Goal: Task Accomplishment & Management: Use online tool/utility

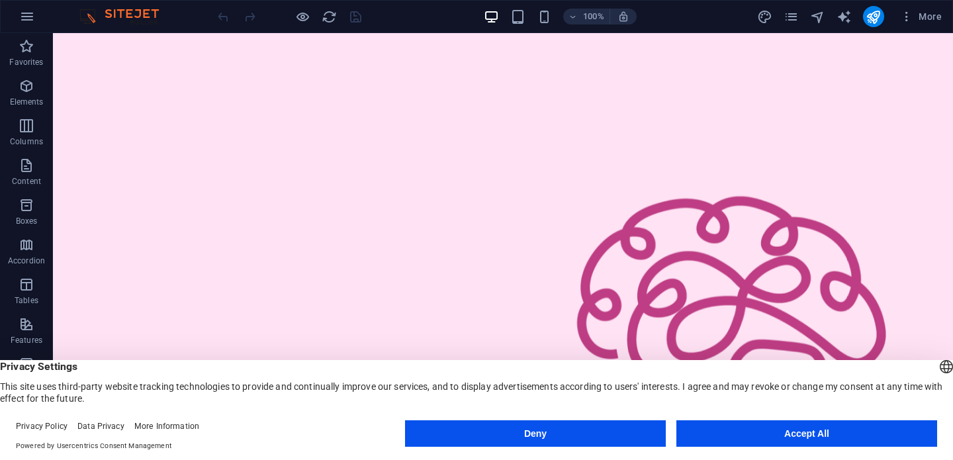
click at [804, 436] on button "Accept All" at bounding box center [806, 433] width 261 height 26
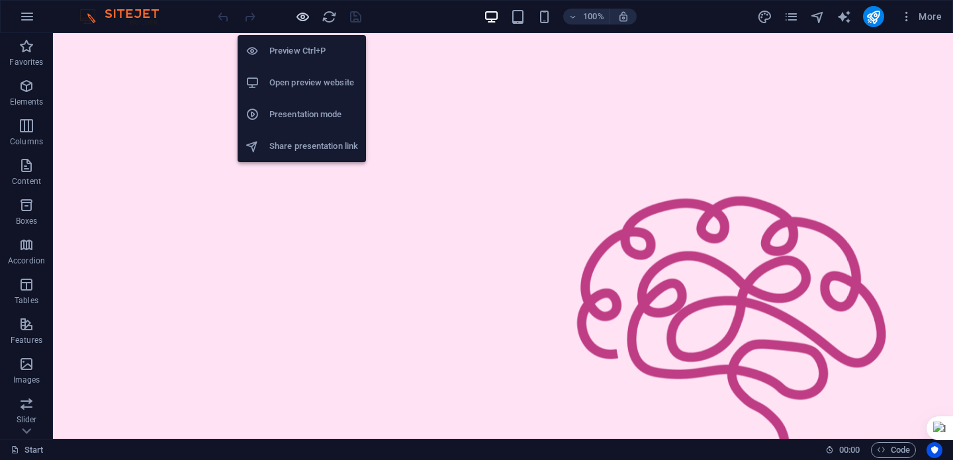
click at [300, 19] on icon "button" at bounding box center [302, 16] width 15 height 15
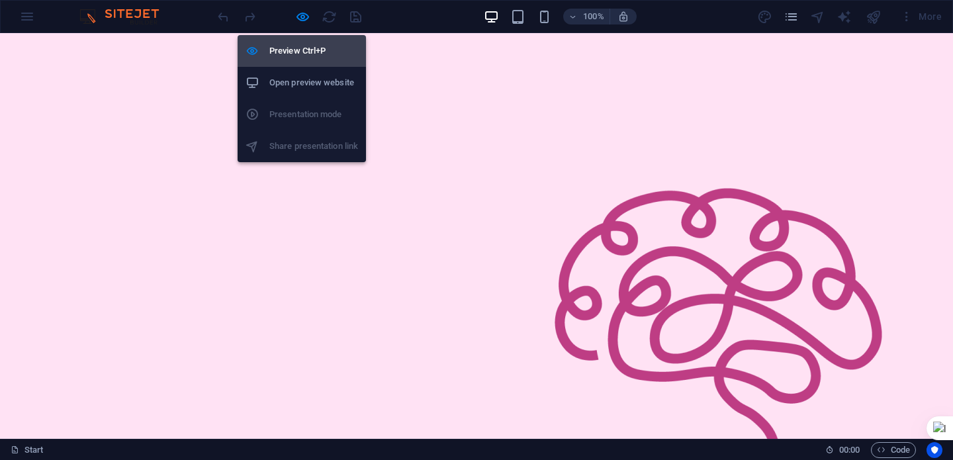
click at [305, 56] on h6 "Preview Ctrl+P" at bounding box center [313, 51] width 89 height 16
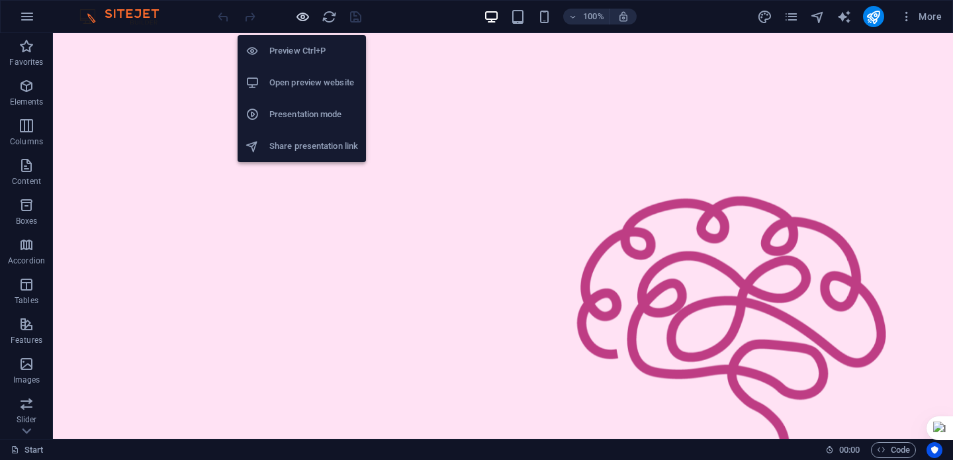
click at [304, 19] on icon "button" at bounding box center [302, 16] width 15 height 15
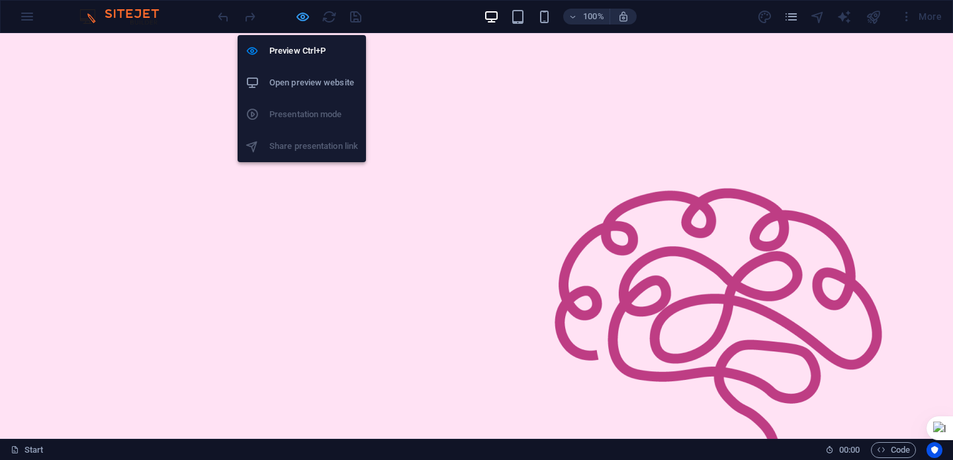
click at [301, 13] on icon "button" at bounding box center [302, 16] width 15 height 15
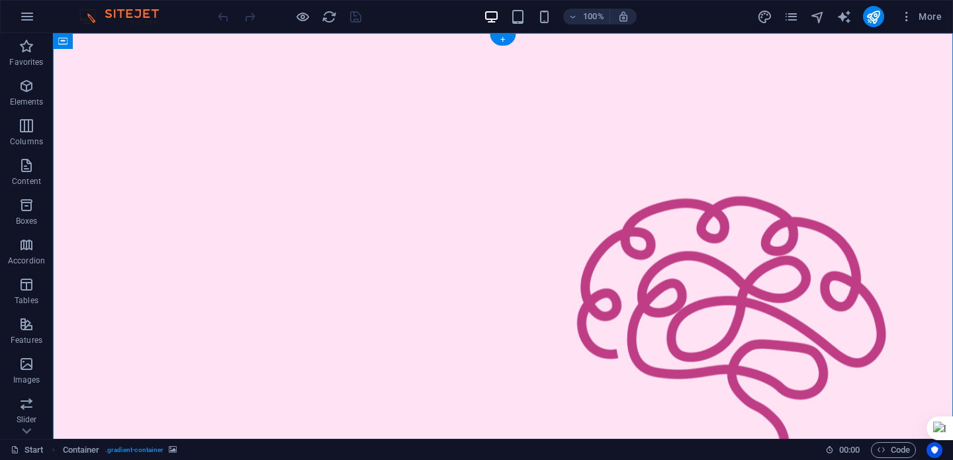
drag, startPoint x: 424, startPoint y: 217, endPoint x: 320, endPoint y: 143, distance: 127.1
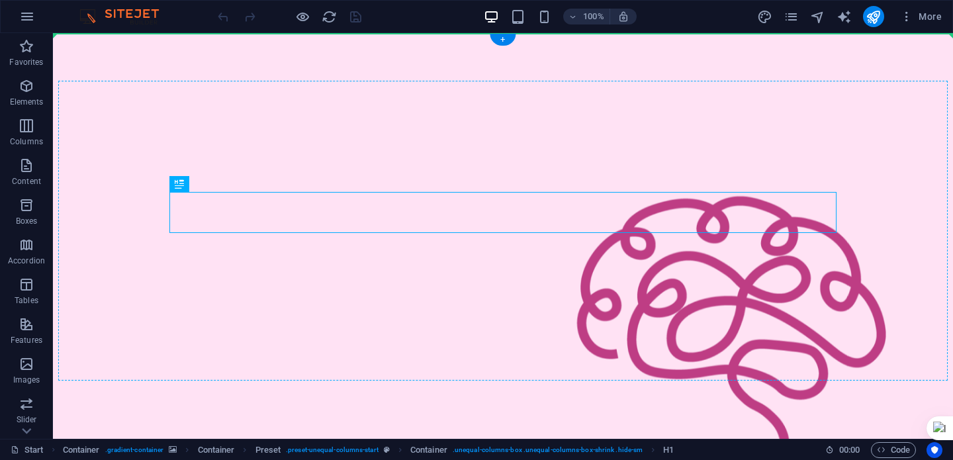
drag, startPoint x: 224, startPoint y: 221, endPoint x: 108, endPoint y: 111, distance: 160.1
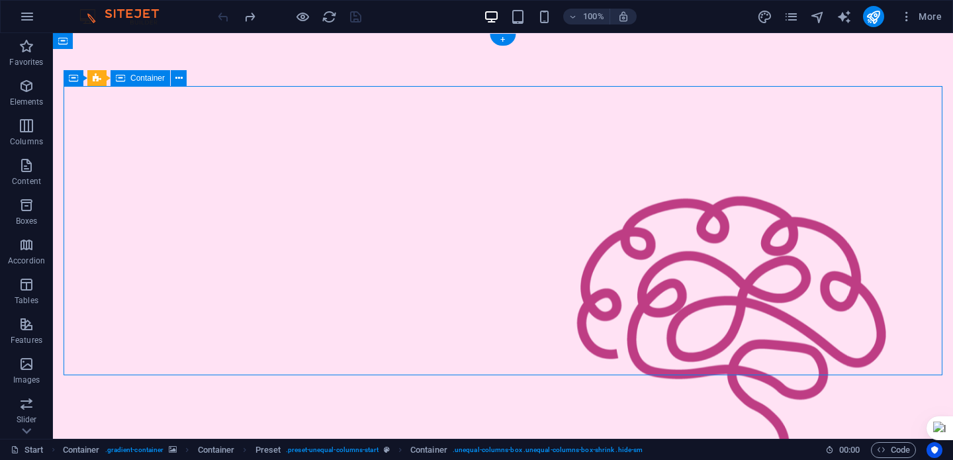
drag, startPoint x: 835, startPoint y: 191, endPoint x: 576, endPoint y: 148, distance: 262.4
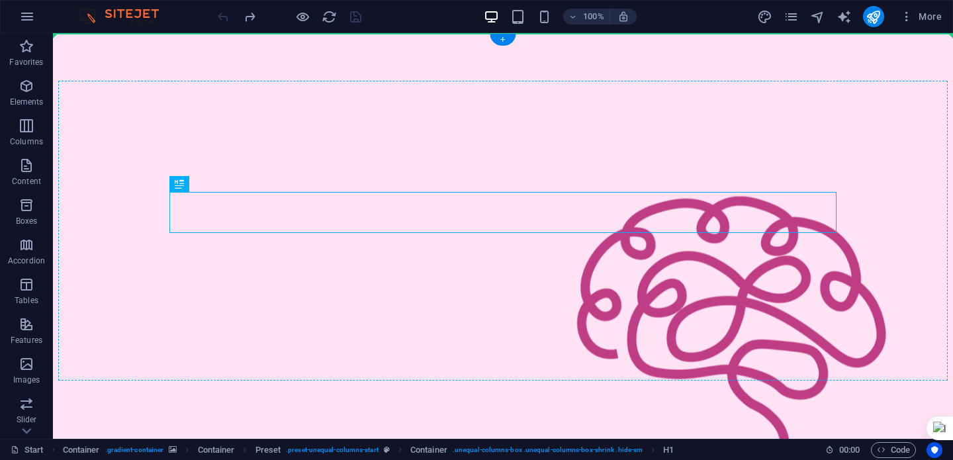
drag, startPoint x: 398, startPoint y: 222, endPoint x: 185, endPoint y: 190, distance: 215.5
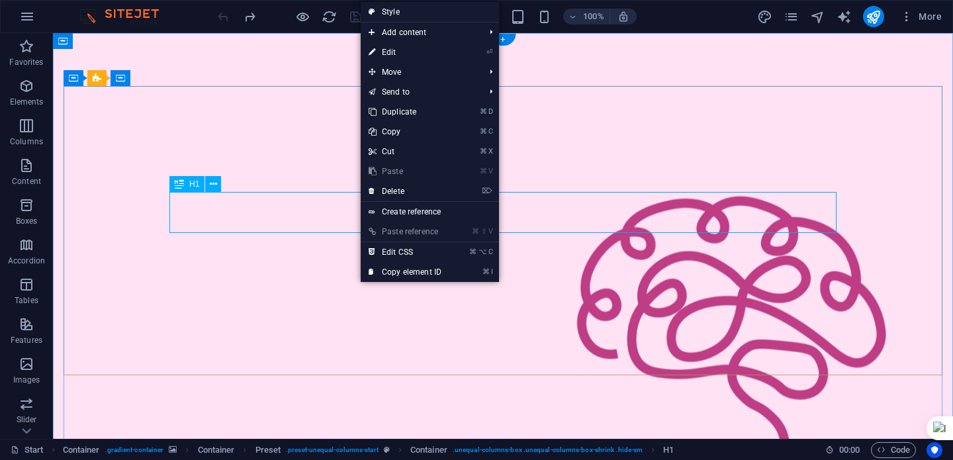
drag, startPoint x: 359, startPoint y: 220, endPoint x: 355, endPoint y: 208, distance: 13.2
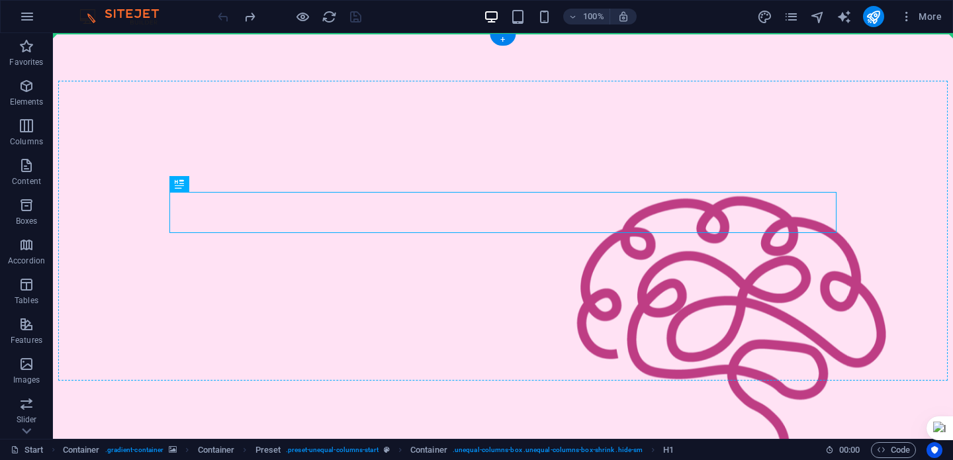
drag, startPoint x: 323, startPoint y: 213, endPoint x: 152, endPoint y: 183, distance: 174.0
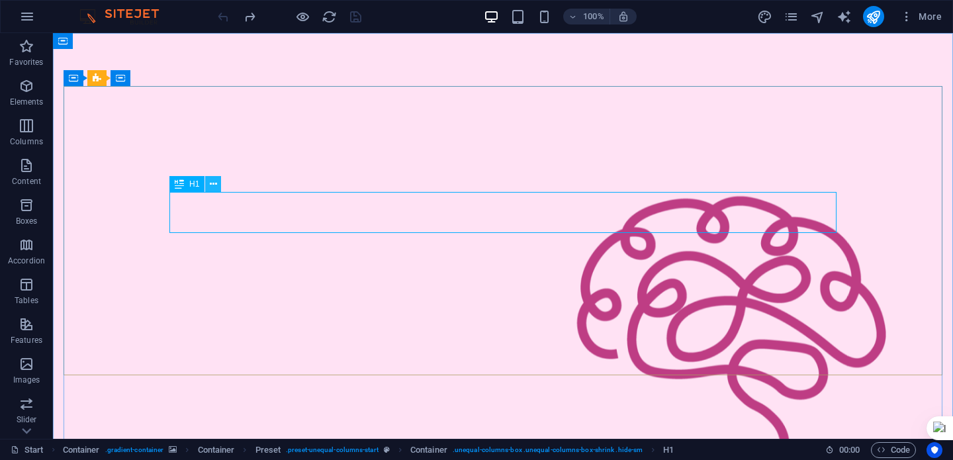
click at [215, 187] on icon at bounding box center [213, 184] width 7 height 14
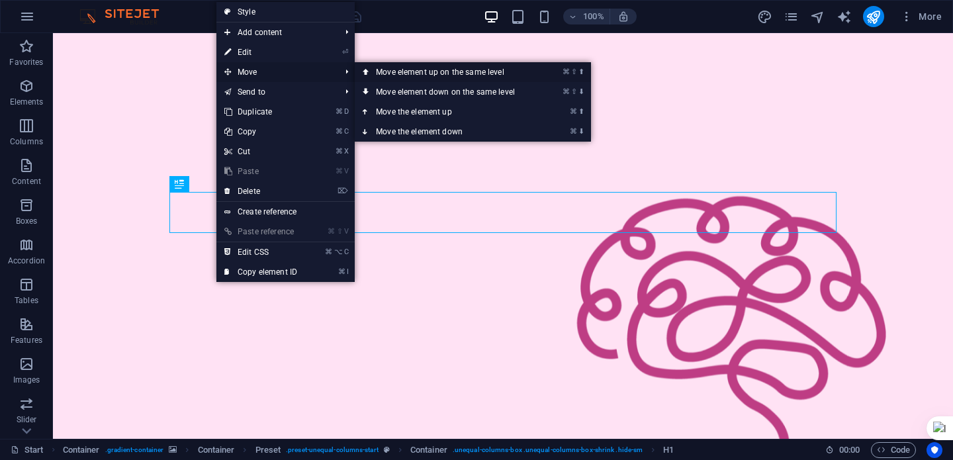
click at [465, 74] on link "⌘ ⇧ ⬆ Move element up on the same level" at bounding box center [448, 72] width 187 height 20
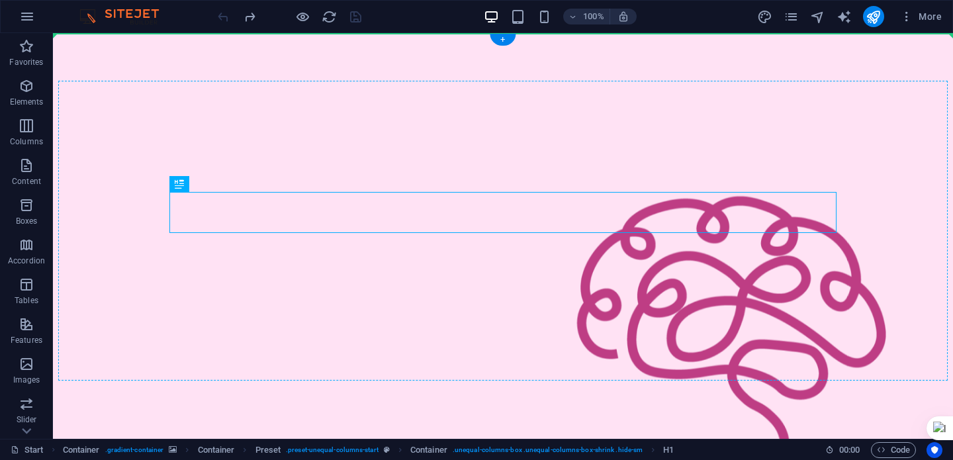
drag, startPoint x: 204, startPoint y: 218, endPoint x: 152, endPoint y: 187, distance: 60.5
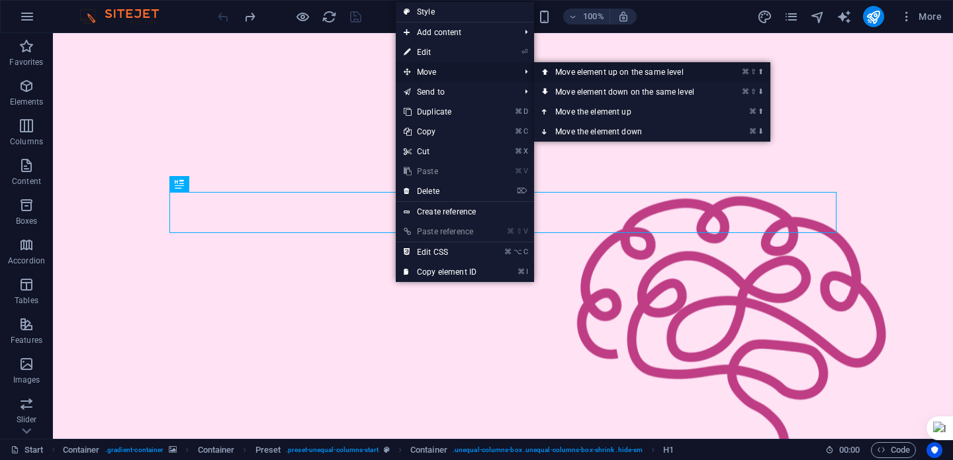
click at [622, 71] on link "⌘ ⇧ ⬆ Move element up on the same level" at bounding box center [627, 72] width 187 height 20
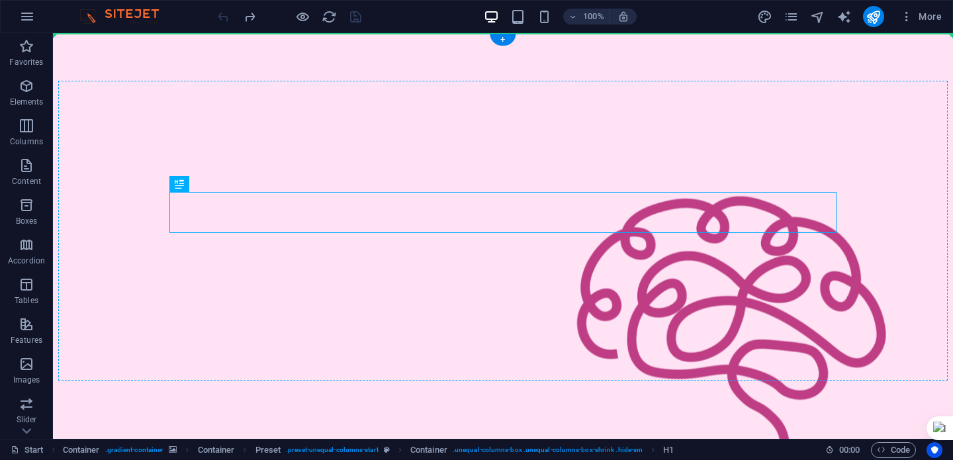
drag, startPoint x: 435, startPoint y: 215, endPoint x: 287, endPoint y: 154, distance: 159.7
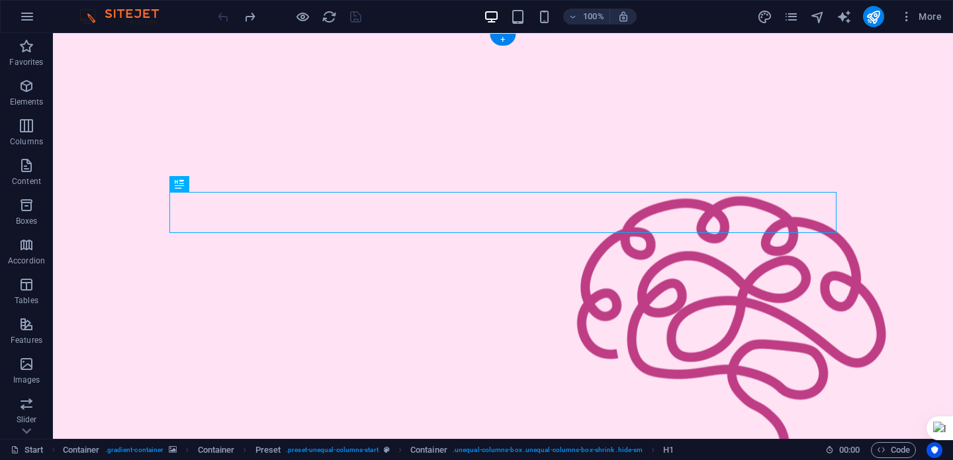
drag, startPoint x: 835, startPoint y: 193, endPoint x: 828, endPoint y: 199, distance: 9.4
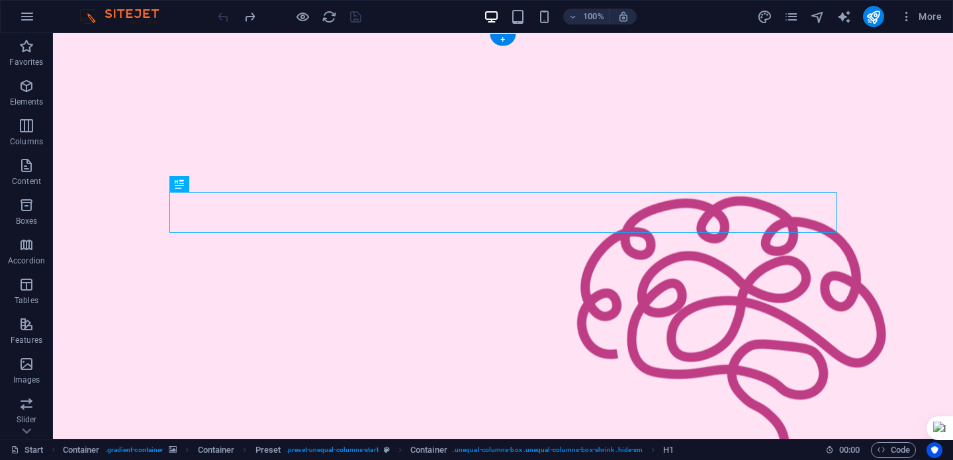
drag, startPoint x: 602, startPoint y: 193, endPoint x: 590, endPoint y: 204, distance: 15.9
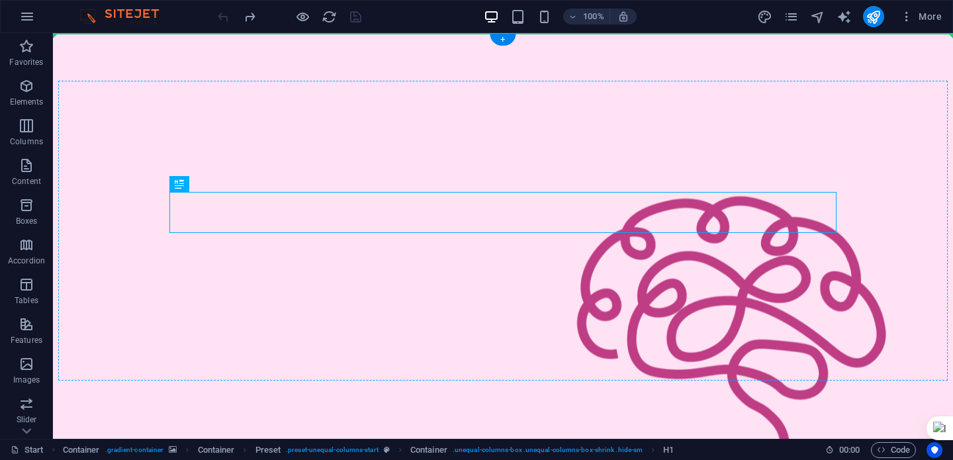
drag, startPoint x: 449, startPoint y: 213, endPoint x: 129, endPoint y: 214, distance: 319.7
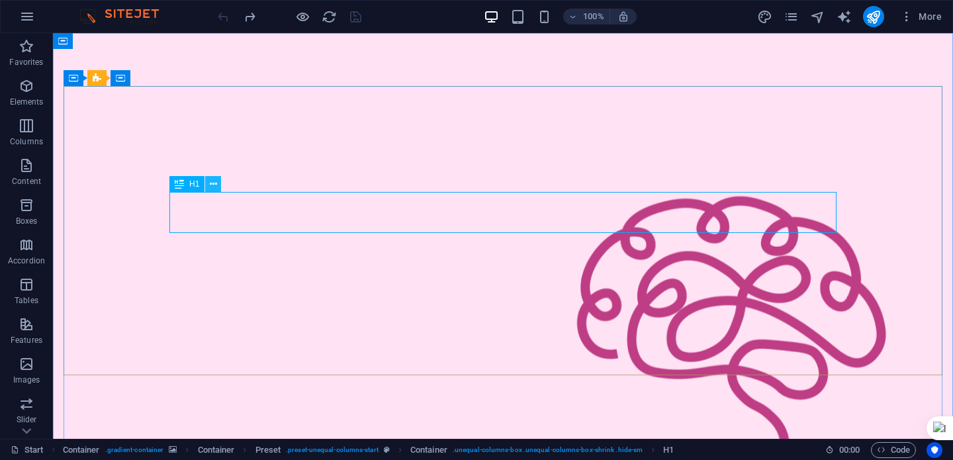
click at [214, 187] on icon at bounding box center [213, 184] width 7 height 14
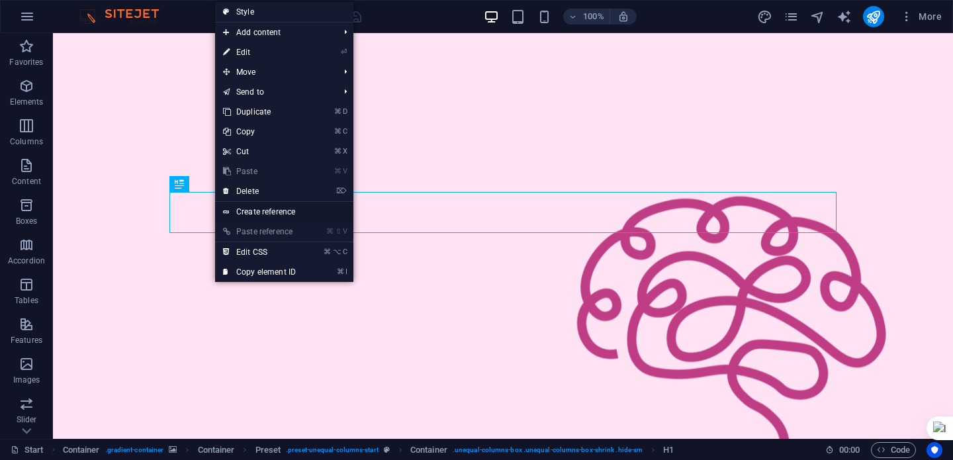
click at [246, 210] on link "Create reference" at bounding box center [284, 212] width 138 height 20
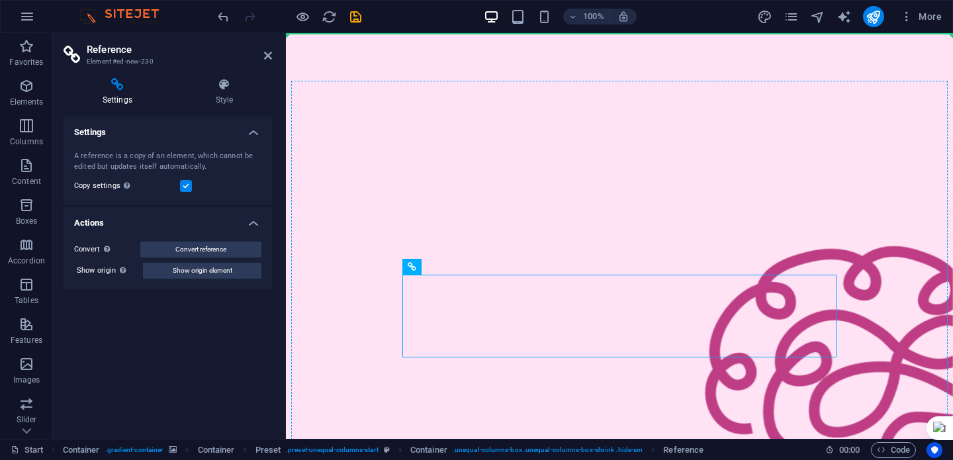
drag, startPoint x: 488, startPoint y: 304, endPoint x: 398, endPoint y: 276, distance: 94.4
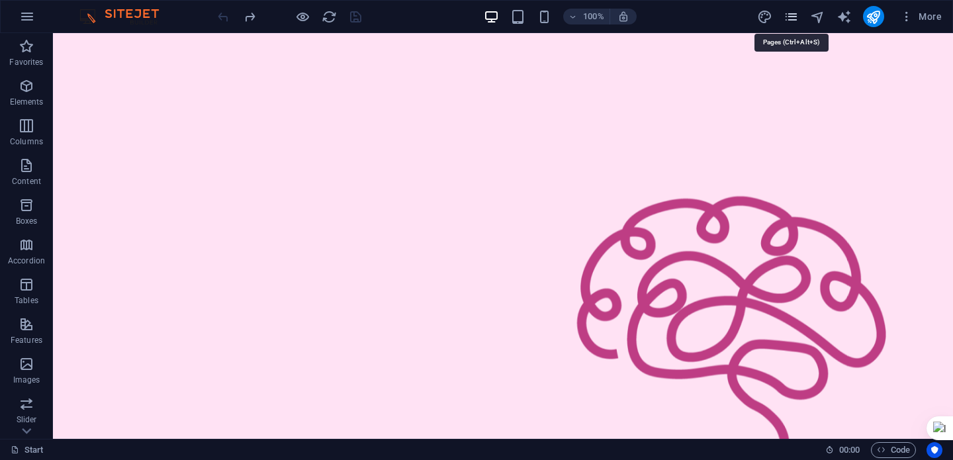
click at [791, 19] on icon "pages" at bounding box center [791, 16] width 15 height 15
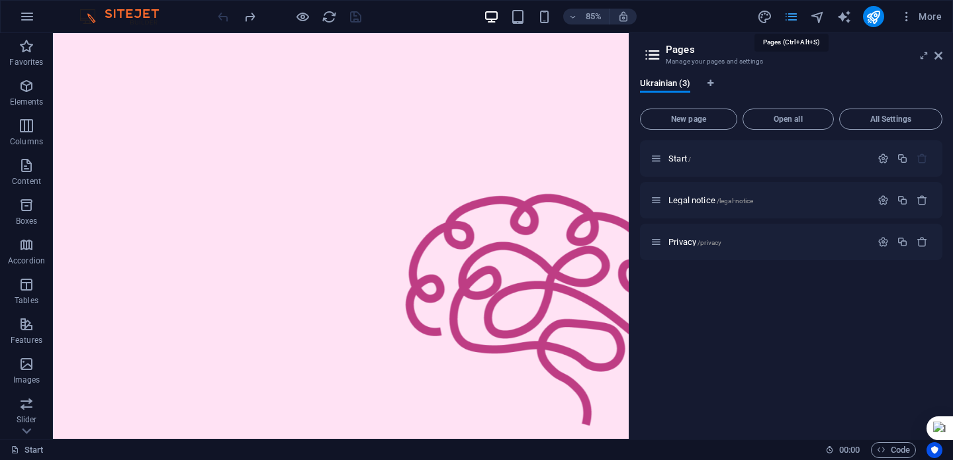
click at [790, 20] on icon "pages" at bounding box center [791, 16] width 15 height 15
click at [937, 56] on icon at bounding box center [939, 55] width 8 height 11
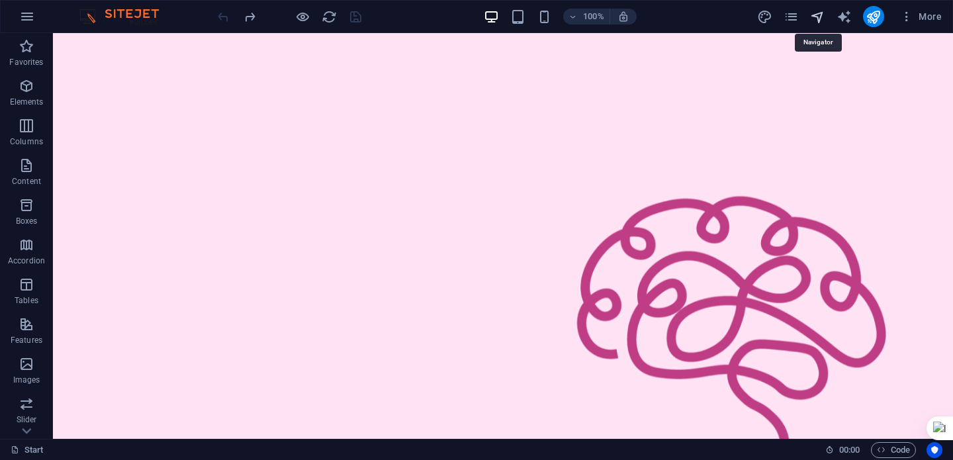
click at [814, 20] on icon "navigator" at bounding box center [817, 16] width 15 height 15
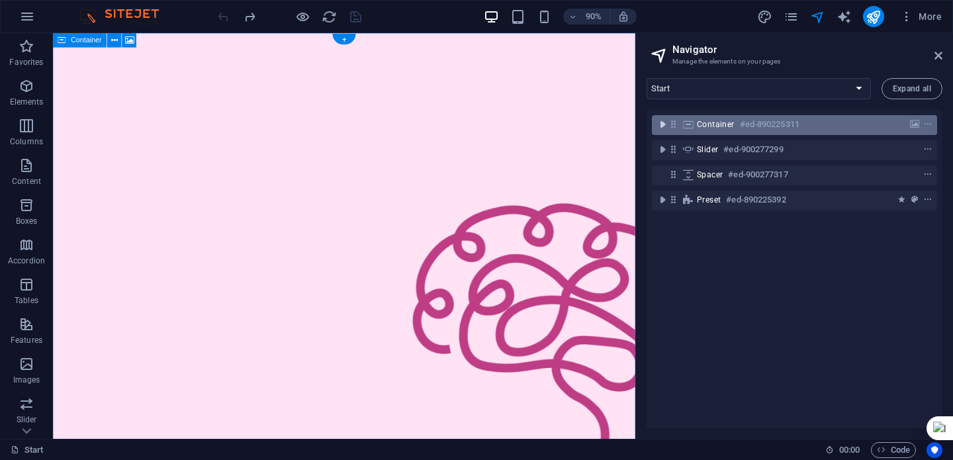
click at [661, 126] on icon "toggle-expand" at bounding box center [662, 124] width 13 height 13
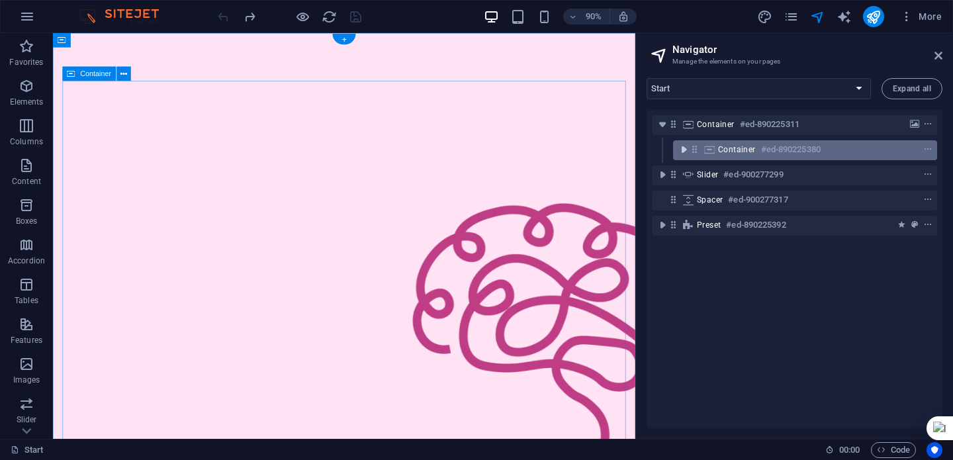
click at [682, 152] on icon "toggle-expand" at bounding box center [683, 149] width 13 height 13
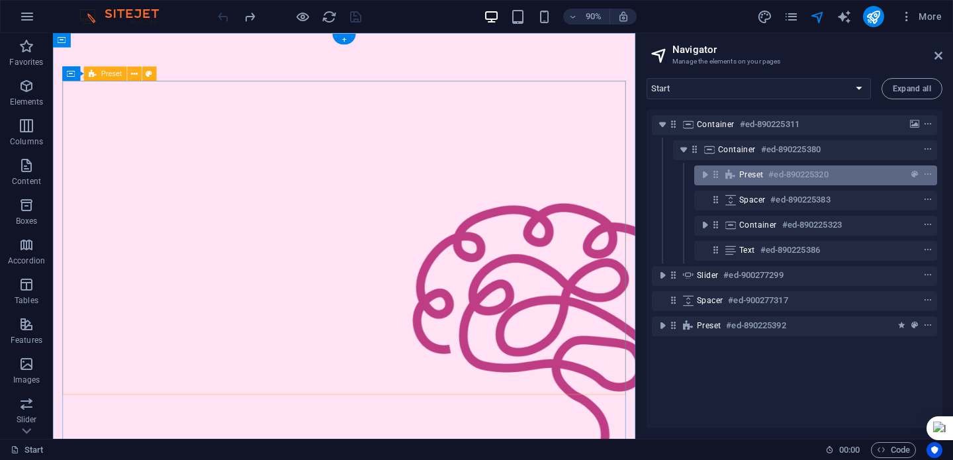
click at [745, 177] on span "Preset" at bounding box center [751, 174] width 24 height 11
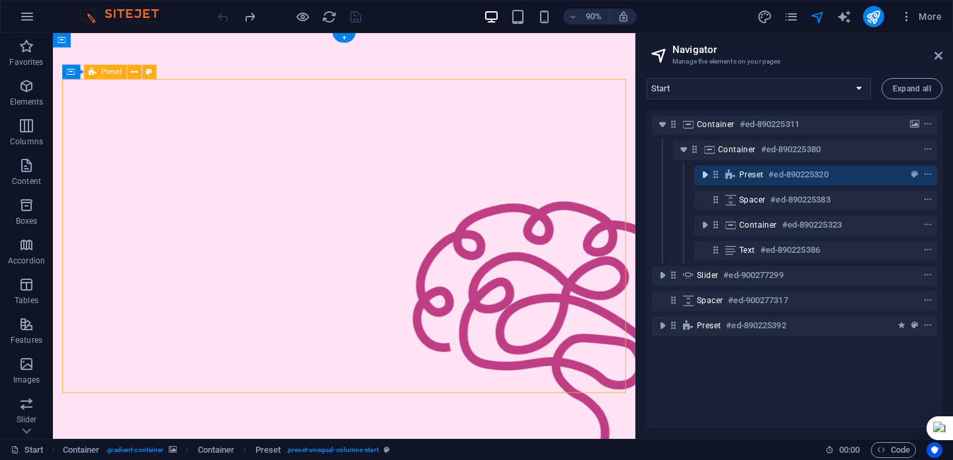
click at [704, 174] on icon "toggle-expand" at bounding box center [704, 174] width 13 height 13
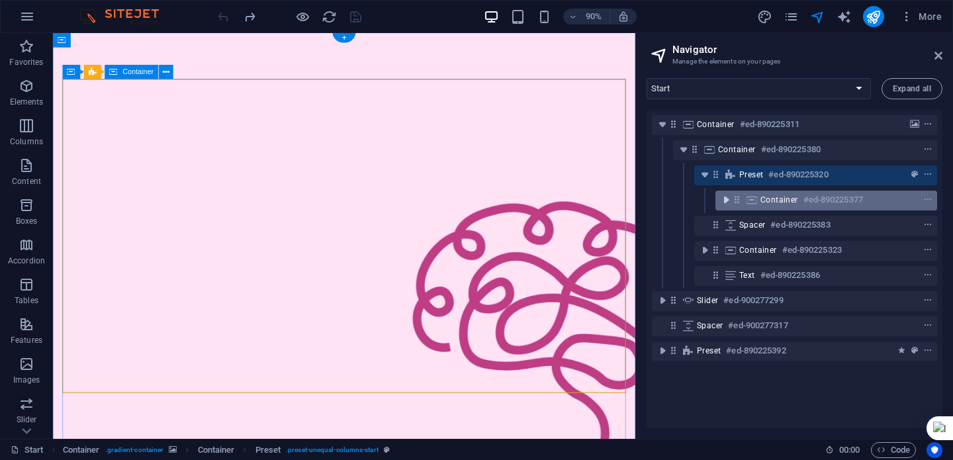
click at [725, 201] on icon "toggle-expand" at bounding box center [726, 199] width 13 height 13
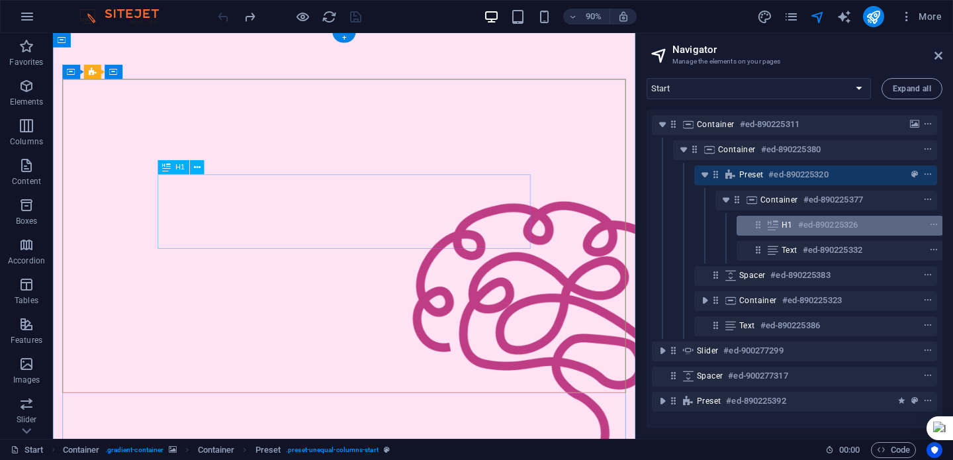
click at [784, 226] on span "H1" at bounding box center [787, 225] width 11 height 11
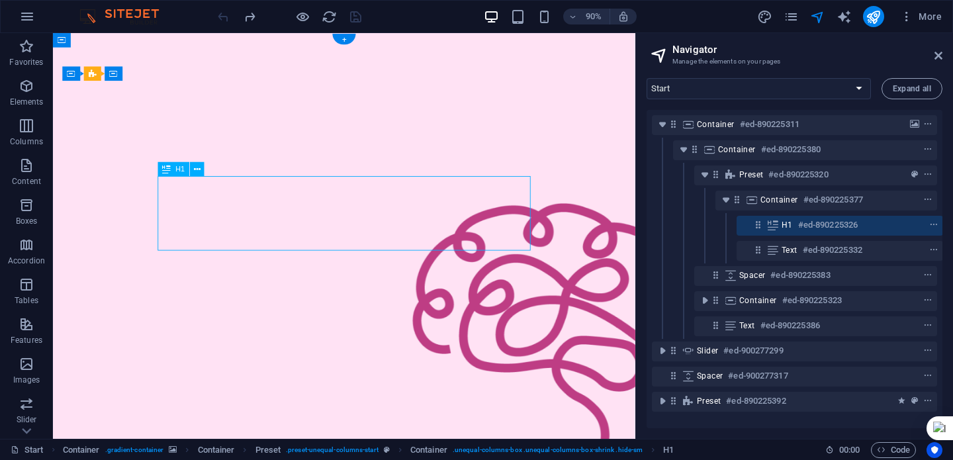
scroll to position [0, 3]
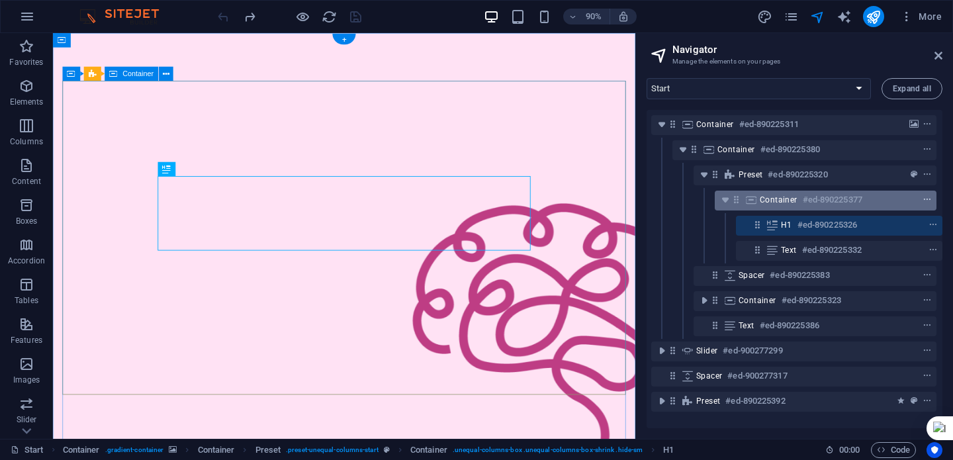
drag, startPoint x: 931, startPoint y: 228, endPoint x: 921, endPoint y: 194, distance: 35.2
click at [921, 194] on div "Container #ed-890225311 Container #ed-890225380 Preset #ed-890225320 Container …" at bounding box center [795, 269] width 296 height 318
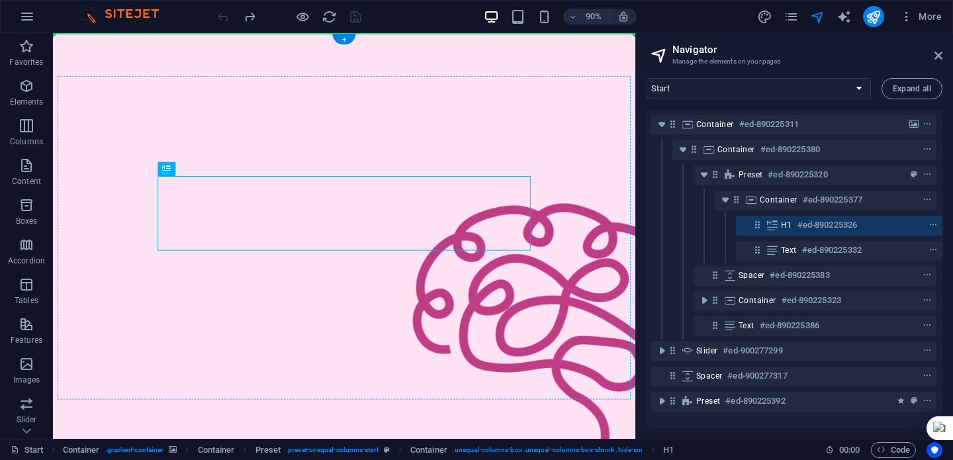
drag, startPoint x: 375, startPoint y: 239, endPoint x: 143, endPoint y: 211, distance: 233.3
click at [935, 58] on icon at bounding box center [939, 55] width 8 height 11
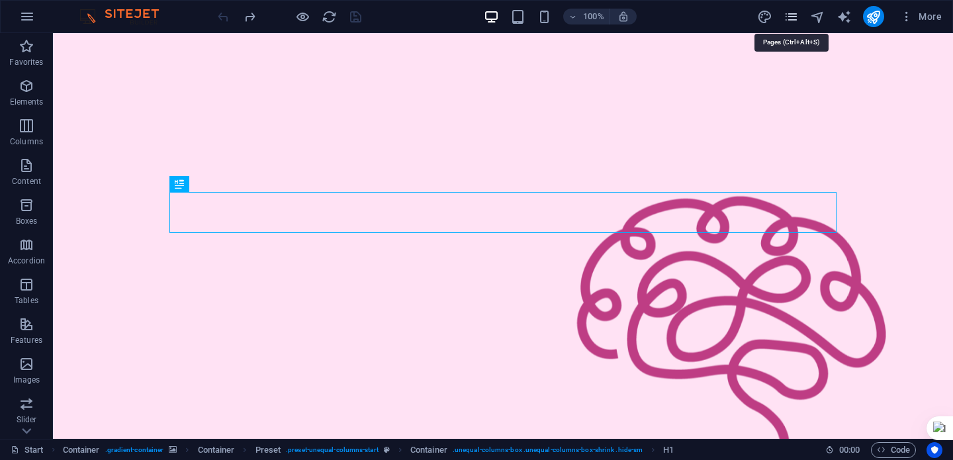
click at [788, 17] on icon "pages" at bounding box center [791, 16] width 15 height 15
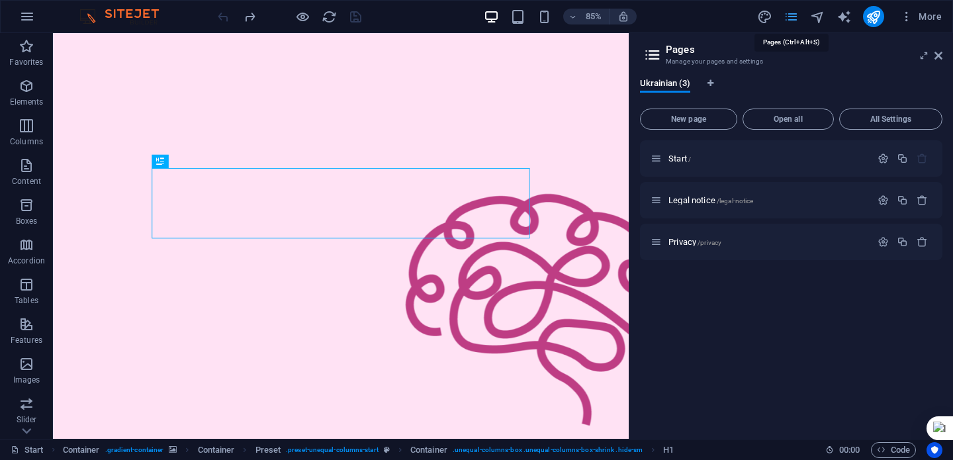
click at [788, 17] on icon "pages" at bounding box center [791, 16] width 15 height 15
click at [941, 54] on icon at bounding box center [939, 55] width 8 height 11
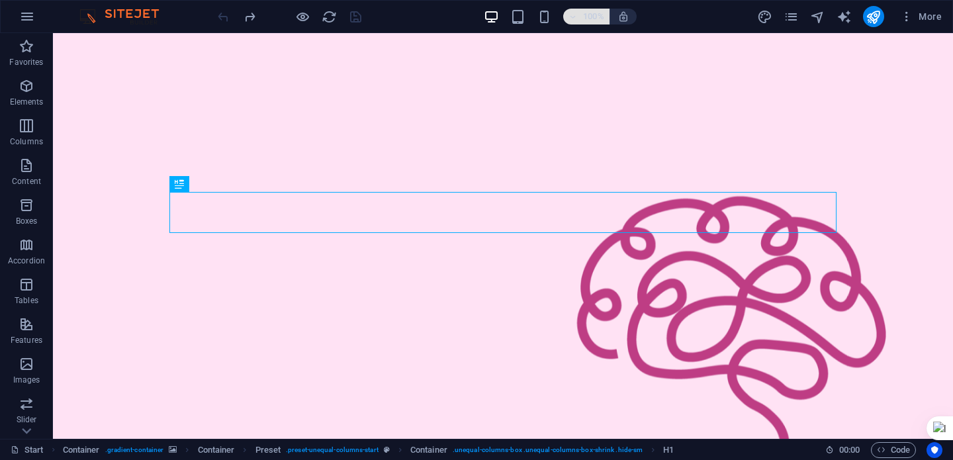
click at [577, 17] on icon "button" at bounding box center [573, 17] width 9 height 9
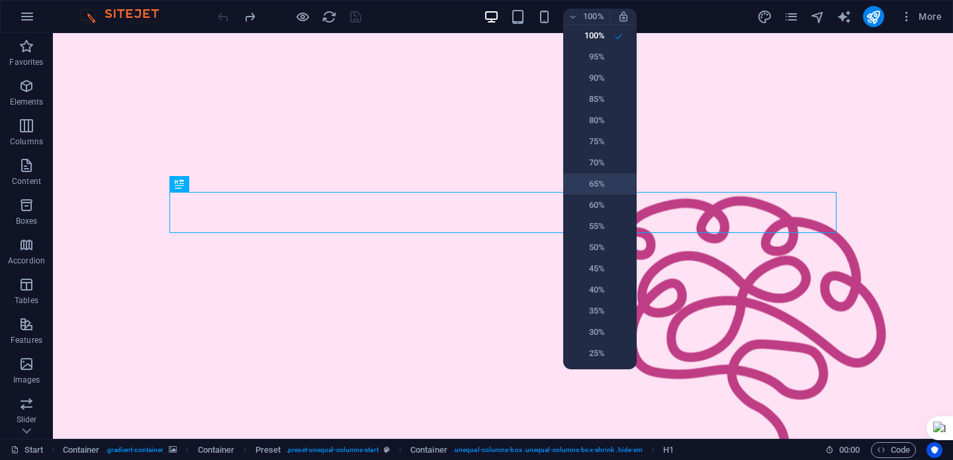
click at [606, 191] on li "65%" at bounding box center [599, 183] width 73 height 21
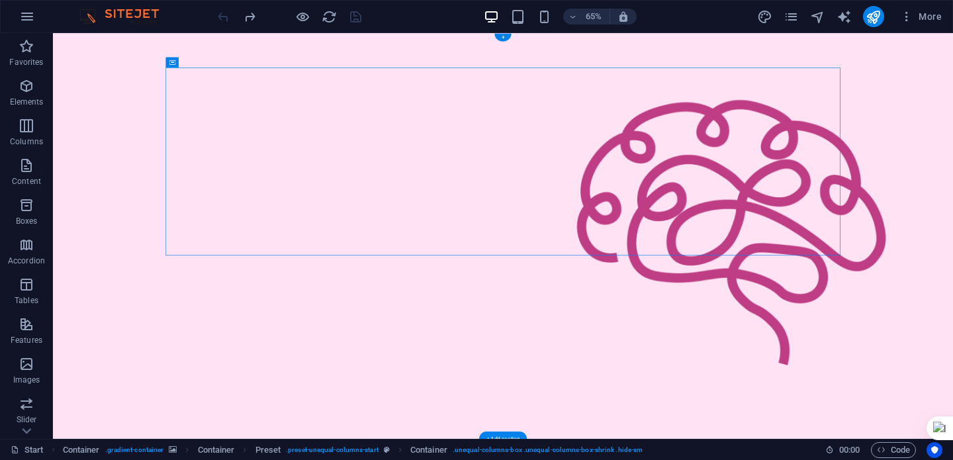
drag, startPoint x: 1159, startPoint y: 199, endPoint x: 548, endPoint y: 244, distance: 612.7
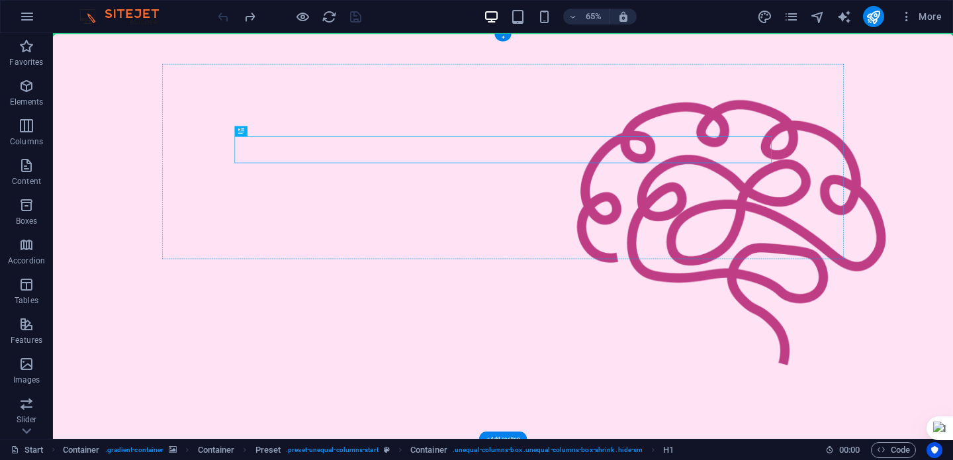
drag, startPoint x: 639, startPoint y: 206, endPoint x: 233, endPoint y: 173, distance: 407.0
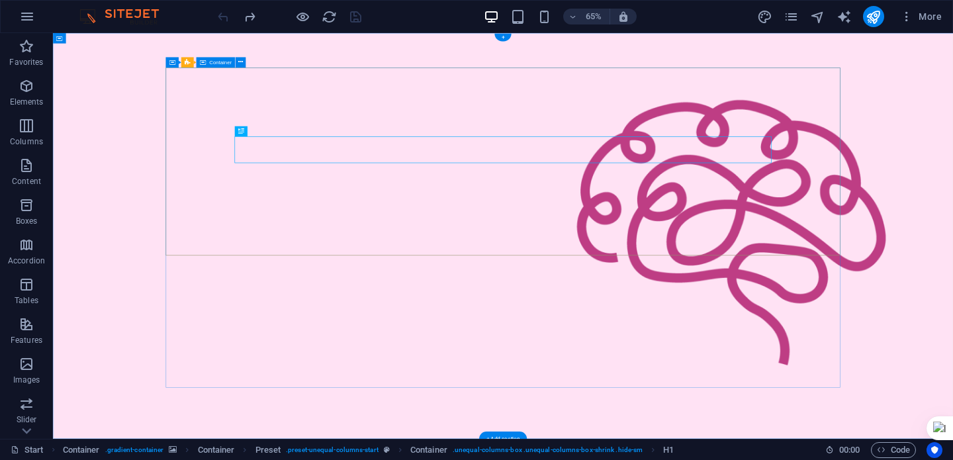
drag, startPoint x: 332, startPoint y: 219, endPoint x: 234, endPoint y: 173, distance: 109.0
drag, startPoint x: 1265, startPoint y: 209, endPoint x: 1153, endPoint y: 160, distance: 121.9
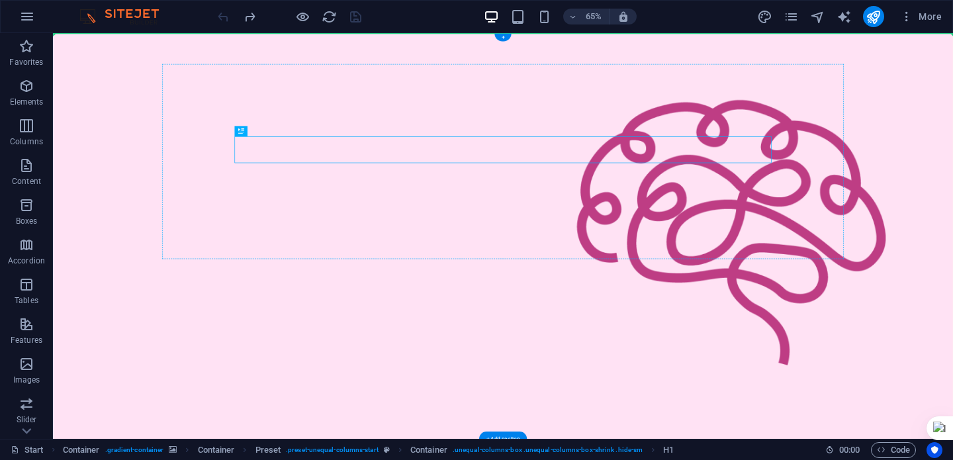
drag, startPoint x: 1156, startPoint y: 232, endPoint x: 757, endPoint y: 177, distance: 402.8
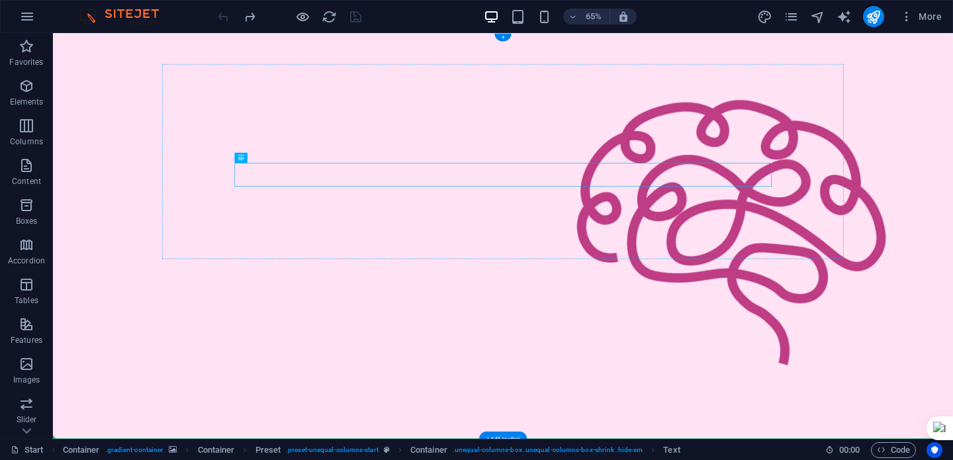
drag, startPoint x: 880, startPoint y: 248, endPoint x: 720, endPoint y: 357, distance: 193.3
click at [592, 20] on h6 "65%" at bounding box center [593, 17] width 21 height 16
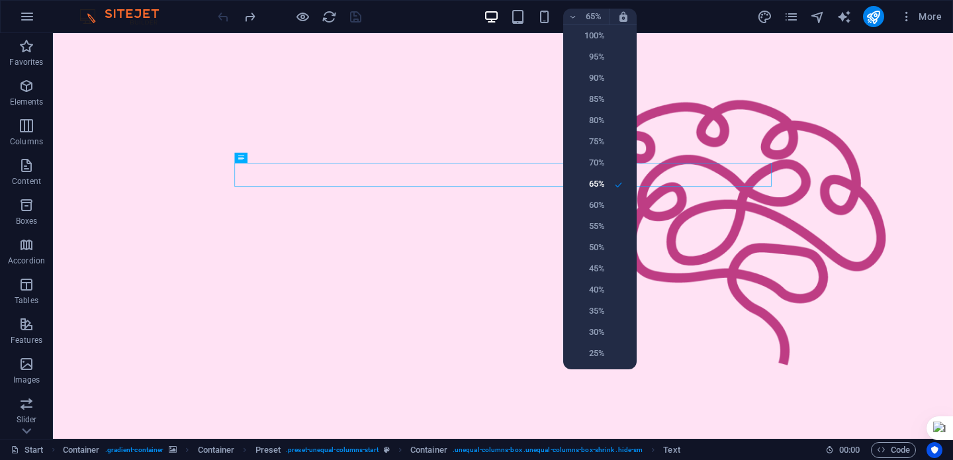
click at [629, 15] on div at bounding box center [476, 230] width 953 height 460
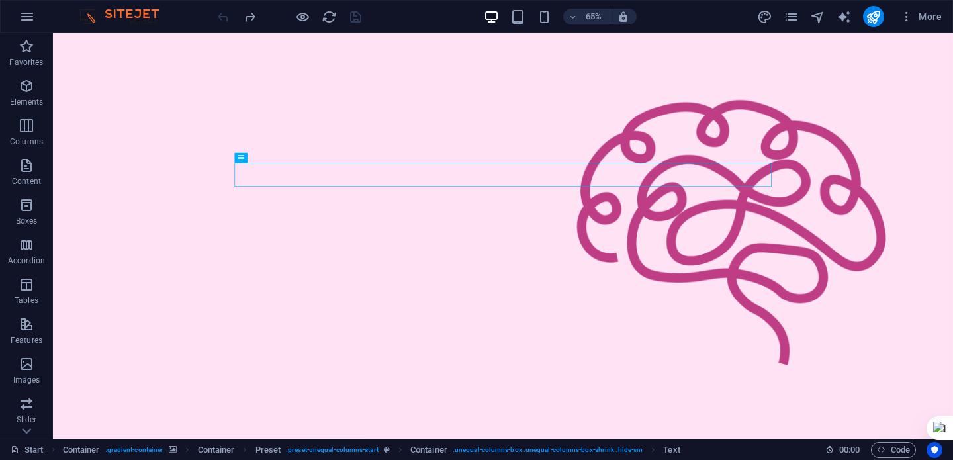
click at [629, 15] on span "button" at bounding box center [624, 17] width 16 height 12
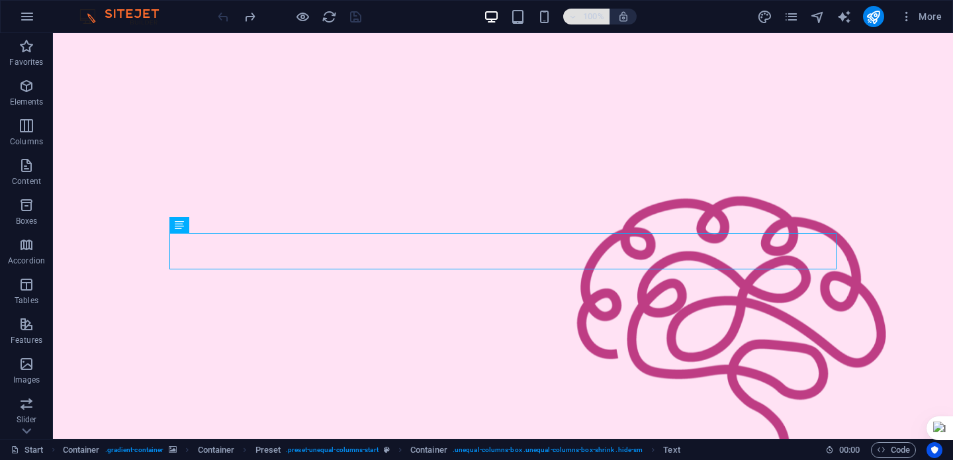
click at [592, 16] on h6 "100%" at bounding box center [593, 17] width 21 height 16
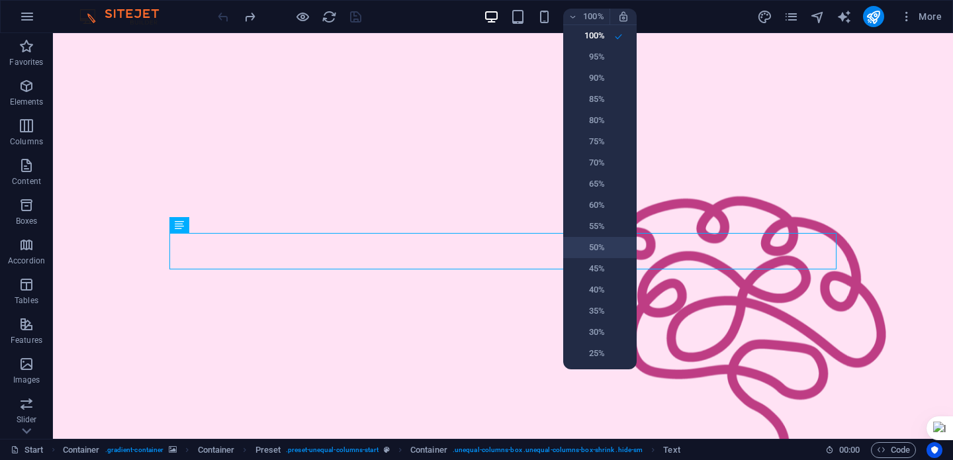
click at [603, 252] on h6 "50%" at bounding box center [588, 248] width 34 height 16
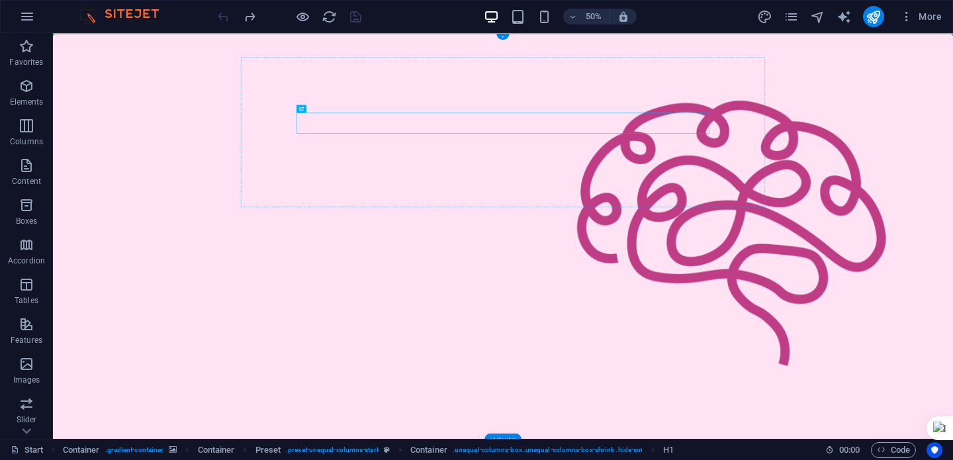
drag, startPoint x: 582, startPoint y: 219, endPoint x: 505, endPoint y: 242, distance: 80.2
drag, startPoint x: 1366, startPoint y: 197, endPoint x: 809, endPoint y: 165, distance: 558.2
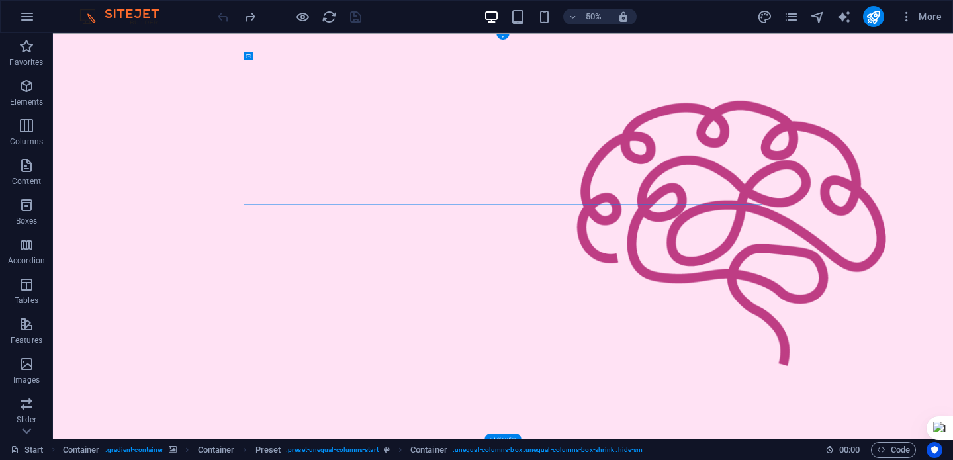
click at [952, 351] on figure at bounding box center [953, 439] width 1800 height 812
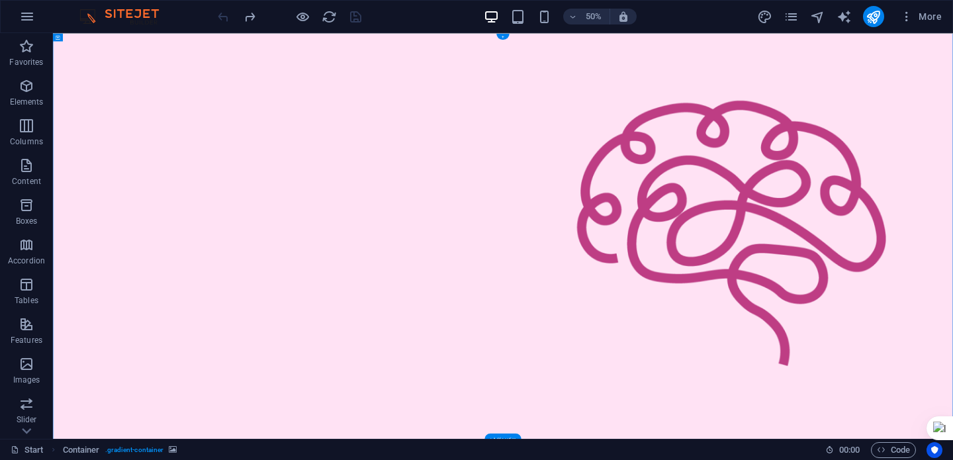
click at [952, 289] on figure at bounding box center [953, 439] width 1800 height 812
select select "%"
select select "vh"
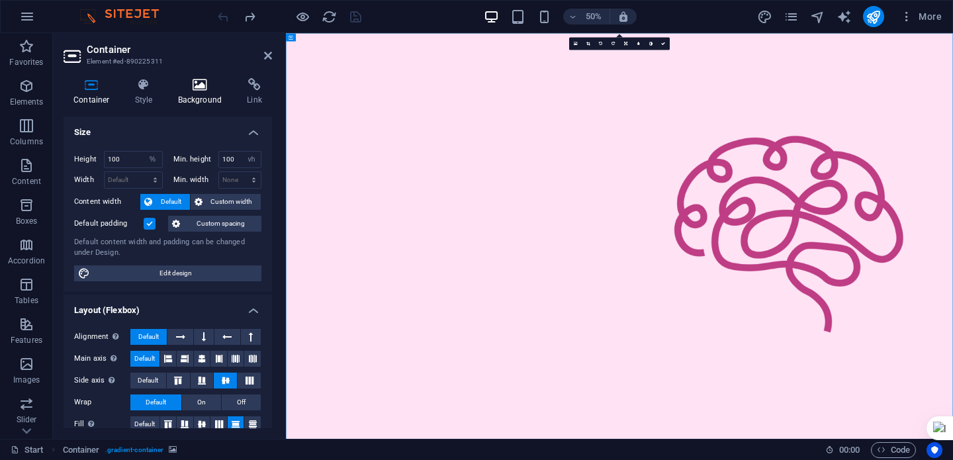
click at [194, 97] on h4 "Background" at bounding box center [203, 92] width 70 height 28
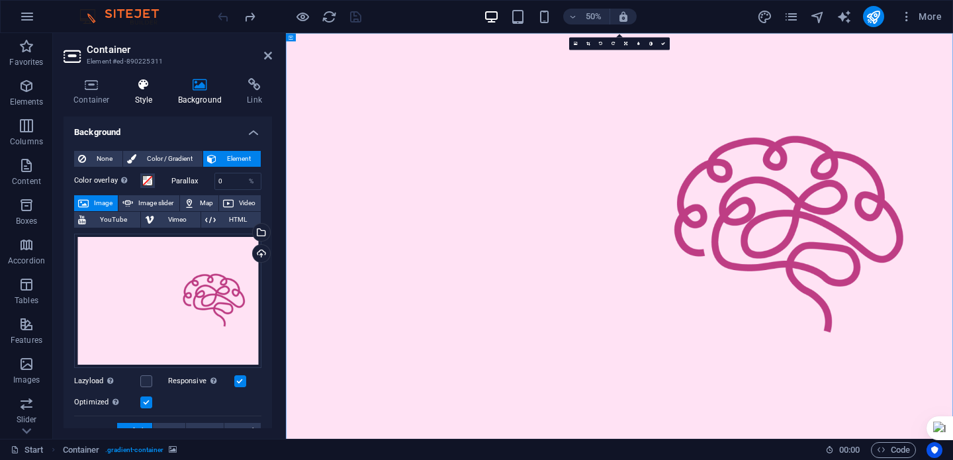
click at [146, 89] on icon at bounding box center [144, 84] width 38 height 13
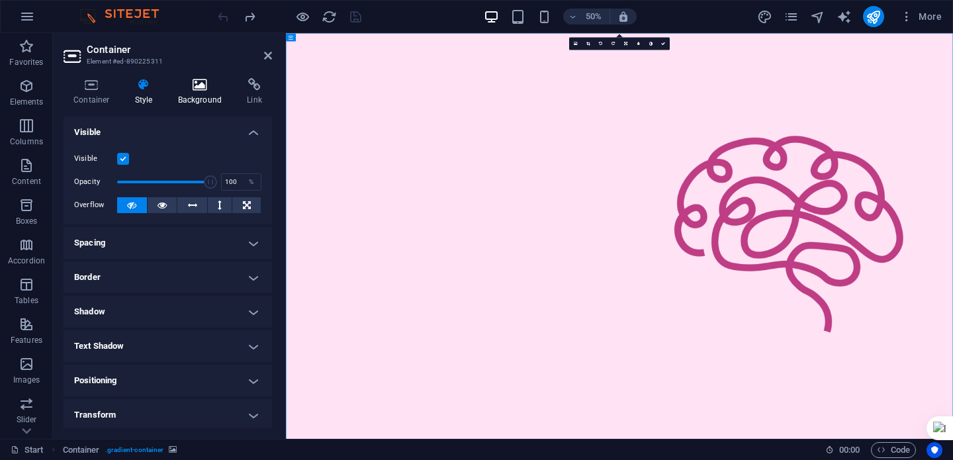
click at [191, 86] on icon at bounding box center [200, 84] width 64 height 13
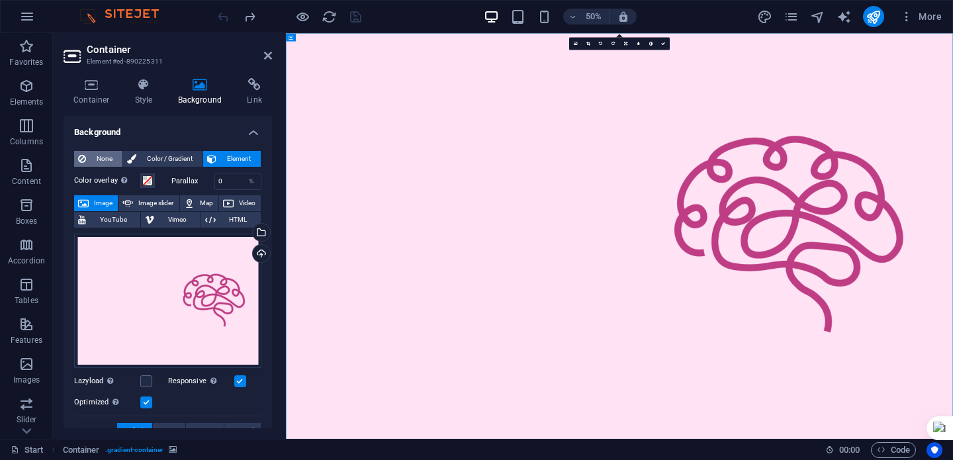
click at [109, 159] on span "None" at bounding box center [104, 159] width 28 height 16
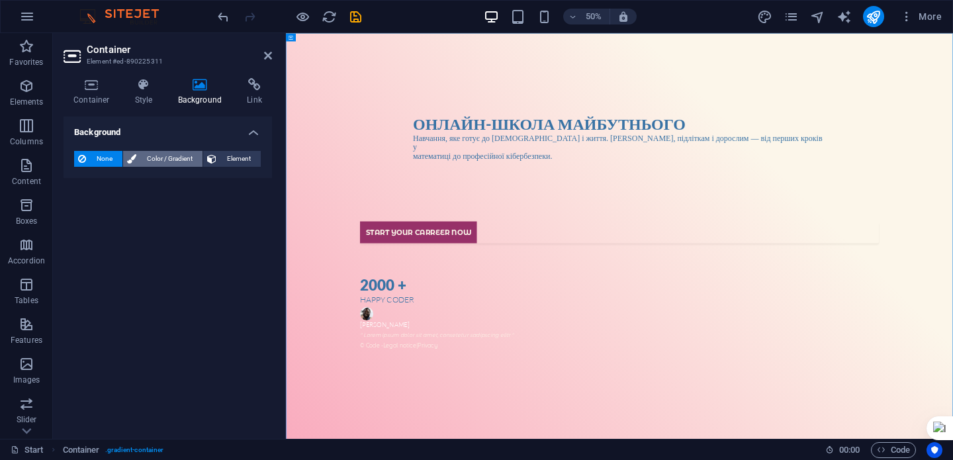
click at [151, 164] on span "Color / Gradient" at bounding box center [169, 159] width 58 height 16
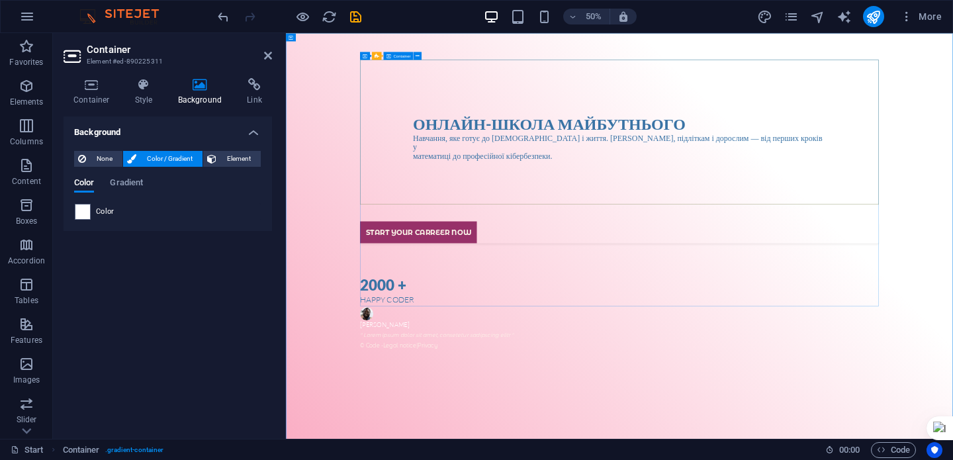
click at [952, 339] on div "Онлайн-школа майбутнього Навчання, яке готує до [DEMOGRAPHIC_DATA] і життя. [DE…" at bounding box center [953, 239] width 1038 height 306
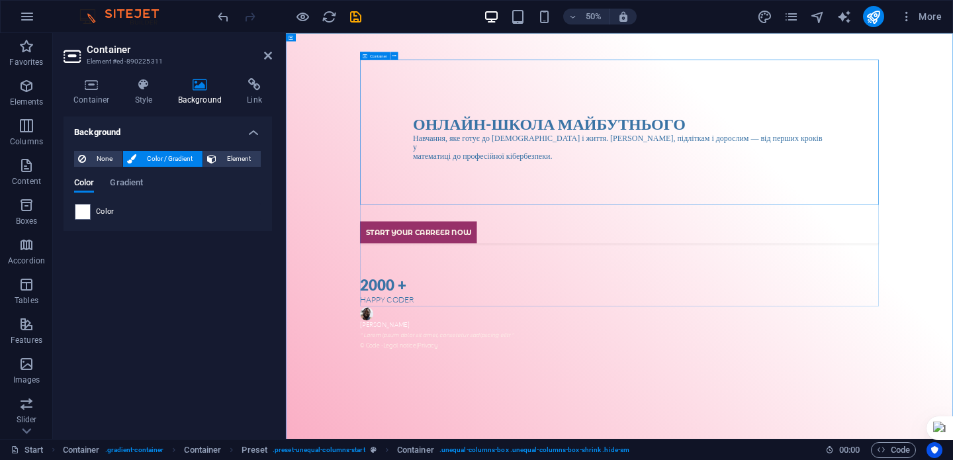
click at [365, 58] on icon at bounding box center [365, 56] width 5 height 8
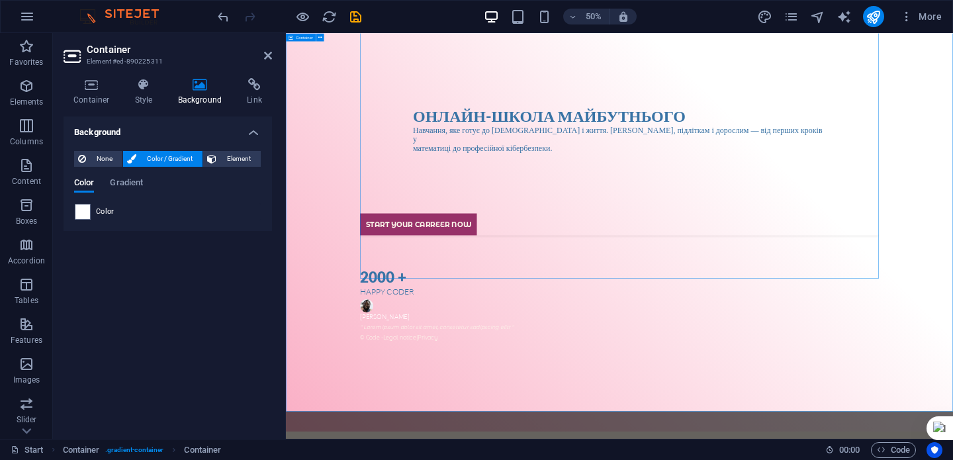
scroll to position [0, 0]
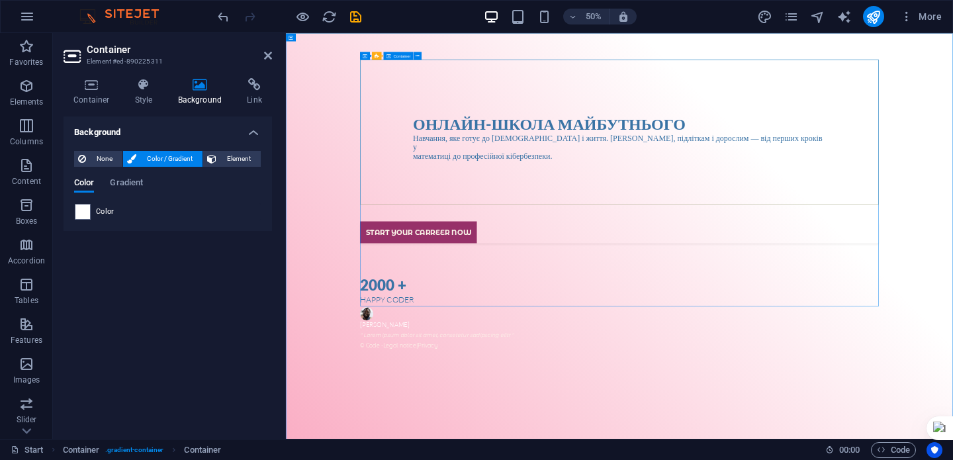
click at [400, 57] on span "Container" at bounding box center [402, 56] width 17 height 4
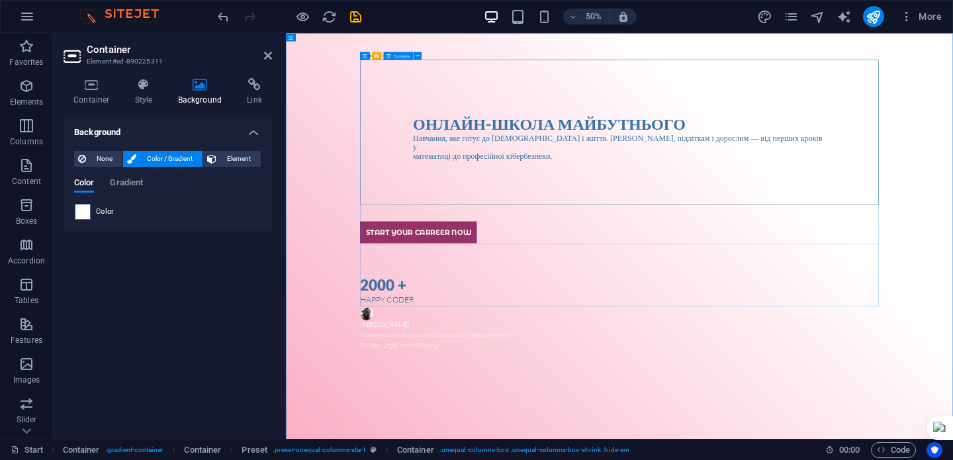
click at [507, 141] on div "Онлайн-школа майбутнього Навчання, яке готує до [DEMOGRAPHIC_DATA] і життя. [DE…" at bounding box center [953, 239] width 1038 height 306
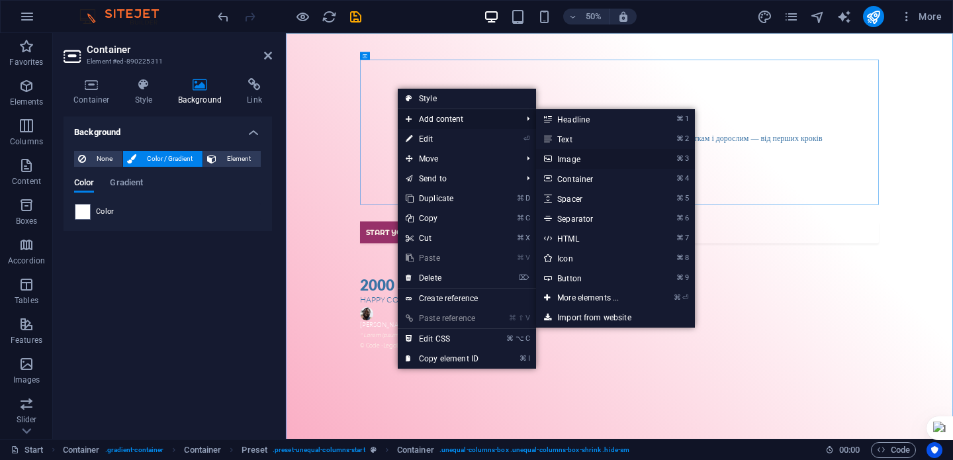
click at [606, 160] on link "⌘ 3 Image" at bounding box center [590, 159] width 109 height 20
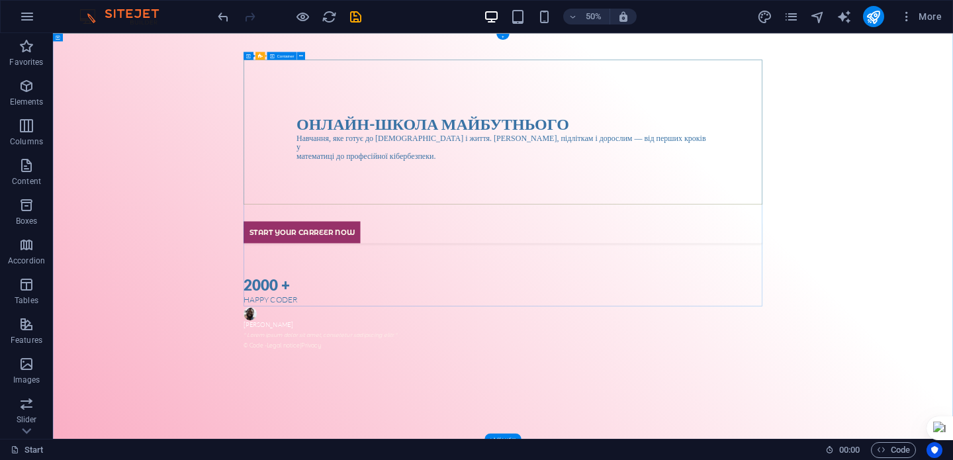
click at [952, 189] on div "Онлайн-школа майбутнього Навчання, яке готує до [DEMOGRAPHIC_DATA] і життя. [DE…" at bounding box center [953, 239] width 1038 height 306
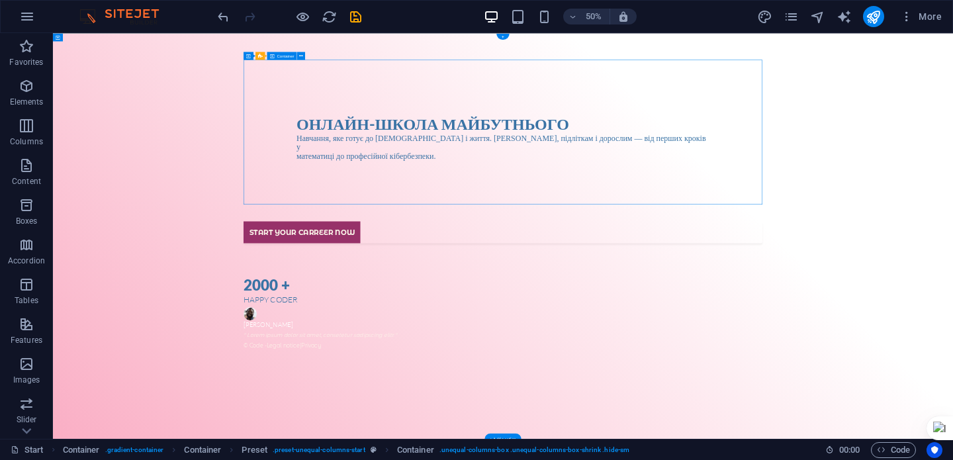
click at [952, 189] on div "Онлайн-школа майбутнього Навчання, яке готує до [DEMOGRAPHIC_DATA] і життя. [DE…" at bounding box center [953, 239] width 1038 height 306
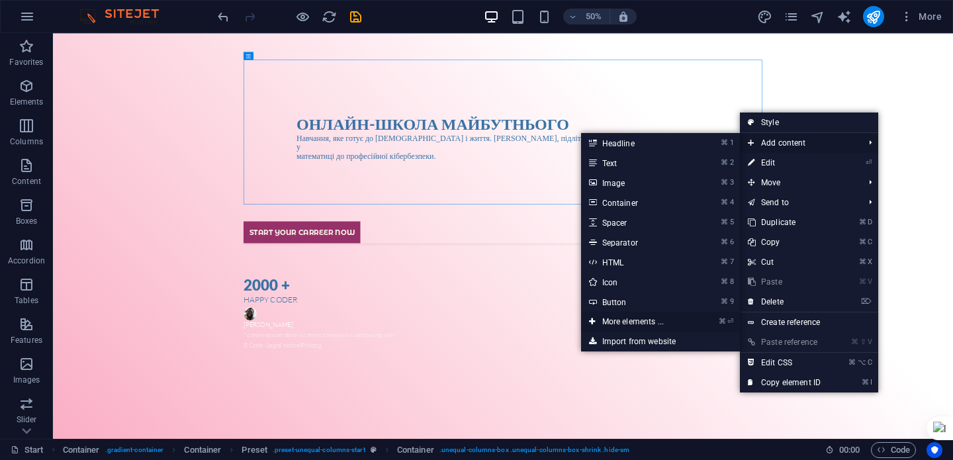
drag, startPoint x: 634, startPoint y: 321, endPoint x: 708, endPoint y: 573, distance: 262.9
click at [635, 321] on link "⌘ ⏎ More elements ..." at bounding box center [635, 322] width 109 height 20
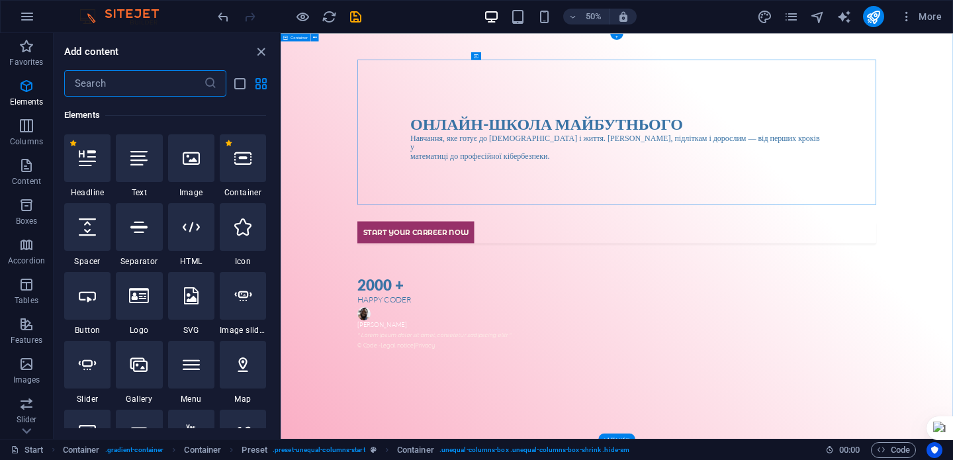
scroll to position [141, 0]
click at [245, 157] on icon at bounding box center [242, 158] width 17 height 17
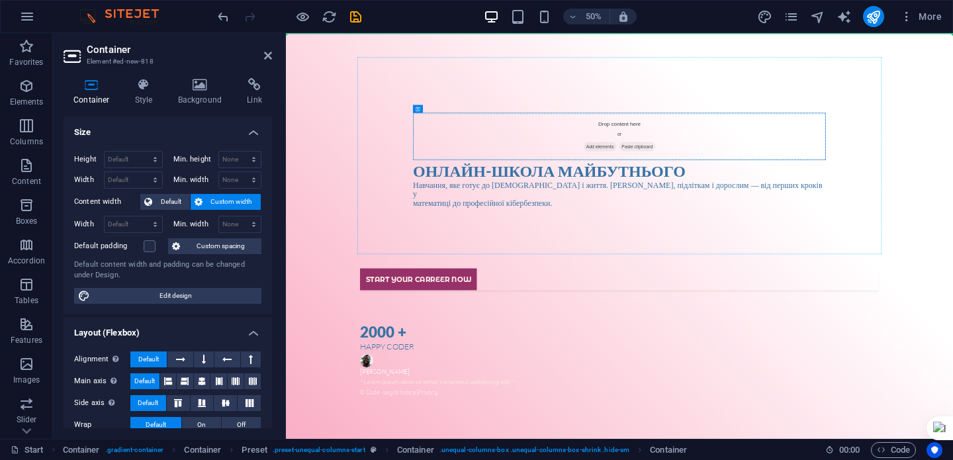
drag, startPoint x: 547, startPoint y: 210, endPoint x: 1407, endPoint y: 182, distance: 859.6
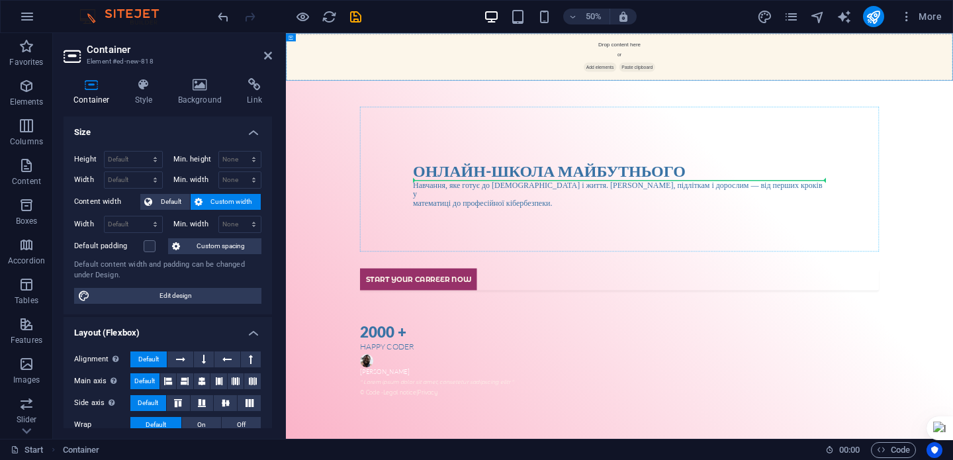
drag, startPoint x: 1091, startPoint y: 83, endPoint x: 1303, endPoint y: 339, distance: 332.4
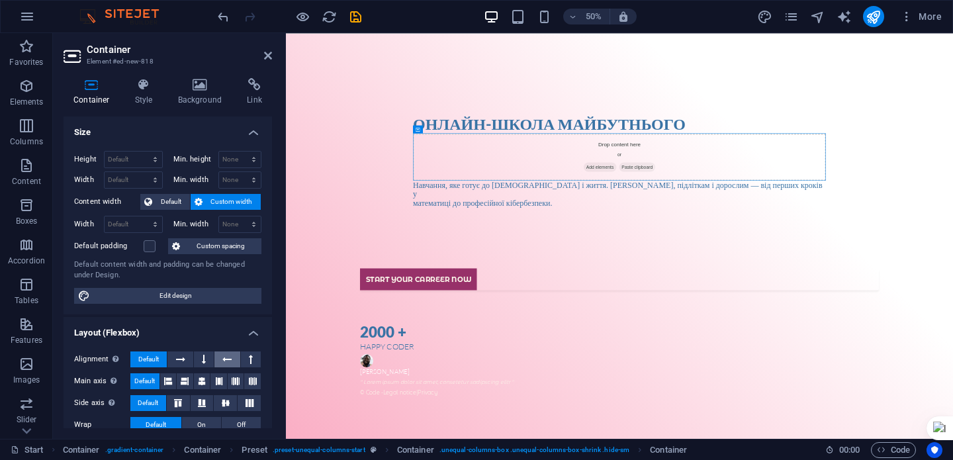
click at [230, 357] on button at bounding box center [226, 359] width 25 height 16
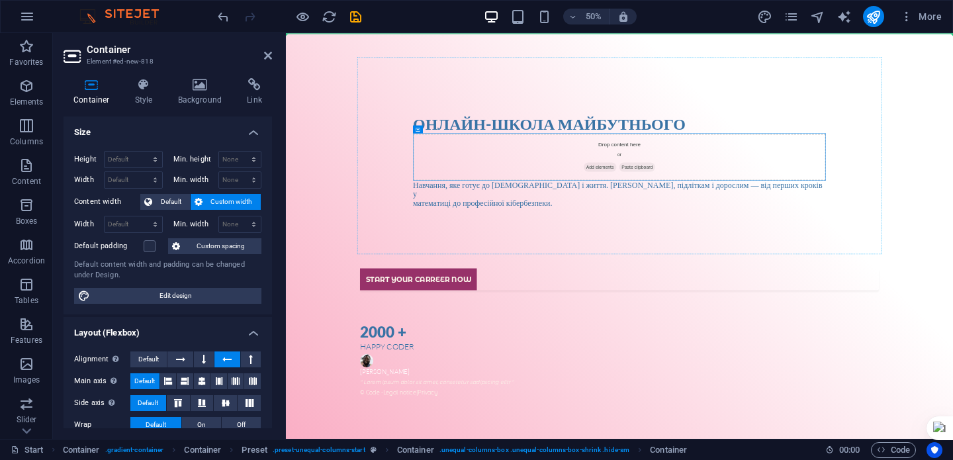
drag, startPoint x: 1220, startPoint y: 236, endPoint x: 1424, endPoint y: 189, distance: 209.2
click at [952, 189] on div "Онлайн-школа майбутнього Drop content here or Add elements Paste clipboard Навч…" at bounding box center [953, 286] width 1038 height 400
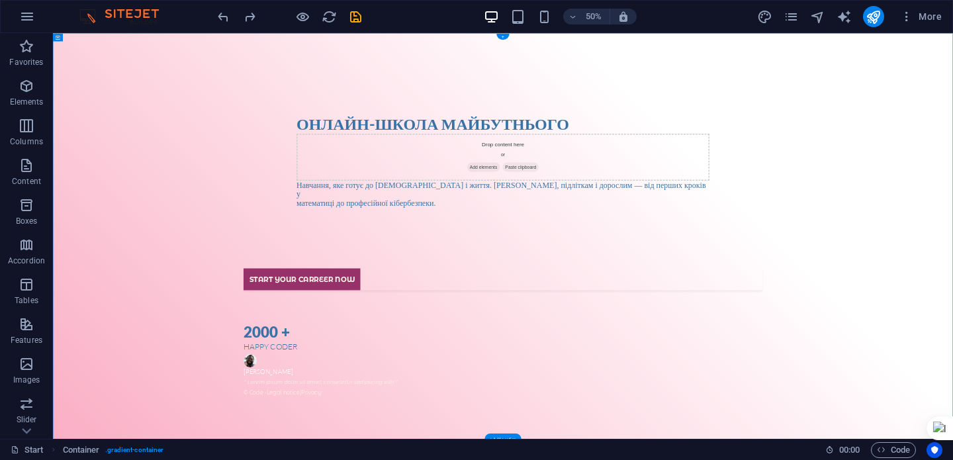
drag, startPoint x: 1328, startPoint y: 234, endPoint x: 1444, endPoint y: 366, distance: 175.4
click at [952, 367] on div "Онлайн-школа майбутнього Drop content here or Add elements Paste clipboard Навч…" at bounding box center [953, 286] width 1038 height 400
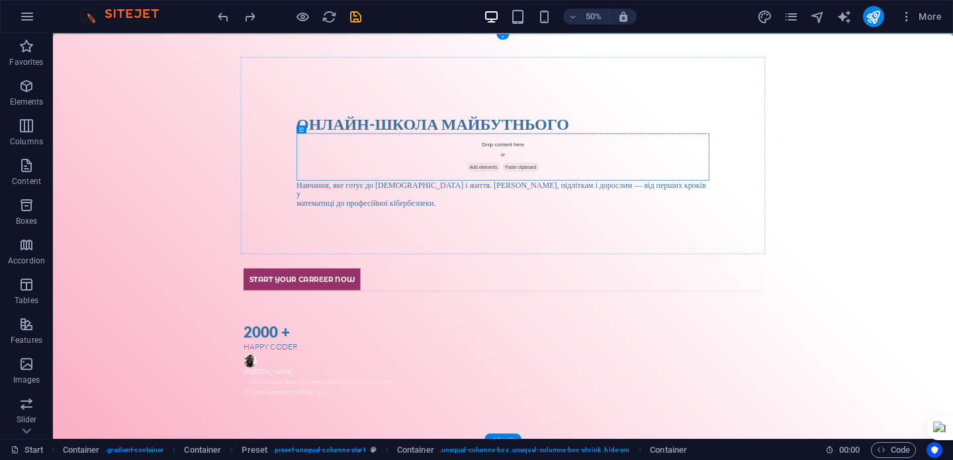
drag, startPoint x: 1285, startPoint y: 327, endPoint x: 1463, endPoint y: 331, distance: 178.8
drag, startPoint x: 1201, startPoint y: 327, endPoint x: 1462, endPoint y: 358, distance: 262.0
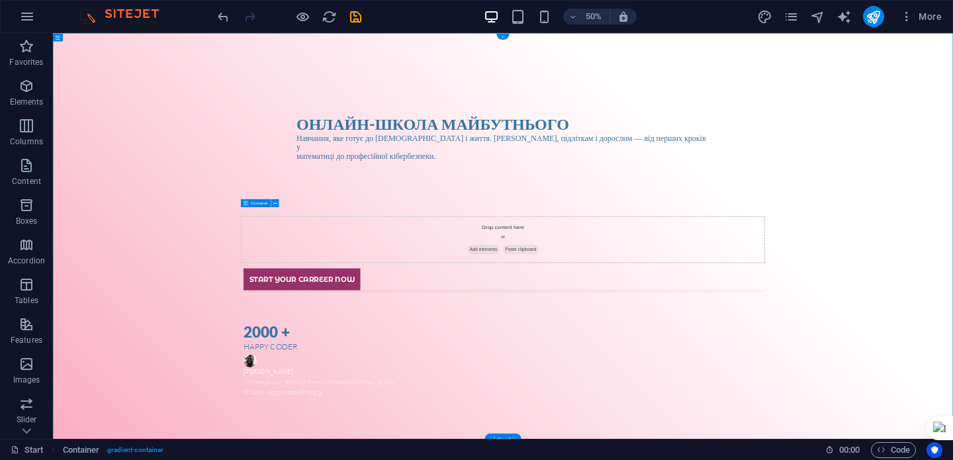
drag, startPoint x: 428, startPoint y: 433, endPoint x: 1124, endPoint y: 443, distance: 695.8
click at [952, 443] on div "Онлайн-школа майбутнього Навчання, яке готує до [DEMOGRAPHIC_DATA] і життя. [DE…" at bounding box center [953, 439] width 1800 height 812
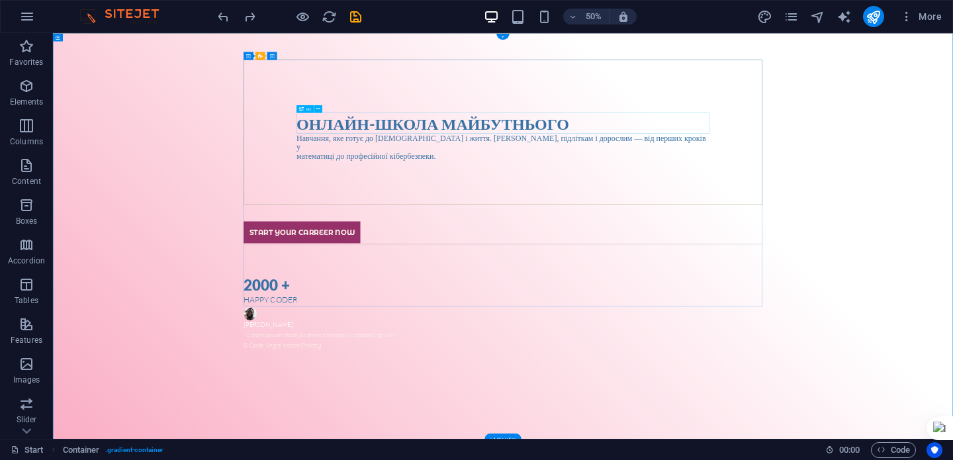
click at [608, 210] on div "Онлайн-школа майбутнього" at bounding box center [953, 212] width 826 height 41
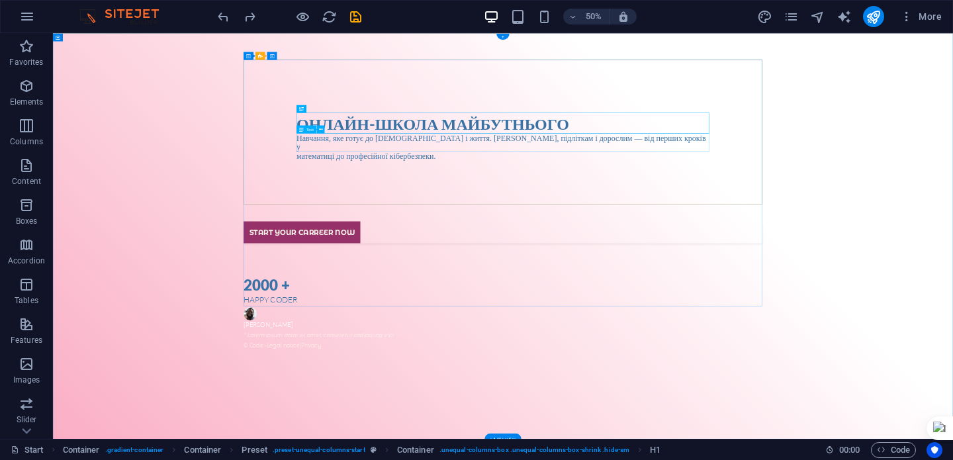
click at [616, 254] on div "Навчання, яке готує до [DEMOGRAPHIC_DATA] і життя. [DEMOGRAPHIC_DATA], підлітка…" at bounding box center [953, 260] width 826 height 54
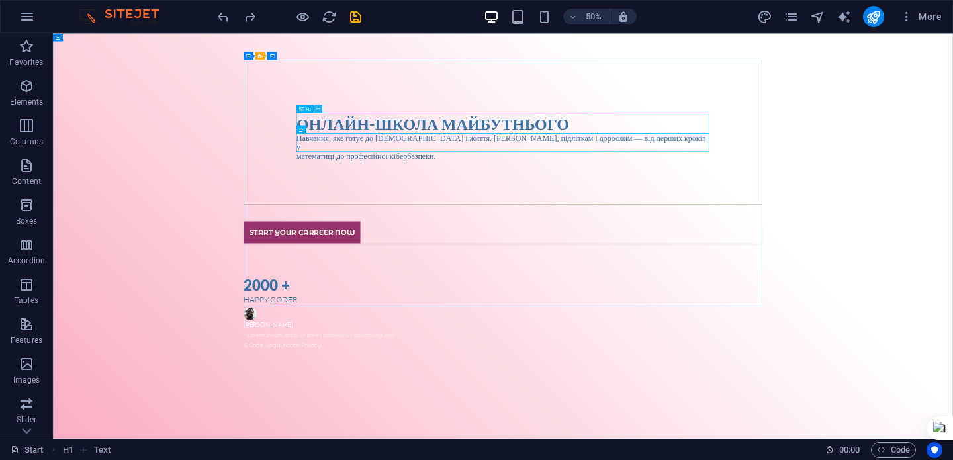
click at [318, 109] on icon at bounding box center [318, 108] width 4 height 7
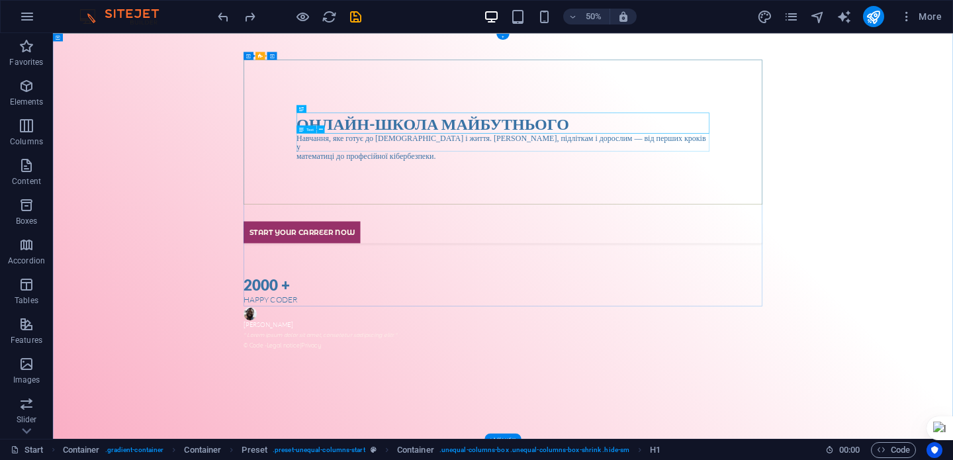
click at [657, 263] on div "Навчання, яке готує до [DEMOGRAPHIC_DATA] і життя. [DEMOGRAPHIC_DATA], підлітка…" at bounding box center [953, 260] width 826 height 54
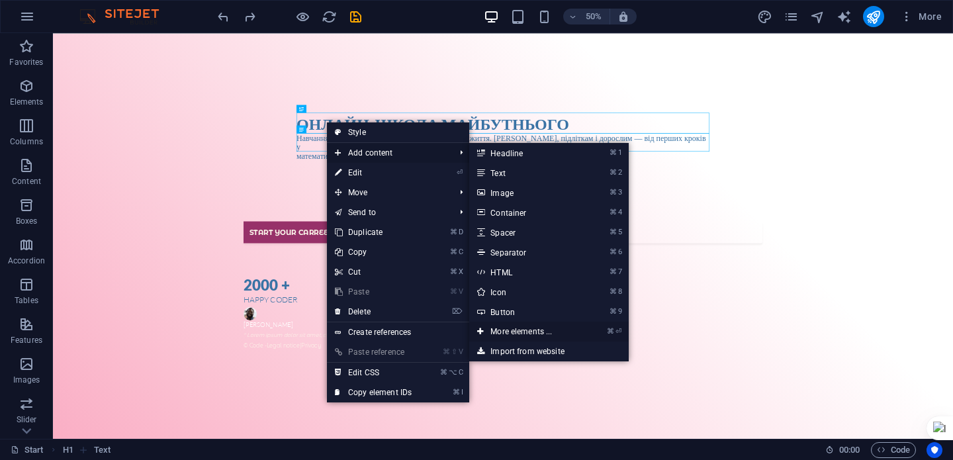
drag, startPoint x: 553, startPoint y: 330, endPoint x: 545, endPoint y: 593, distance: 263.6
click at [553, 330] on link "⌘ ⏎ More elements ..." at bounding box center [523, 332] width 109 height 20
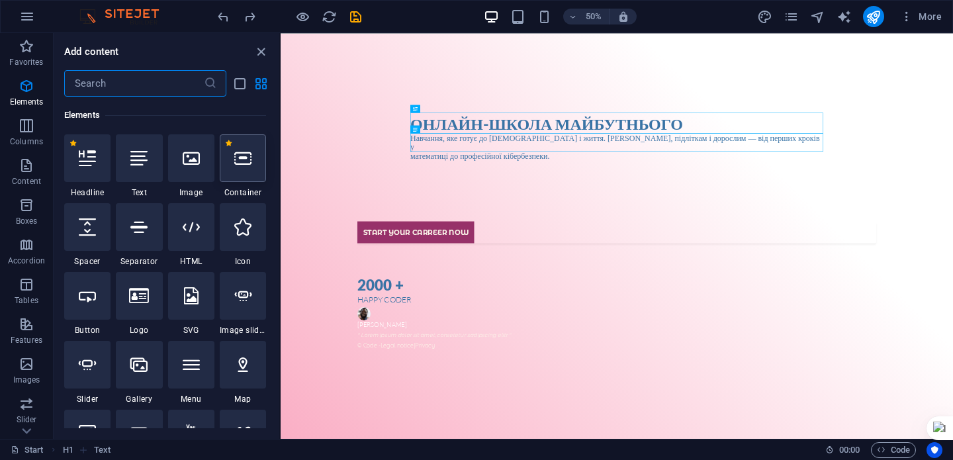
click at [229, 165] on div at bounding box center [243, 158] width 46 height 48
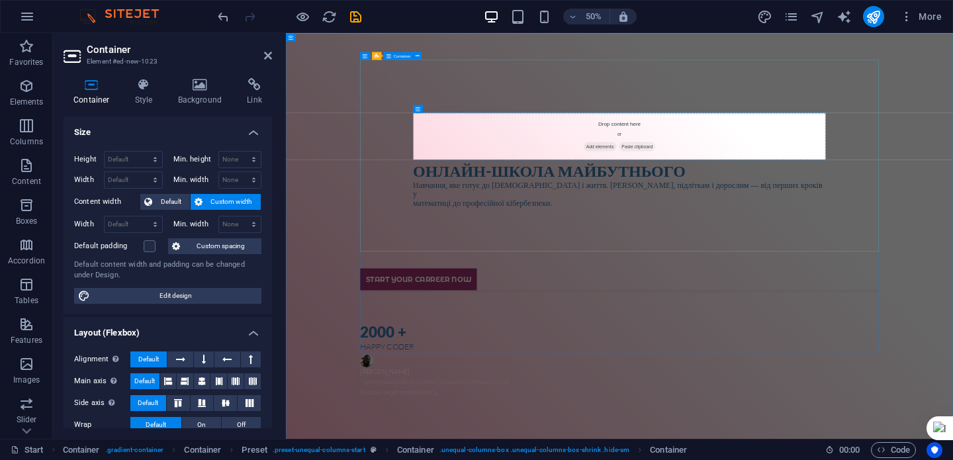
click at [952, 418] on div "Drop content here or Add elements Paste clipboard Онлайн-школа майбутнього Навч…" at bounding box center [953, 286] width 1038 height 400
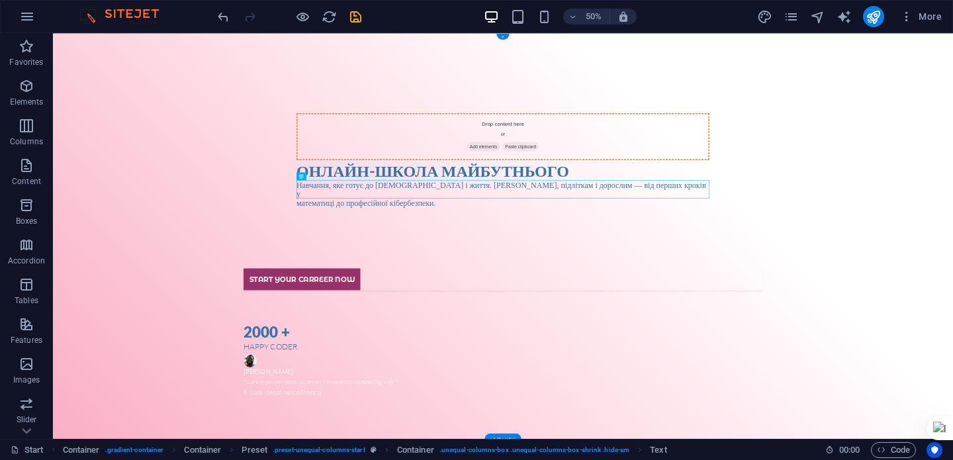
drag, startPoint x: 459, startPoint y: 354, endPoint x: 954, endPoint y: 239, distance: 508.3
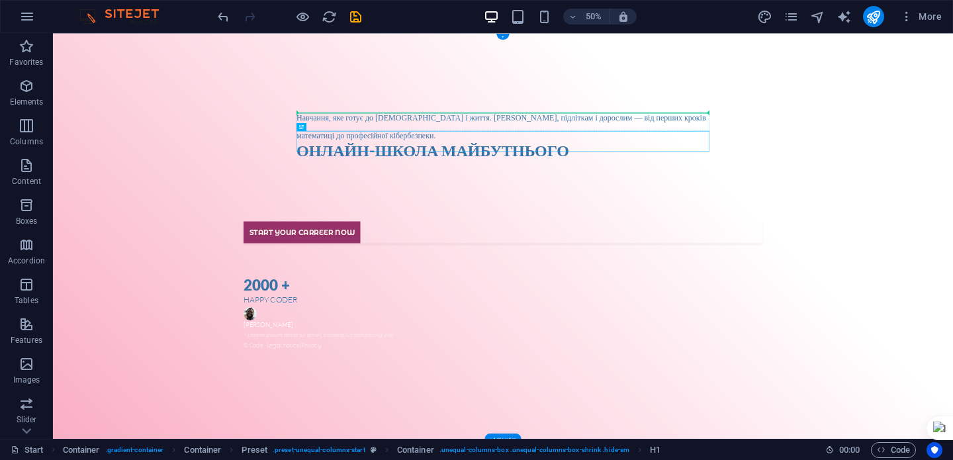
drag, startPoint x: 810, startPoint y: 261, endPoint x: 809, endPoint y: 201, distance: 60.2
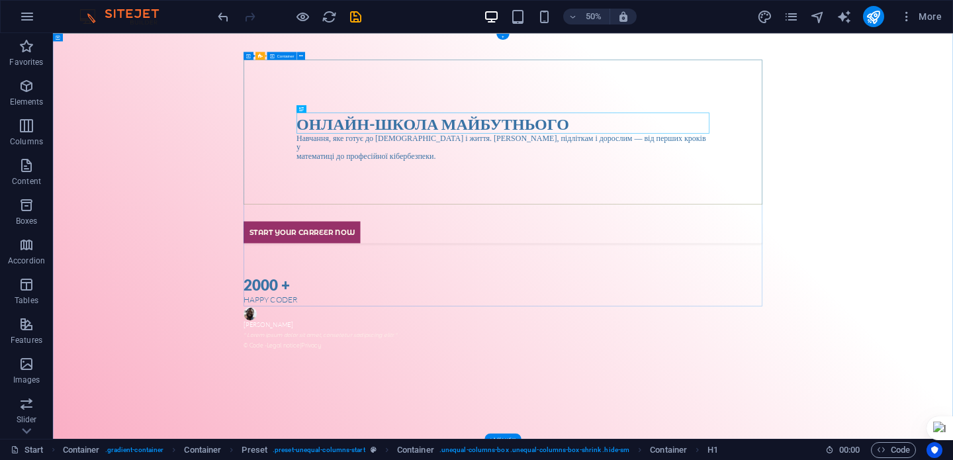
click at [952, 303] on div "Онлайн-школа майбутнього Навчання, яке готує до [DEMOGRAPHIC_DATA] і життя. [DE…" at bounding box center [953, 239] width 1038 height 306
click at [952, 214] on div "Онлайн-школа майбутнього Навчання, яке готує до [DEMOGRAPHIC_DATA] і життя. [DE…" at bounding box center [953, 239] width 1038 height 306
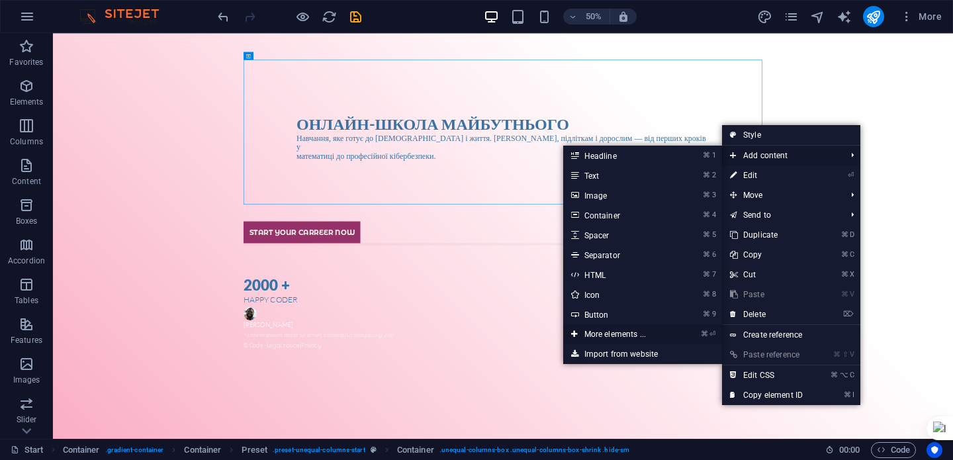
drag, startPoint x: 614, startPoint y: 332, endPoint x: 668, endPoint y: 597, distance: 270.1
click at [614, 332] on link "⌘ ⏎ More elements ..." at bounding box center [617, 334] width 109 height 20
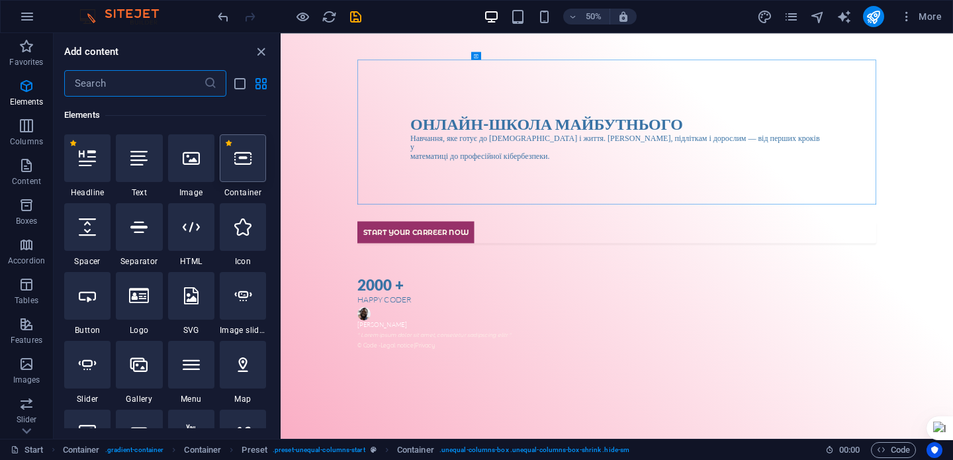
click at [238, 169] on div at bounding box center [243, 158] width 46 height 48
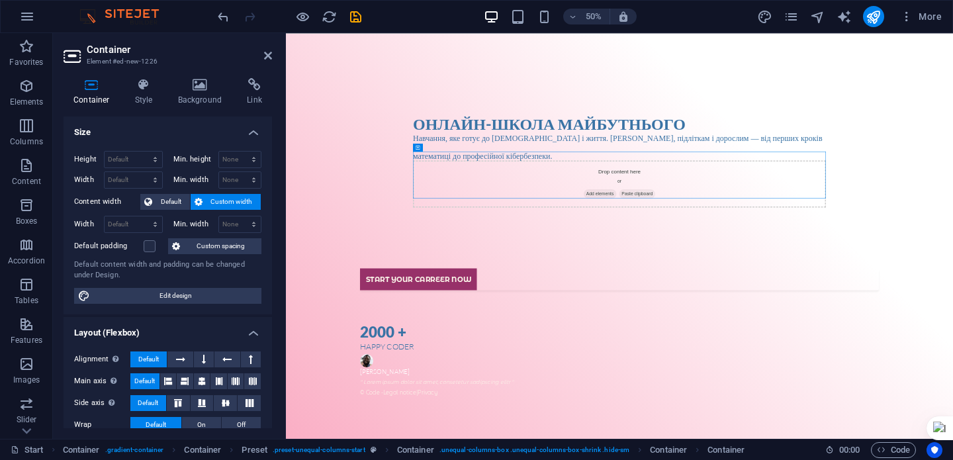
drag, startPoint x: 700, startPoint y: 182, endPoint x: 1009, endPoint y: 301, distance: 331.3
click at [154, 87] on icon at bounding box center [144, 84] width 38 height 13
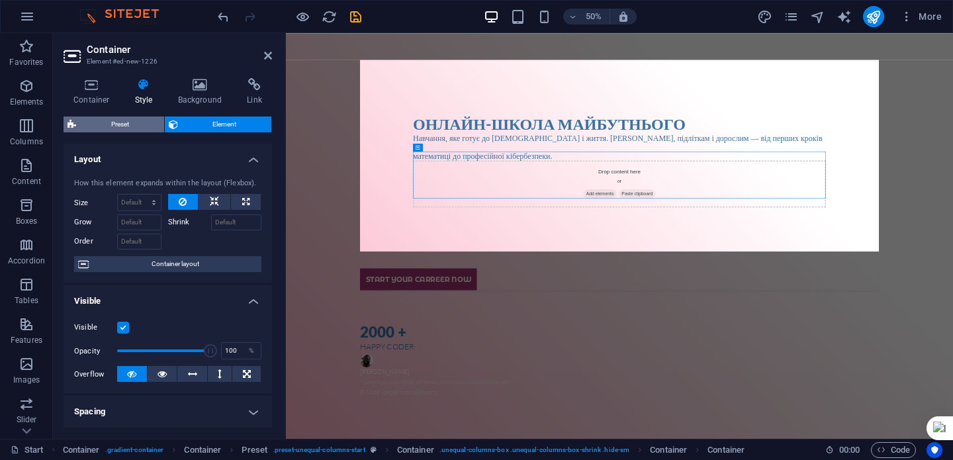
click at [135, 124] on span "Preset" at bounding box center [120, 124] width 80 height 16
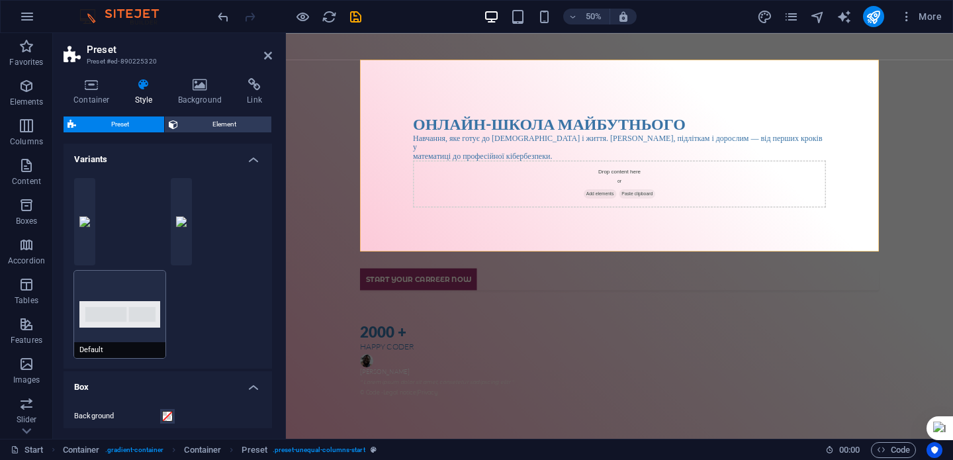
click at [147, 320] on button "Default" at bounding box center [119, 314] width 91 height 87
type input "0"
type input "50"
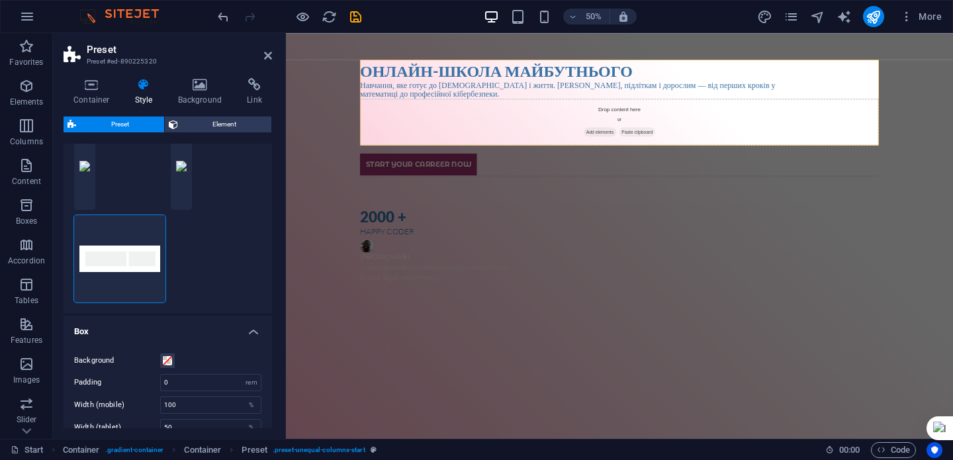
scroll to position [0, 0]
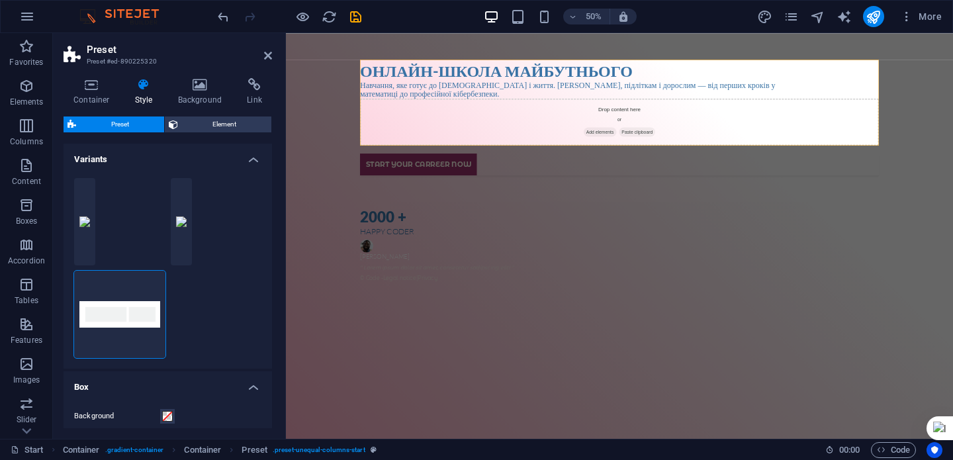
click at [253, 159] on h4 "Variants" at bounding box center [168, 156] width 209 height 24
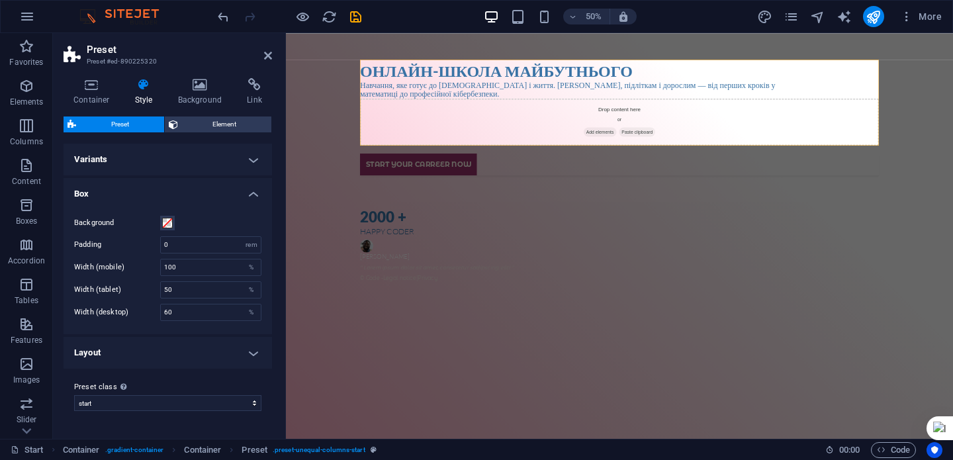
click at [253, 159] on h4 "Variants" at bounding box center [168, 160] width 209 height 32
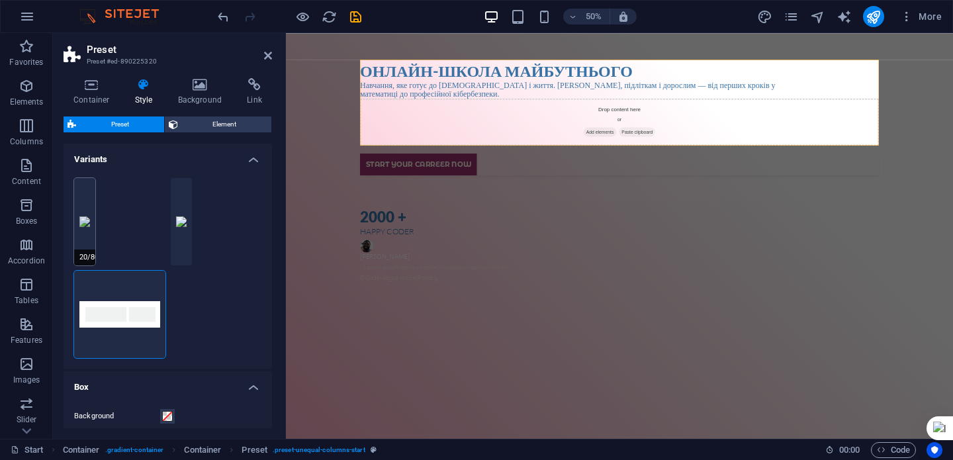
click at [82, 232] on button "20/80" at bounding box center [84, 221] width 21 height 87
click at [184, 222] on button "30/70" at bounding box center [181, 221] width 21 height 87
click at [102, 314] on button "Default" at bounding box center [119, 314] width 91 height 87
type input "60"
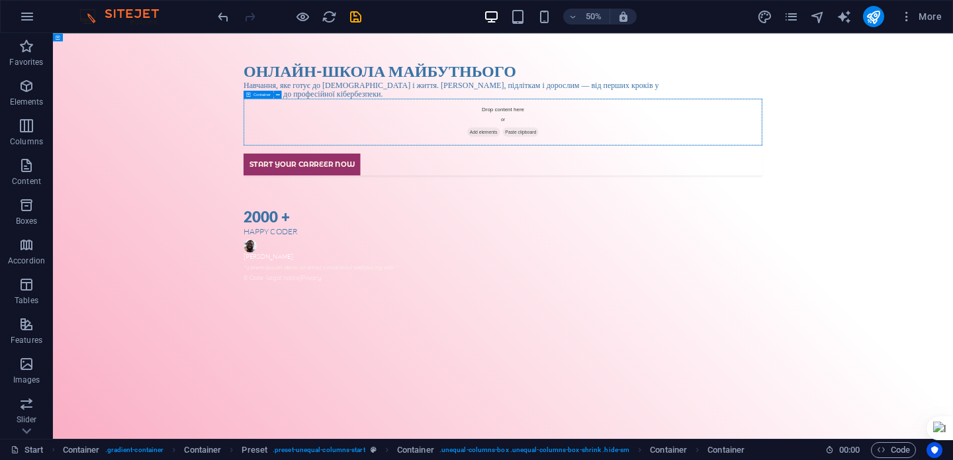
drag, startPoint x: 313, startPoint y: 230, endPoint x: 1180, endPoint y: 233, distance: 867.1
click at [952, 233] on div "Drop content here or Add elements Paste clipboard" at bounding box center [953, 210] width 1038 height 94
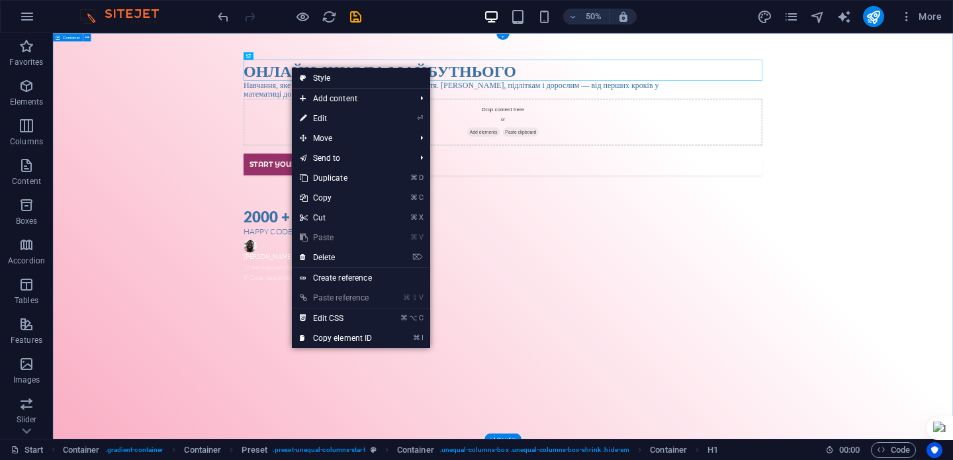
click at [952, 137] on div "Онлайн-школа майбутнього Навчання, яке готує до [DEMOGRAPHIC_DATA] і життя. [DE…" at bounding box center [953, 439] width 1800 height 812
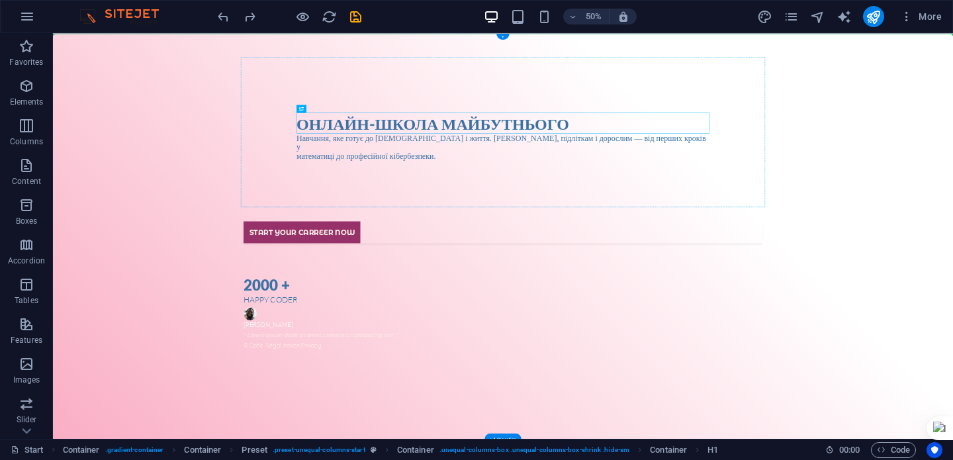
drag, startPoint x: 645, startPoint y: 222, endPoint x: 534, endPoint y: 113, distance: 155.9
click at [952, 394] on div "Онлайн-школа майбутнього Навчання, яке готує до [DEMOGRAPHIC_DATA] і життя. [DE…" at bounding box center [953, 439] width 1800 height 812
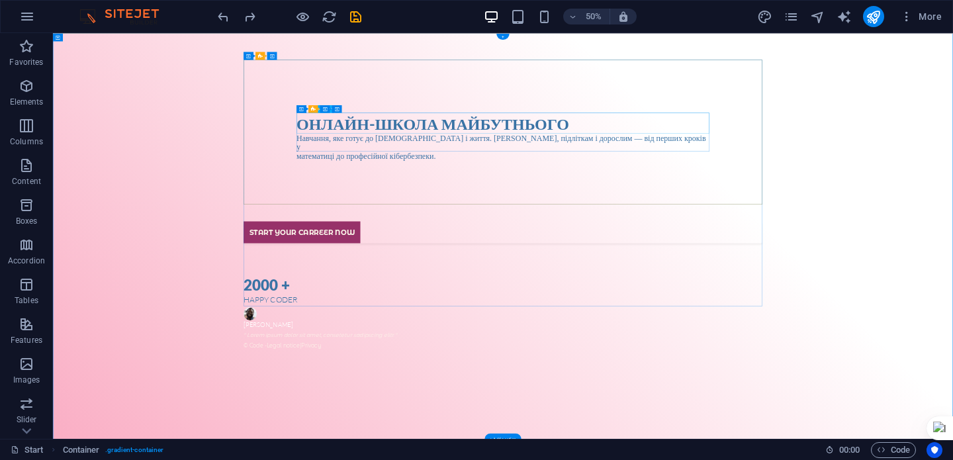
click at [952, 230] on div "Онлайн-школа майбутнього" at bounding box center [953, 212] width 826 height 41
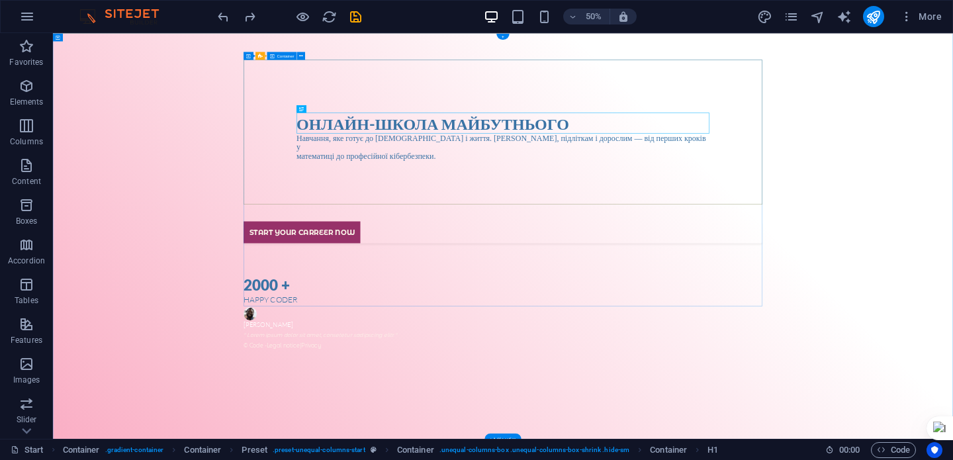
click at [952, 304] on div "Онлайн-школа майбутнього Навчання, яке готує до [DEMOGRAPHIC_DATA] і життя. [DE…" at bounding box center [953, 239] width 1038 height 306
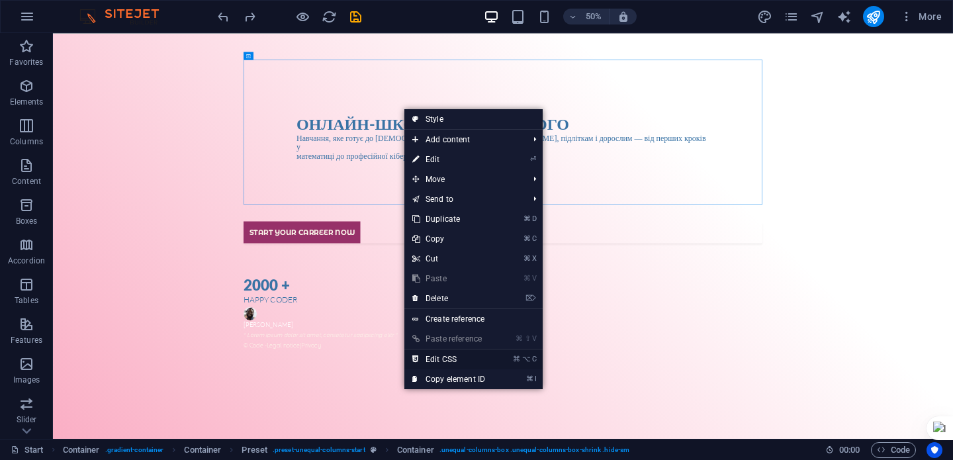
click at [490, 358] on link "⌘ ⌥ C Edit CSS" at bounding box center [448, 359] width 89 height 20
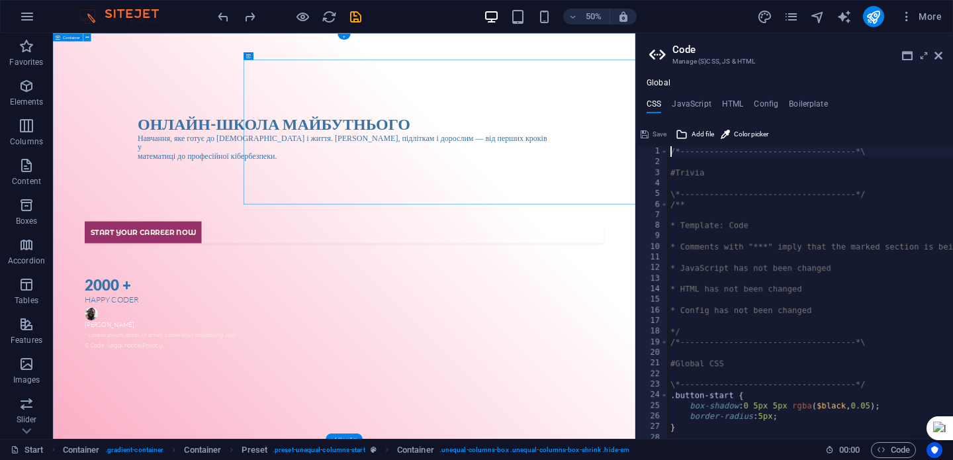
type textarea ".ed-headline h1 { text-align: center; }"
click at [735, 109] on h4 "HTML" at bounding box center [733, 106] width 22 height 15
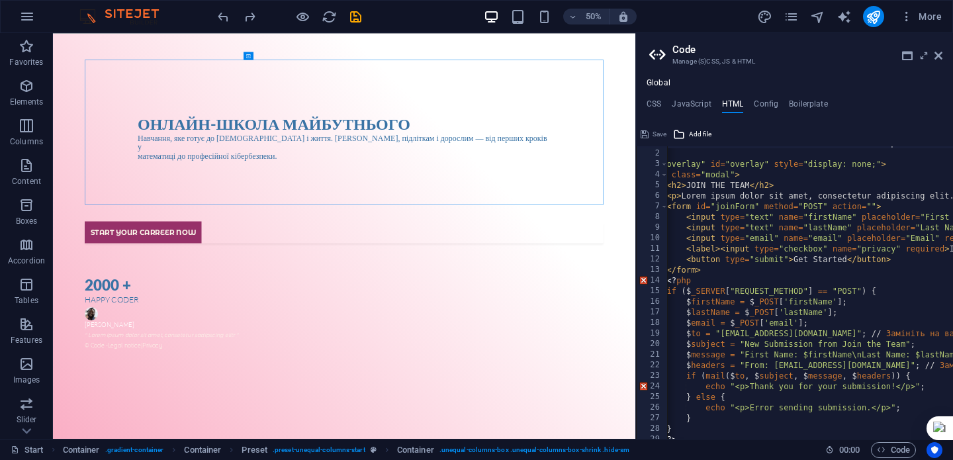
scroll to position [13, 0]
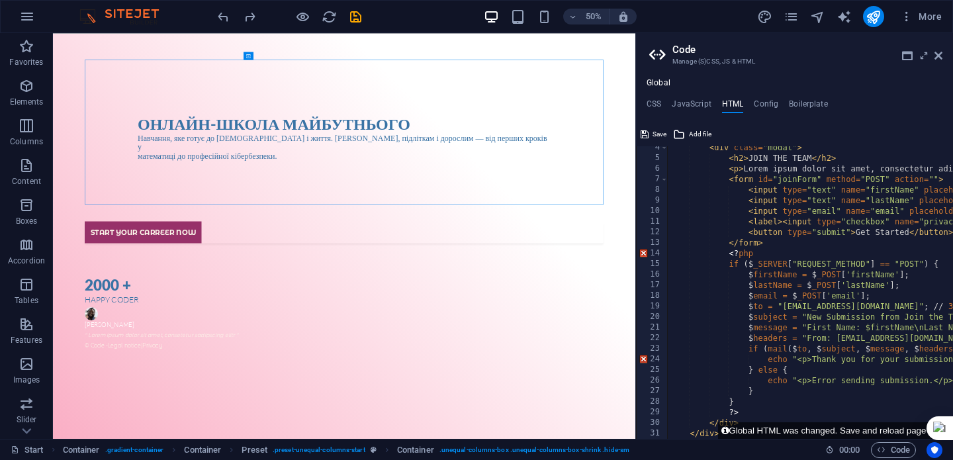
type textarea "Ω<a href="#main-content" class="wv-link-content button">Skip to main content</a>"
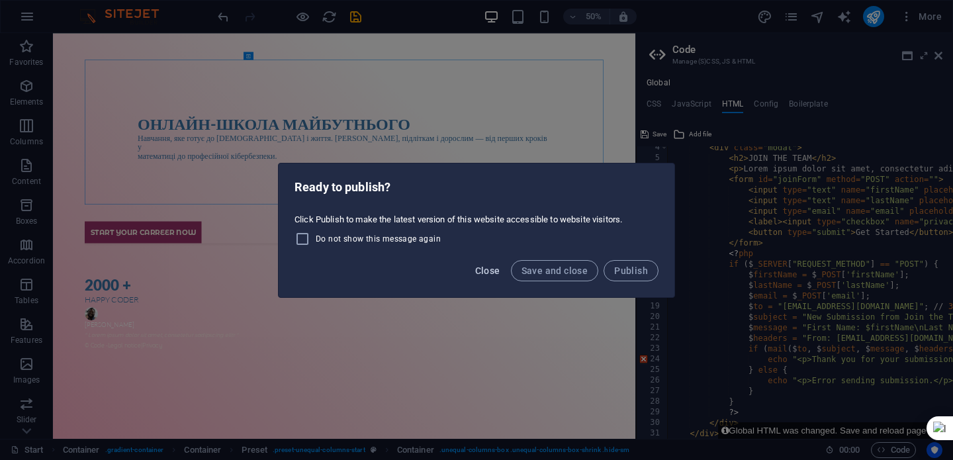
click at [492, 271] on span "Close" at bounding box center [487, 270] width 25 height 11
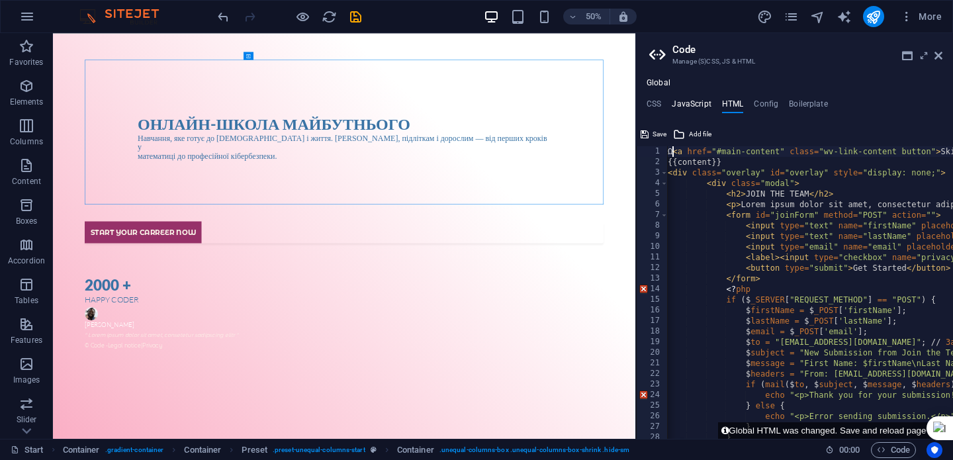
click at [698, 107] on h4 "JavaScript" at bounding box center [691, 106] width 39 height 15
type textarea "document.getElementById('joinForm').addEventListener('submit', function(e) {"
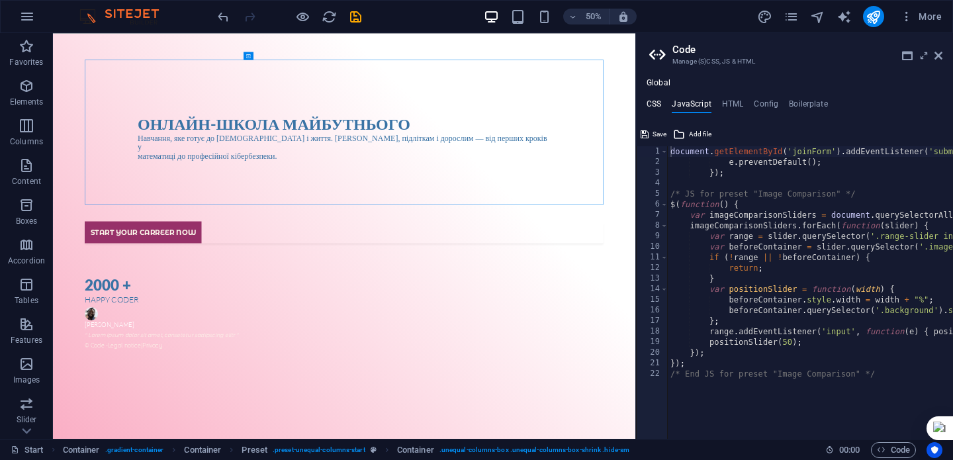
click at [656, 100] on h4 "CSS" at bounding box center [654, 106] width 15 height 15
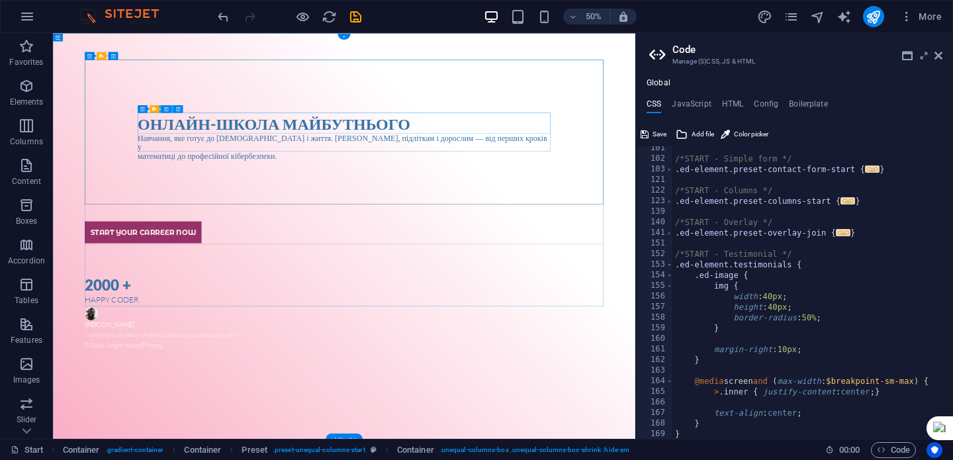
click at [573, 205] on div "Онлайн-школа майбутнього" at bounding box center [635, 212] width 826 height 41
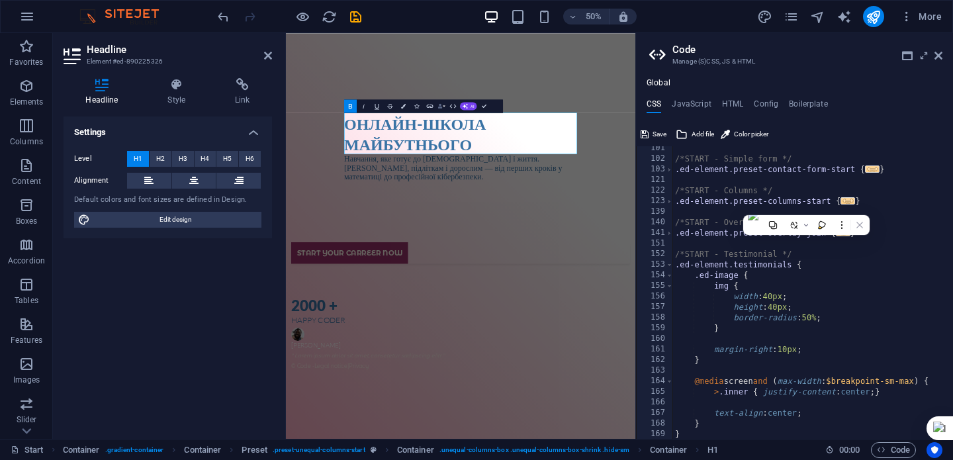
click at [440, 107] on icon "button" at bounding box center [440, 106] width 5 height 5
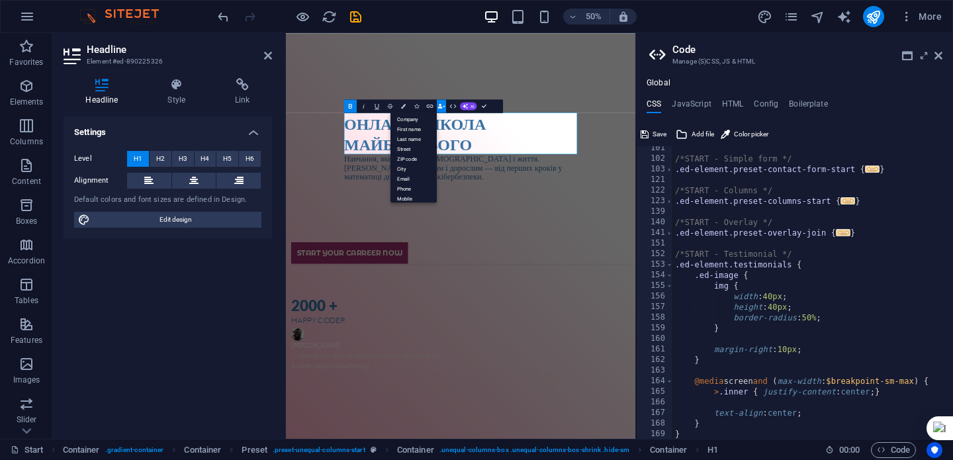
click at [440, 107] on icon "button" at bounding box center [440, 106] width 5 height 5
click at [452, 105] on icon "button" at bounding box center [453, 106] width 8 height 8
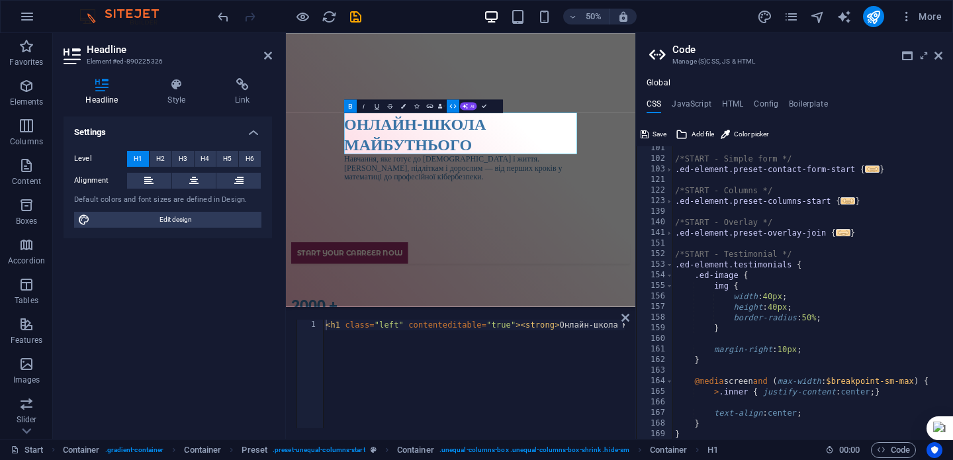
type textarea "<h1 class="left" contenteditable="true"><strong>Онлайн-школа майбутнього</stron…"
click at [432, 346] on div "< h1 class = "left" contenteditable = "true" > < strong > Онлайн-школа майбутнь…" at bounding box center [413, 383] width 423 height 127
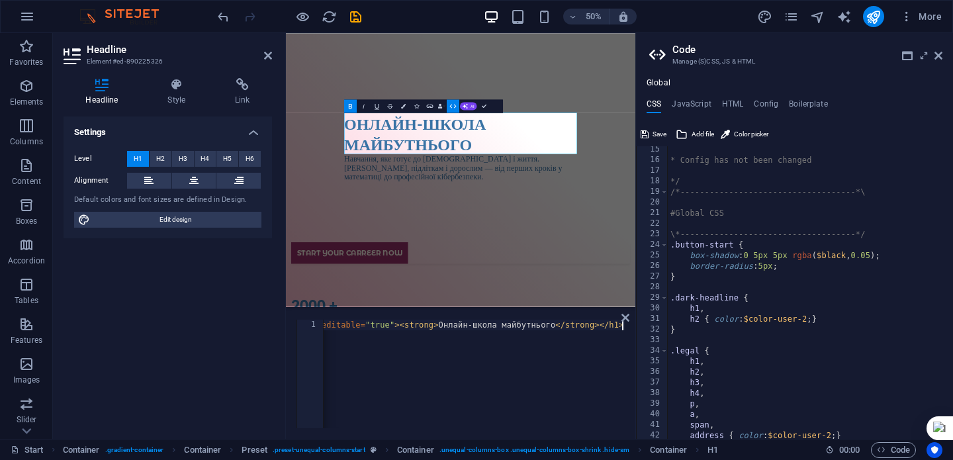
scroll to position [0, 0]
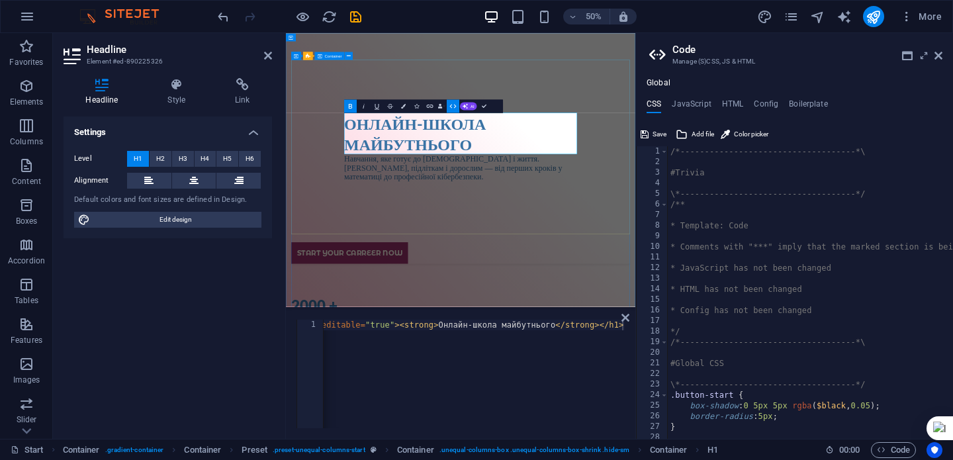
click at [398, 133] on div "Онлайн-школа майбутнього Навчання, яке готує до [DEMOGRAPHIC_DATA] і життя. [DE…" at bounding box center [636, 260] width 678 height 348
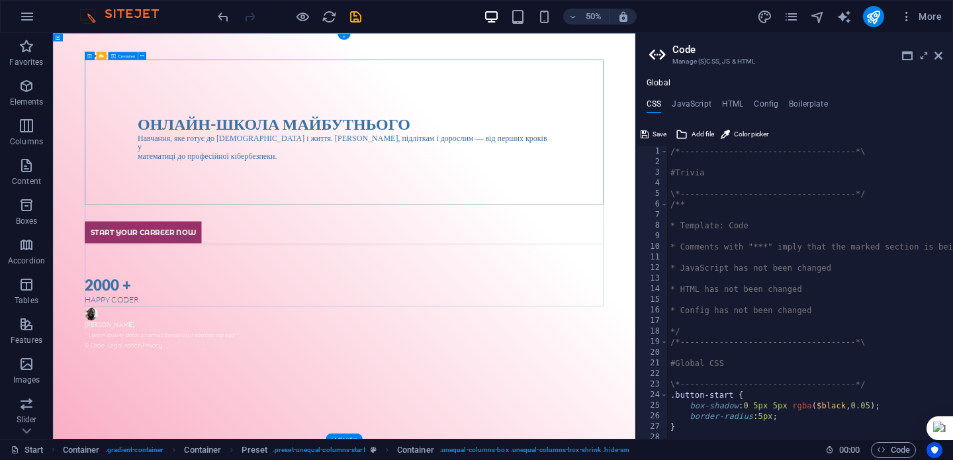
click at [336, 131] on div "Онлайн-школа майбутнього Навчання, яке готує до [DEMOGRAPHIC_DATA] і життя. [DE…" at bounding box center [635, 239] width 1038 height 306
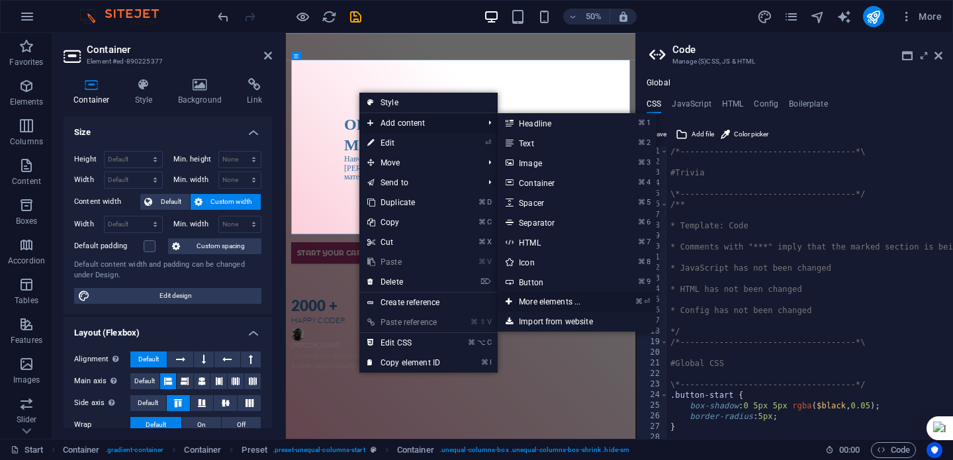
click at [576, 304] on link "⌘ ⏎ More elements ..." at bounding box center [552, 302] width 109 height 20
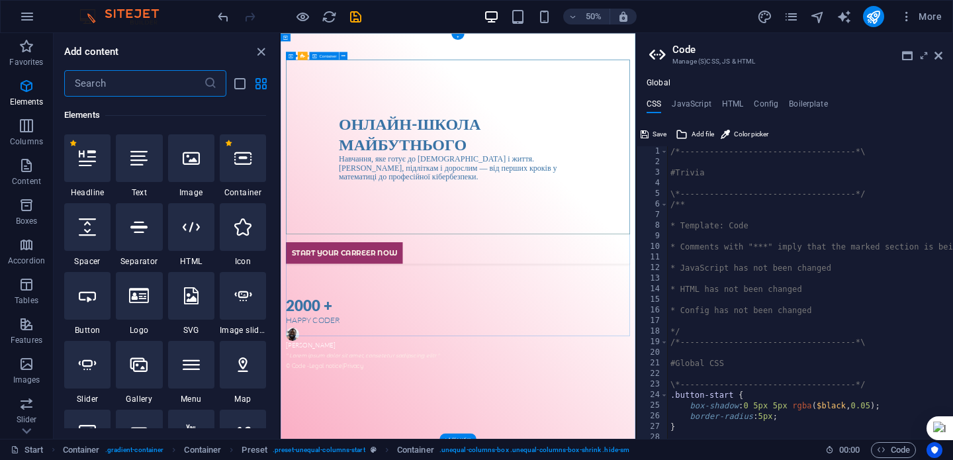
scroll to position [141, 0]
click at [152, 307] on div at bounding box center [139, 296] width 46 height 48
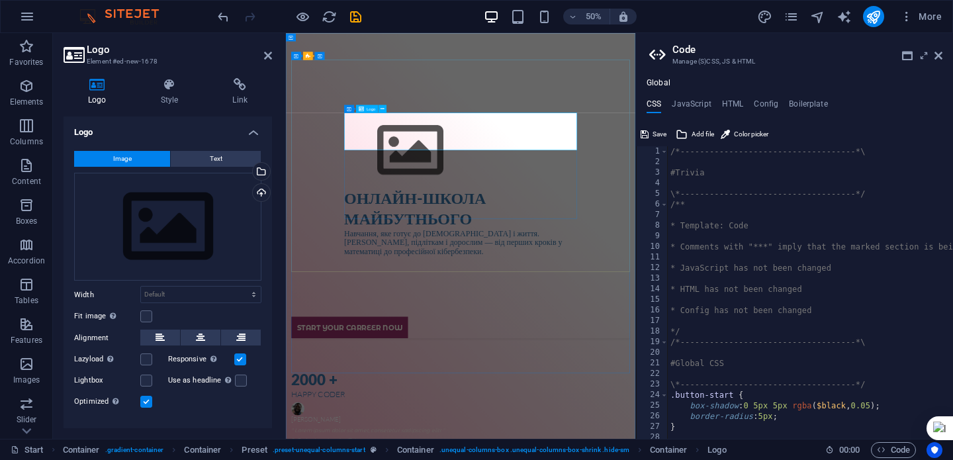
click at [443, 231] on div at bounding box center [635, 266] width 466 height 149
click at [383, 110] on icon at bounding box center [383, 108] width 4 height 7
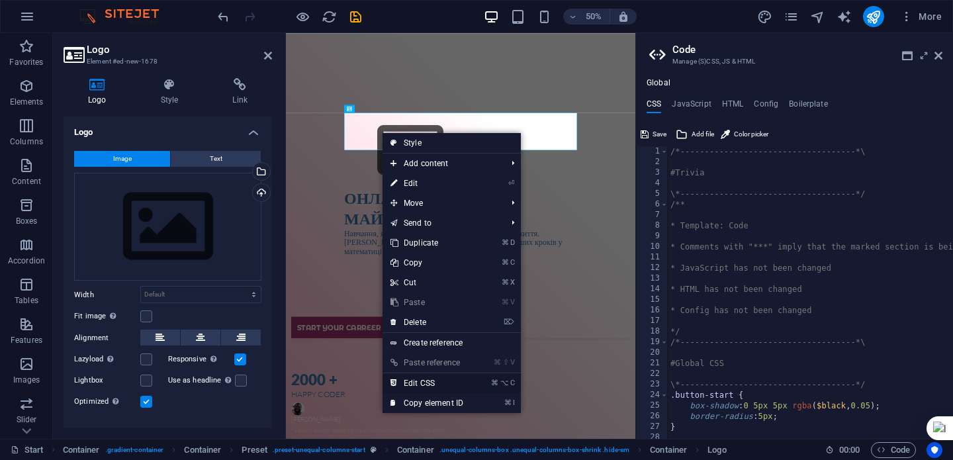
click at [441, 385] on link "⌘ ⌥ C Edit CSS" at bounding box center [427, 383] width 89 height 20
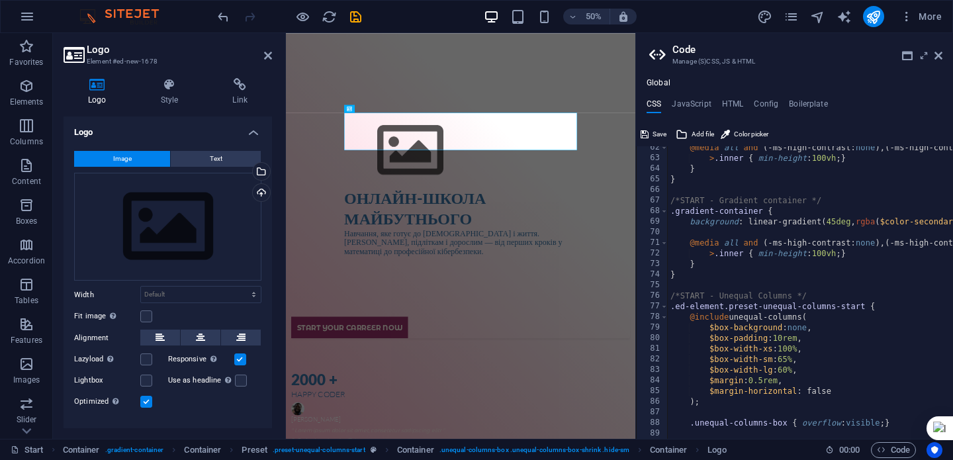
scroll to position [650, 0]
drag, startPoint x: 738, startPoint y: 138, endPoint x: 179, endPoint y: 192, distance: 561.9
click at [738, 138] on span "Color picker" at bounding box center [751, 134] width 34 height 16
click at [537, 226] on div at bounding box center [635, 266] width 466 height 149
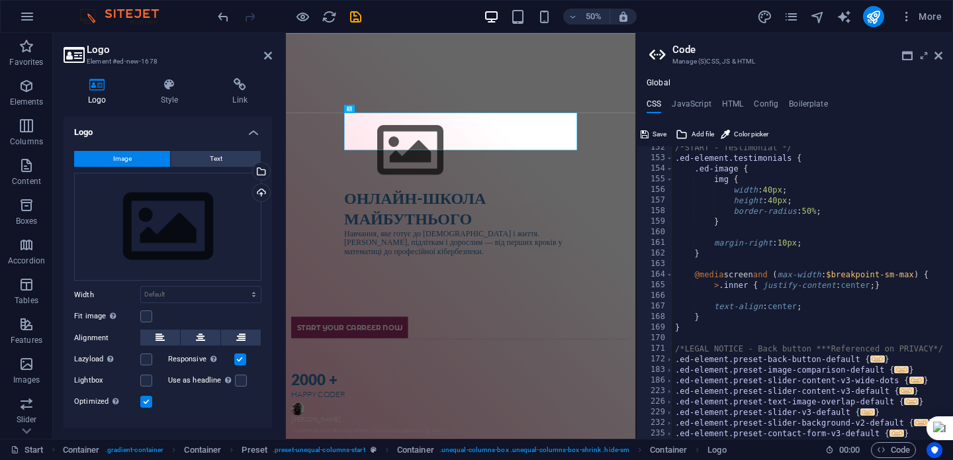
scroll to position [1169, 0]
click at [338, 129] on div "Онлайн-школа майбутнього Навчання, яке готує до [DEMOGRAPHIC_DATA] і життя. [DE…" at bounding box center [636, 334] width 678 height 497
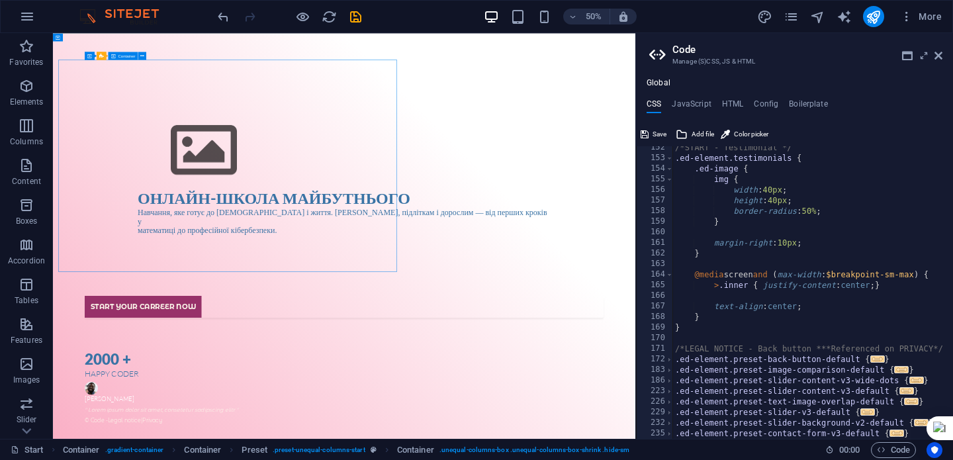
click at [571, 126] on div "Онлайн-школа майбутнього Навчання, яке готує до [DEMOGRAPHIC_DATA] і життя. [DE…" at bounding box center [635, 313] width 1038 height 455
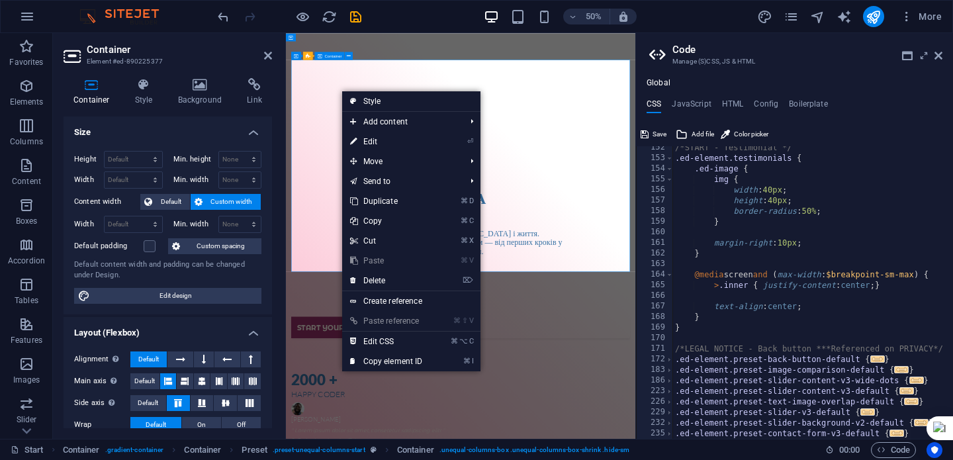
click at [395, 146] on div "Онлайн-школа майбутнього Навчання, яке готує до [DEMOGRAPHIC_DATA] і життя. [DE…" at bounding box center [636, 334] width 678 height 497
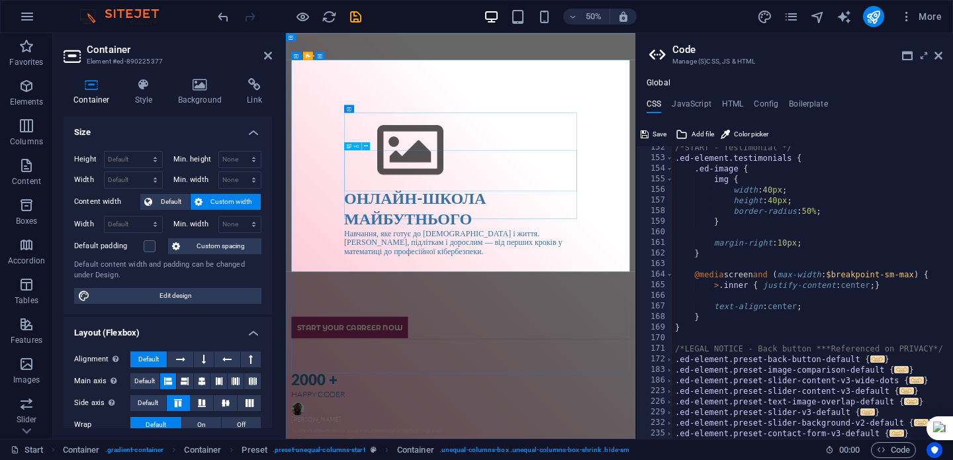
click at [499, 341] on div "Онлайн-школа майбутнього" at bounding box center [635, 382] width 466 height 83
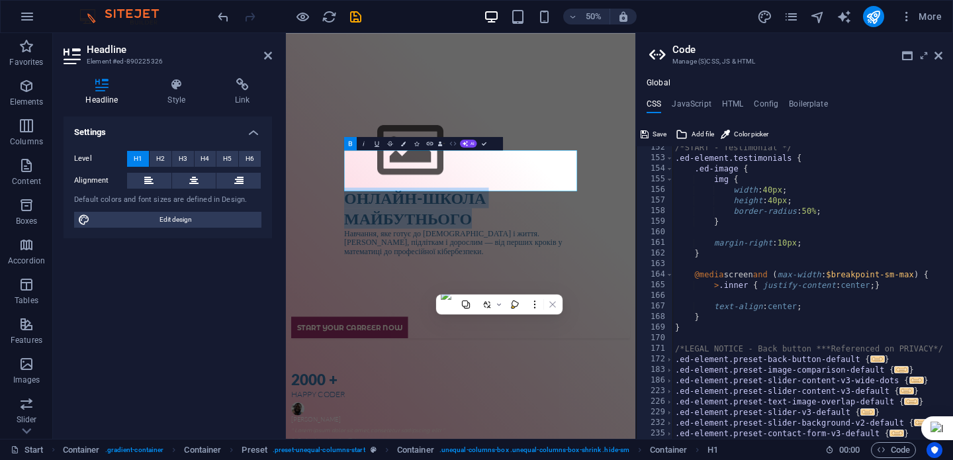
click at [452, 149] on button "HTML" at bounding box center [453, 142] width 13 height 13
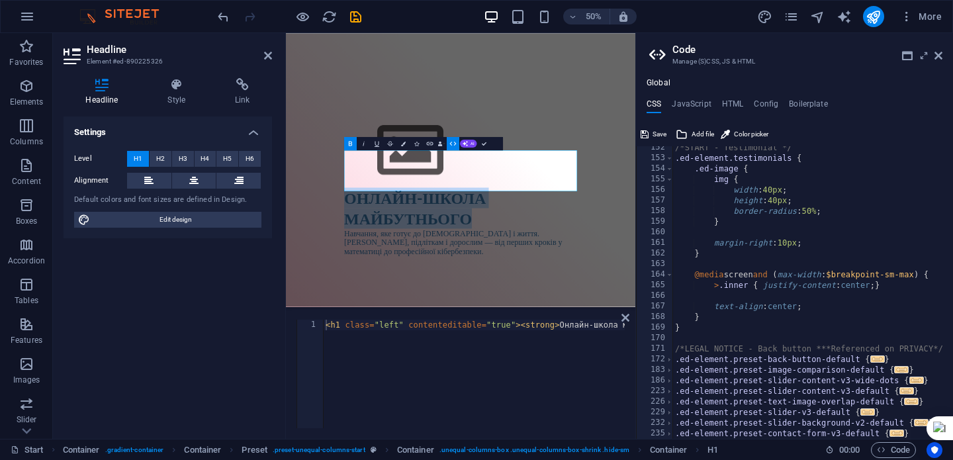
scroll to position [0, 0]
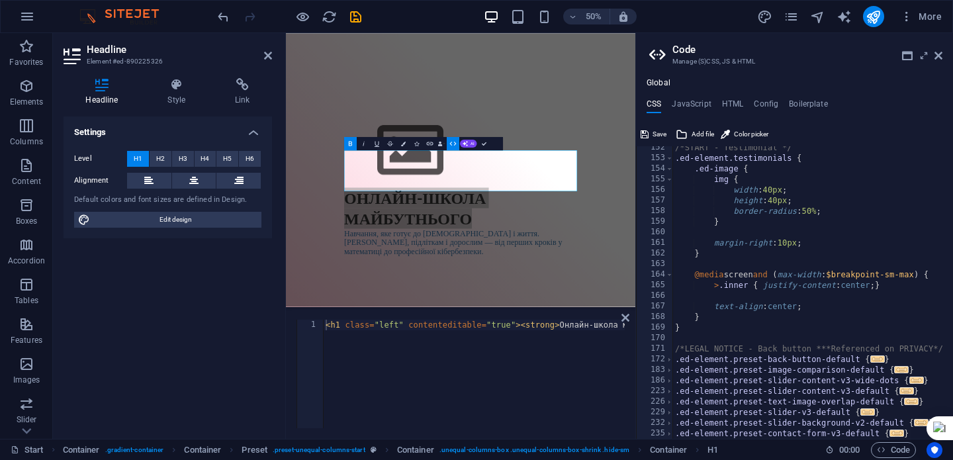
click at [630, 315] on div "1 < h1 class = "left" contenteditable = "true" > < strong > Онлайн-школа майбут…" at bounding box center [460, 374] width 349 height 130
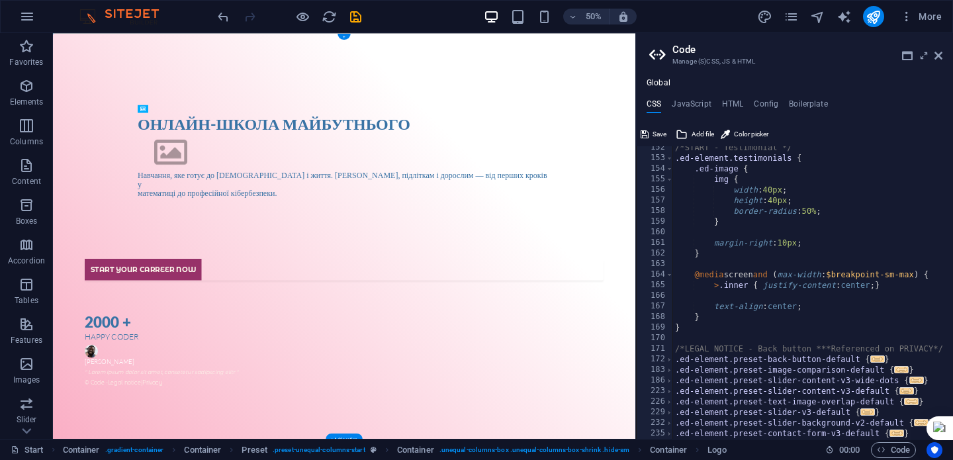
drag, startPoint x: 281, startPoint y: 225, endPoint x: 1045, endPoint y: 294, distance: 766.9
click at [891, 445] on span "Code" at bounding box center [893, 450] width 33 height 16
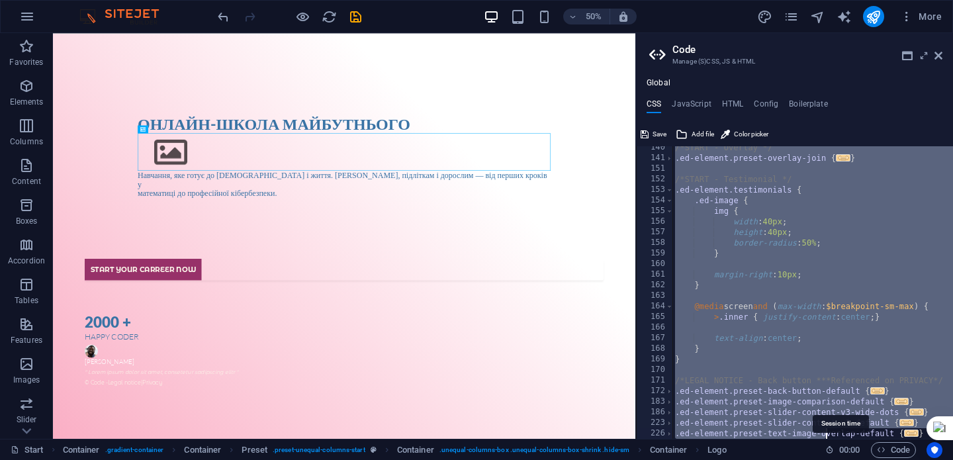
scroll to position [1169, 0]
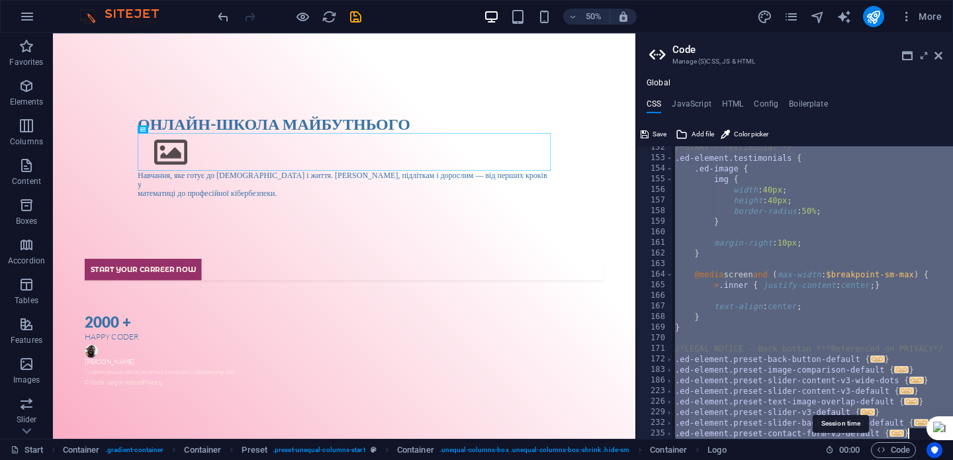
drag, startPoint x: 672, startPoint y: 152, endPoint x: 825, endPoint y: 451, distance: 336.3
click at [825, 439] on div "Start Favorites Elements Columns Content Boxes Accordion Tables Features Images…" at bounding box center [476, 236] width 953 height 406
type textarea "@include contact-form-v3; }"
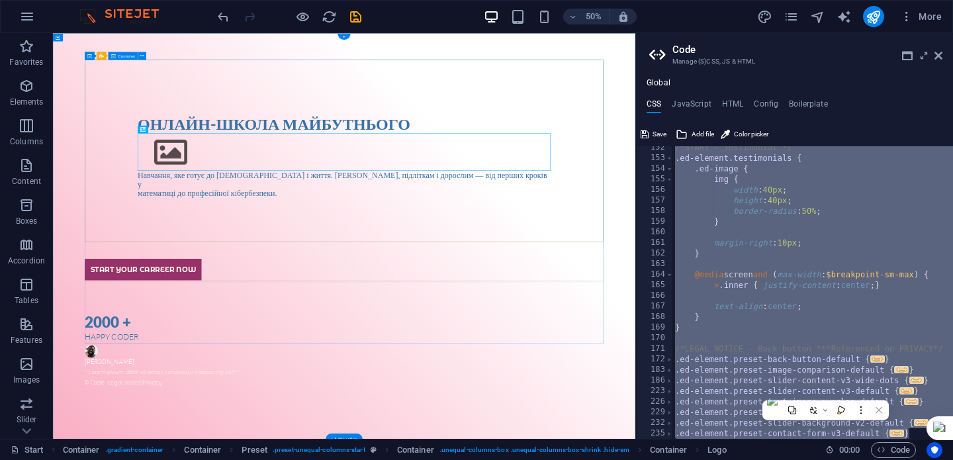
click at [952, 367] on div "Онлайн-школа майбутнього Навчання, яке готує до [DEMOGRAPHIC_DATA] і життя. [DE…" at bounding box center [635, 276] width 1038 height 381
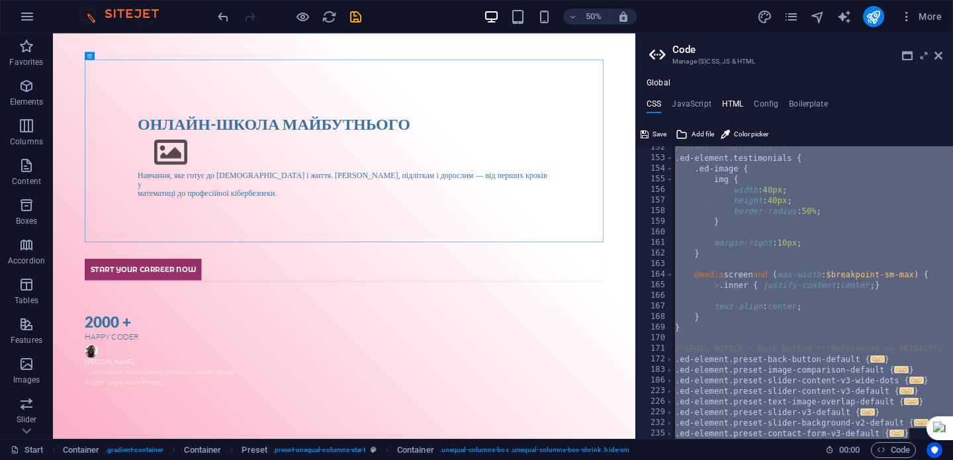
click at [727, 109] on h4 "HTML" at bounding box center [733, 106] width 22 height 15
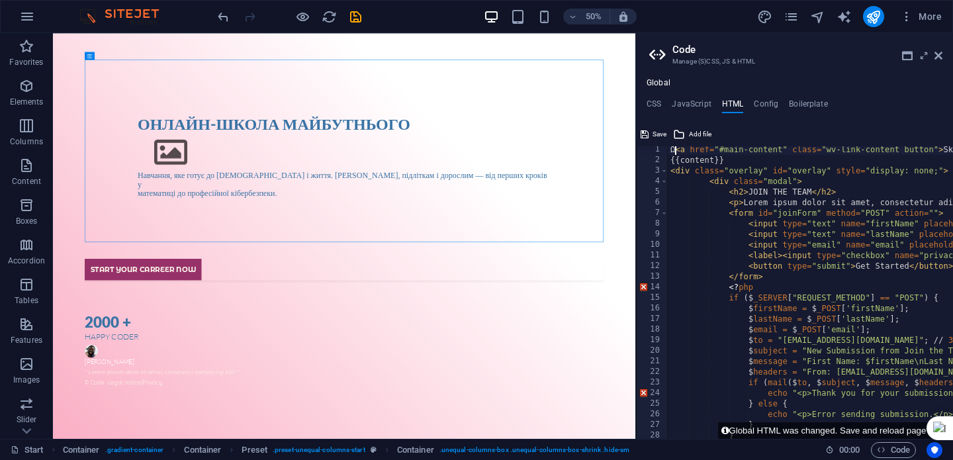
scroll to position [0, 0]
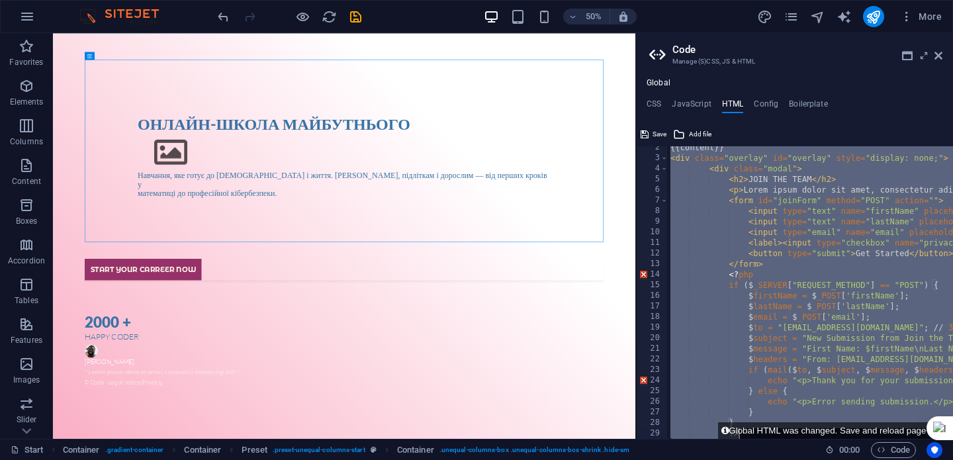
scroll to position [36, 0]
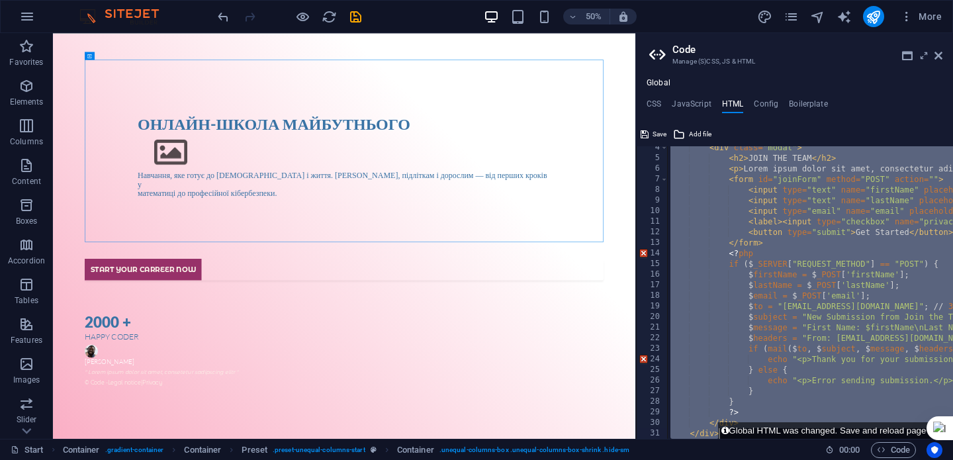
drag, startPoint x: 671, startPoint y: 153, endPoint x: 874, endPoint y: 466, distance: 373.3
click at [874, 459] on html "[DOMAIN_NAME] Start Favorites Elements Columns Content Boxes Accordion Tables F…" at bounding box center [476, 230] width 953 height 460
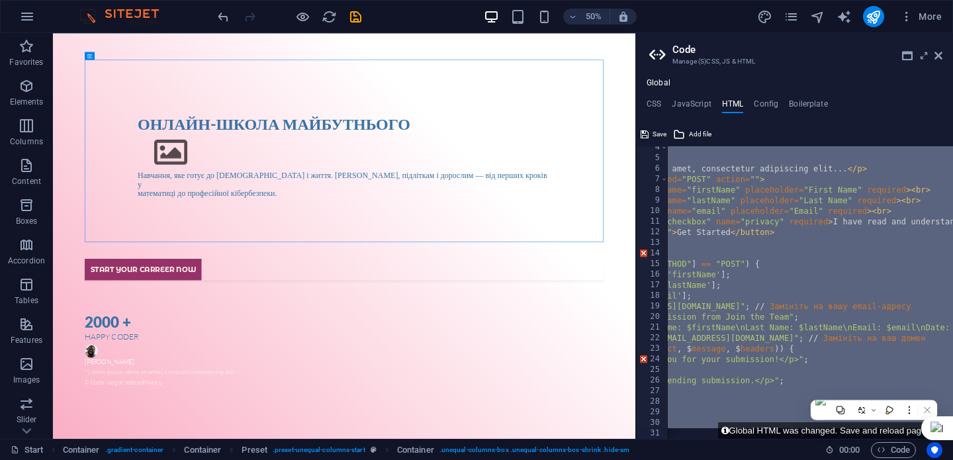
scroll to position [0, 0]
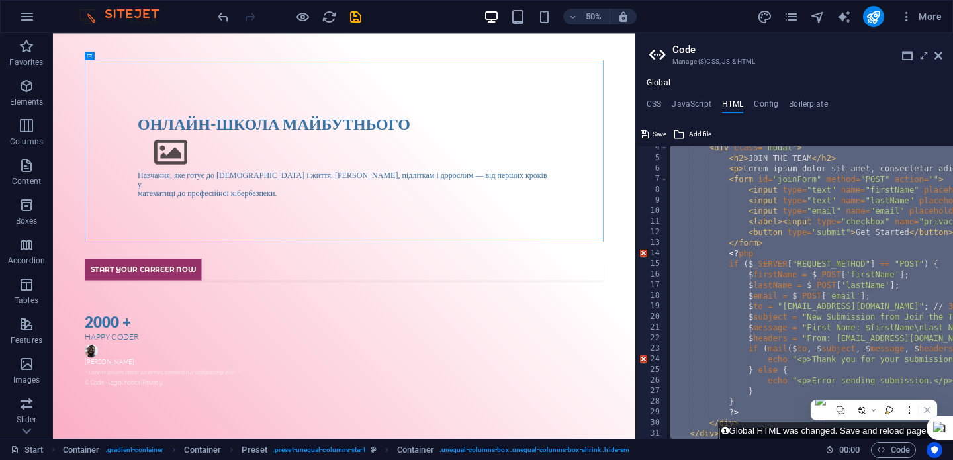
type textarea "<label><input type="checkbox" name="privacy" required> I have read and understa…"
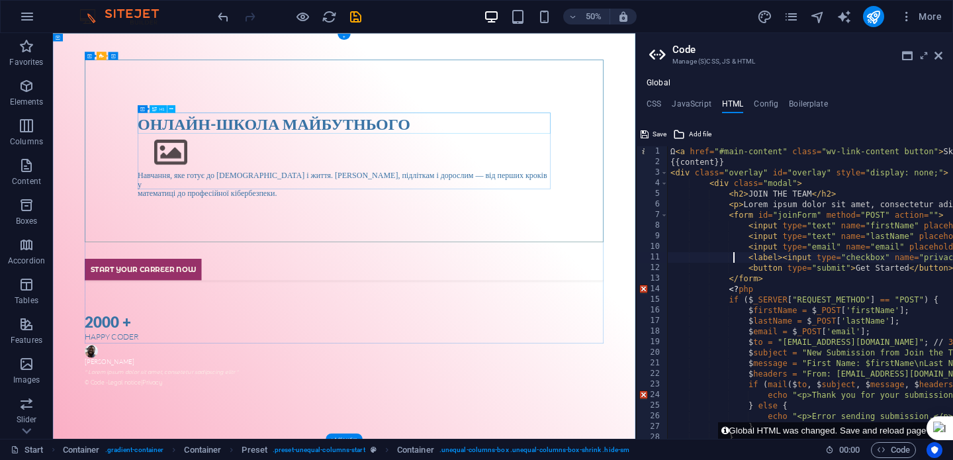
click at [573, 223] on div "Онлайн-школа майбутнього" at bounding box center [635, 212] width 826 height 41
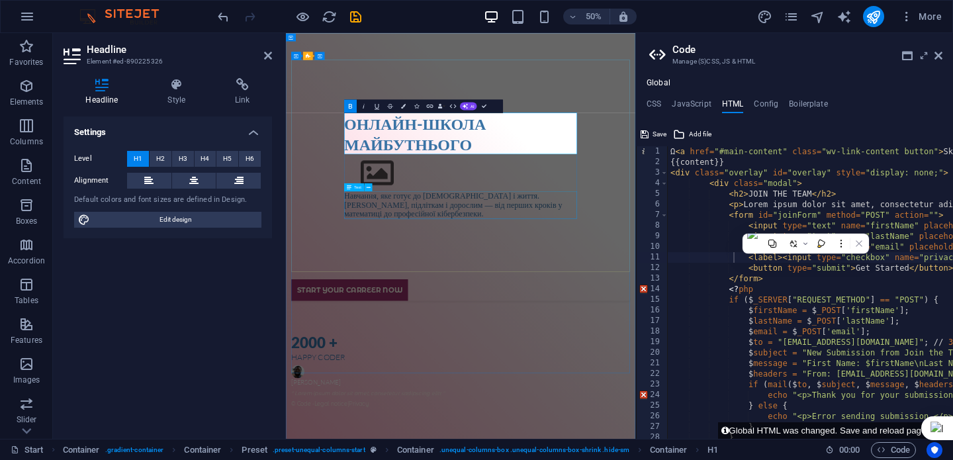
click at [815, 364] on div "Навчання, яке готує до [DEMOGRAPHIC_DATA] і життя. [DEMOGRAPHIC_DATA], підлітка…" at bounding box center [635, 376] width 466 height 54
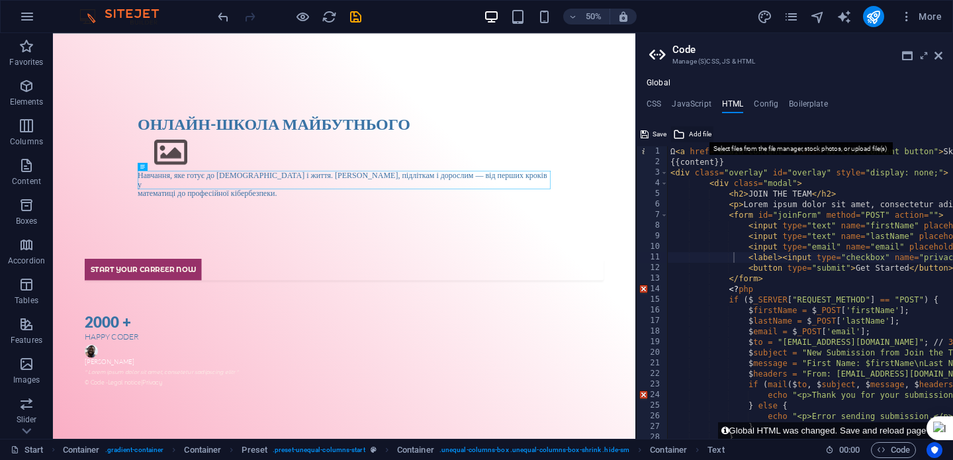
click at [688, 137] on button "Add file" at bounding box center [692, 134] width 42 height 16
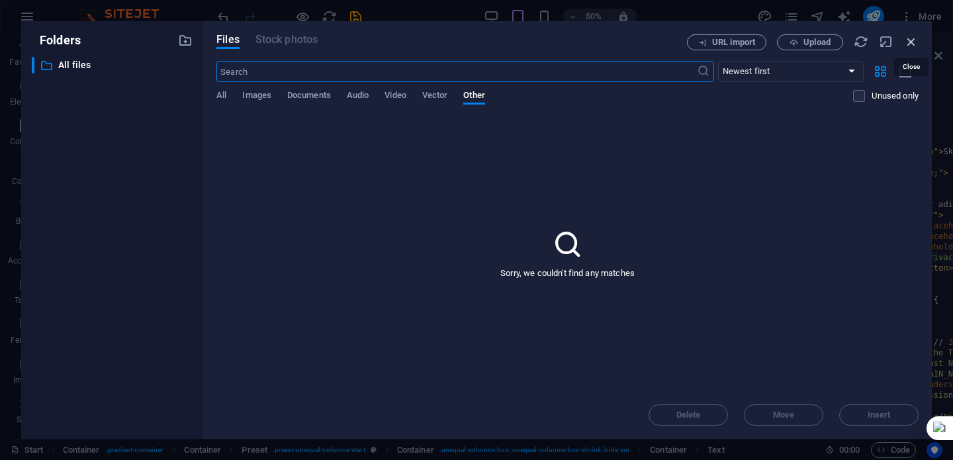
click at [908, 46] on icon "button" at bounding box center [911, 41] width 15 height 15
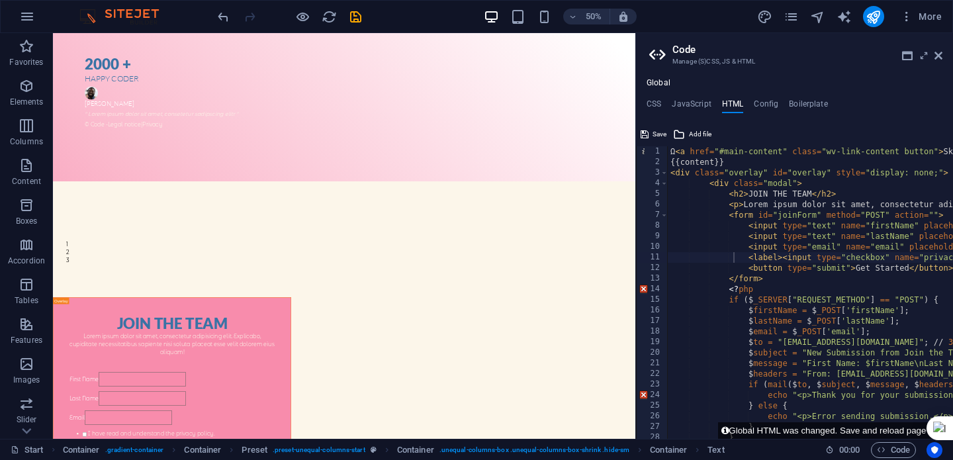
scroll to position [402, 0]
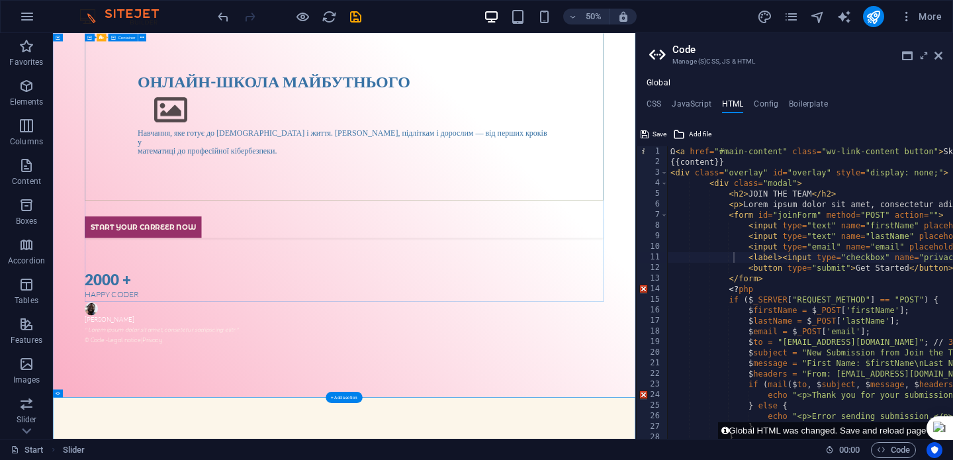
scroll to position [0, 0]
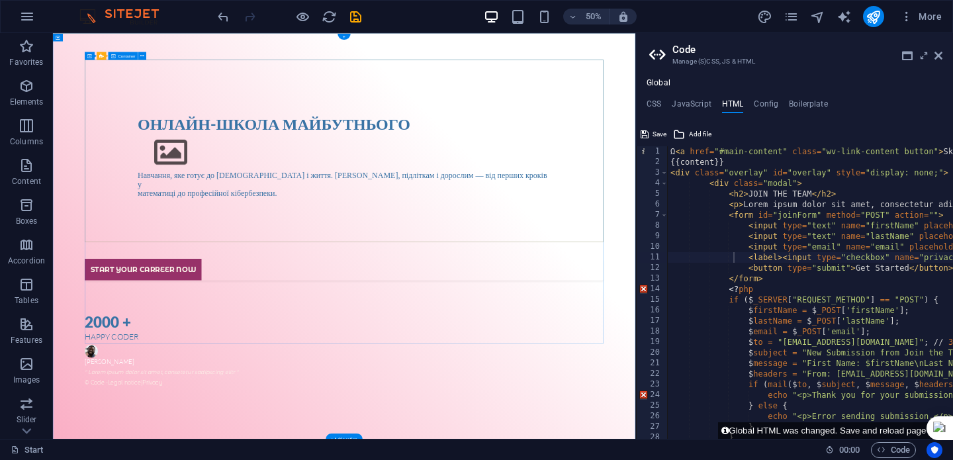
click at [424, 159] on div "Онлайн-школа майбутнього Навчання, яке готує до [DEMOGRAPHIC_DATA] і життя. [DE…" at bounding box center [635, 276] width 1038 height 381
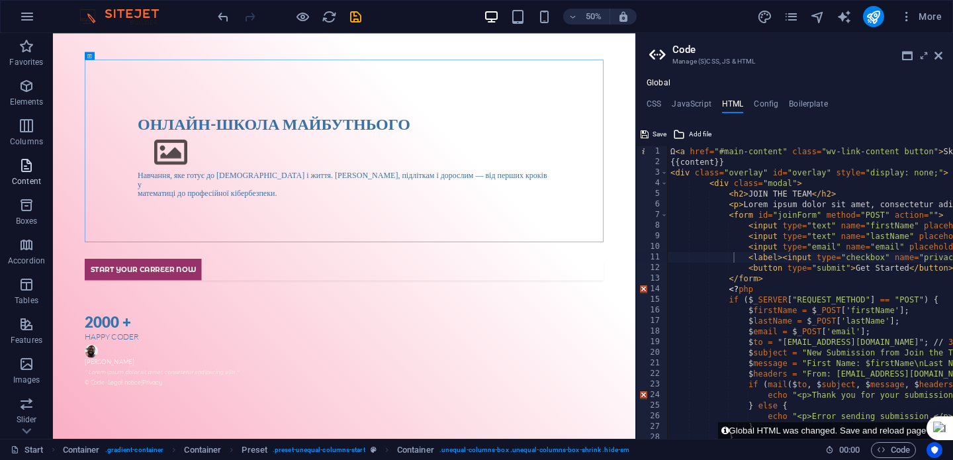
click at [24, 172] on icon "button" at bounding box center [27, 166] width 16 height 16
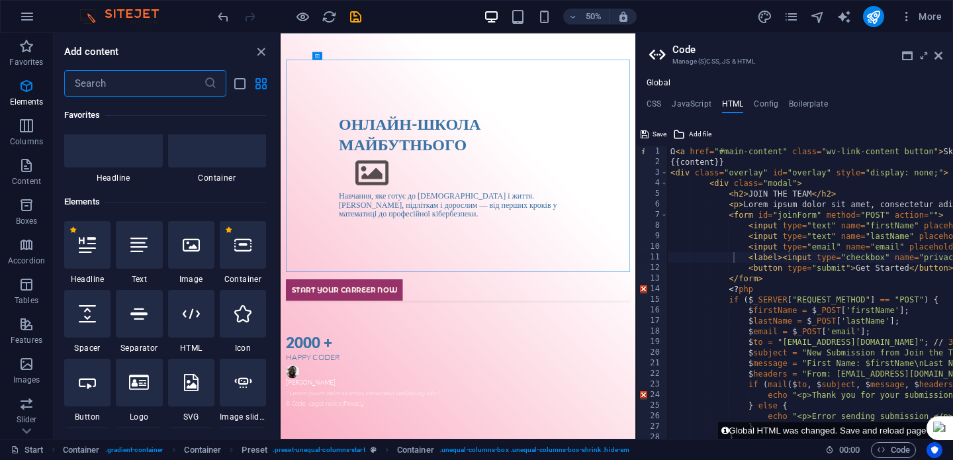
scroll to position [2316, 0]
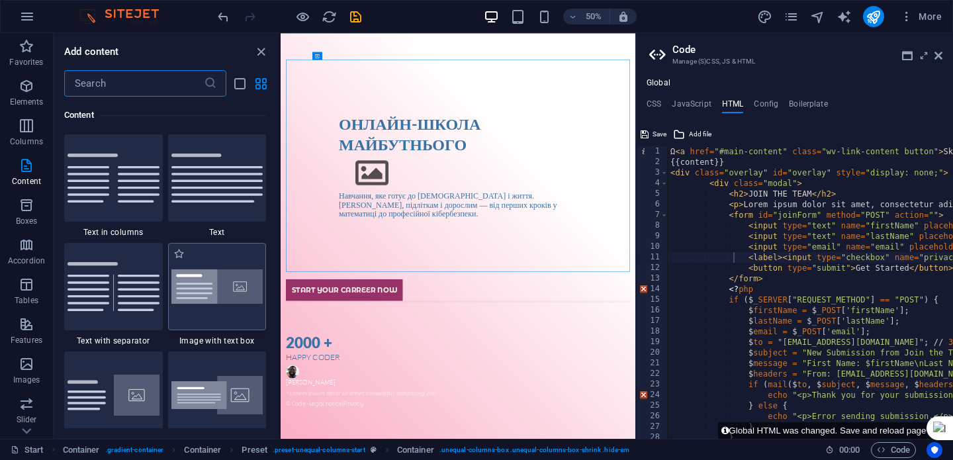
click at [237, 305] on div at bounding box center [217, 286] width 99 height 87
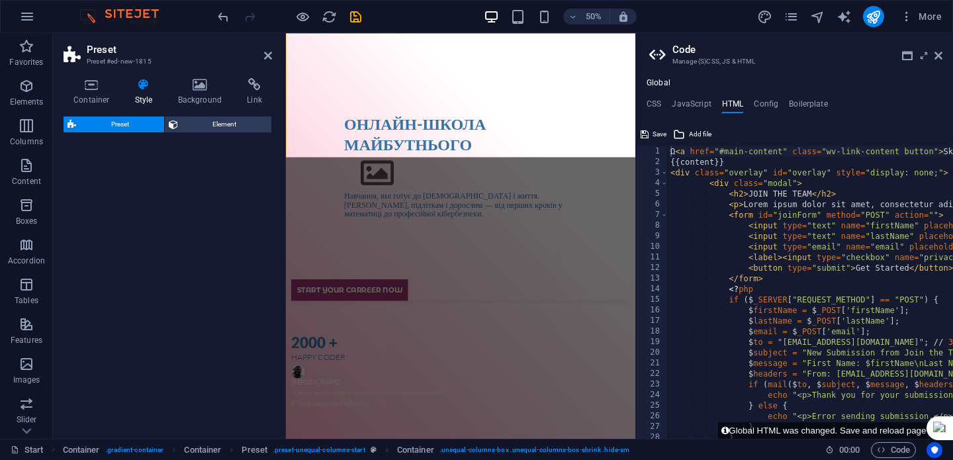
scroll to position [557, 0]
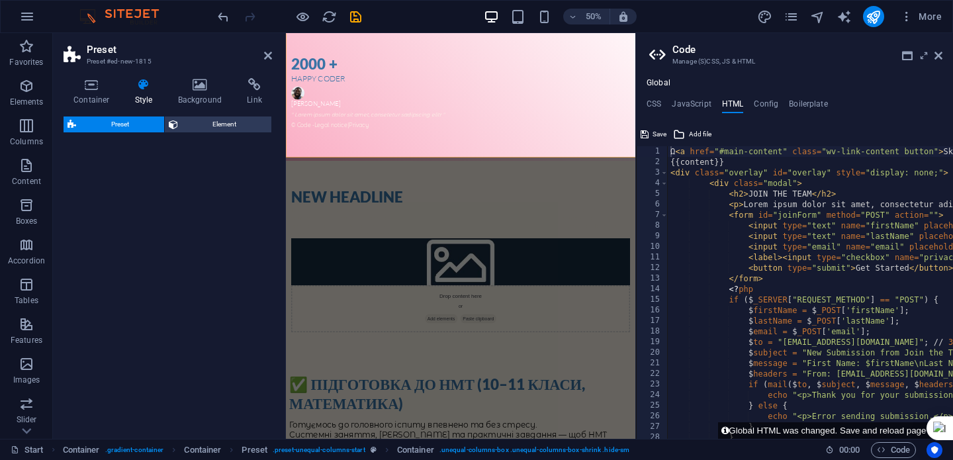
select select "rem"
select select "px"
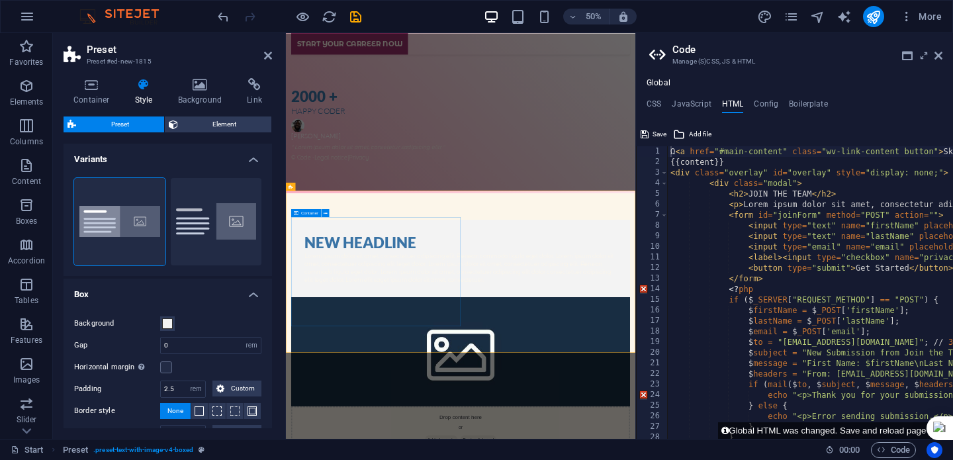
scroll to position [501, 0]
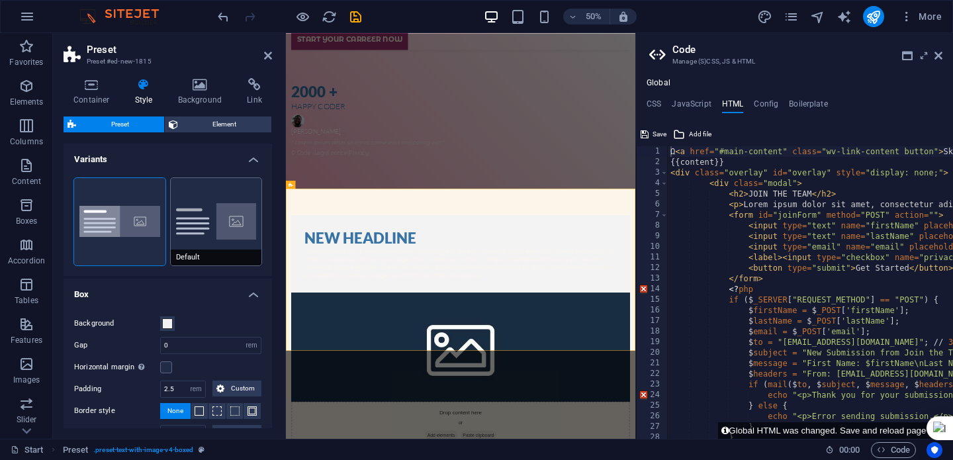
drag, startPoint x: 218, startPoint y: 211, endPoint x: 367, endPoint y: 395, distance: 236.2
click at [218, 211] on button "Default" at bounding box center [216, 221] width 91 height 87
type input "2"
type input "0"
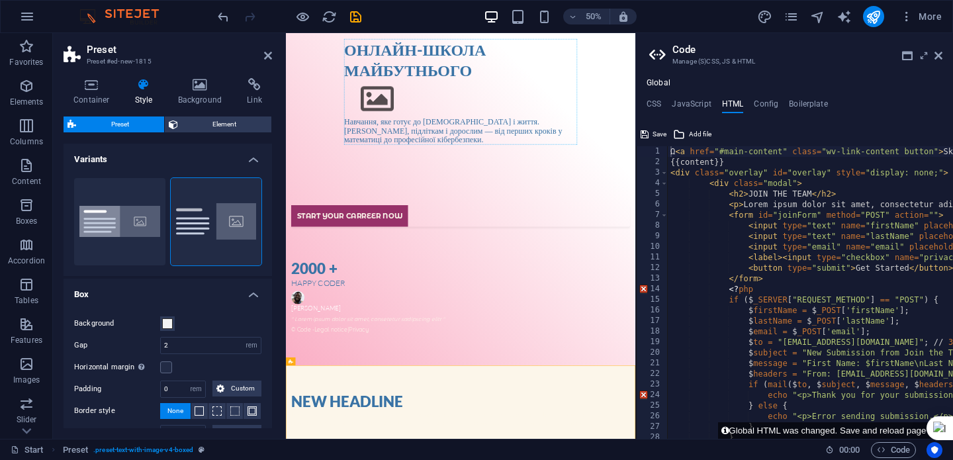
drag, startPoint x: 632, startPoint y: 540, endPoint x: 627, endPoint y: 248, distance: 292.0
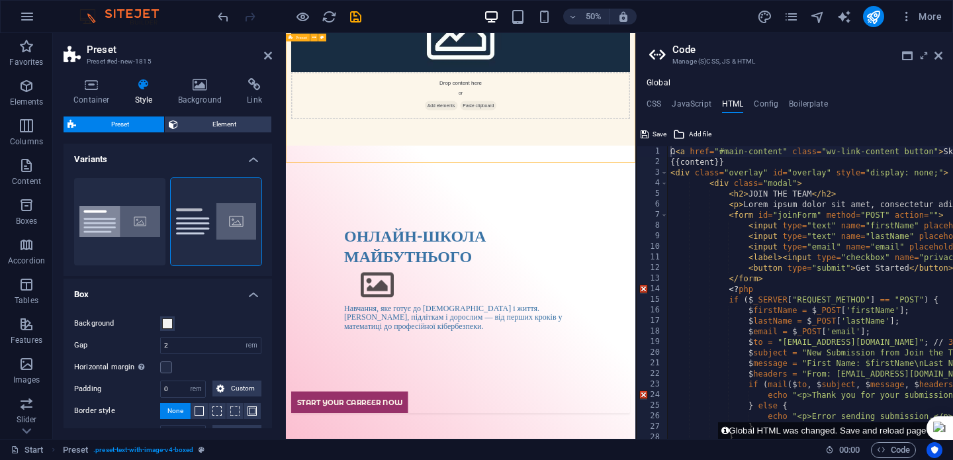
scroll to position [0, 0]
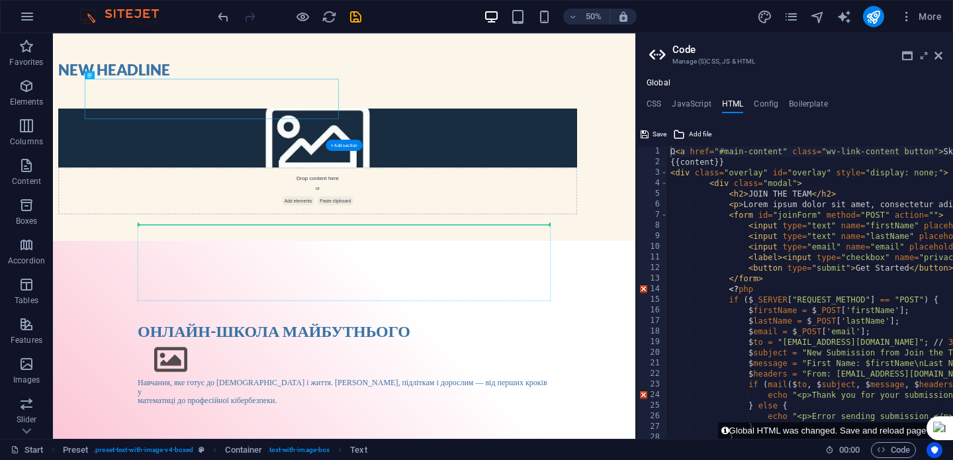
drag, startPoint x: 341, startPoint y: 189, endPoint x: 823, endPoint y: 425, distance: 536.4
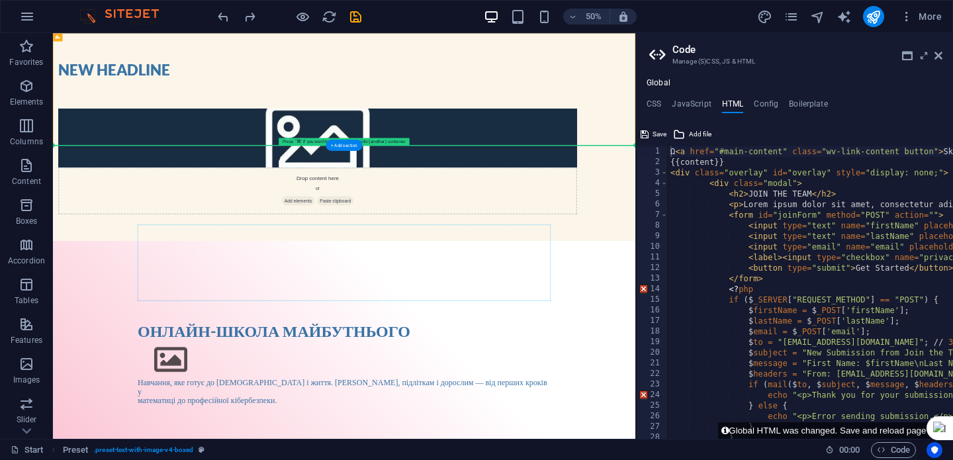
drag, startPoint x: 699, startPoint y: 49, endPoint x: 772, endPoint y: 452, distance: 409.6
drag, startPoint x: 710, startPoint y: 56, endPoint x: 792, endPoint y: 569, distance: 519.4
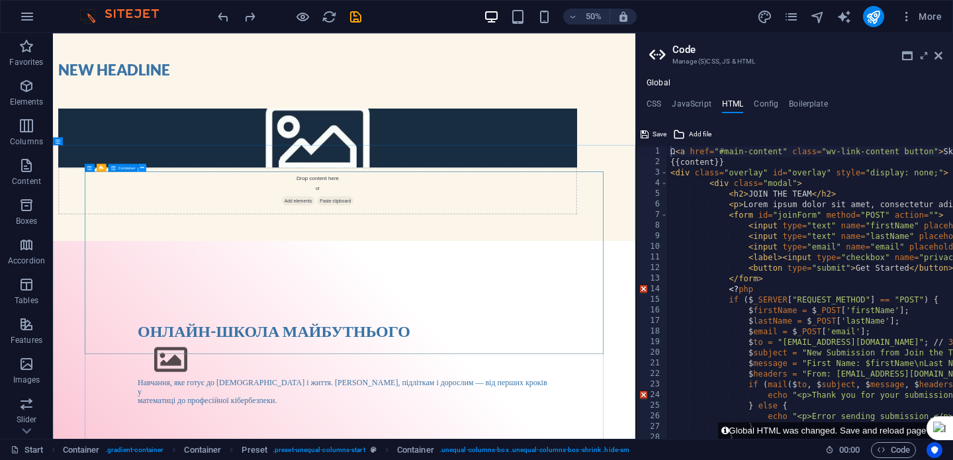
click at [144, 169] on icon at bounding box center [142, 167] width 4 height 7
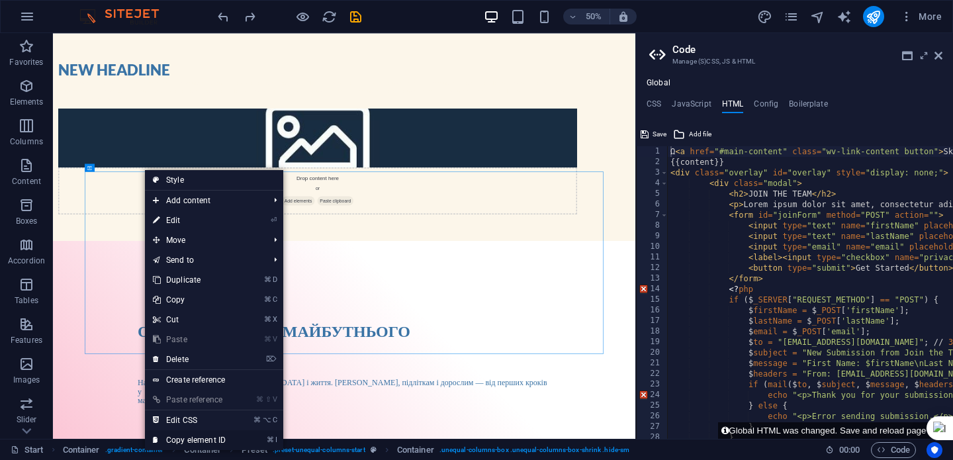
click at [224, 439] on link "⌘ I Copy element ID" at bounding box center [189, 440] width 89 height 20
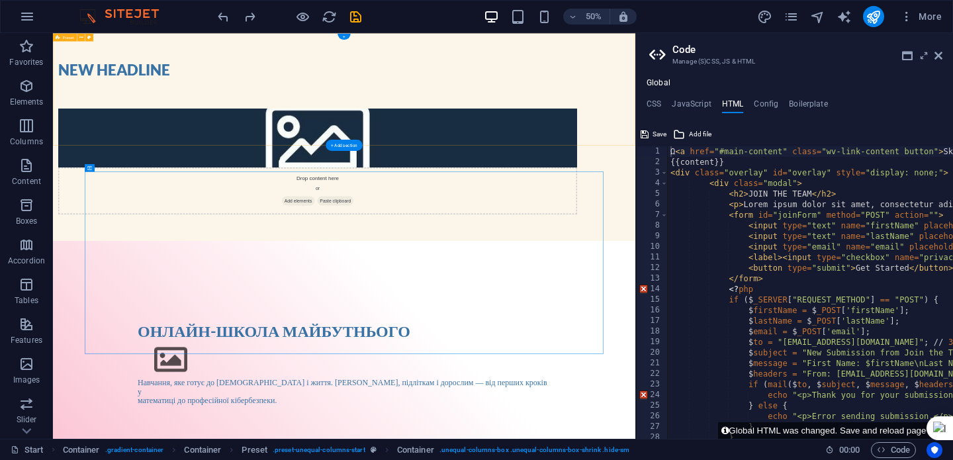
click at [650, 45] on div "New headline Lorem ipsum dolor sit amet, consectetuer adipiscing elit. Aenean c…" at bounding box center [635, 240] width 1165 height 414
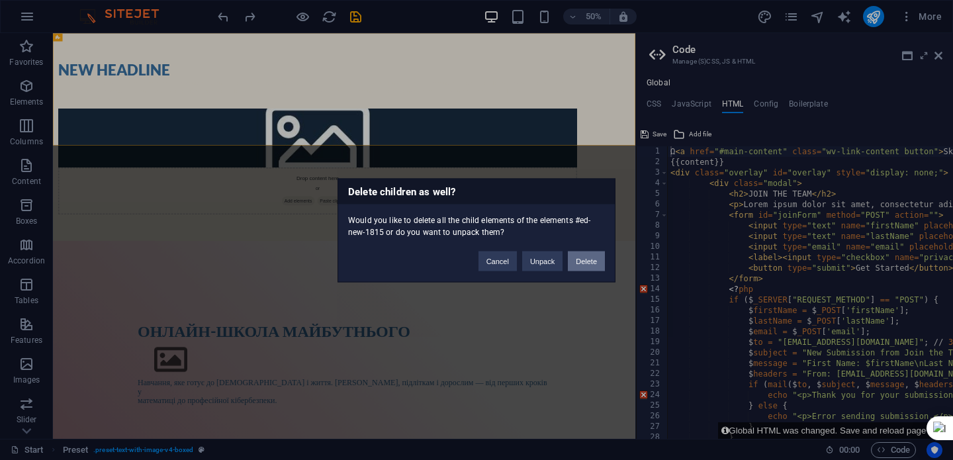
click at [588, 260] on button "Delete" at bounding box center [586, 261] width 37 height 20
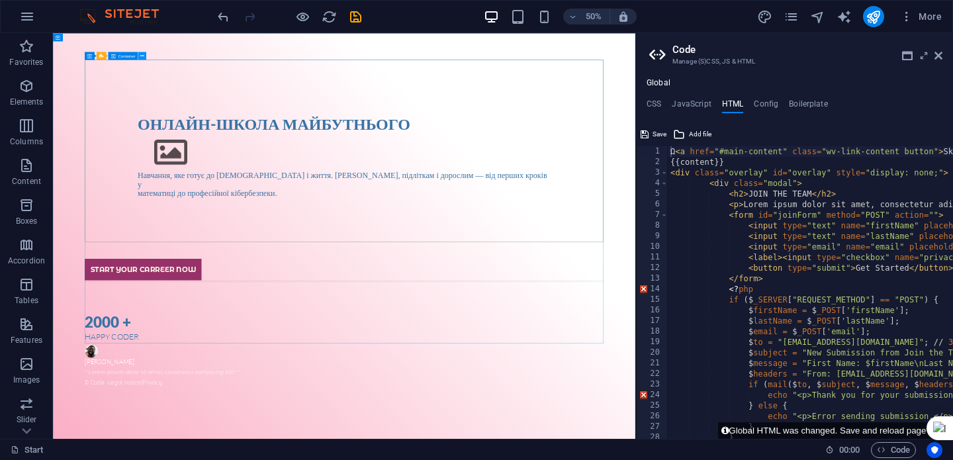
click at [141, 57] on icon at bounding box center [142, 55] width 4 height 7
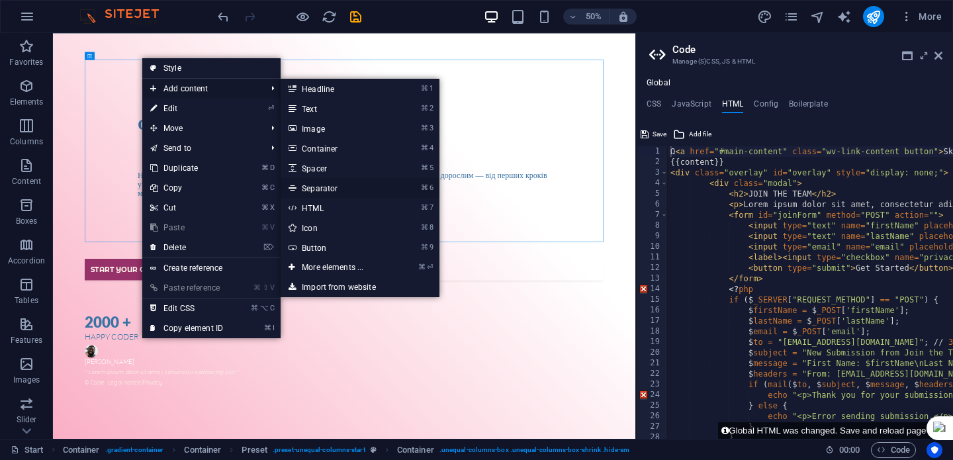
click at [378, 195] on link "⌘ 6 Separator" at bounding box center [335, 188] width 109 height 20
select select "%"
select select "px"
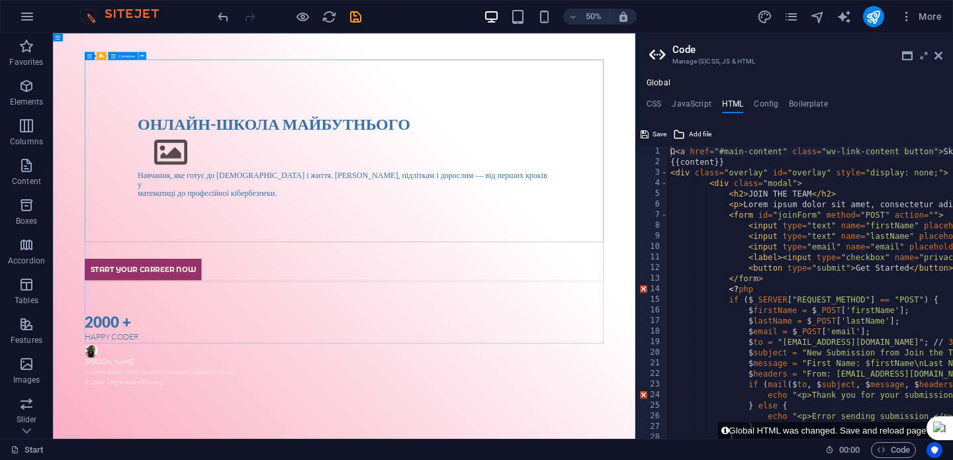
click at [142, 56] on icon at bounding box center [142, 55] width 4 height 7
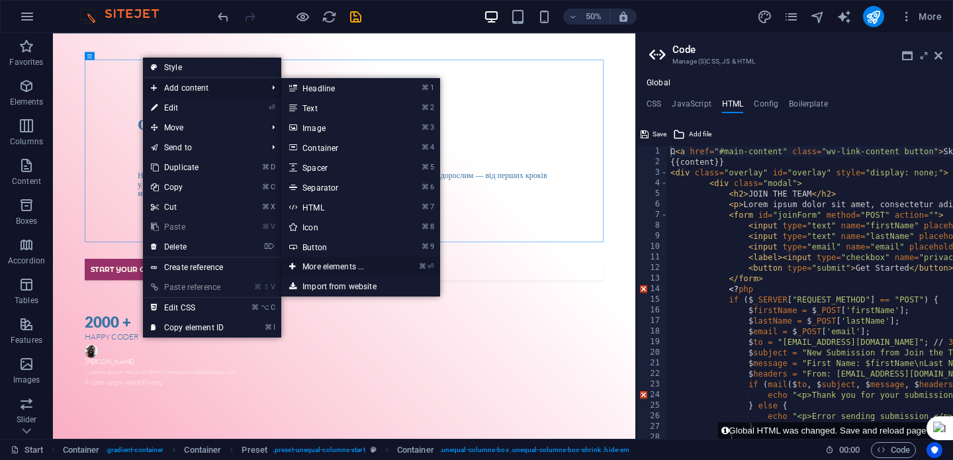
click at [363, 271] on link "⌘ ⏎ More elements ..." at bounding box center [335, 267] width 109 height 20
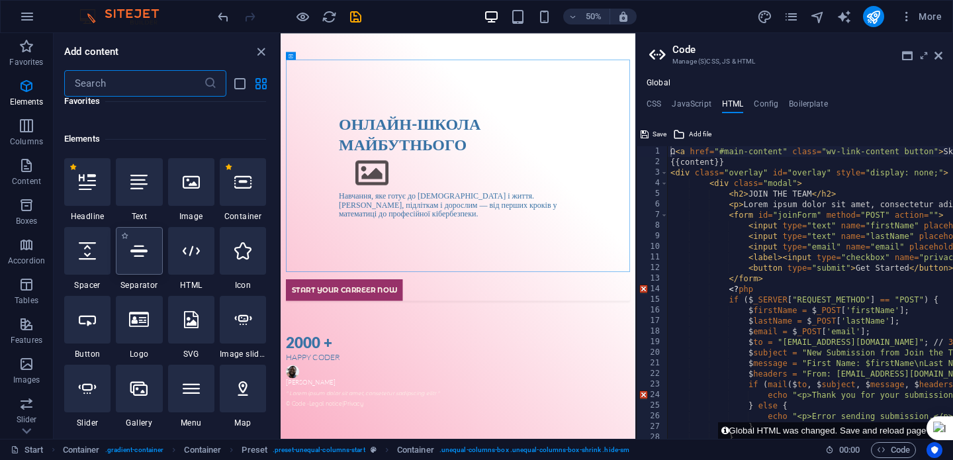
scroll to position [145, 0]
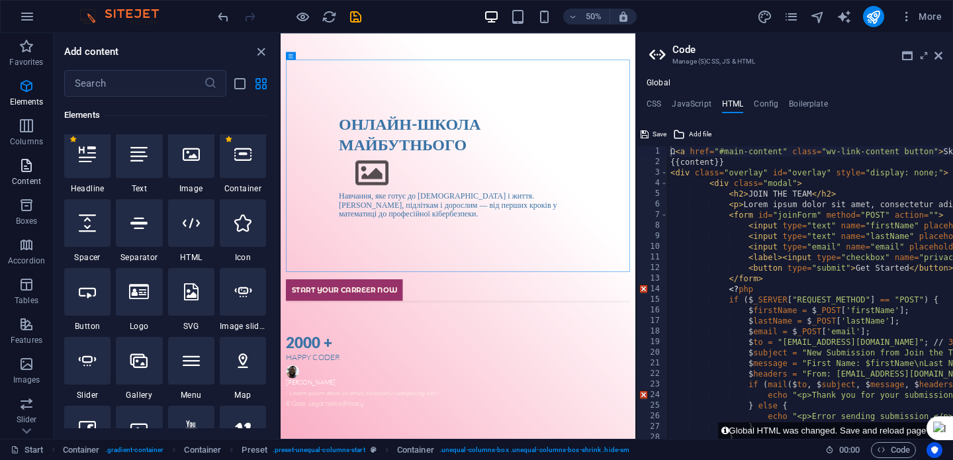
click at [32, 171] on icon "button" at bounding box center [27, 166] width 16 height 16
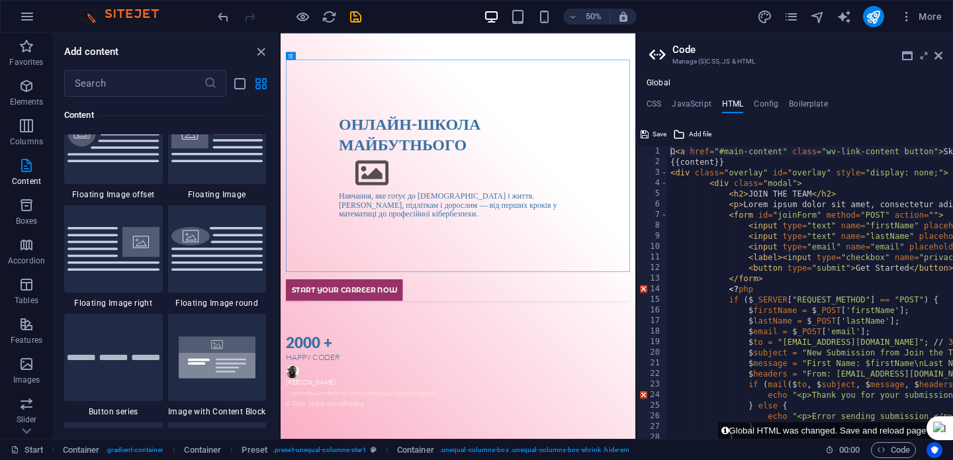
scroll to position [2909, 0]
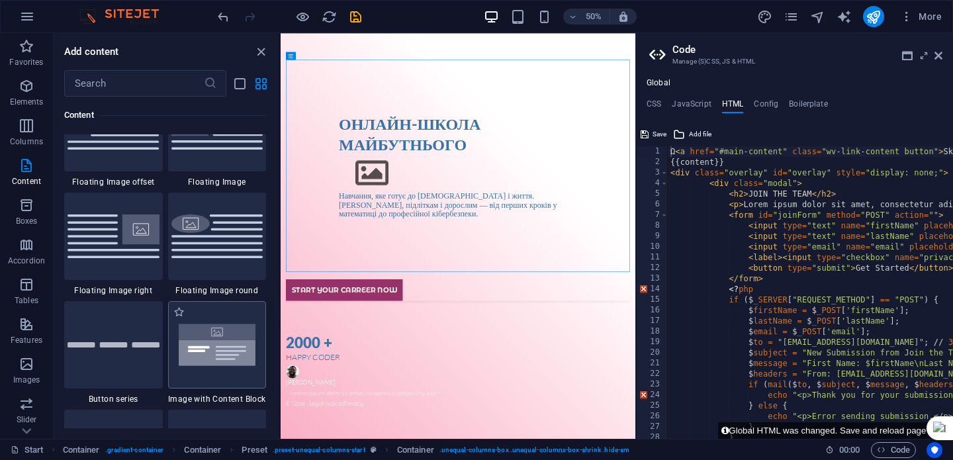
drag, startPoint x: 234, startPoint y: 352, endPoint x: 321, endPoint y: 446, distance: 128.3
click at [234, 352] on img at bounding box center [217, 344] width 92 height 61
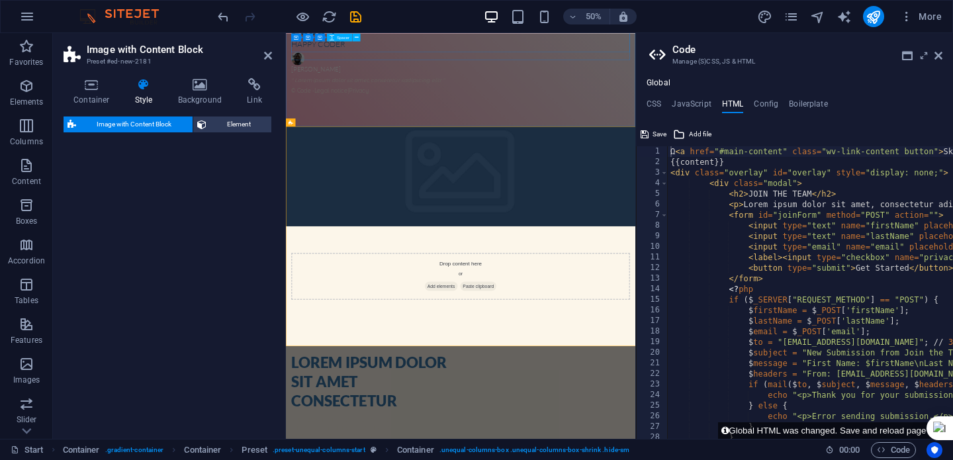
select select "rem"
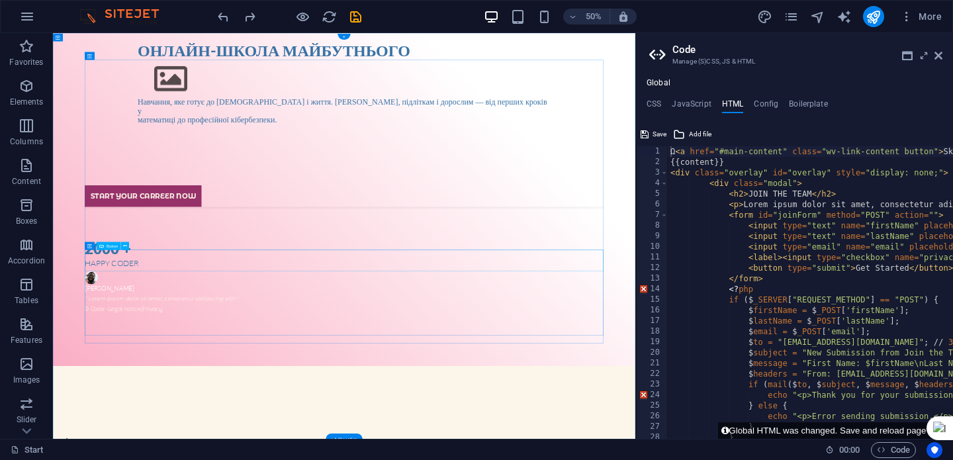
scroll to position [0, 0]
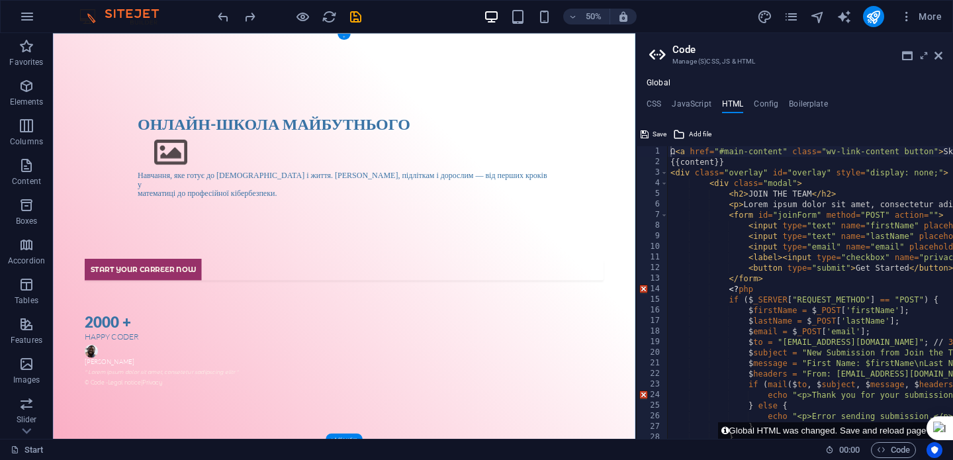
click at [344, 38] on div "+" at bounding box center [344, 37] width 13 height 6
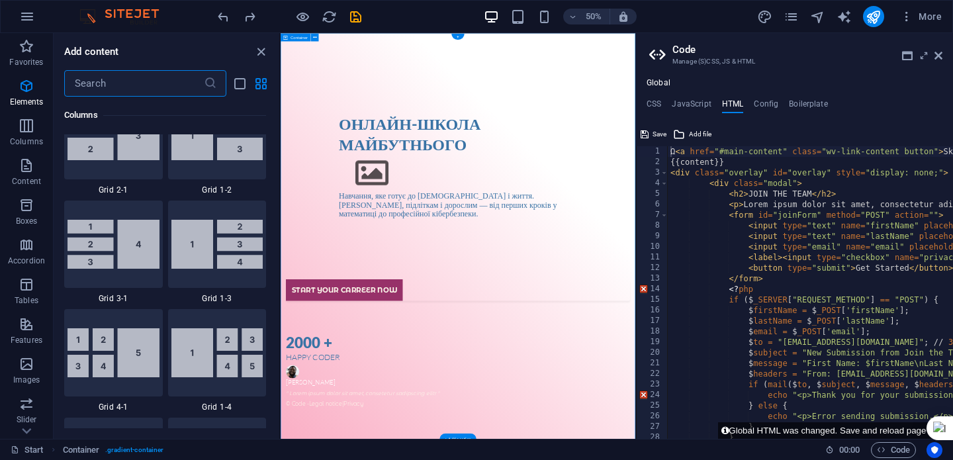
scroll to position [2316, 0]
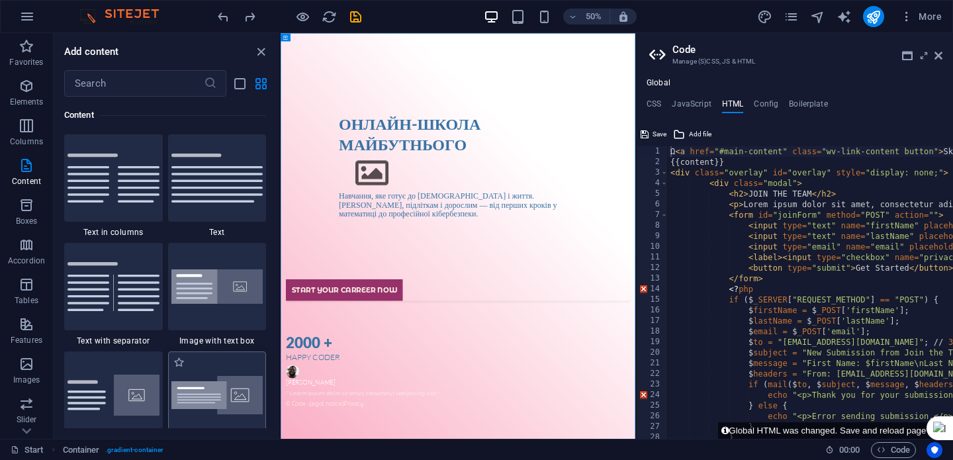
click at [238, 395] on img at bounding box center [217, 395] width 92 height 39
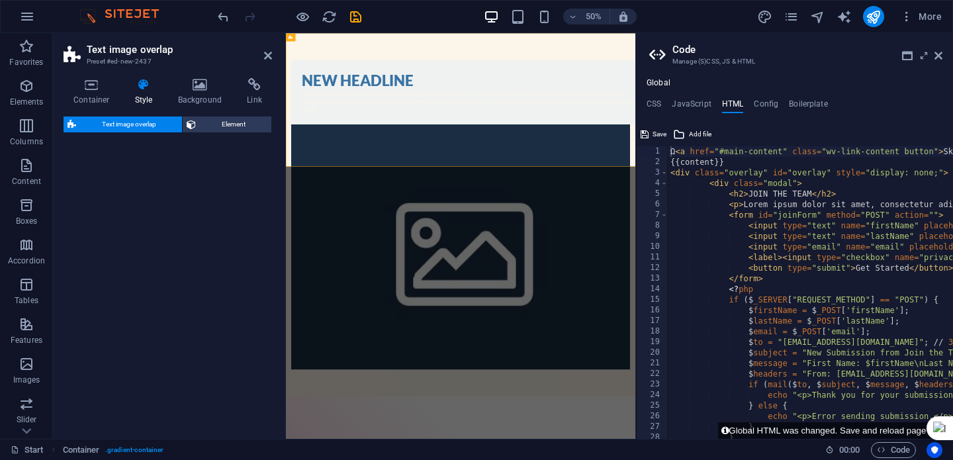
select select "rem"
select select "px"
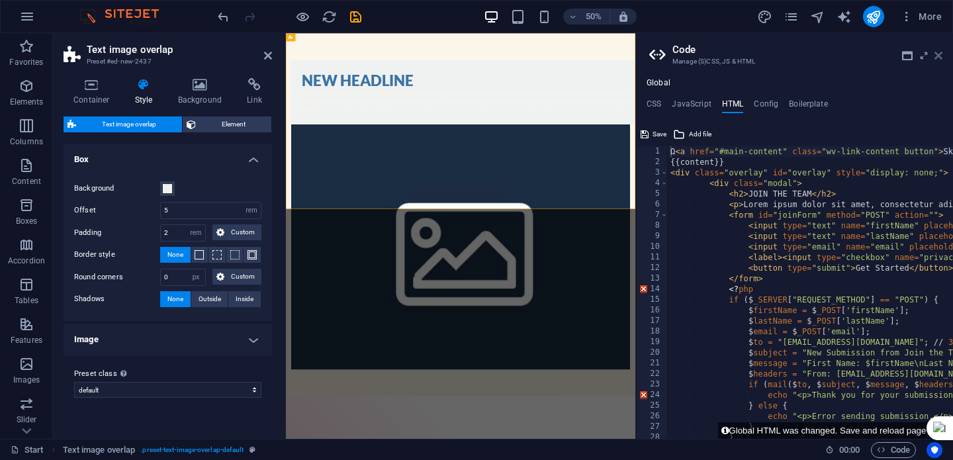
drag, startPoint x: 940, startPoint y: 56, endPoint x: 1308, endPoint y: 38, distance: 368.4
click at [940, 56] on icon at bounding box center [939, 55] width 8 height 11
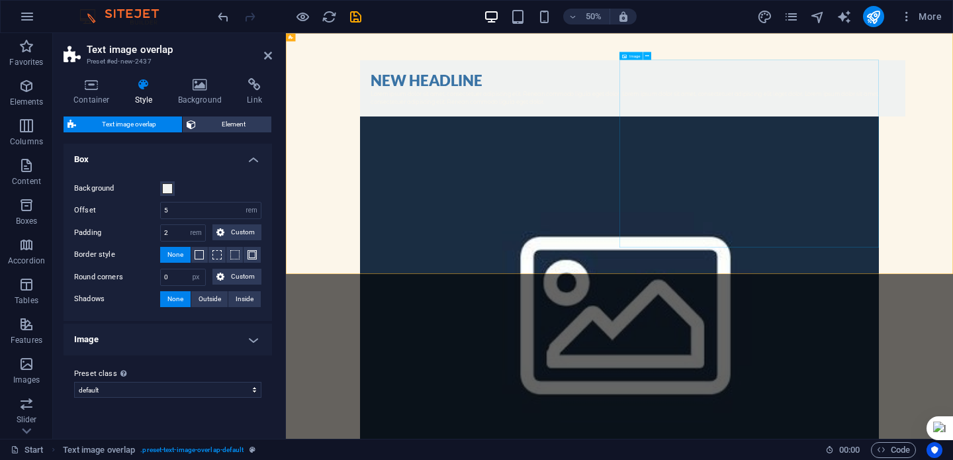
select select "%"
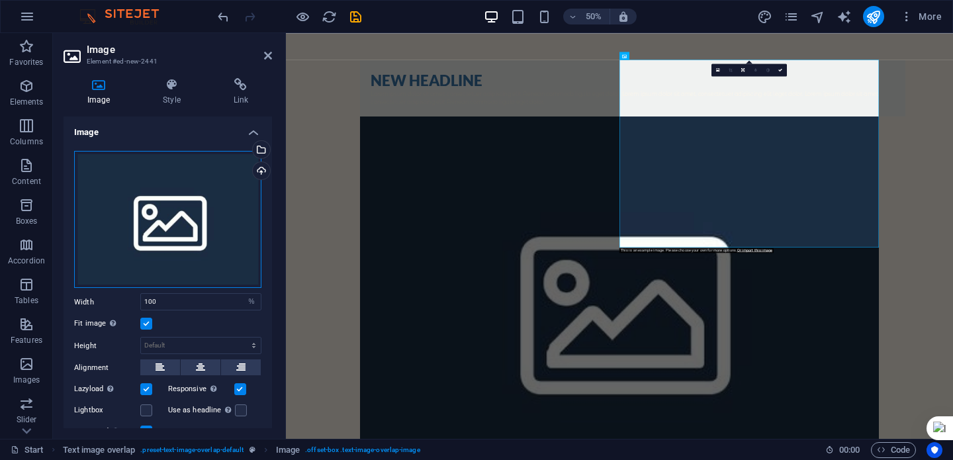
click at [179, 210] on div "Drag files here, click to choose files or select files from Files or our free s…" at bounding box center [167, 220] width 187 height 138
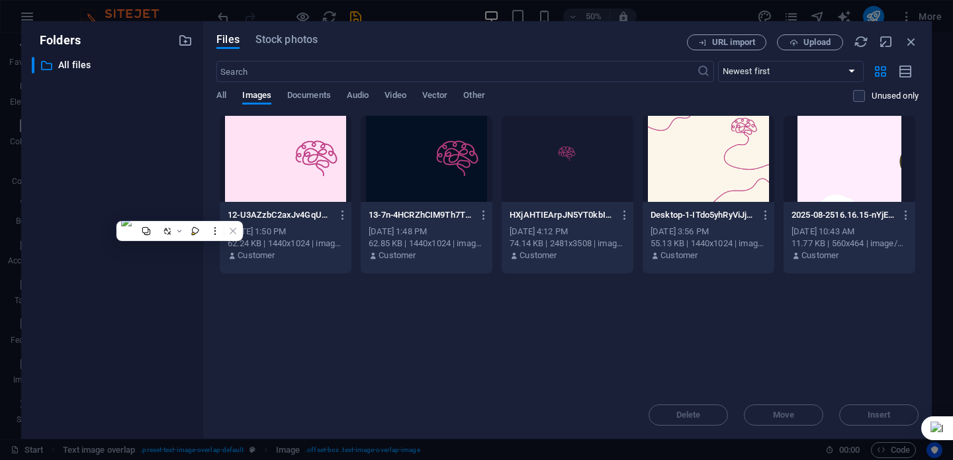
click at [562, 161] on div at bounding box center [568, 159] width 132 height 86
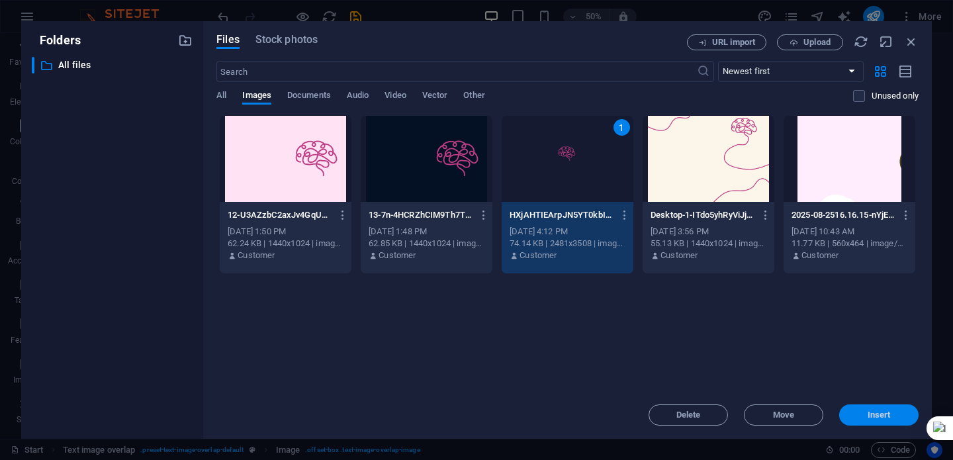
click at [880, 414] on span "Insert" at bounding box center [879, 415] width 23 height 8
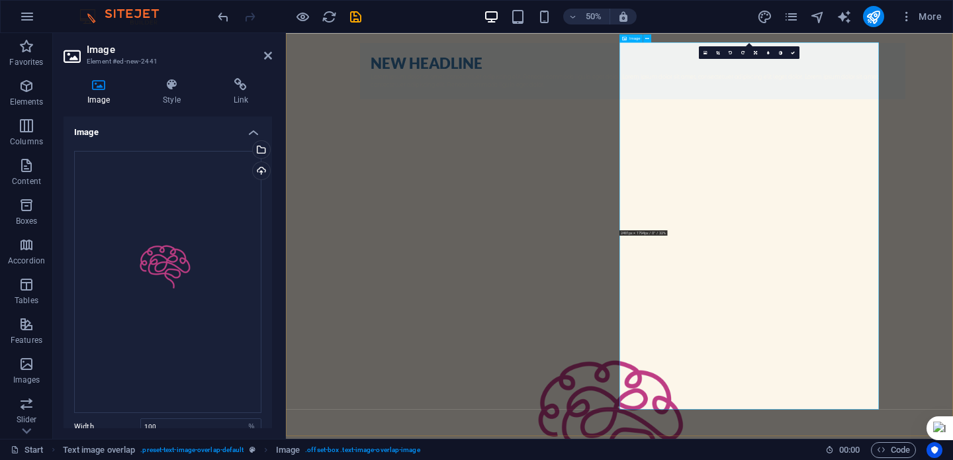
scroll to position [35, 0]
click at [717, 51] on icon at bounding box center [718, 52] width 4 height 4
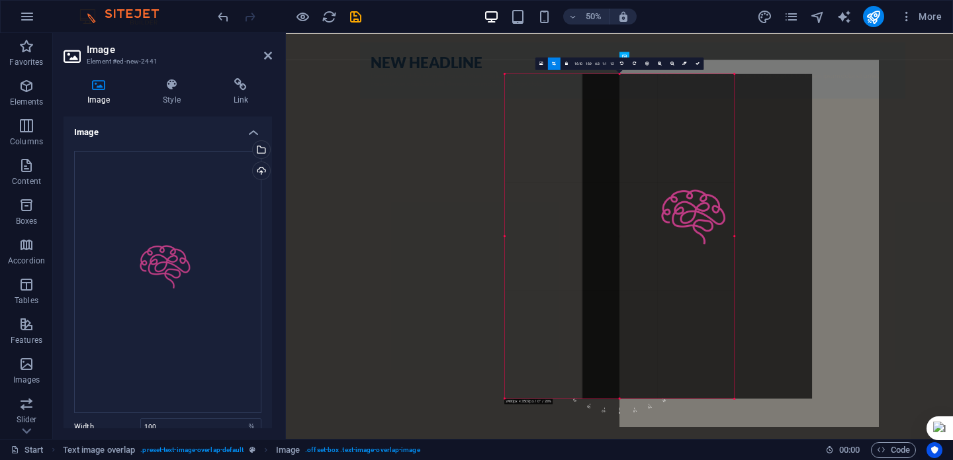
drag, startPoint x: 606, startPoint y: 181, endPoint x: 761, endPoint y: 178, distance: 154.9
click at [761, 178] on div at bounding box center [697, 235] width 230 height 325
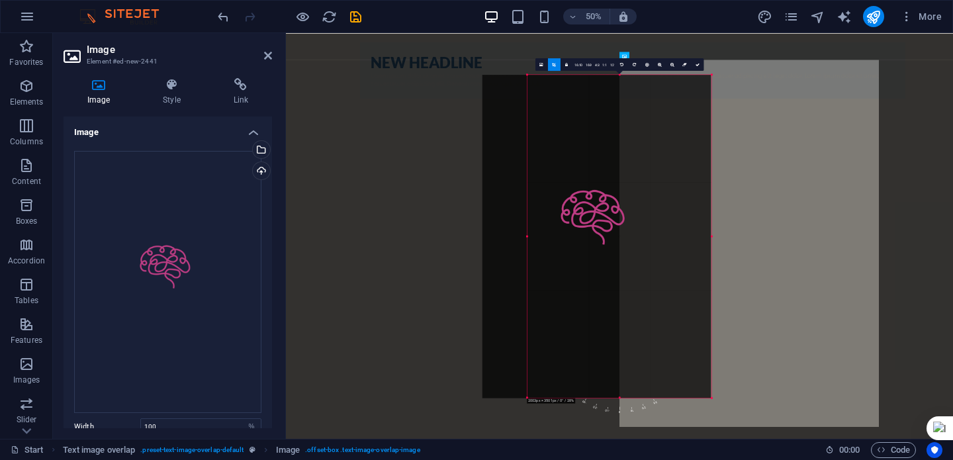
scroll to position [0, 0]
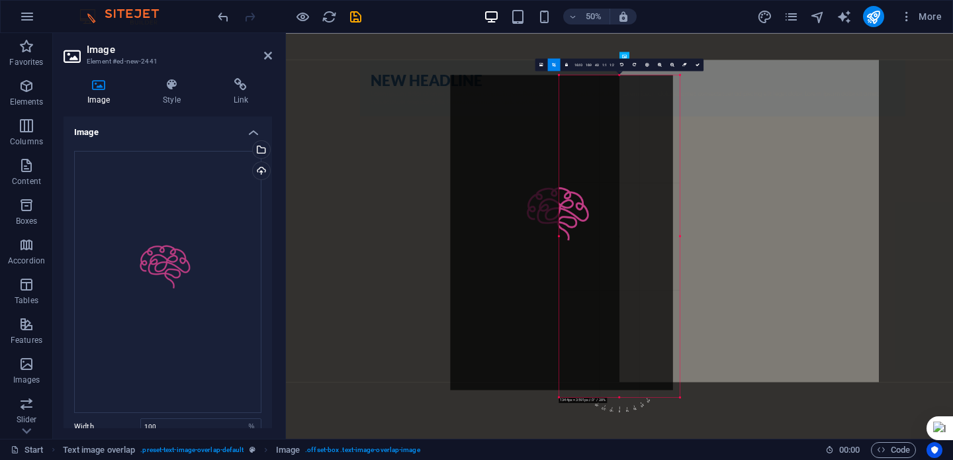
drag, startPoint x: 504, startPoint y: 236, endPoint x: 722, endPoint y: 248, distance: 218.1
click at [722, 248] on div "Drag here to replace the existing content. Press “Ctrl” if you want to create a…" at bounding box center [619, 236] width 667 height 406
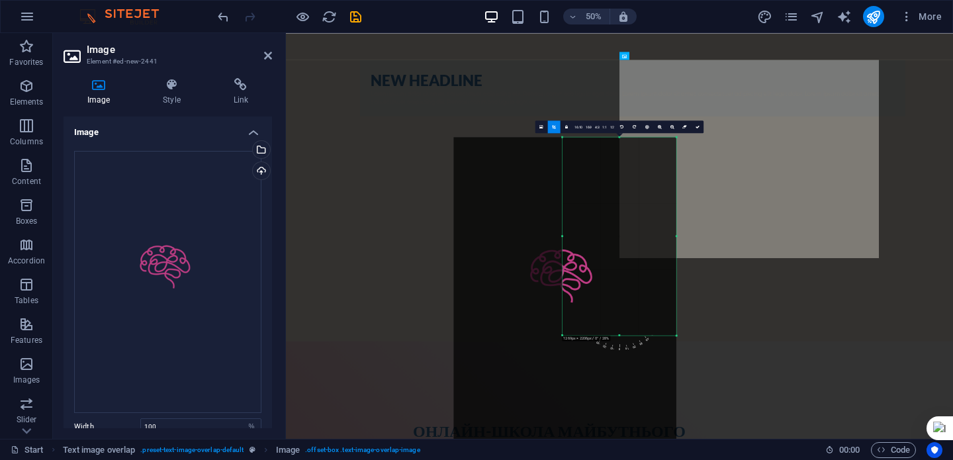
drag, startPoint x: 619, startPoint y: 393, endPoint x: 641, endPoint y: 160, distance: 234.7
click at [641, 160] on div "180 170 160 150 140 130 120 110 100 90 80 70 60 50 40 30 20 10 0 -10 -20 -30 -4…" at bounding box center [620, 236] width 114 height 198
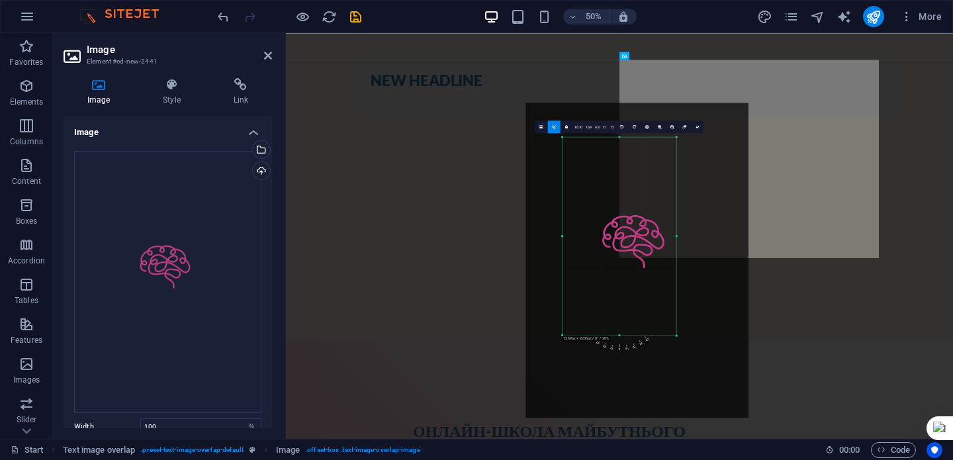
drag, startPoint x: 582, startPoint y: 259, endPoint x: 618, endPoint y: 191, distance: 76.1
click at [618, 191] on div at bounding box center [637, 260] width 223 height 315
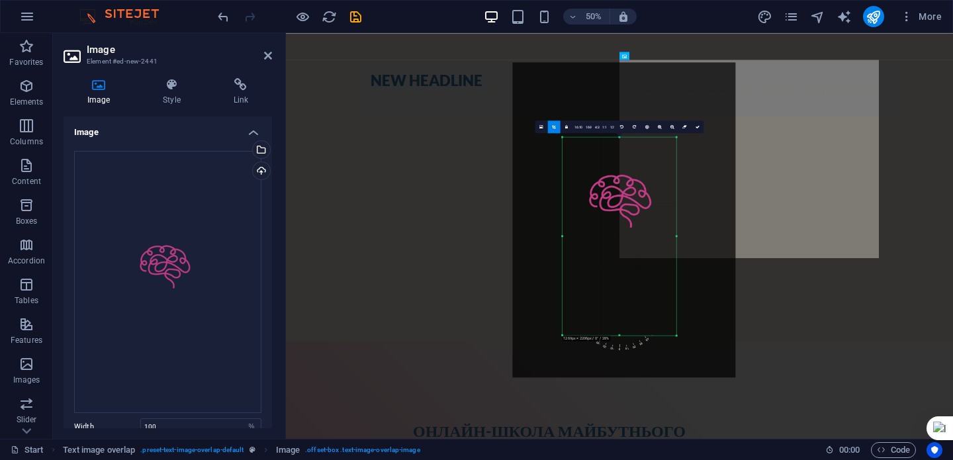
drag, startPoint x: 631, startPoint y: 221, endPoint x: 568, endPoint y: 105, distance: 132.1
click at [568, 105] on div at bounding box center [624, 219] width 223 height 315
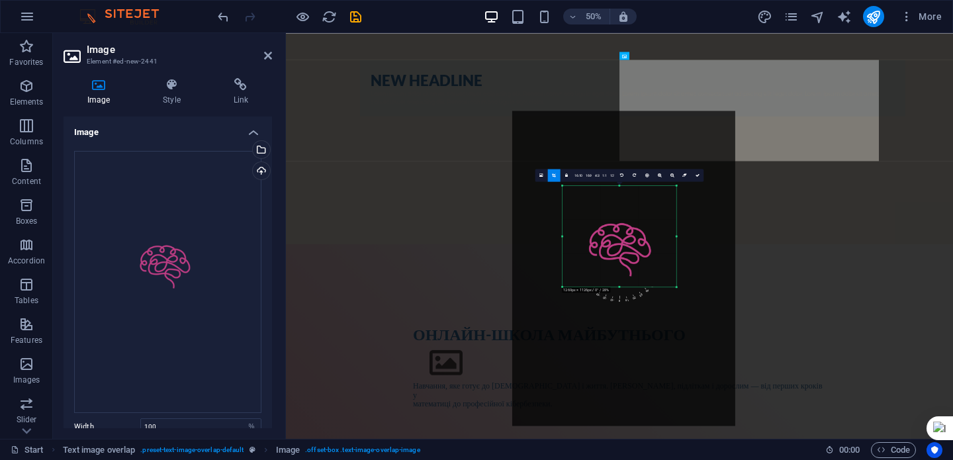
drag, startPoint x: 620, startPoint y: 335, endPoint x: 620, endPoint y: 141, distance: 193.9
click at [620, 185] on div "180 170 160 150 140 130 120 110 100 90 80 70 60 50 40 30 20 10 0 -10 -20 -30 -4…" at bounding box center [620, 235] width 114 height 101
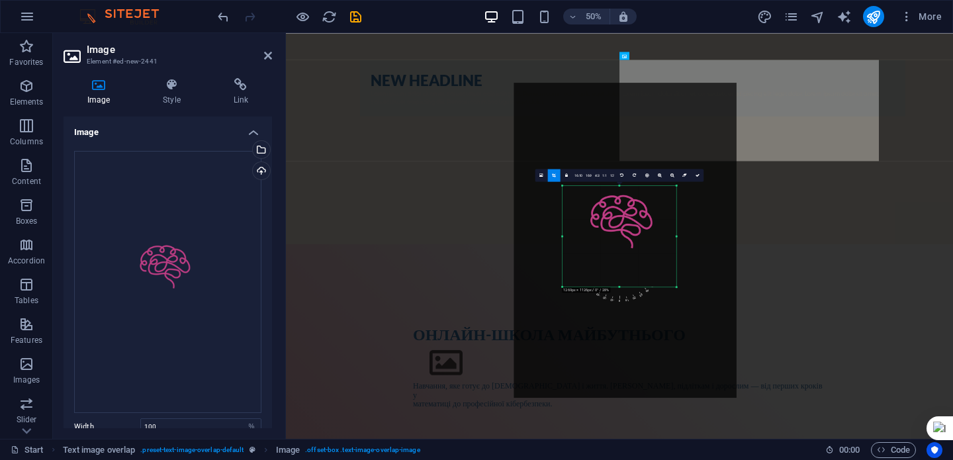
drag, startPoint x: 629, startPoint y: 238, endPoint x: 581, endPoint y: 106, distance: 140.3
click at [581, 106] on div at bounding box center [625, 240] width 223 height 315
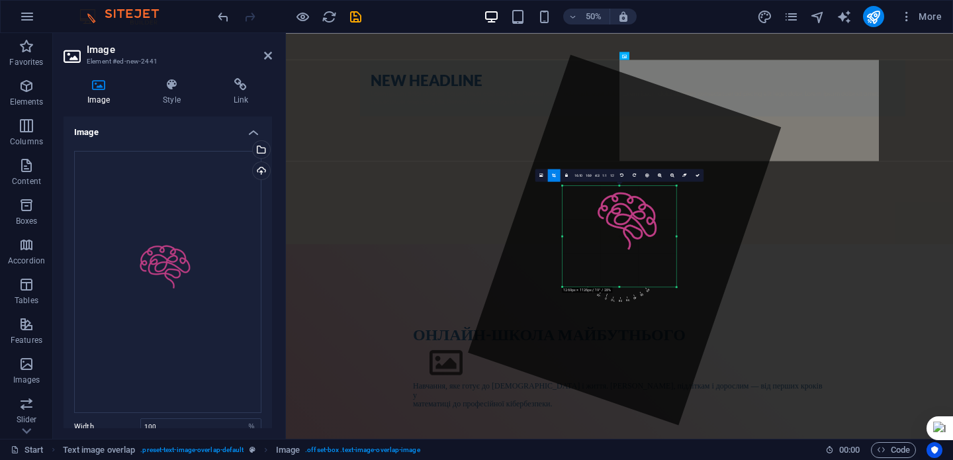
drag, startPoint x: 619, startPoint y: 288, endPoint x: 616, endPoint y: 265, distance: 22.7
click at [616, 265] on div "180 170 160 150 140 130 120 110 100 90 80 70 60 50 40 30 20 10 0 -10 -20 -30 -4…" at bounding box center [620, 235] width 114 height 101
type input "100"
select select "%"
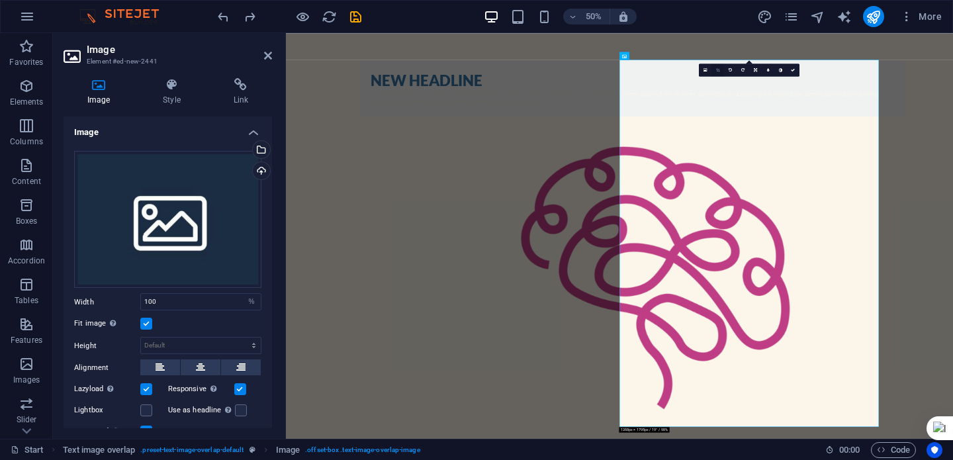
click at [715, 72] on link at bounding box center [718, 70] width 13 height 13
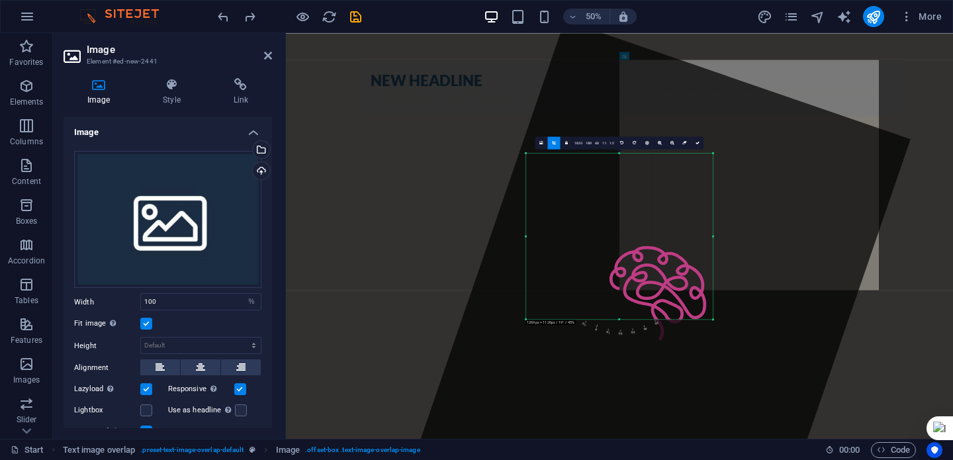
drag, startPoint x: 485, startPoint y: 184, endPoint x: 453, endPoint y: 172, distance: 33.3
click at [453, 172] on div "Drag here to replace the existing content. Press “Ctrl” if you want to create a…" at bounding box center [619, 236] width 667 height 406
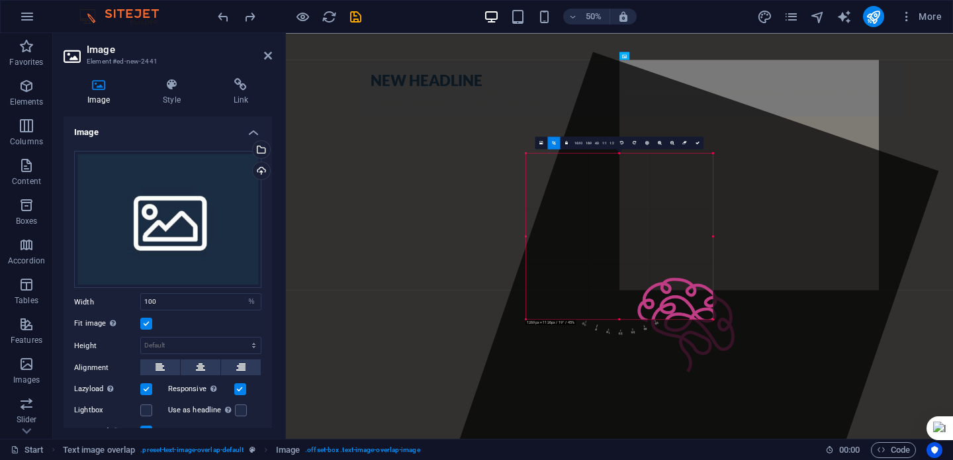
drag, startPoint x: 615, startPoint y: 336, endPoint x: 595, endPoint y: 311, distance: 31.5
click at [595, 311] on div at bounding box center [682, 356] width 514 height 608
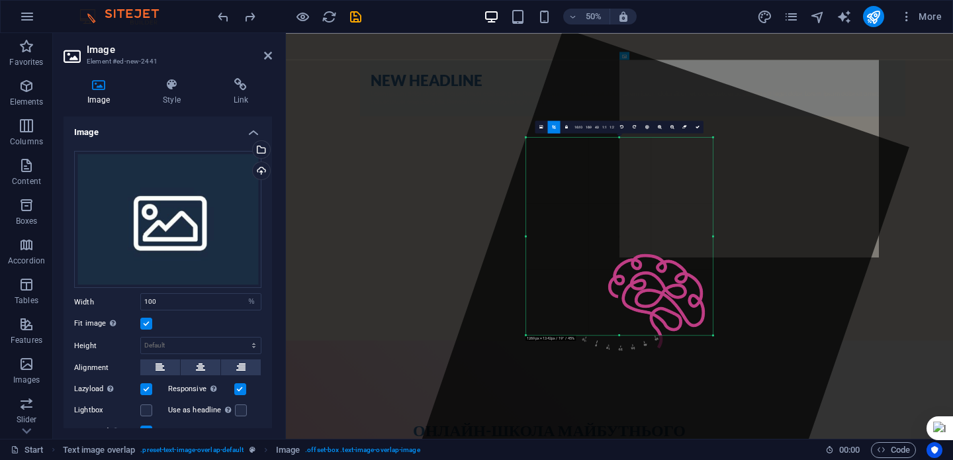
drag, startPoint x: 620, startPoint y: 319, endPoint x: 635, endPoint y: 396, distance: 78.3
click at [635, 335] on div "180 170 160 150 140 130 120 110 100 90 80 70 60 50 40 30 20 10 0 -10 -20 -30 -4…" at bounding box center [619, 236] width 187 height 198
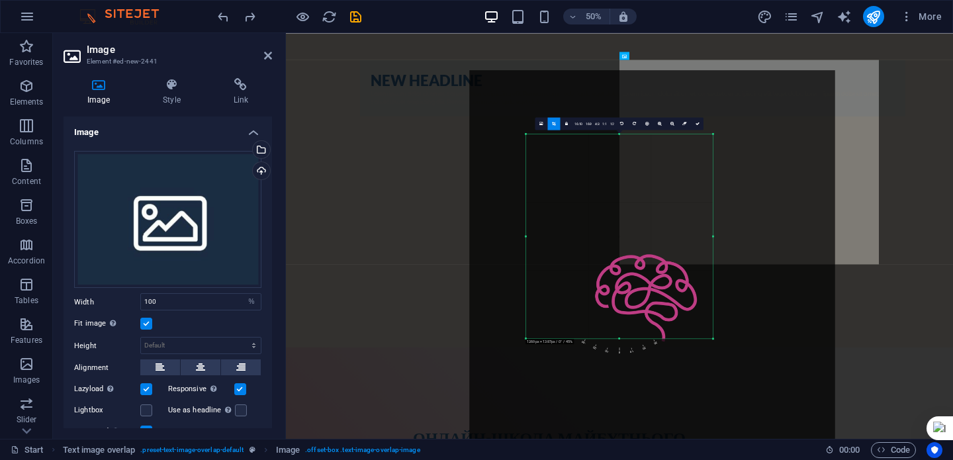
drag, startPoint x: 608, startPoint y: 351, endPoint x: 644, endPoint y: 353, distance: 36.5
click at [644, 353] on div "180 170 160 150 140 130 120 110 100 90 80 70 60 50 40 30 20 10 0 -10 -20 -30 -4…" at bounding box center [619, 346] width 187 height 17
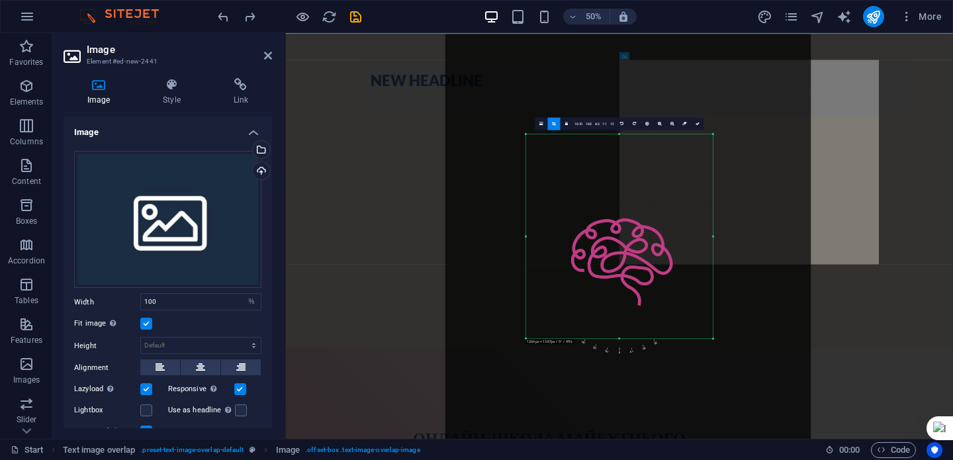
drag, startPoint x: 644, startPoint y: 276, endPoint x: 539, endPoint y: 140, distance: 171.3
click at [539, 140] on div at bounding box center [627, 292] width 365 height 517
click at [696, 126] on link at bounding box center [697, 123] width 13 height 13
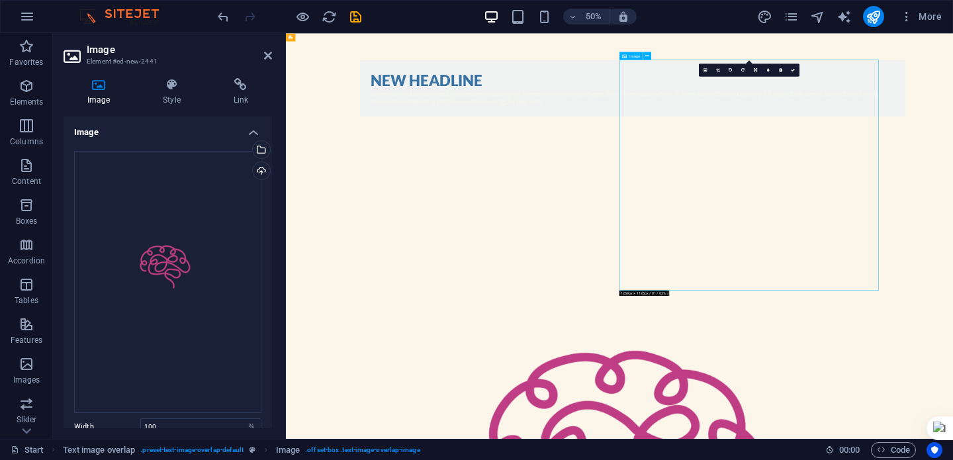
drag, startPoint x: 1244, startPoint y: 238, endPoint x: 1162, endPoint y: 328, distance: 121.9
drag, startPoint x: 1217, startPoint y: 452, endPoint x: 1216, endPoint y: 361, distance: 90.7
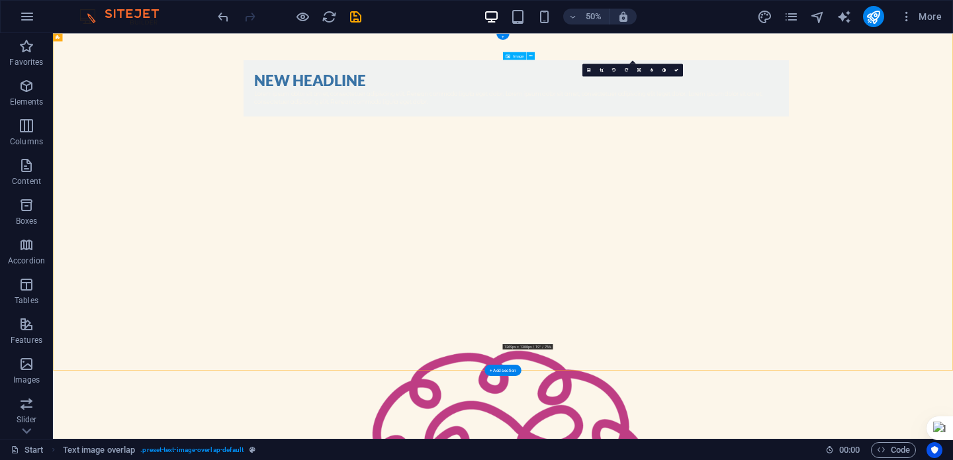
drag, startPoint x: 1196, startPoint y: 400, endPoint x: 1195, endPoint y: 254, distance: 146.3
click at [590, 71] on icon at bounding box center [589, 70] width 4 height 5
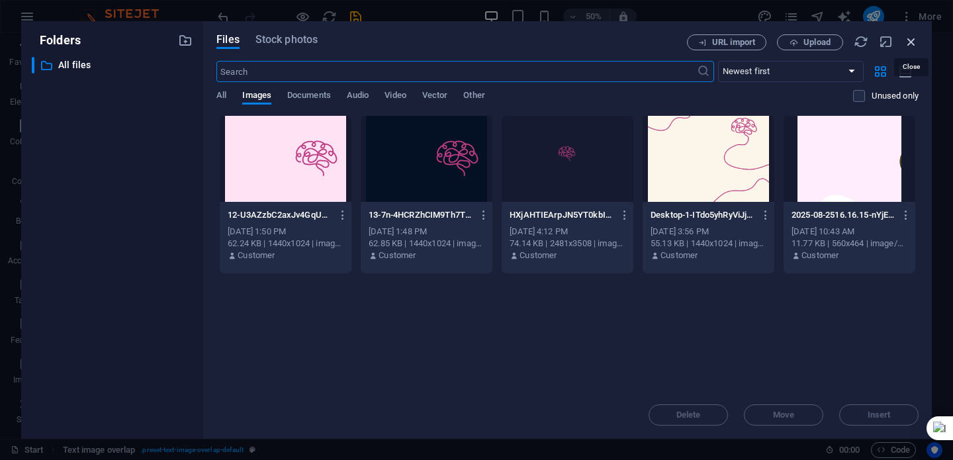
click at [913, 41] on icon "button" at bounding box center [911, 41] width 15 height 15
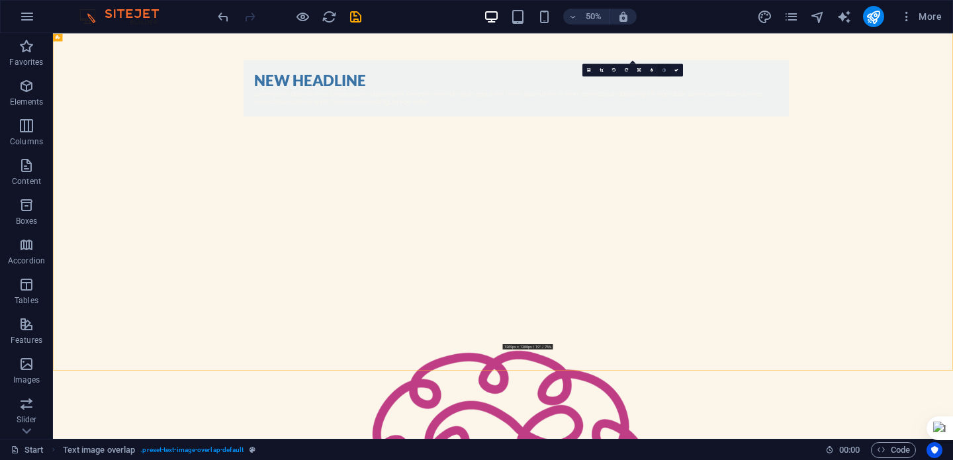
click at [663, 71] on icon at bounding box center [664, 70] width 3 height 4
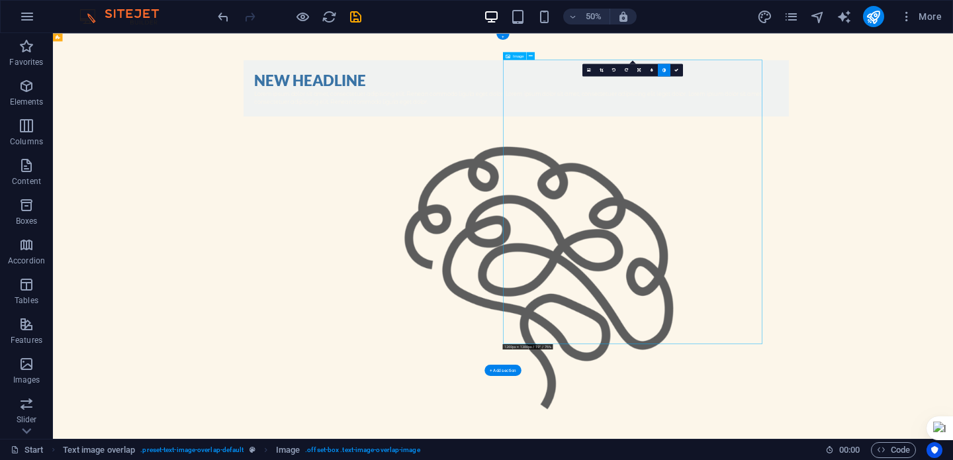
drag, startPoint x: 1254, startPoint y: 245, endPoint x: 1269, endPoint y: 166, distance: 80.1
drag, startPoint x: 1223, startPoint y: 395, endPoint x: 1228, endPoint y: 254, distance: 141.1
click at [666, 71] on link at bounding box center [664, 70] width 13 height 13
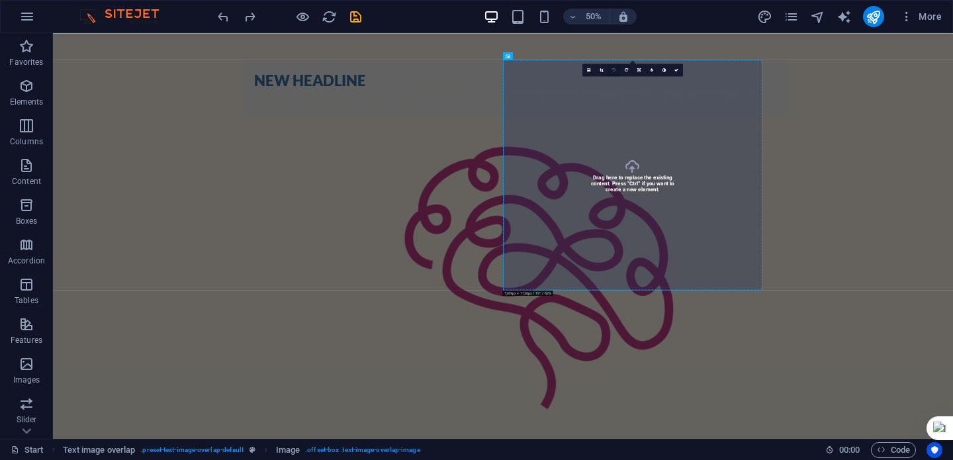
click at [613, 71] on link at bounding box center [614, 70] width 13 height 13
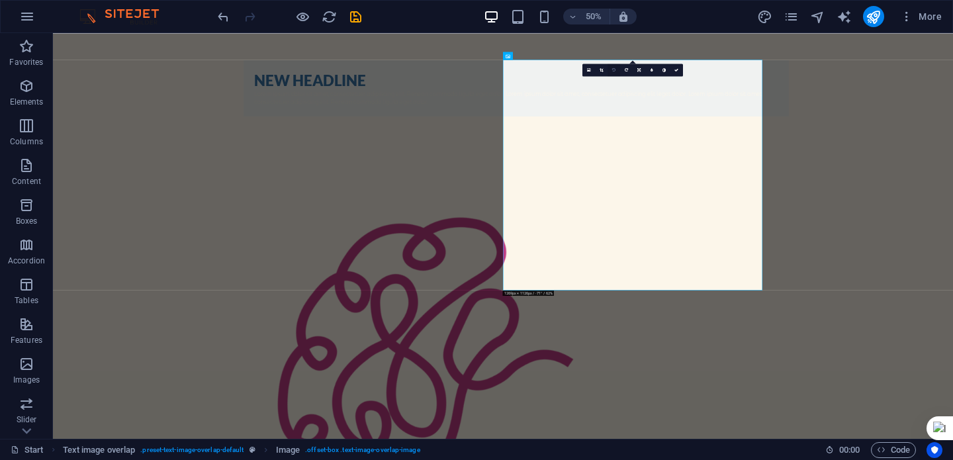
click at [617, 70] on link at bounding box center [614, 70] width 13 height 13
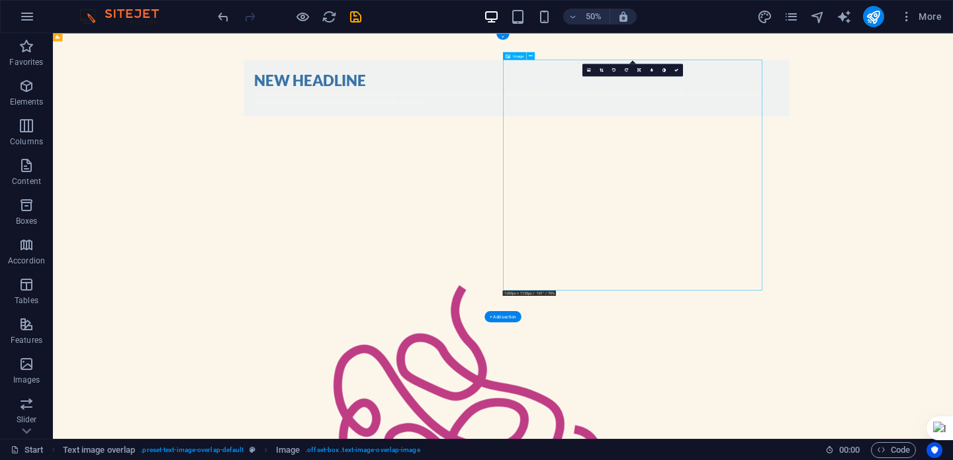
drag, startPoint x: 1238, startPoint y: 156, endPoint x: 1127, endPoint y: 191, distance: 116.4
click at [625, 73] on link at bounding box center [626, 70] width 13 height 13
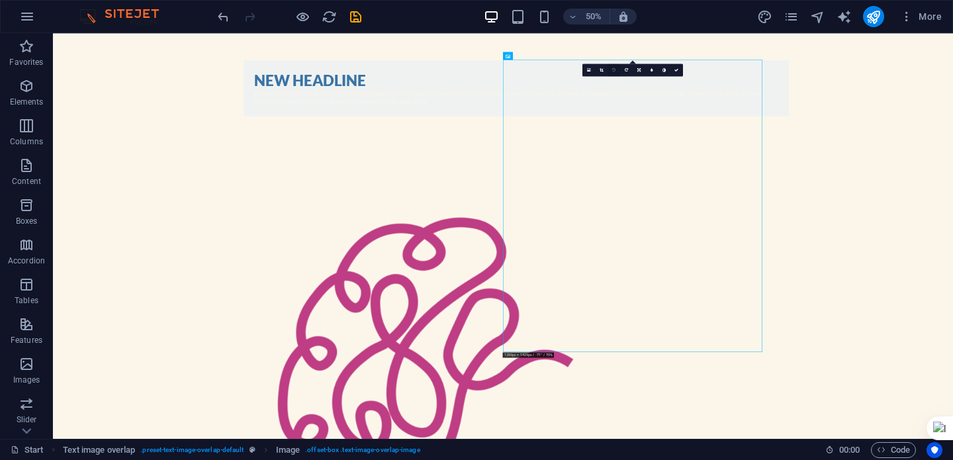
click at [614, 70] on icon at bounding box center [613, 70] width 3 height 4
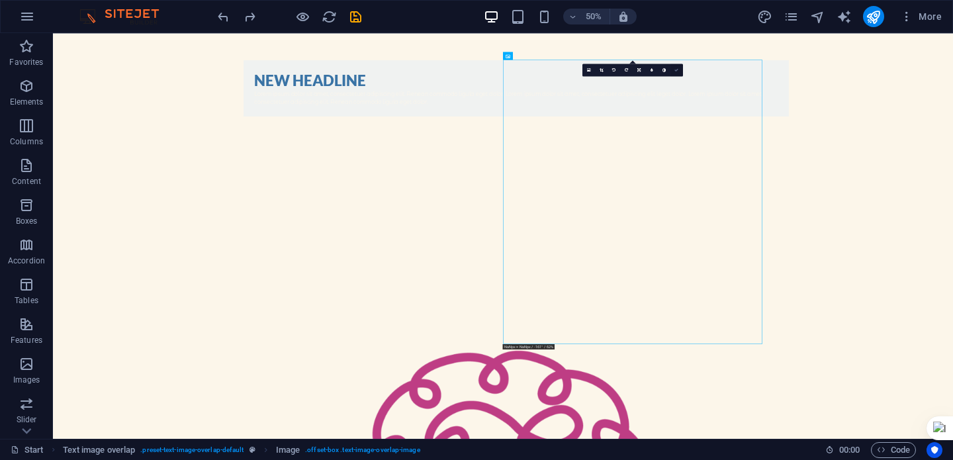
click at [677, 70] on icon at bounding box center [676, 70] width 4 height 4
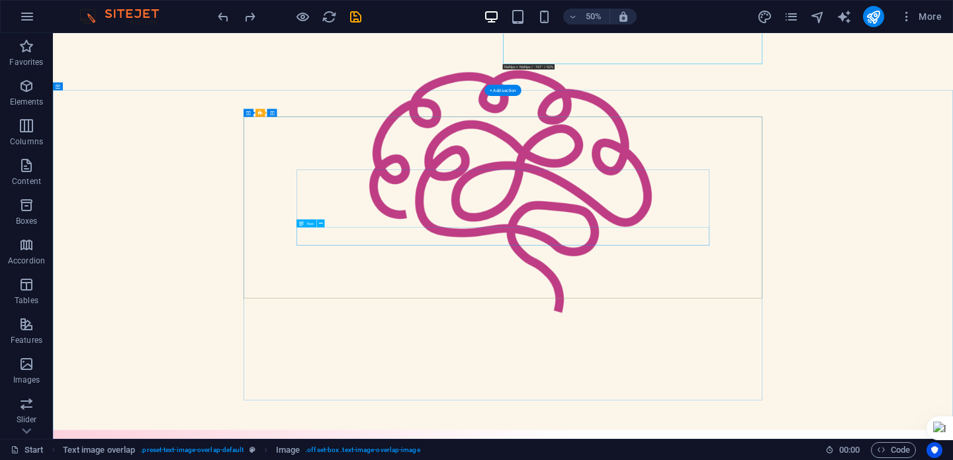
scroll to position [567, 0]
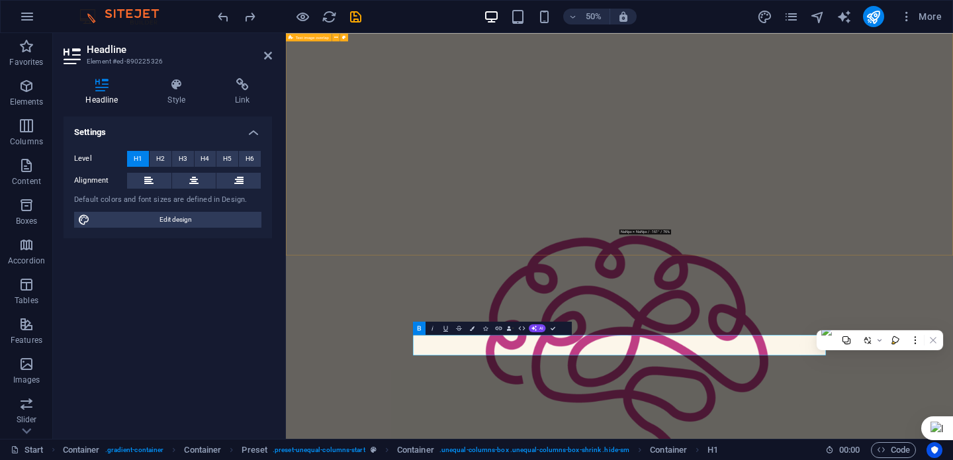
scroll to position [107, 0]
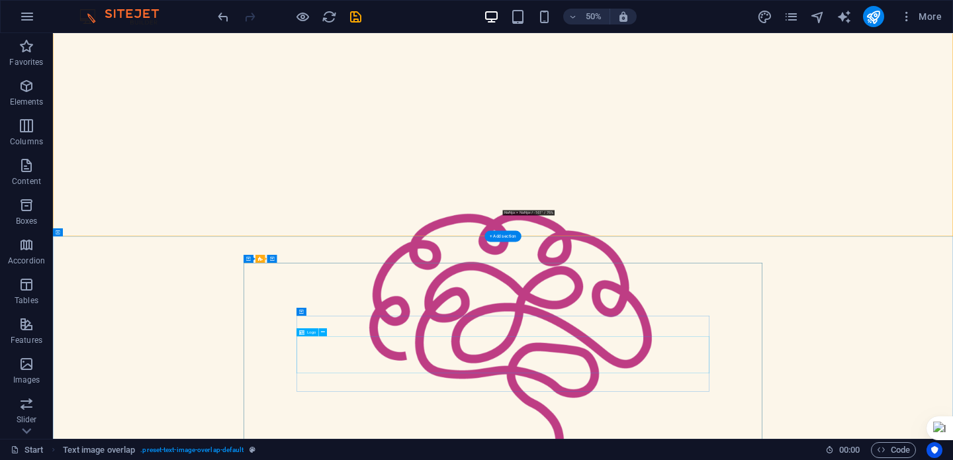
scroll to position [282, 0]
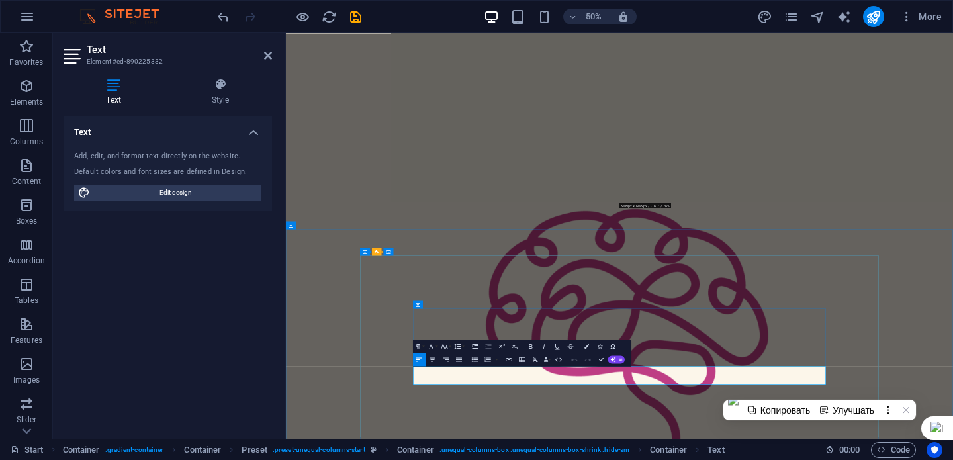
copy div "Навчання, яке готує до [DEMOGRAPHIC_DATA] і життя. [DEMOGRAPHIC_DATA], підлітка…"
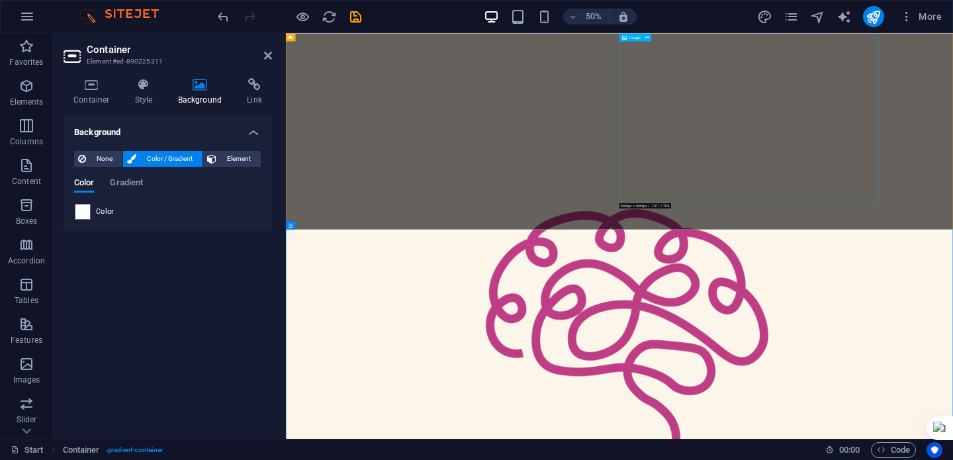
select select "%"
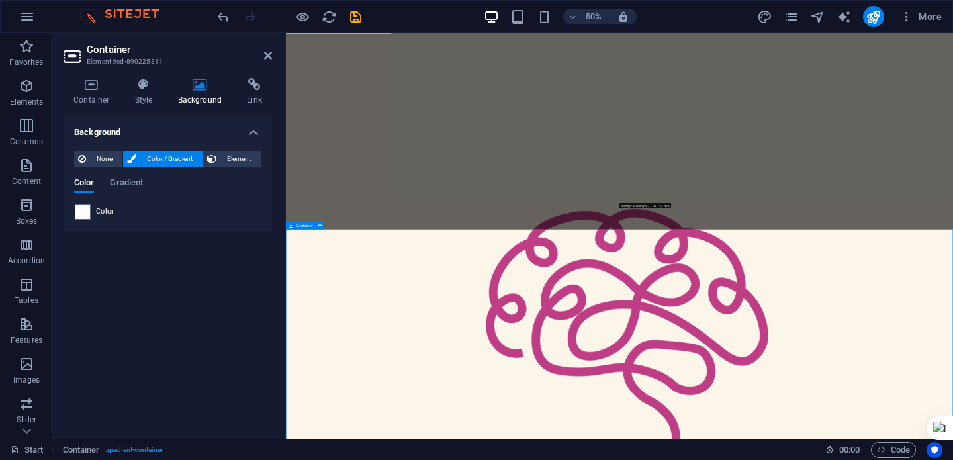
click at [277, 59] on aside "Container Element #ed-890225311 Container Style Background Link Size Height 100…" at bounding box center [169, 236] width 233 height 406
click at [267, 58] on icon at bounding box center [268, 55] width 8 height 11
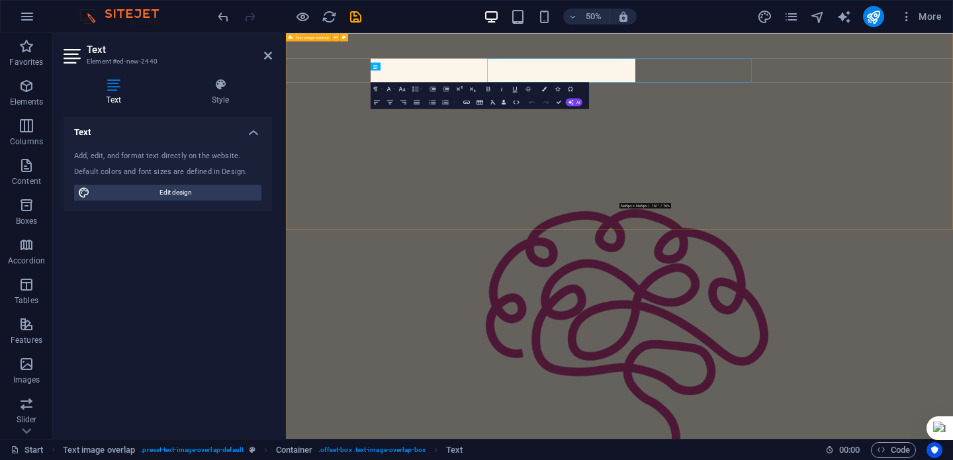
click at [405, 122] on div "Онлайн-школа майбутнього Lorem ipsum dolor sit amet, consectetuer adipiscing el…" at bounding box center [953, 428] width 1334 height 1354
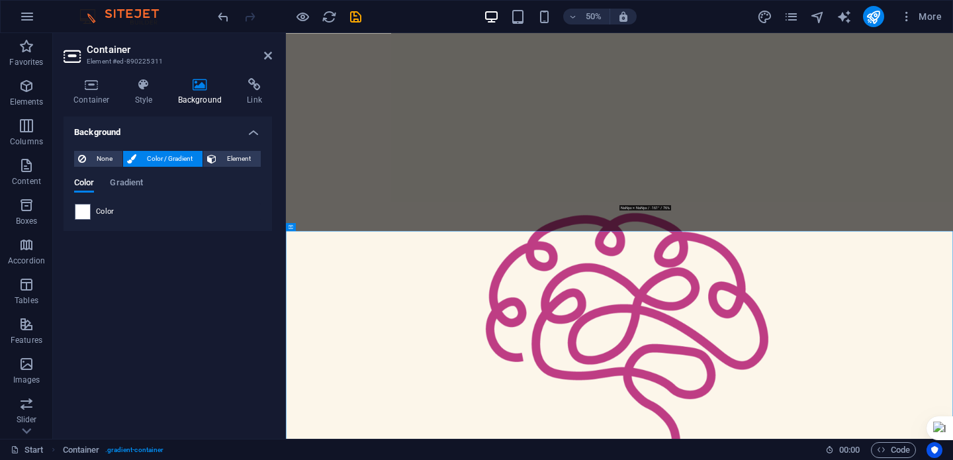
click at [263, 56] on header "Container Element #ed-890225311" at bounding box center [168, 50] width 209 height 34
click at [267, 58] on icon at bounding box center [268, 55] width 8 height 11
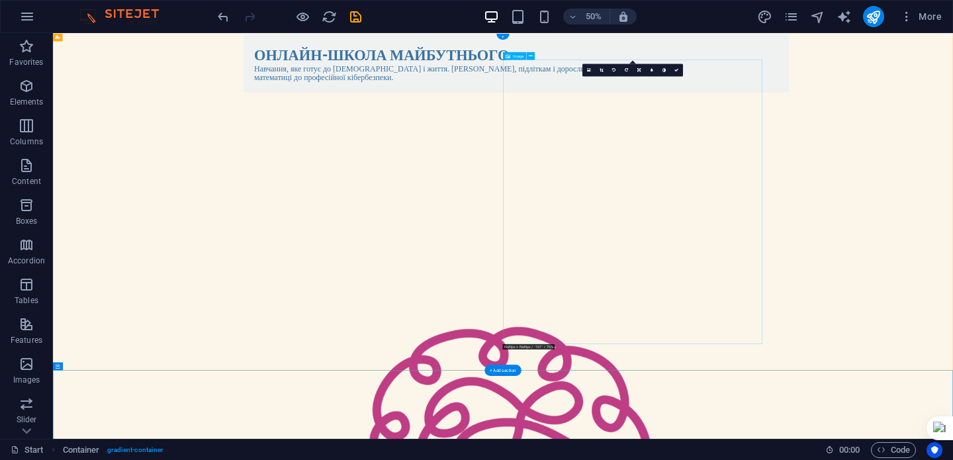
scroll to position [0, 0]
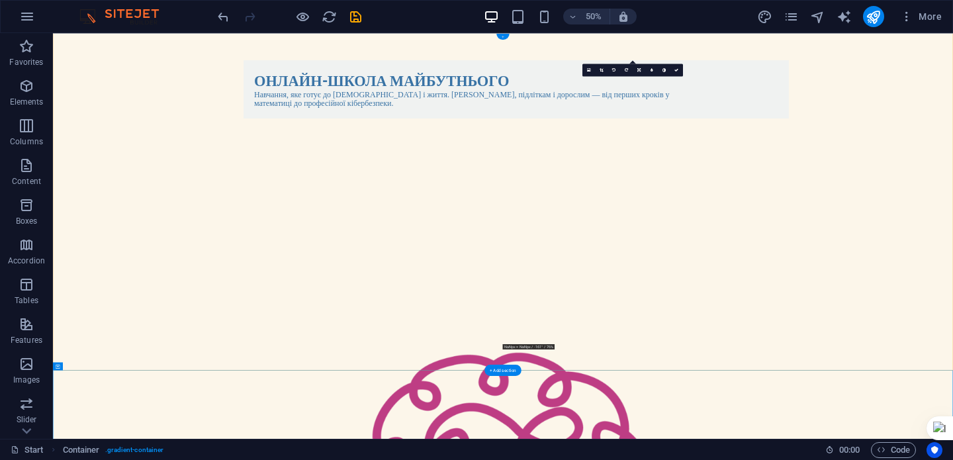
click at [504, 37] on div "+" at bounding box center [502, 37] width 13 height 6
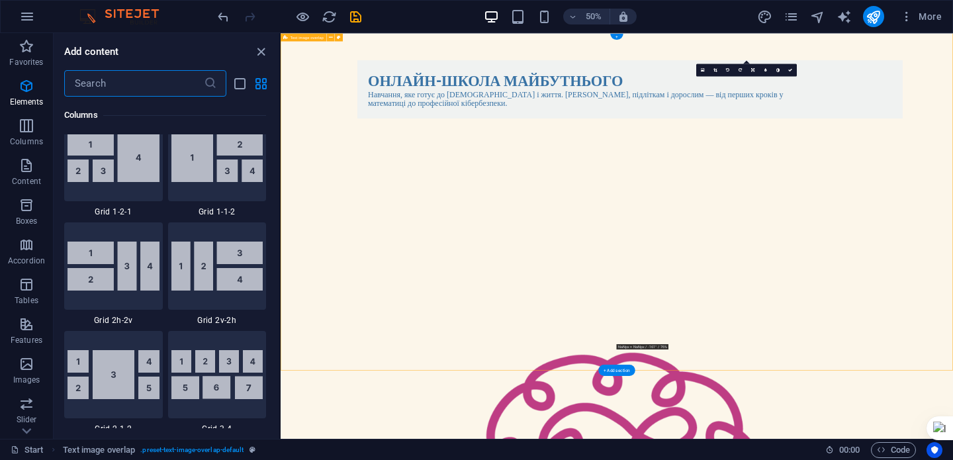
scroll to position [2316, 0]
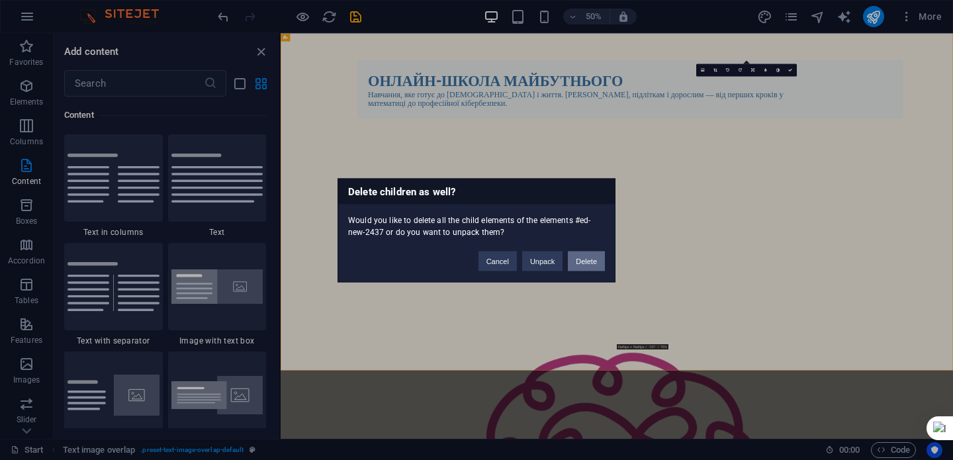
click at [583, 265] on button "Delete" at bounding box center [586, 261] width 37 height 20
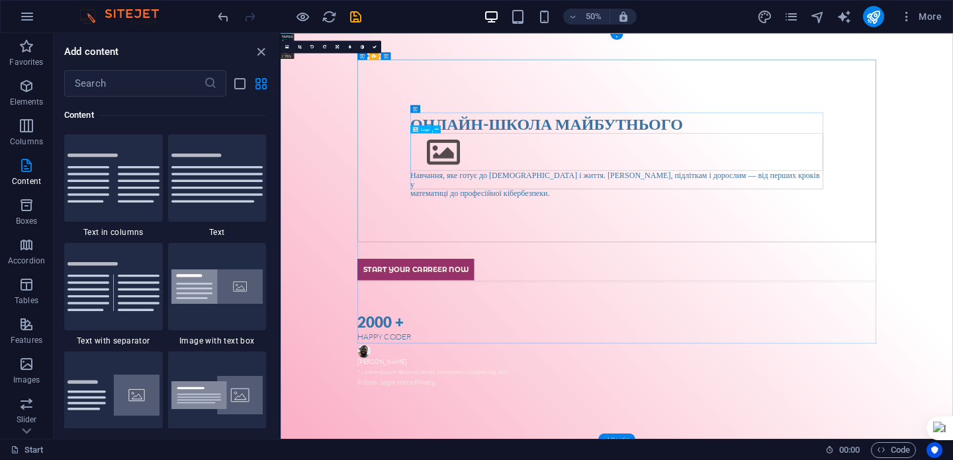
click at [600, 264] on div at bounding box center [953, 270] width 826 height 75
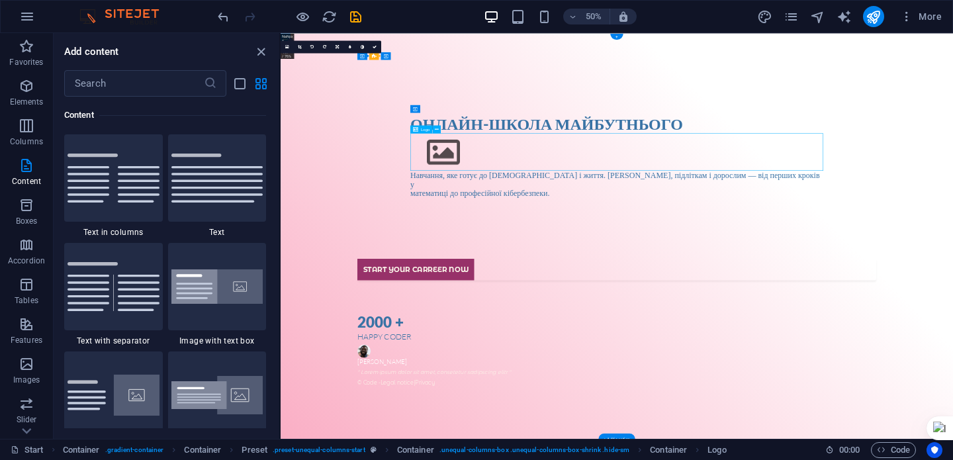
click at [600, 264] on div at bounding box center [953, 270] width 826 height 75
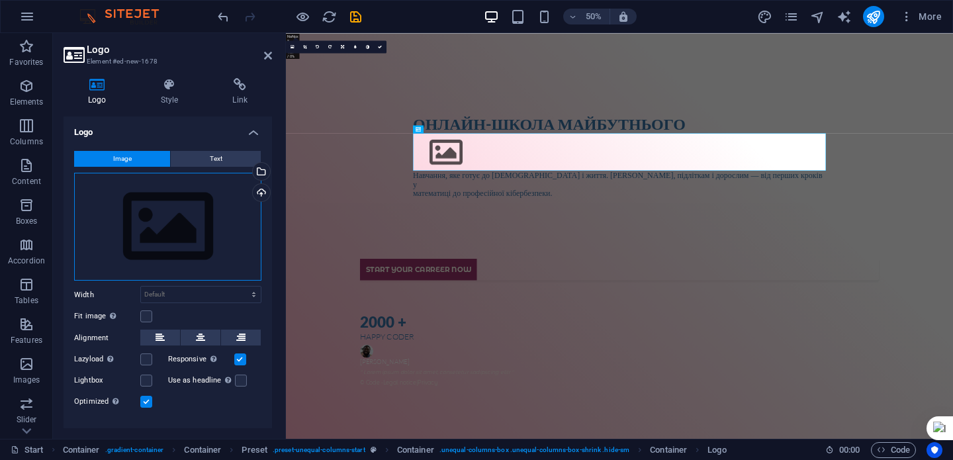
click at [165, 225] on div "Drag files here, click to choose files or select files from Files or our free s…" at bounding box center [167, 227] width 187 height 109
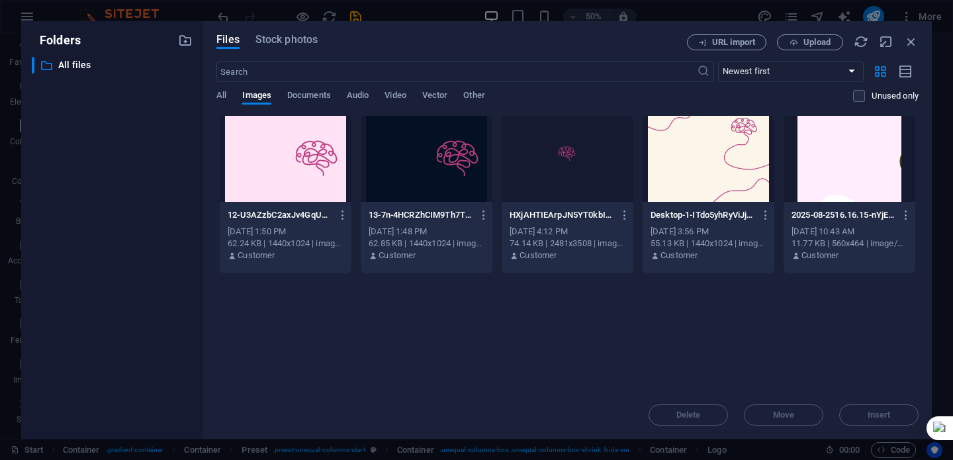
click at [165, 225] on div "​ All files All files" at bounding box center [112, 242] width 161 height 371
click at [587, 196] on div at bounding box center [568, 159] width 132 height 86
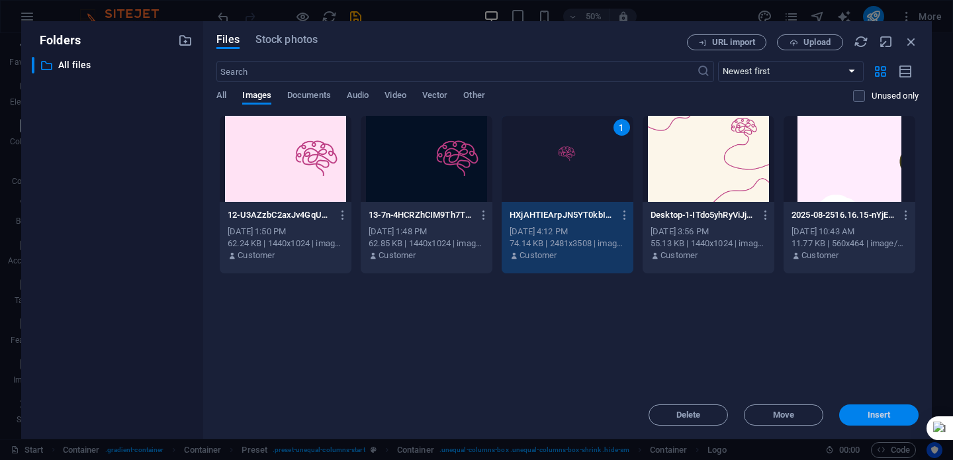
click at [884, 418] on span "Insert" at bounding box center [879, 415] width 23 height 8
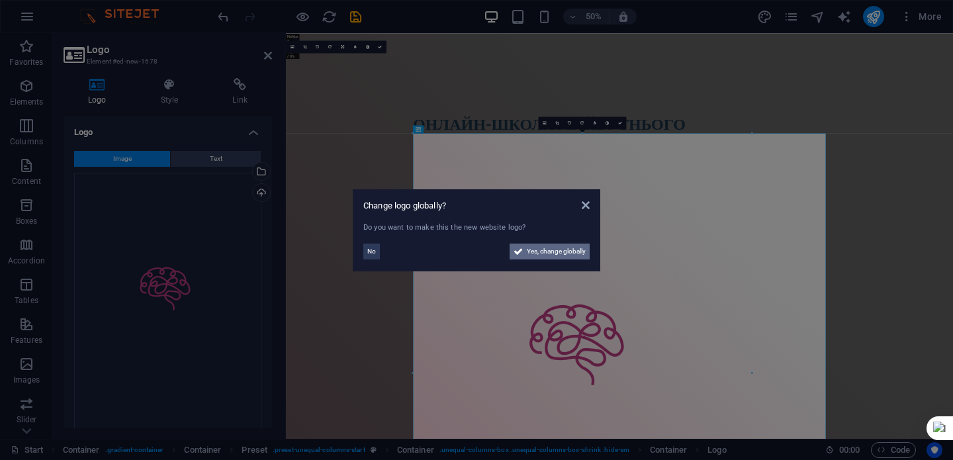
click at [558, 255] on span "Yes, change globally" at bounding box center [556, 252] width 59 height 16
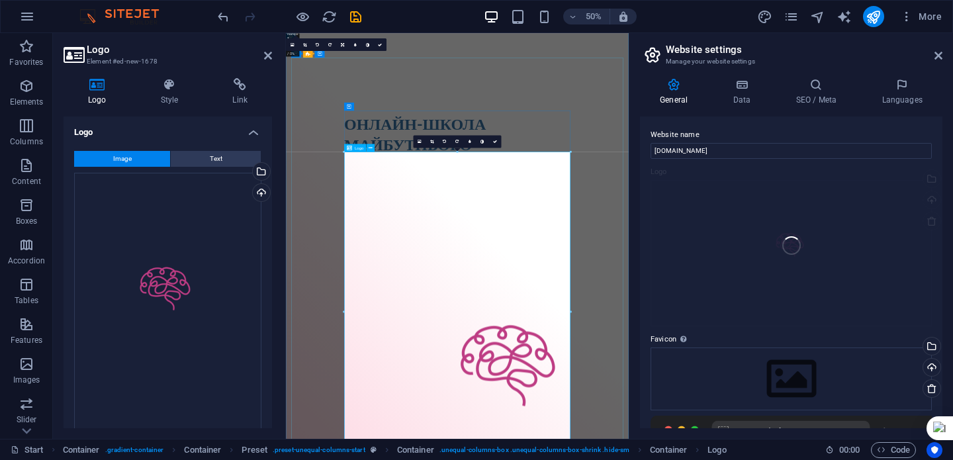
scroll to position [28, 0]
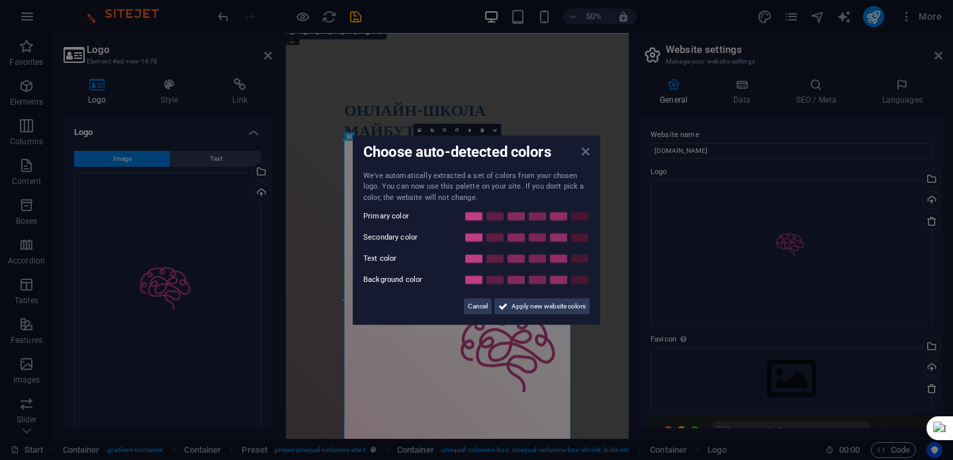
click at [585, 154] on icon at bounding box center [586, 151] width 8 height 11
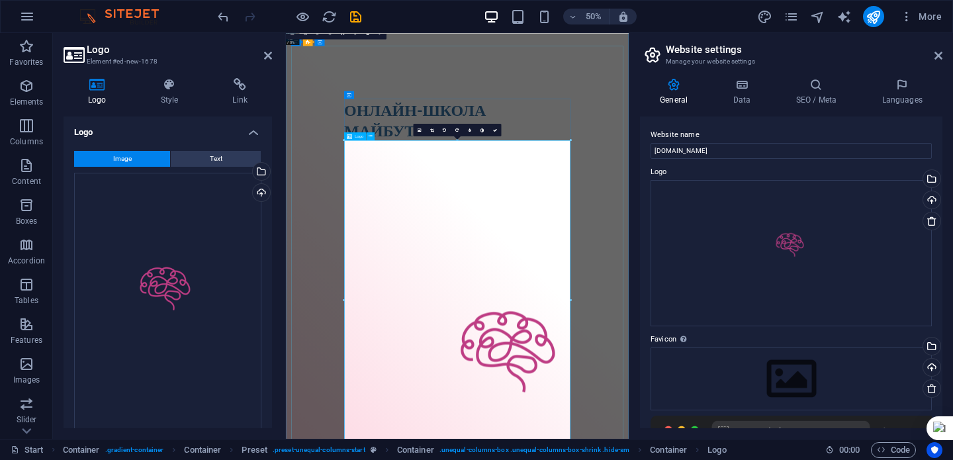
drag, startPoint x: 744, startPoint y: 173, endPoint x: 637, endPoint y: 534, distance: 375.5
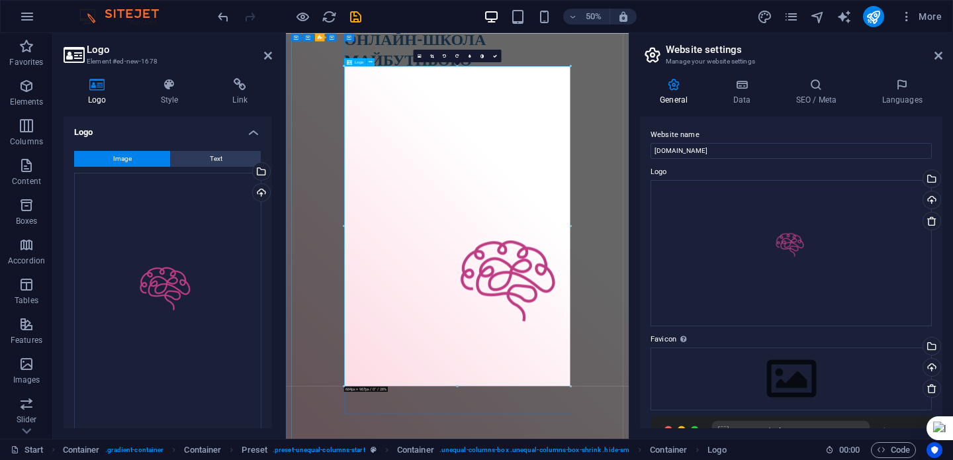
scroll to position [177, 0]
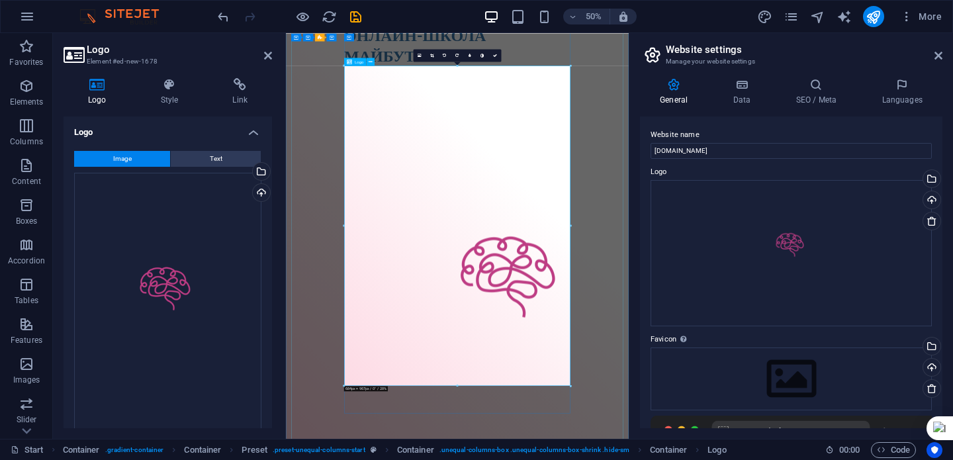
drag, startPoint x: 629, startPoint y: 740, endPoint x: 627, endPoint y: 528, distance: 212.5
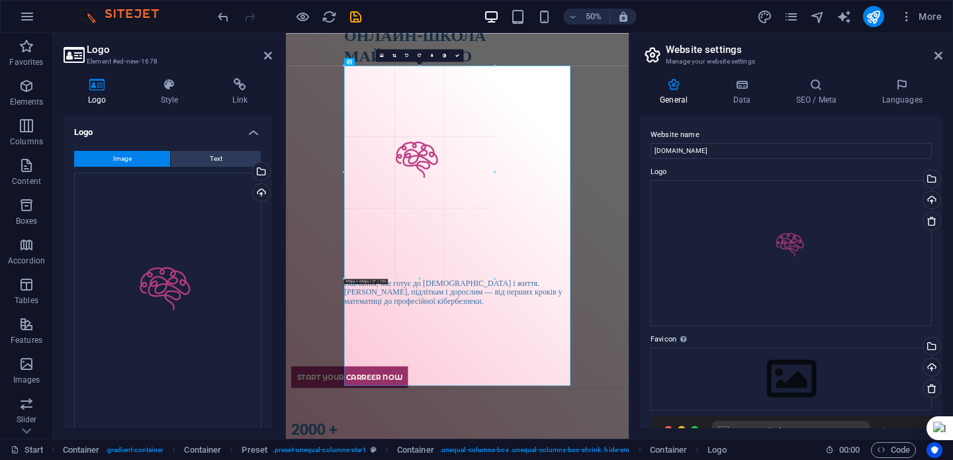
drag, startPoint x: 344, startPoint y: 383, endPoint x: 563, endPoint y: 169, distance: 306.1
type input "455"
select select "px"
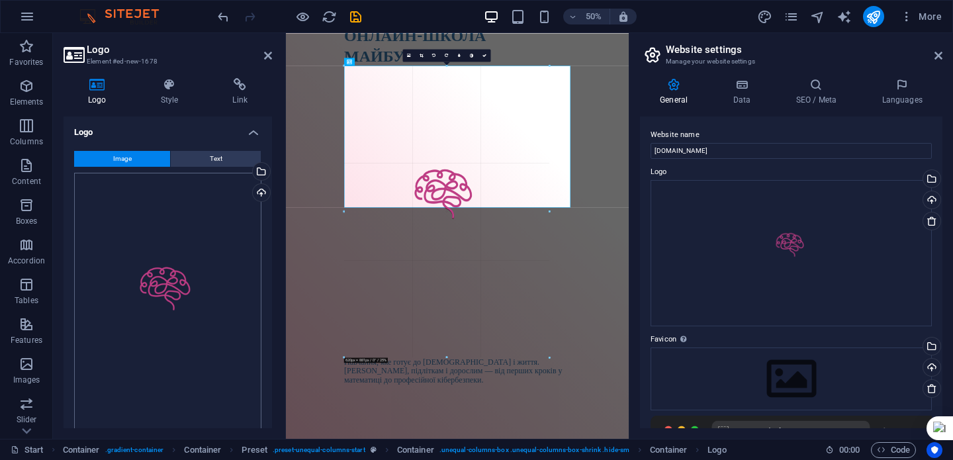
drag, startPoint x: 344, startPoint y: 277, endPoint x: 230, endPoint y: 335, distance: 127.9
type input "627"
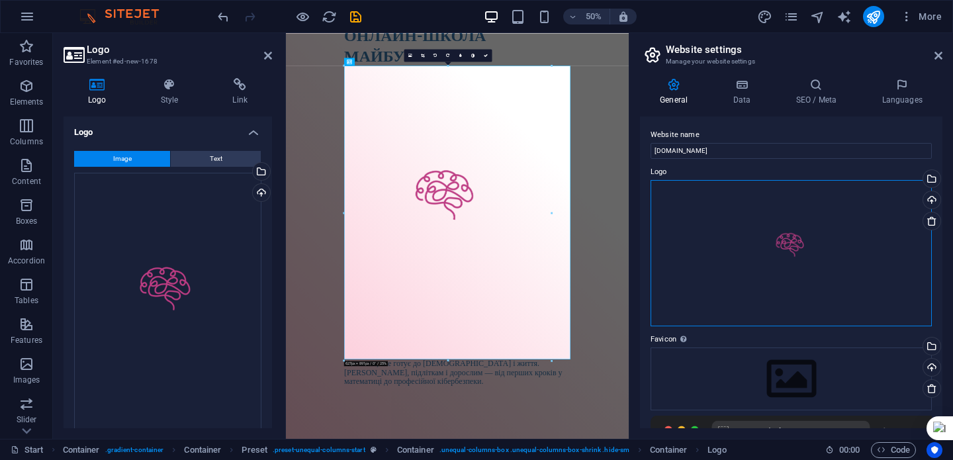
click at [811, 234] on div "Drag files here, click to choose files or select files from Files or our free s…" at bounding box center [791, 253] width 281 height 147
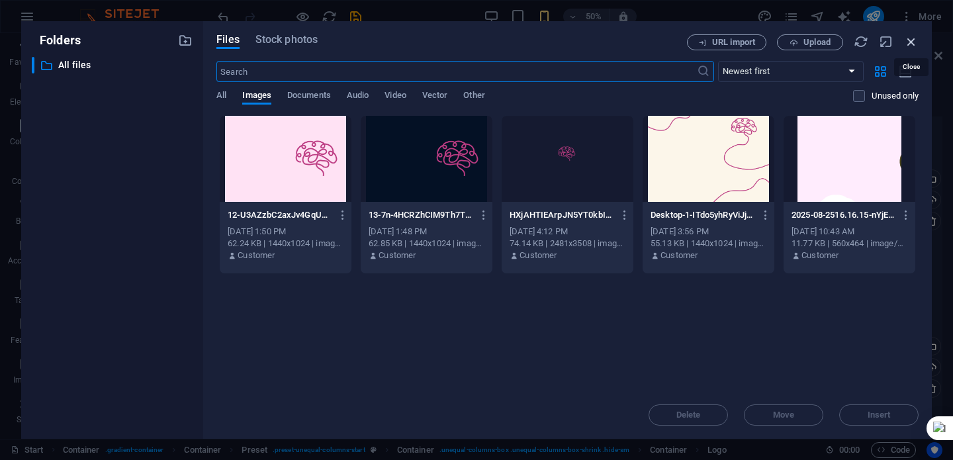
click at [915, 44] on icon "button" at bounding box center [911, 41] width 15 height 15
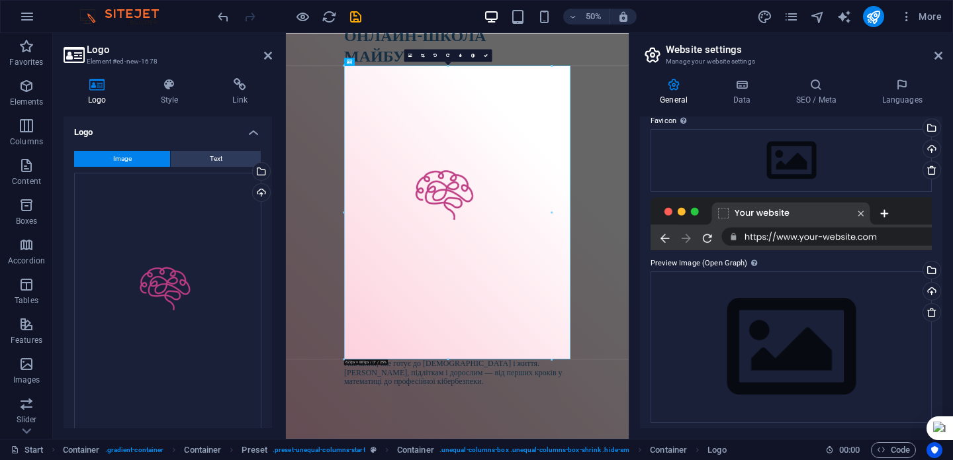
scroll to position [224, 0]
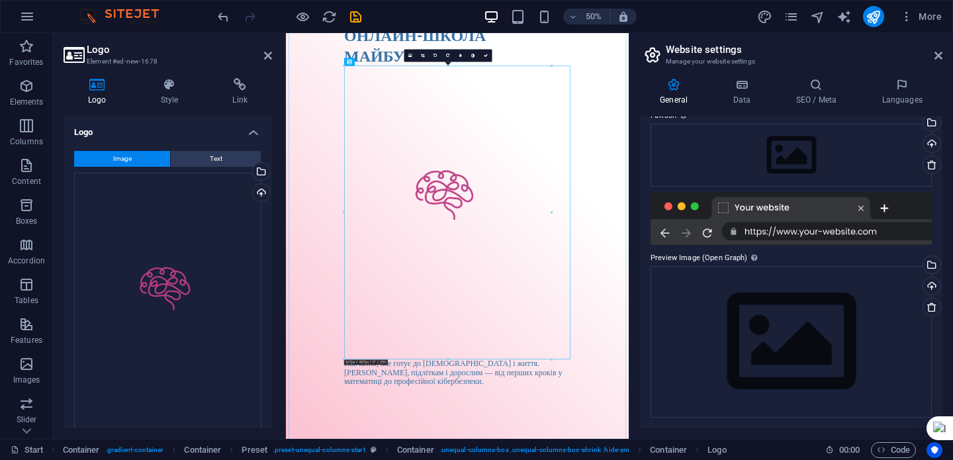
drag, startPoint x: 655, startPoint y: 422, endPoint x: 906, endPoint y: 398, distance: 252.7
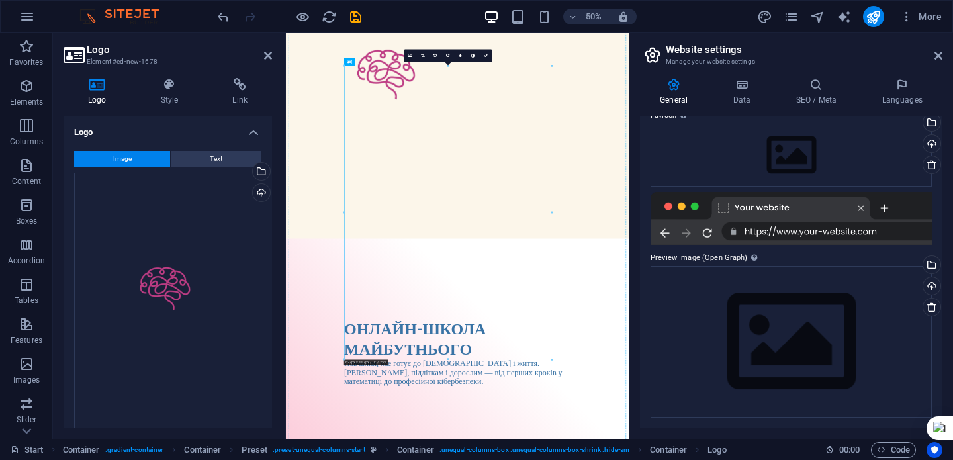
scroll to position [0, 0]
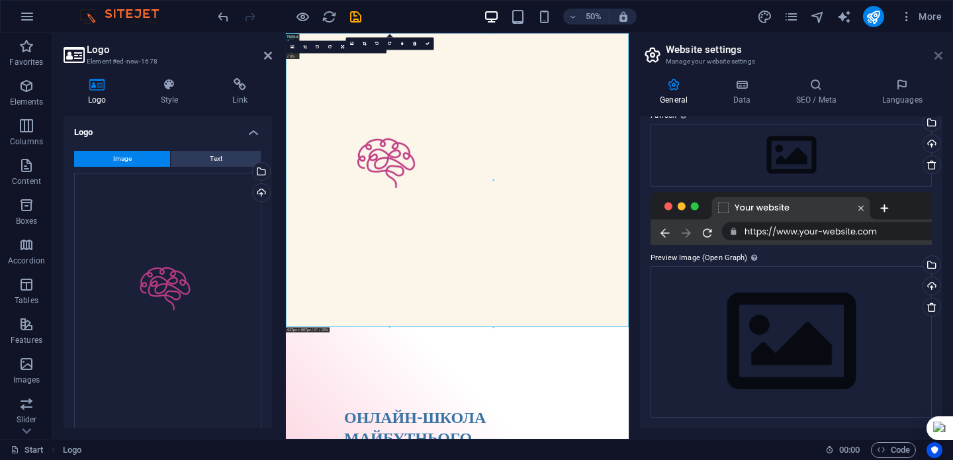
click at [941, 57] on icon at bounding box center [939, 55] width 8 height 11
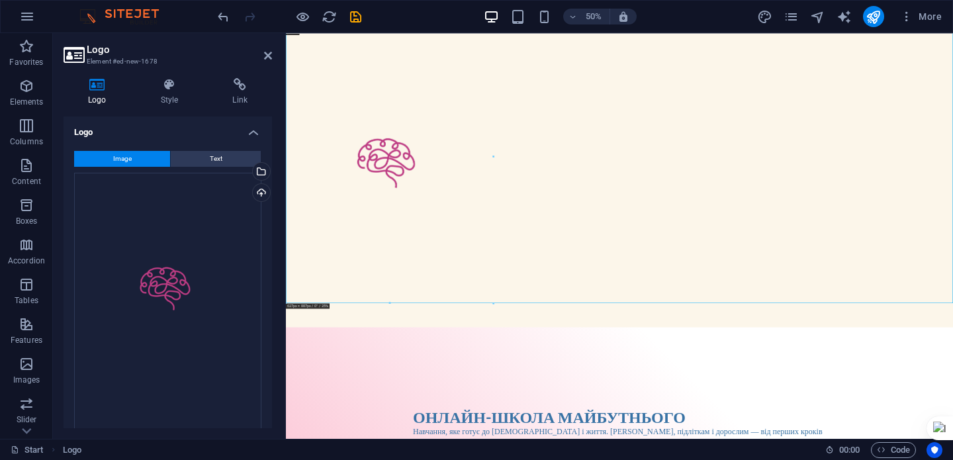
scroll to position [102, 0]
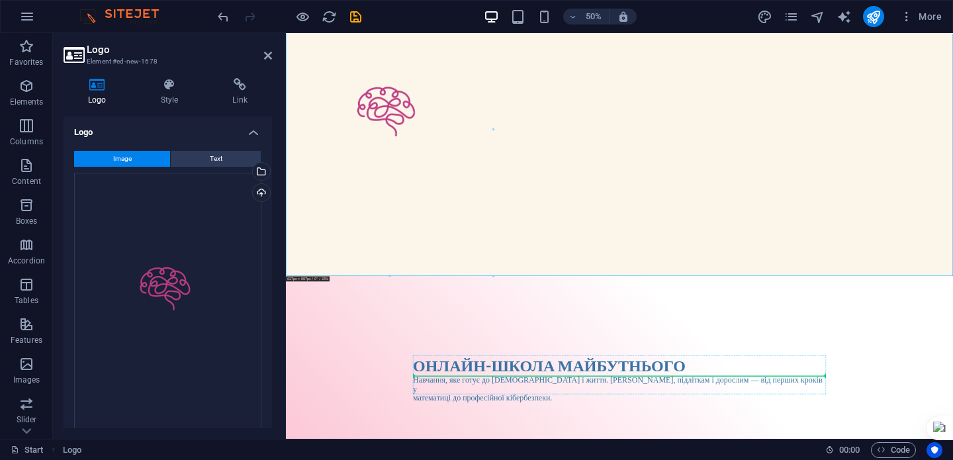
drag, startPoint x: 485, startPoint y: 160, endPoint x: 1256, endPoint y: 709, distance: 946.3
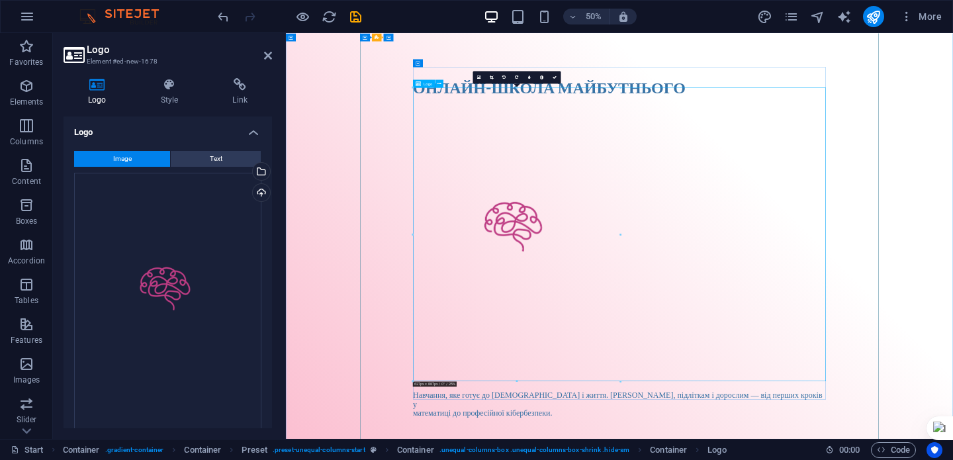
scroll to position [56, 0]
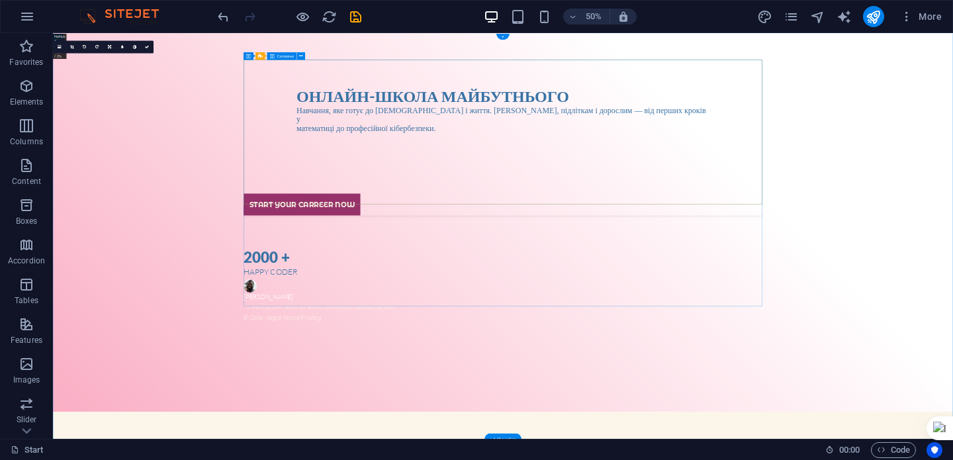
scroll to position [0, 0]
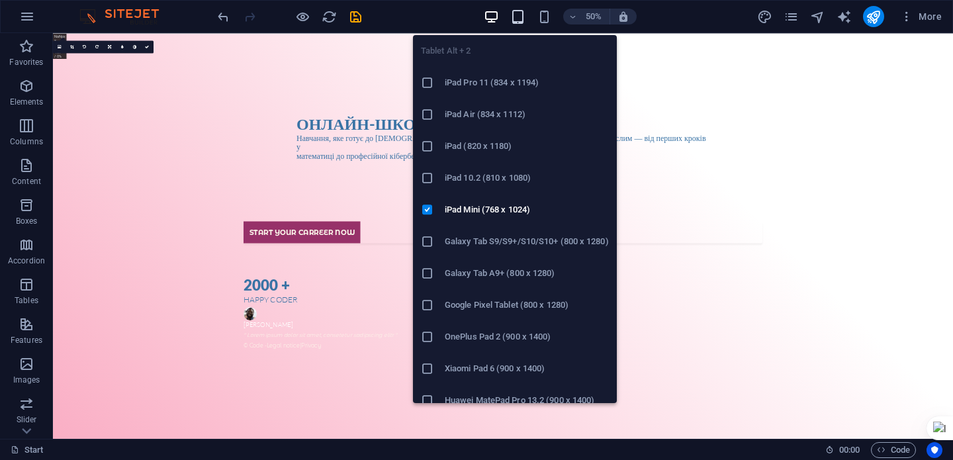
click at [515, 15] on icon "button" at bounding box center [517, 16] width 15 height 15
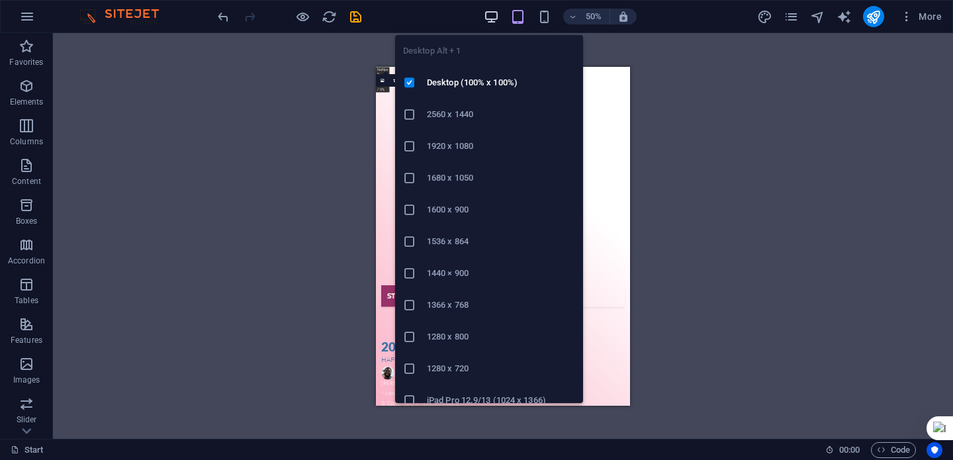
click at [498, 17] on icon "button" at bounding box center [491, 16] width 15 height 15
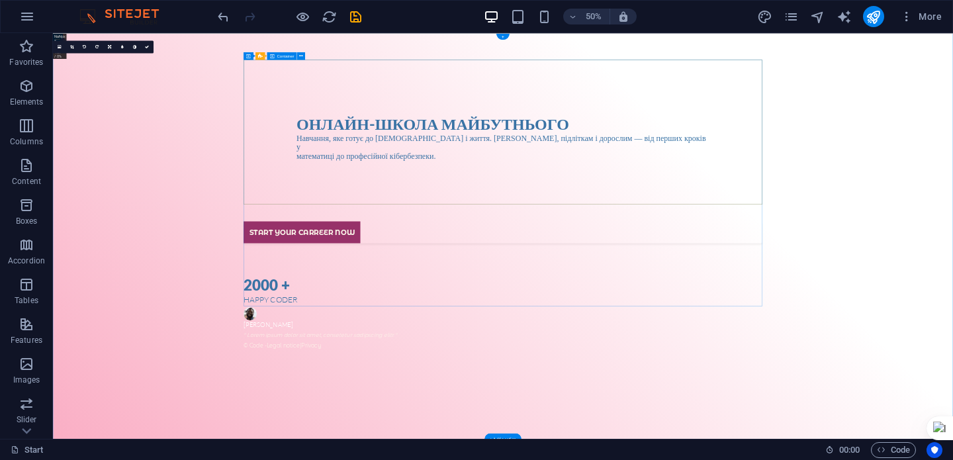
click at [585, 186] on div "Онлайн-школа майбутнього Навчання, яке готує до [DEMOGRAPHIC_DATA] і життя. [DE…" at bounding box center [953, 239] width 1038 height 306
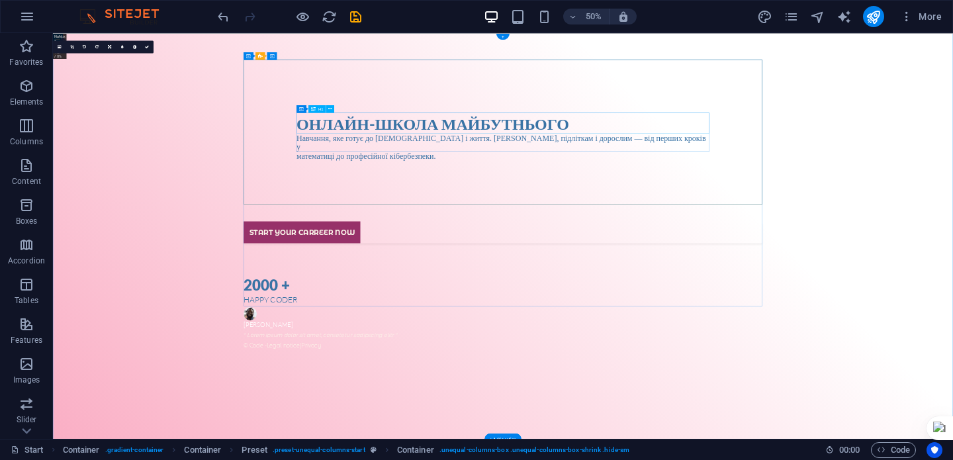
click at [589, 194] on div "Онлайн-школа майбутнього" at bounding box center [953, 212] width 826 height 41
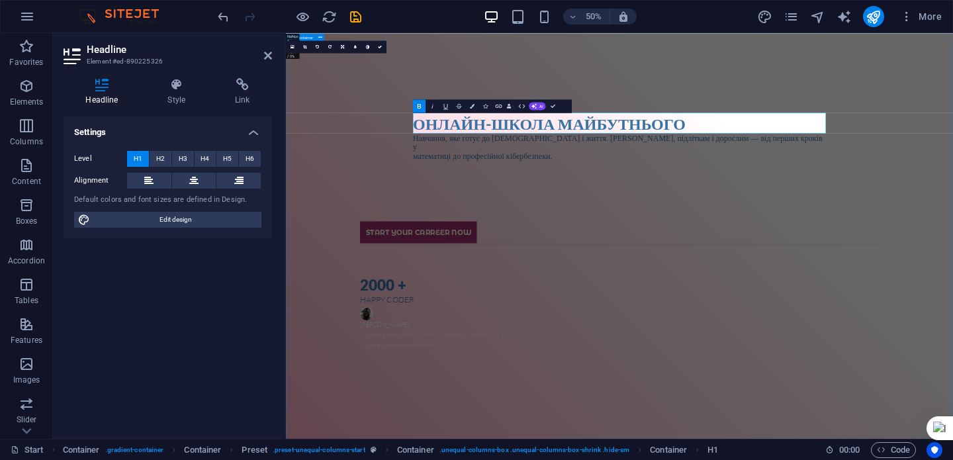
click at [504, 137] on div "Онлайн-школа майбутнього Навчання, яке готує до [DEMOGRAPHIC_DATA] і життя. [DE…" at bounding box center [953, 239] width 1038 height 306
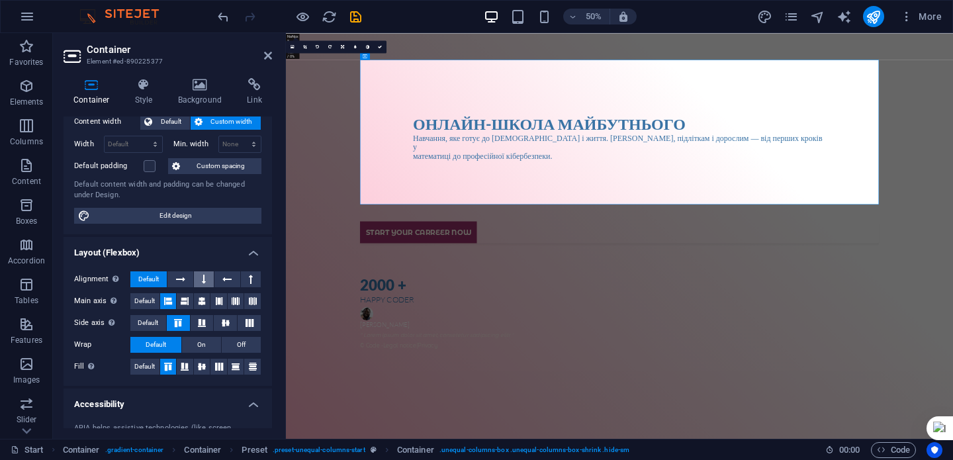
scroll to position [68, 0]
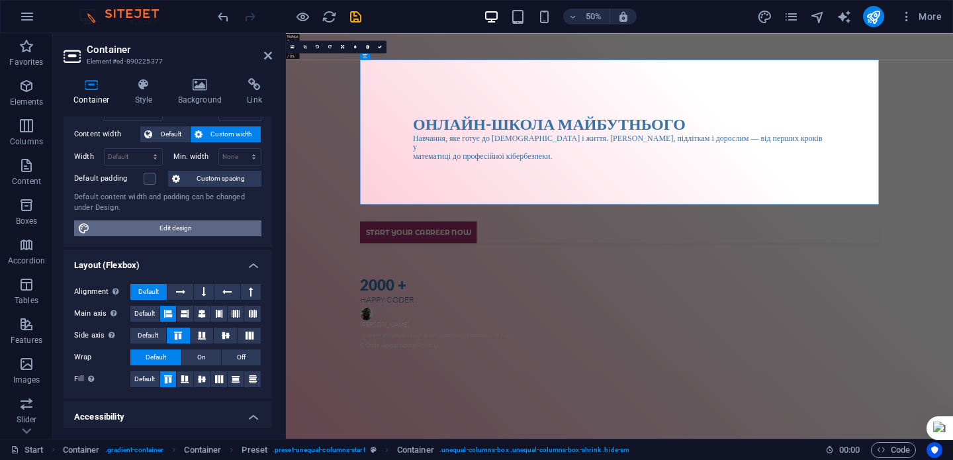
click at [192, 226] on span "Edit design" at bounding box center [175, 228] width 163 height 16
select select "px"
select select "300"
select select "px"
select select "rem"
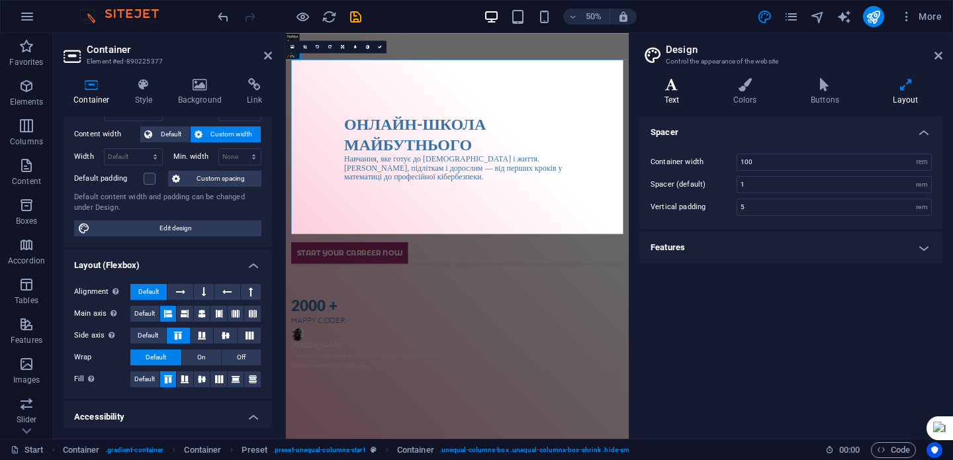
click at [671, 83] on icon at bounding box center [672, 84] width 64 height 13
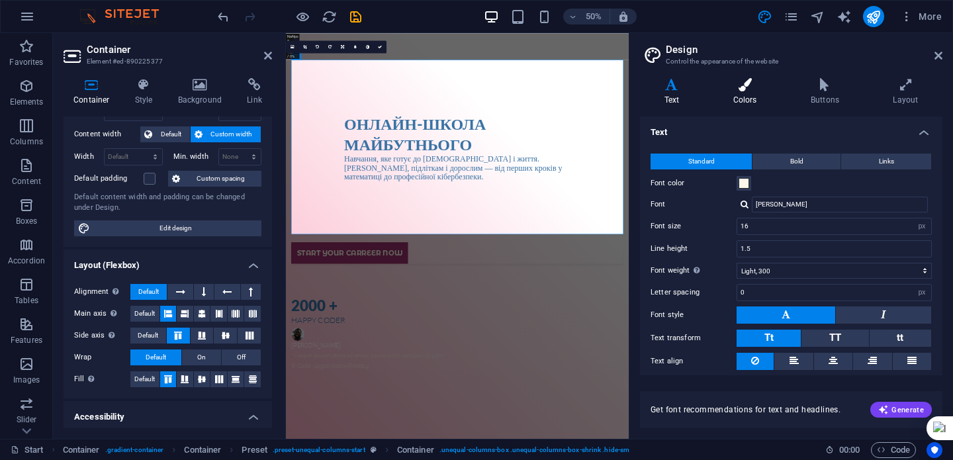
click at [752, 93] on h4 "Colors" at bounding box center [747, 92] width 77 height 28
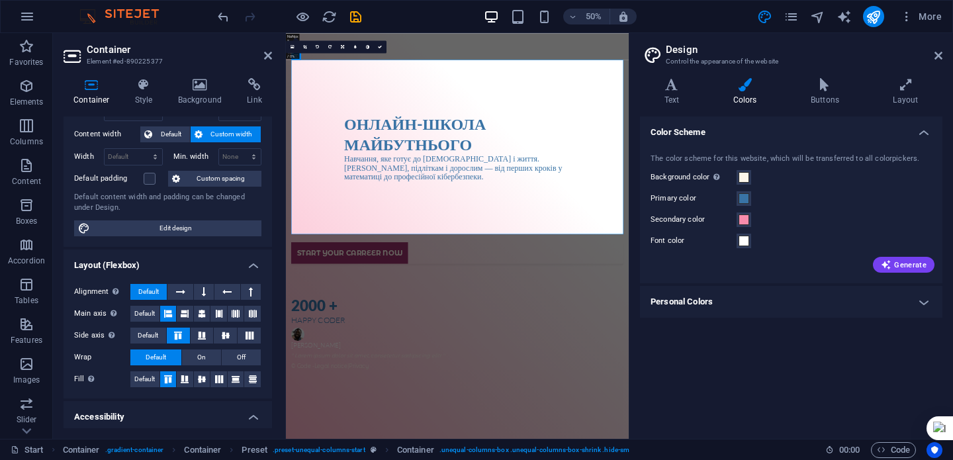
click at [937, 49] on h2 "Design" at bounding box center [804, 50] width 277 height 12
drag, startPoint x: 938, startPoint y: 56, endPoint x: 1304, endPoint y: 44, distance: 366.2
click at [938, 56] on icon at bounding box center [939, 55] width 8 height 11
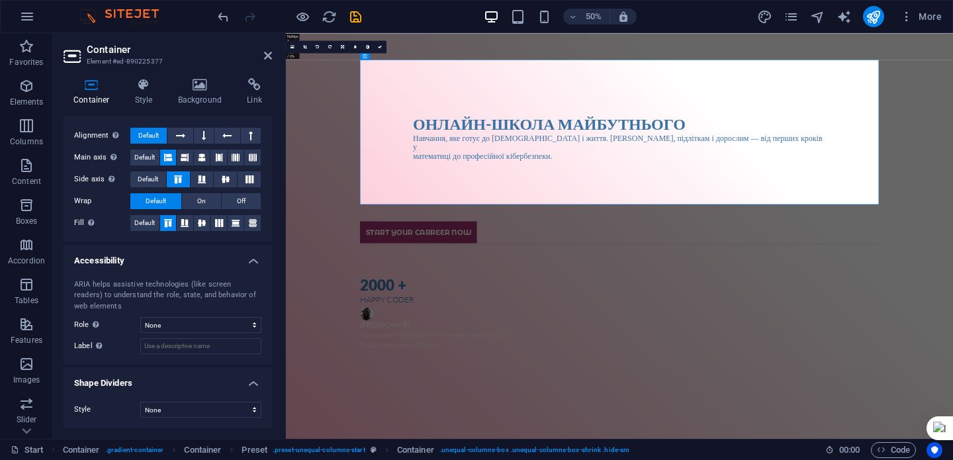
scroll to position [0, 0]
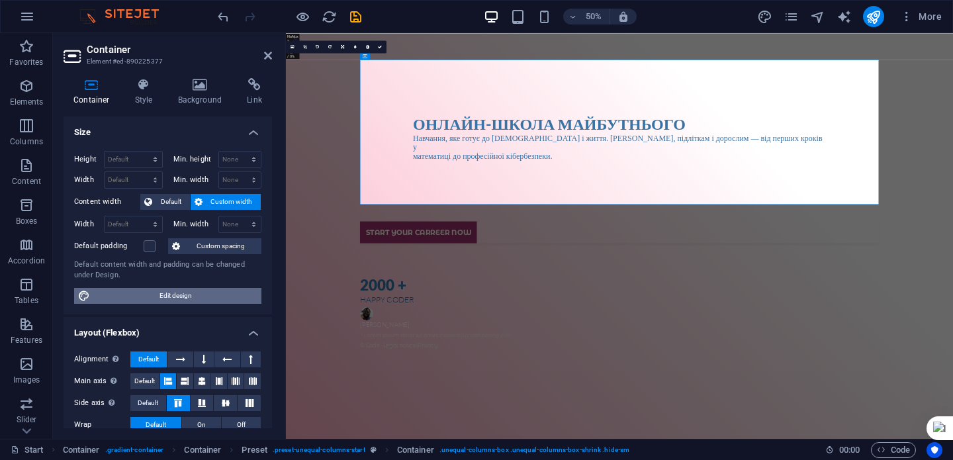
click at [191, 298] on span "Edit design" at bounding box center [175, 296] width 163 height 16
select select "rem"
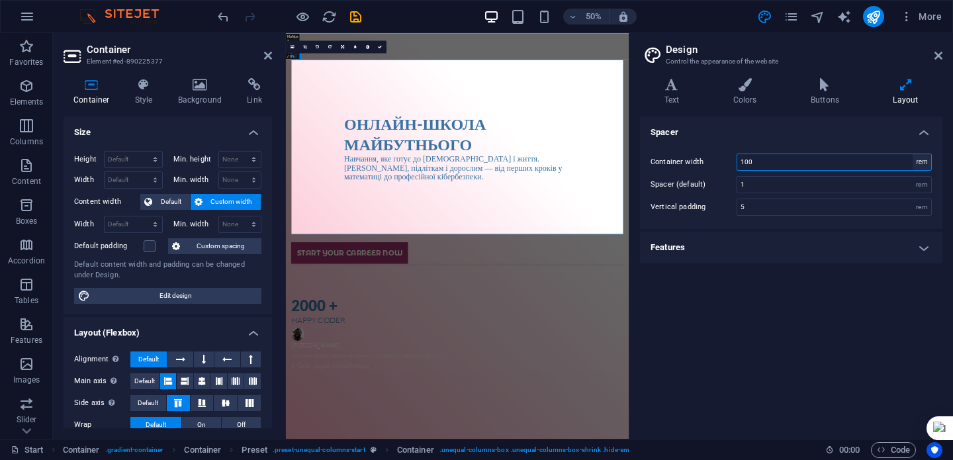
click at [926, 162] on select "rem px" at bounding box center [922, 162] width 19 height 16
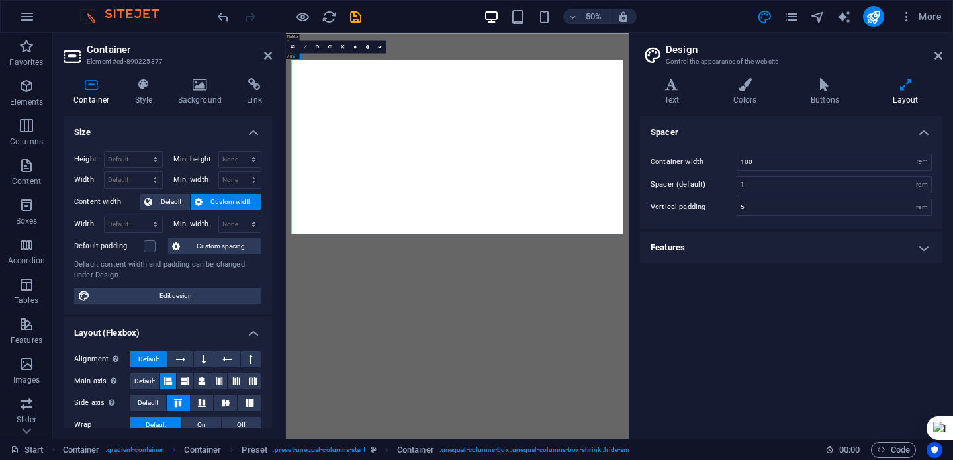
select select "rem"
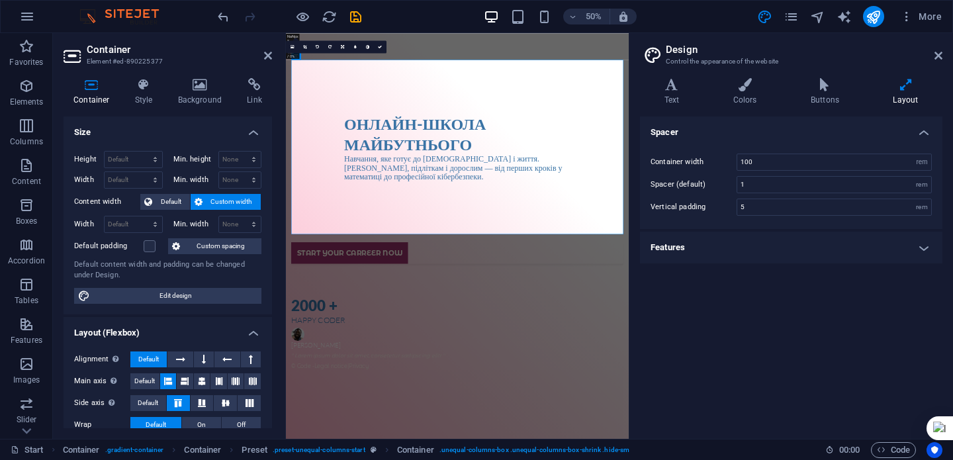
click at [841, 252] on h4 "Features" at bounding box center [791, 248] width 302 height 32
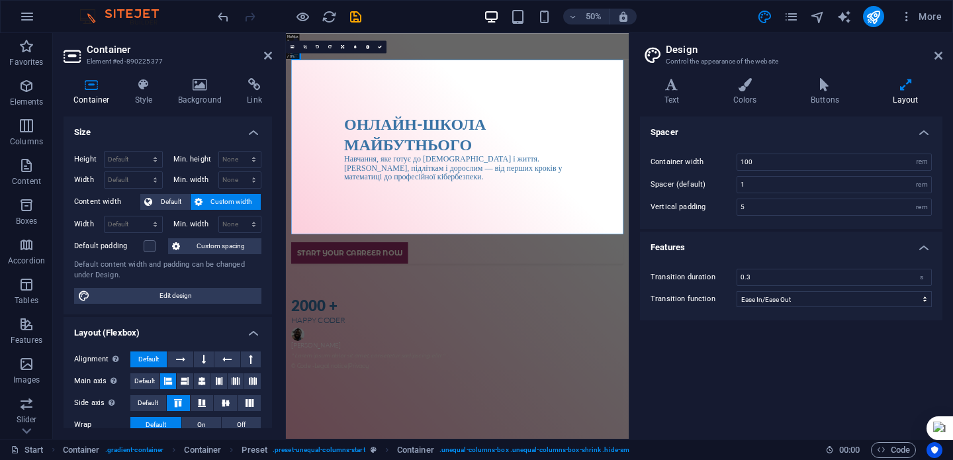
click at [831, 243] on h4 "Features" at bounding box center [791, 244] width 302 height 24
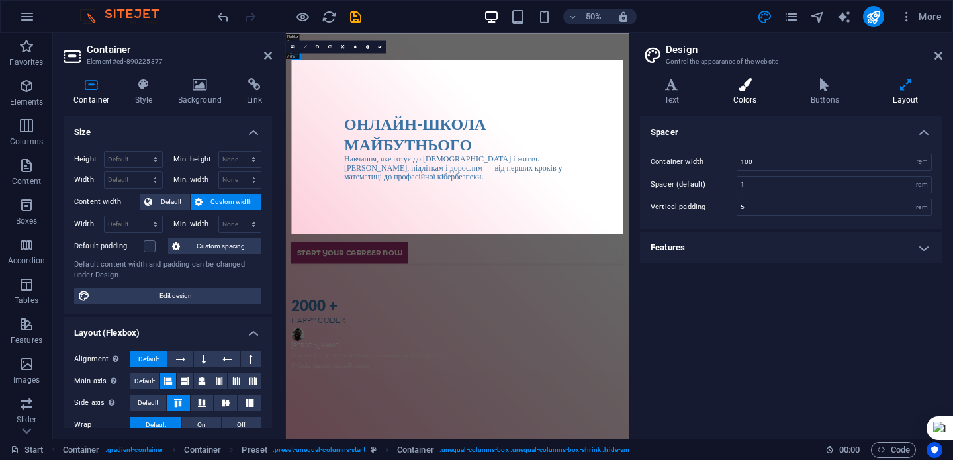
click at [753, 82] on icon at bounding box center [745, 84] width 72 height 13
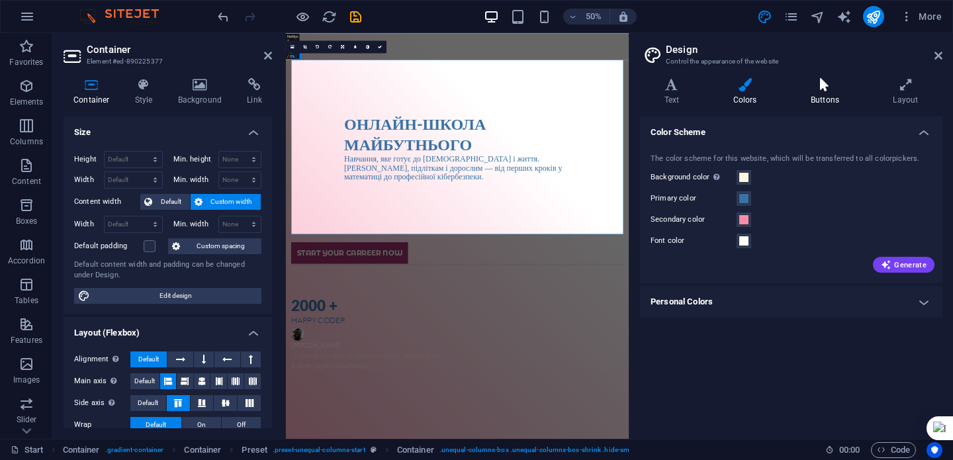
click at [819, 90] on icon at bounding box center [824, 84] width 77 height 13
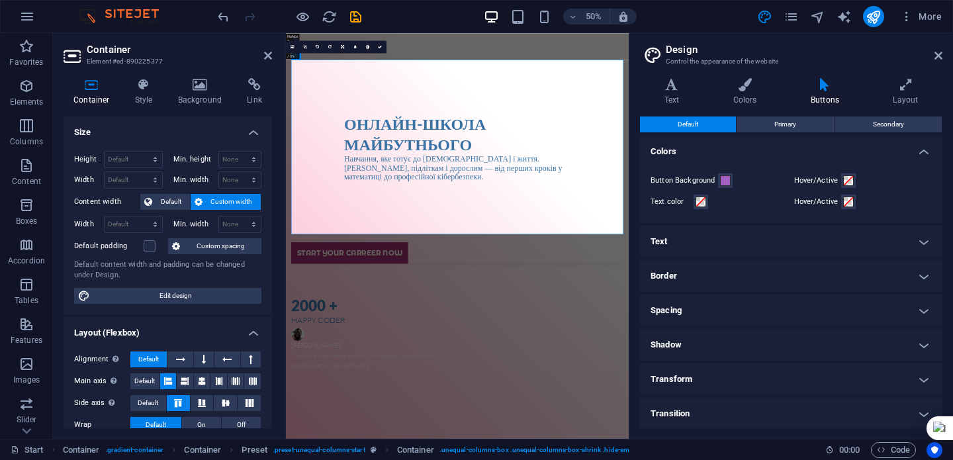
scroll to position [1, 0]
click at [936, 57] on icon at bounding box center [939, 55] width 8 height 11
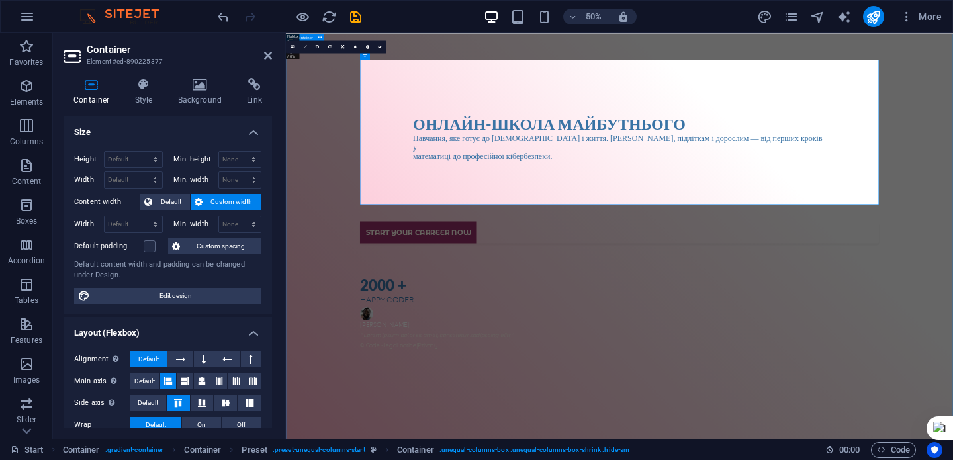
click at [384, 170] on div "Онлайн-школа майбутнього Навчання, яке готує до [DEMOGRAPHIC_DATA] і життя. [DE…" at bounding box center [953, 439] width 1334 height 812
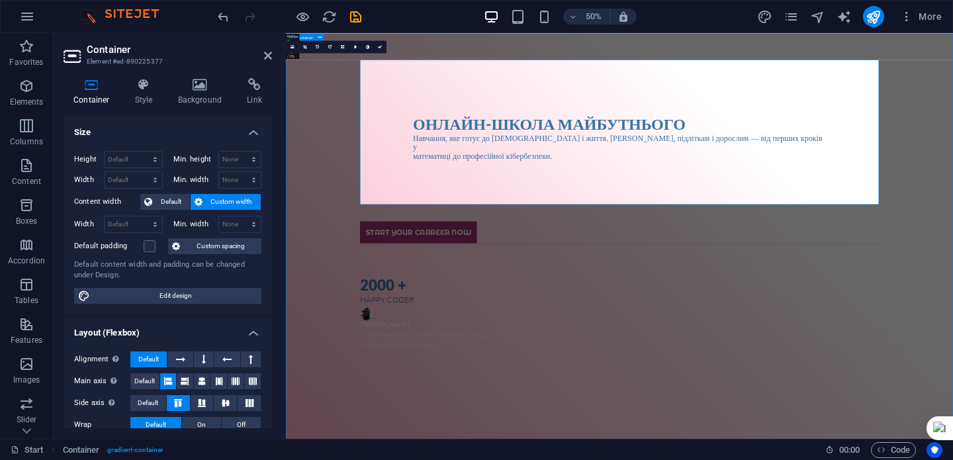
click at [850, 170] on div "Онлайн-школа майбутнього Навчання, яке готує до [DEMOGRAPHIC_DATA] і життя. [DE…" at bounding box center [953, 239] width 1038 height 306
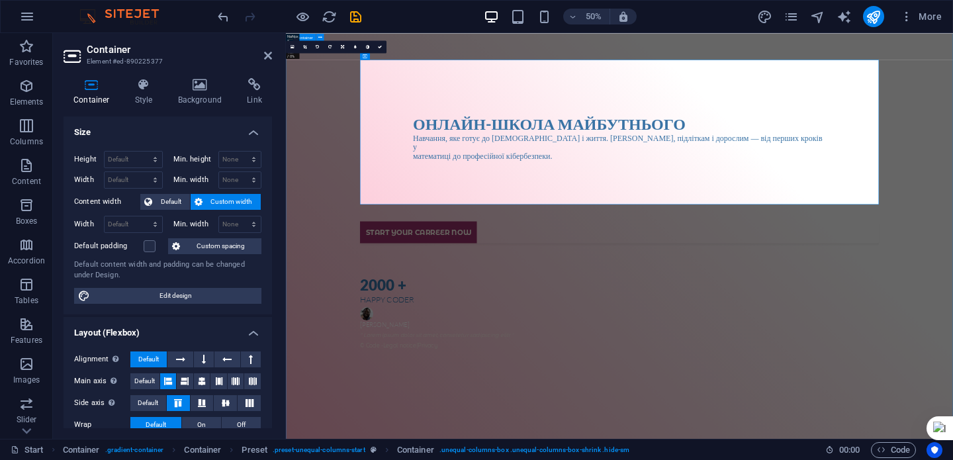
click at [384, 169] on div "Онлайн-школа майбутнього Навчання, яке готує до [DEMOGRAPHIC_DATA] і життя. [DE…" at bounding box center [953, 439] width 1334 height 812
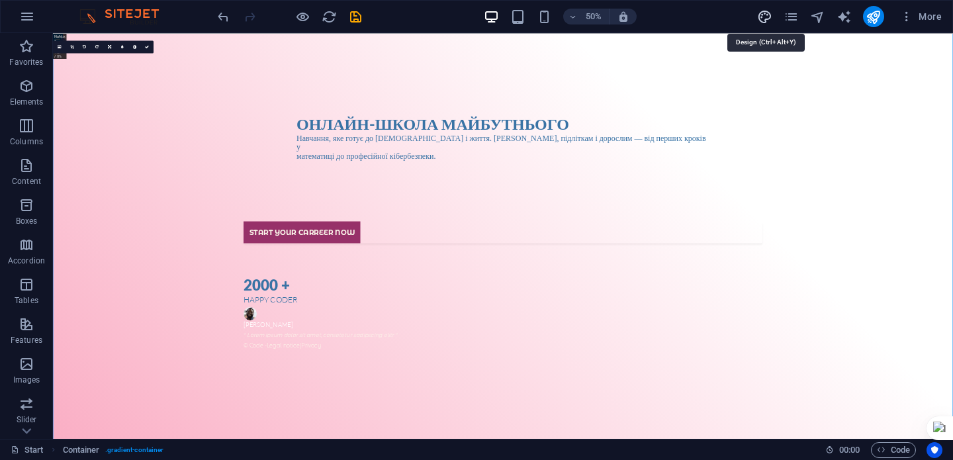
click at [759, 20] on icon "design" at bounding box center [764, 16] width 15 height 15
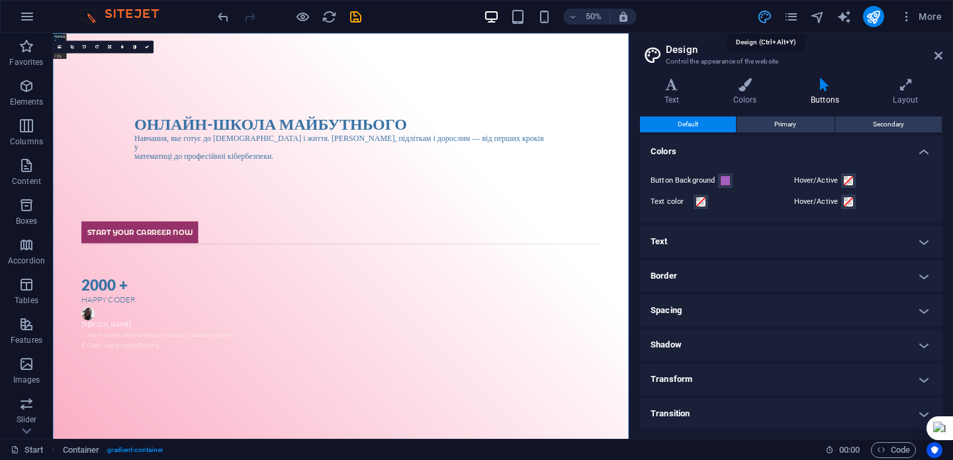
click at [760, 21] on icon "design" at bounding box center [764, 16] width 15 height 15
click at [891, 445] on span "Code" at bounding box center [893, 450] width 33 height 16
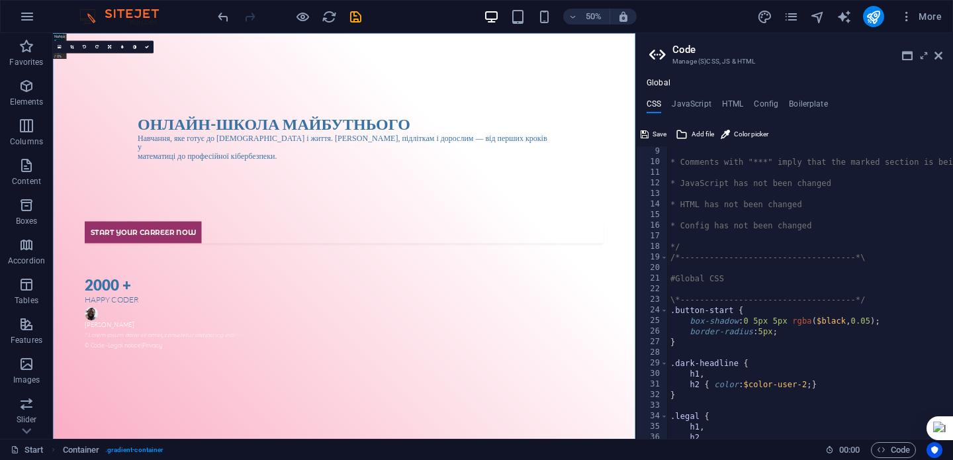
scroll to position [0, 0]
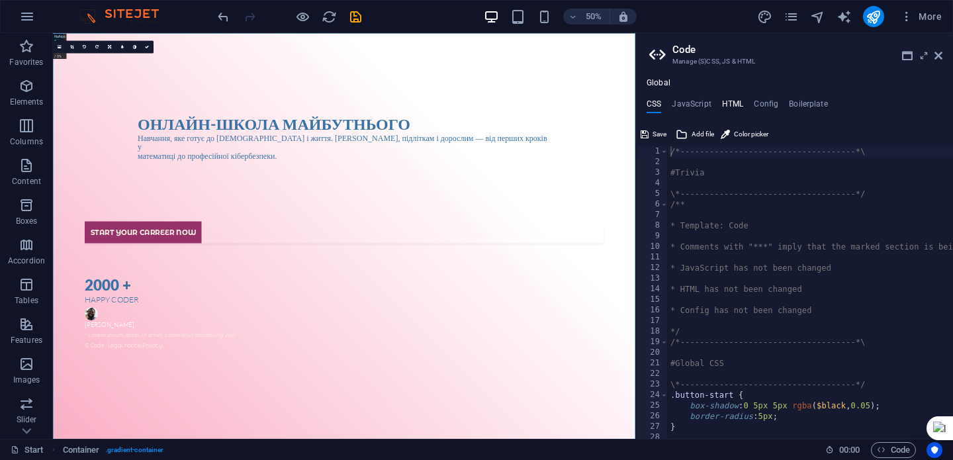
click at [732, 108] on h4 "HTML" at bounding box center [733, 106] width 22 height 15
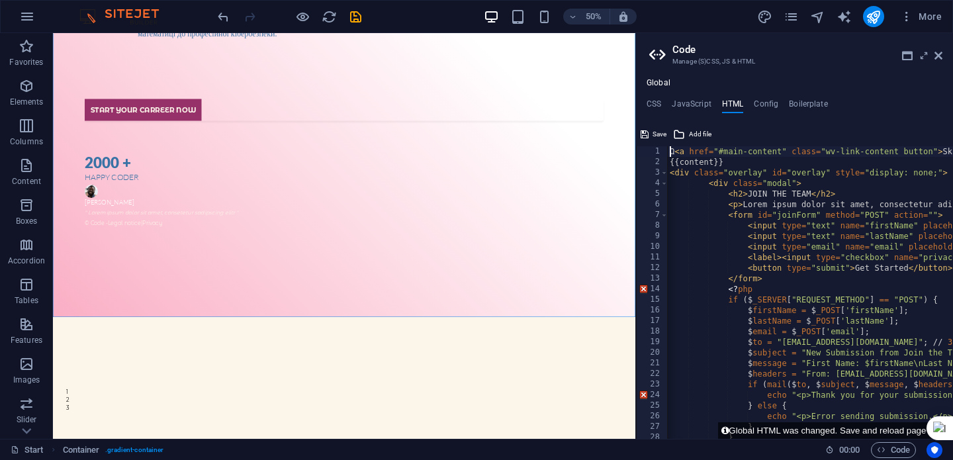
scroll to position [0, 1]
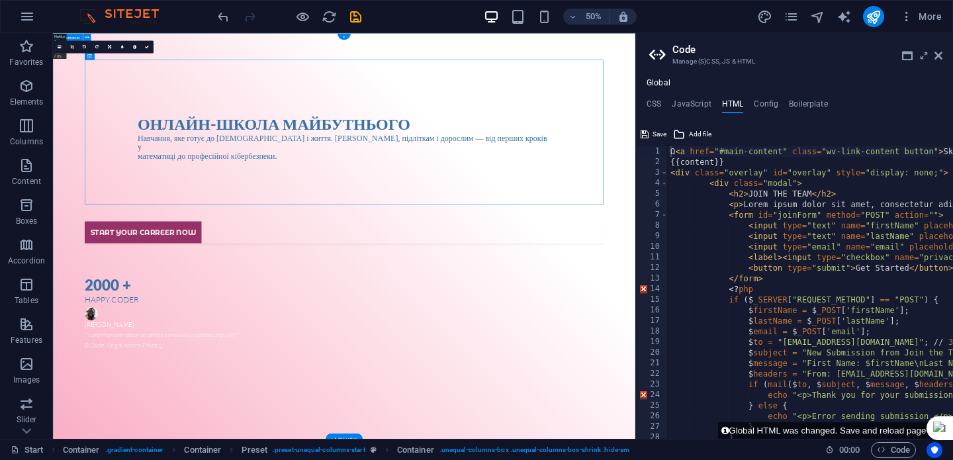
click at [952, 62] on div "Онлайн-школа майбутнього Навчання, яке готує до [DEMOGRAPHIC_DATA] і життя. [DE…" at bounding box center [635, 439] width 1165 height 812
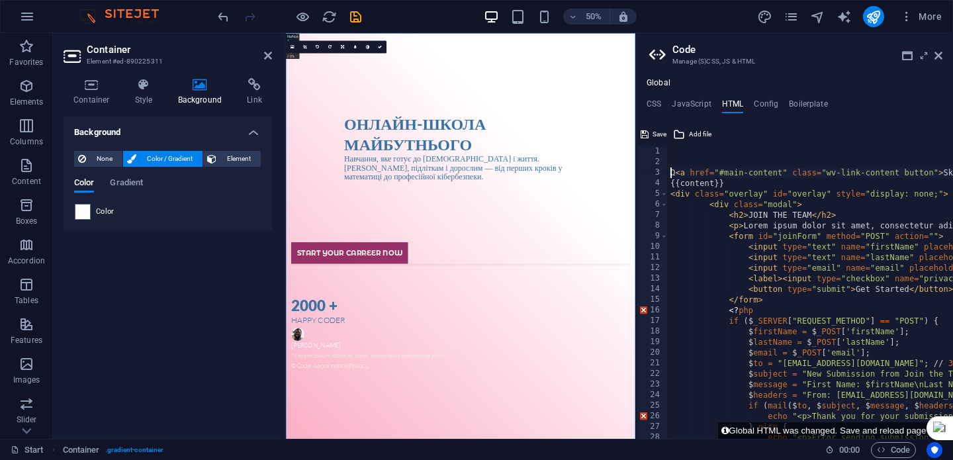
type textarea "Ω<a href="#main-content" class="wv-link-content button">Skip to main content</a>"
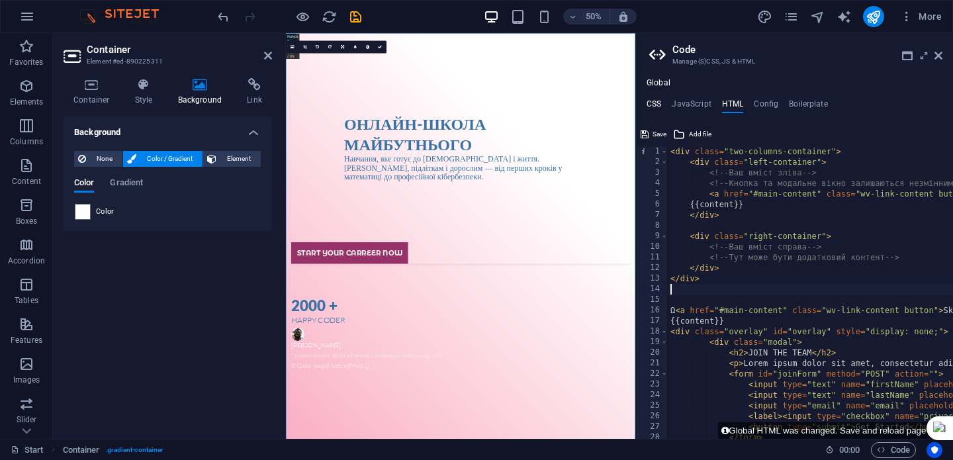
click at [650, 107] on h4 "CSS" at bounding box center [654, 106] width 15 height 15
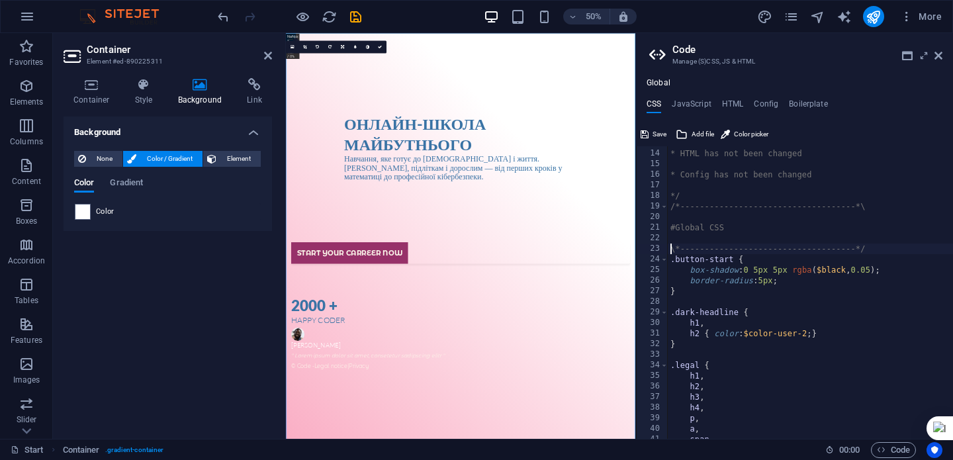
click at [673, 252] on div "* HTML has not been changed * Config has not been changed */ /*----------------…" at bounding box center [913, 295] width 491 height 314
type textarea "\*------------------------------------*/"
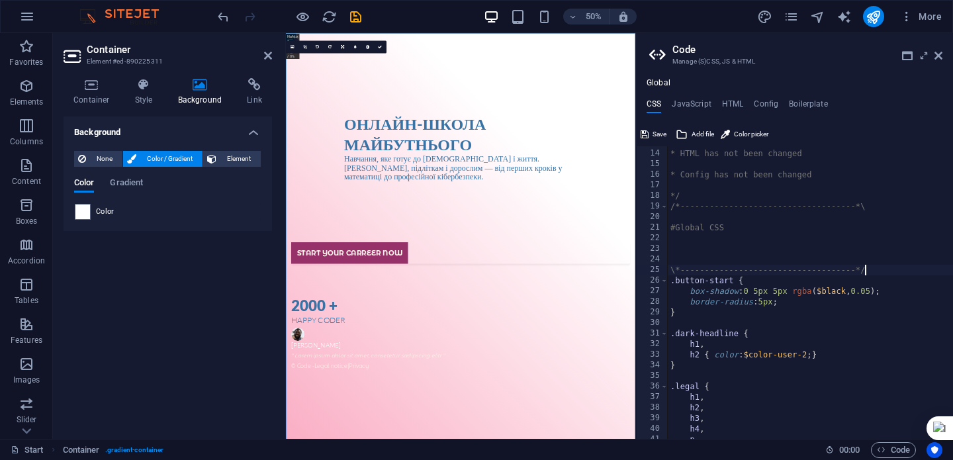
click at [874, 268] on div "* HTML has not been changed * Config has not been changed */ /*----------------…" at bounding box center [913, 295] width 491 height 314
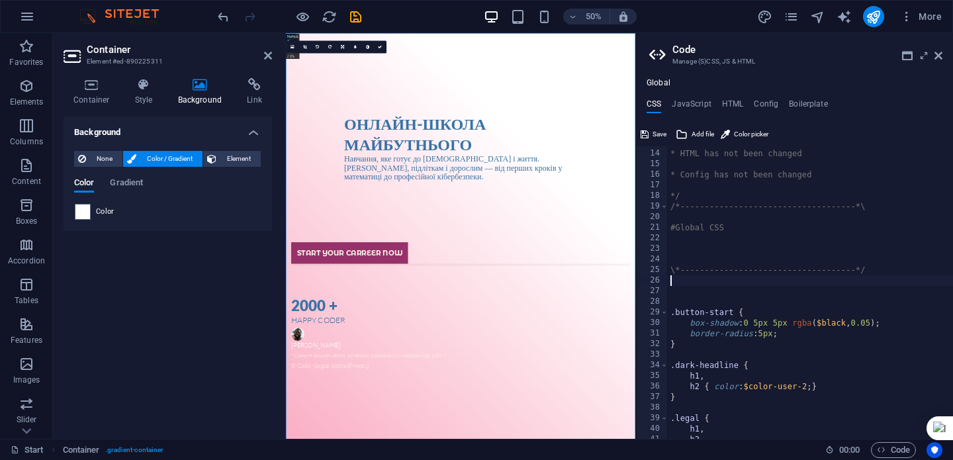
paste textarea "}"
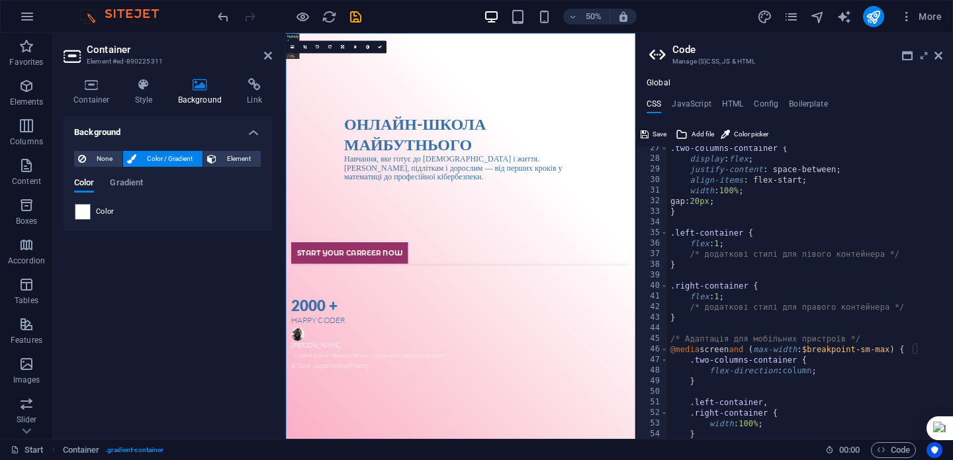
scroll to position [275, 0]
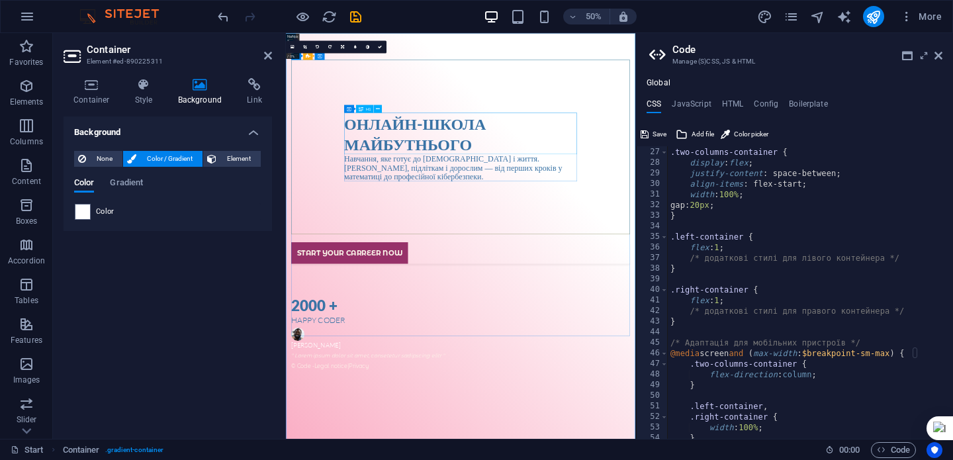
type textarea "}"
click at [538, 224] on div "Онлайн-школа майбутнього" at bounding box center [635, 233] width 466 height 83
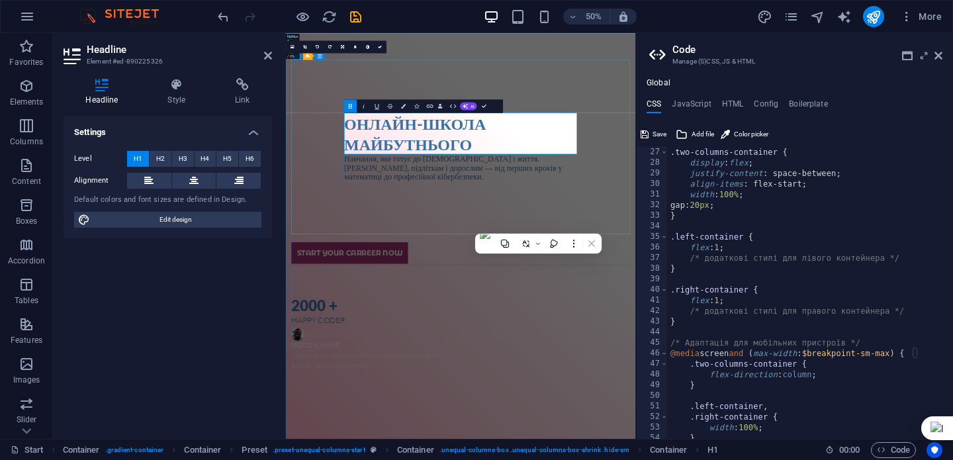
click at [711, 216] on h1 "Онлайн-школа майбутнього" at bounding box center [635, 233] width 466 height 83
click at [451, 104] on icon "button" at bounding box center [453, 106] width 7 height 4
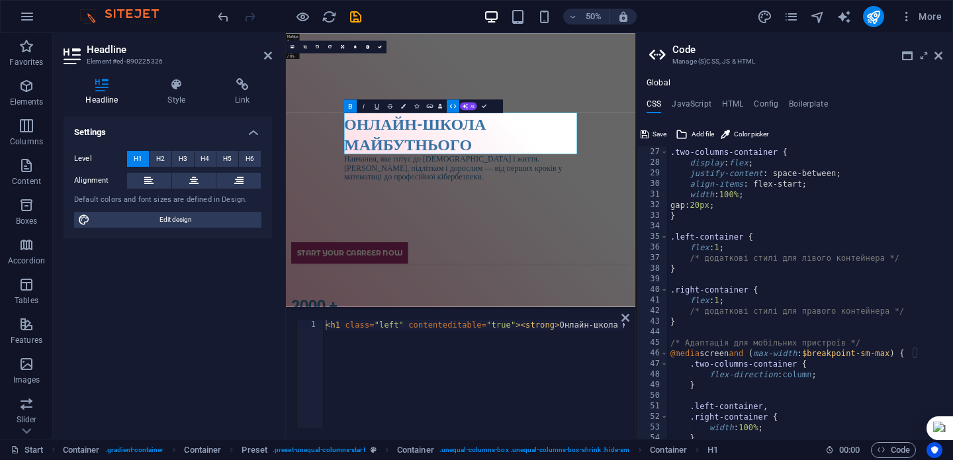
scroll to position [0, 0]
click at [734, 107] on h4 "HTML" at bounding box center [733, 106] width 22 height 15
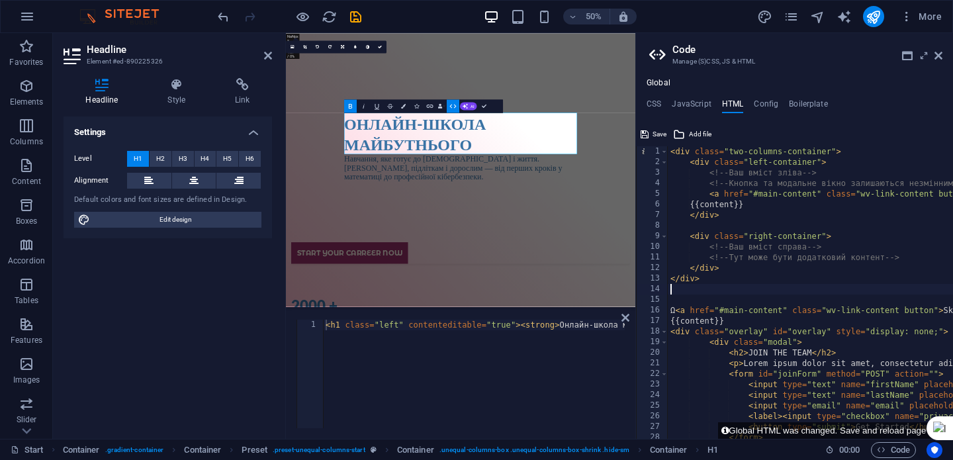
type textarea "<h1 class="left" contenteditable="true"><strong>Онлайн-школа майбутнього</stron…"
click at [400, 325] on div "< h1 class = "left" contenteditable = "true" > < strong > Онлайн-школа майбутнь…" at bounding box center [534, 383] width 423 height 127
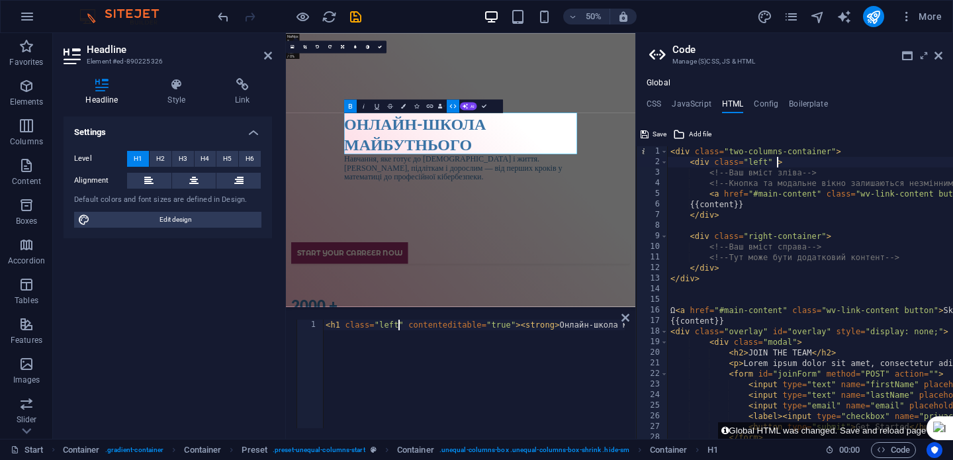
type textarea "<div class="left">"
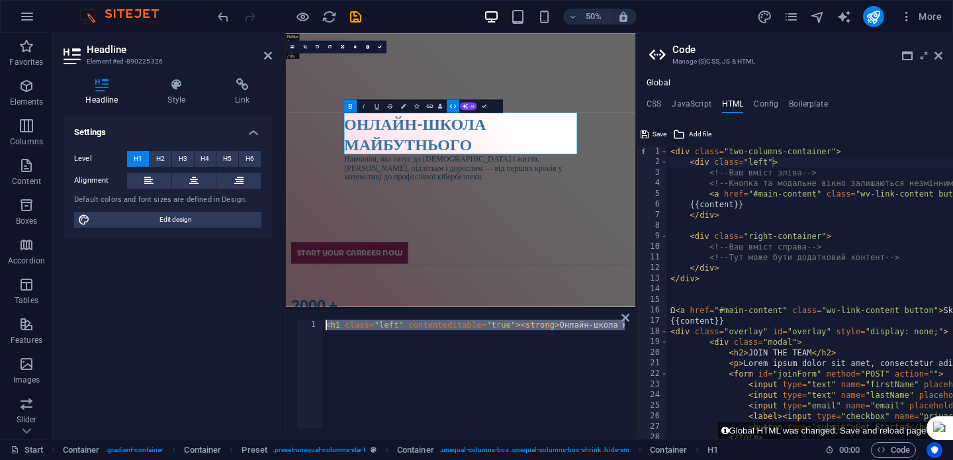
scroll to position [0, 0]
drag, startPoint x: 624, startPoint y: 327, endPoint x: 292, endPoint y: 325, distance: 331.6
click at [292, 325] on div "<h1 class="left" contenteditable="true"><strong>Онлайн-школа майбутнього</stron…" at bounding box center [460, 374] width 349 height 130
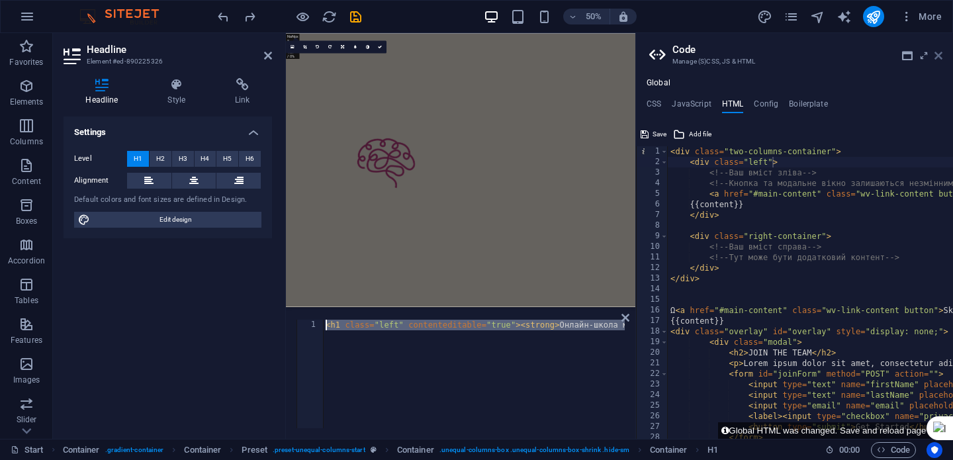
click at [941, 52] on icon at bounding box center [939, 55] width 8 height 11
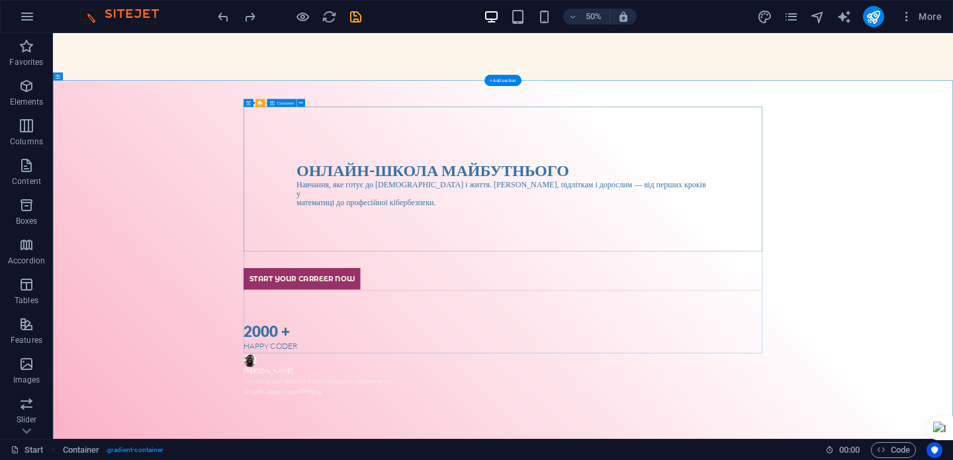
scroll to position [234, 0]
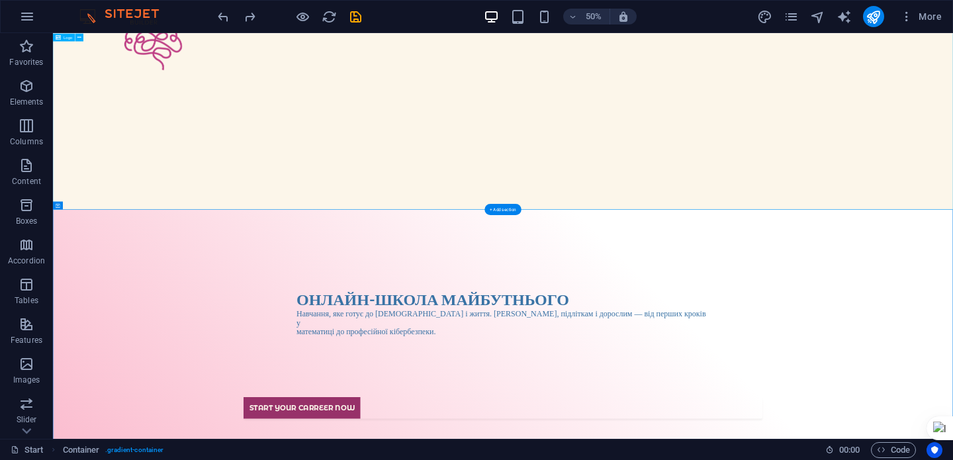
click at [769, 246] on div at bounding box center [953, 92] width 1800 height 587
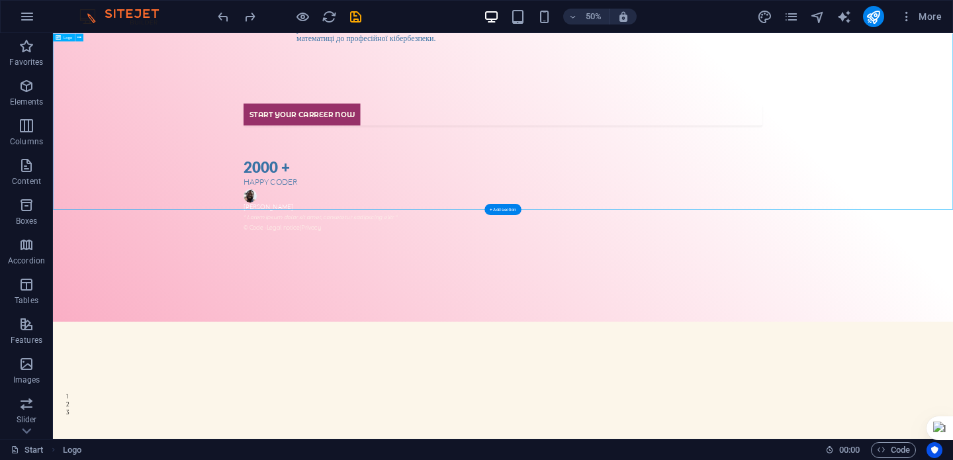
scroll to position [0, 0]
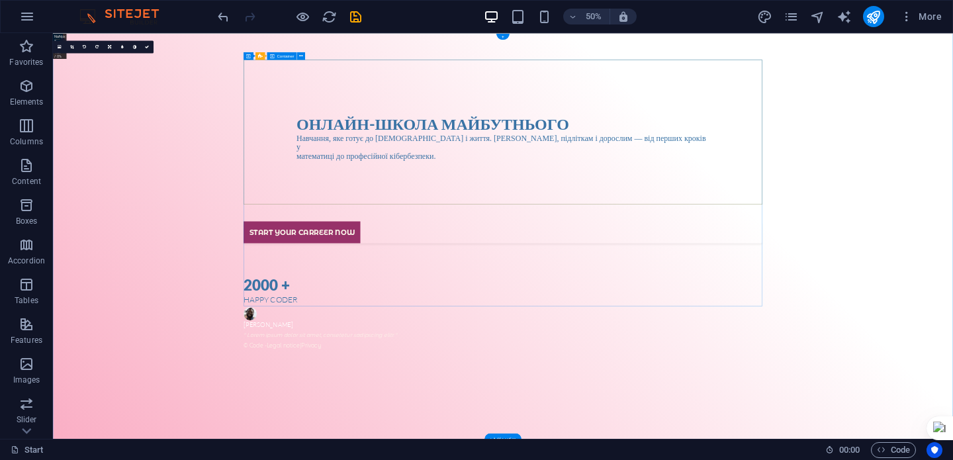
click at [952, 182] on div "Онлайн-школа майбутнього Навчання, яке готує до [DEMOGRAPHIC_DATA] і життя. [DE…" at bounding box center [953, 239] width 1038 height 306
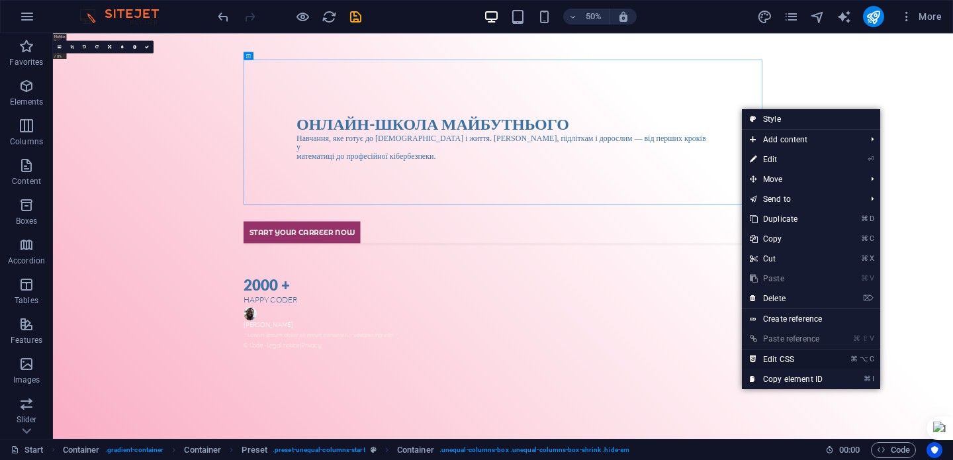
click at [813, 359] on link "⌘ ⌥ C Edit CSS" at bounding box center [786, 359] width 89 height 20
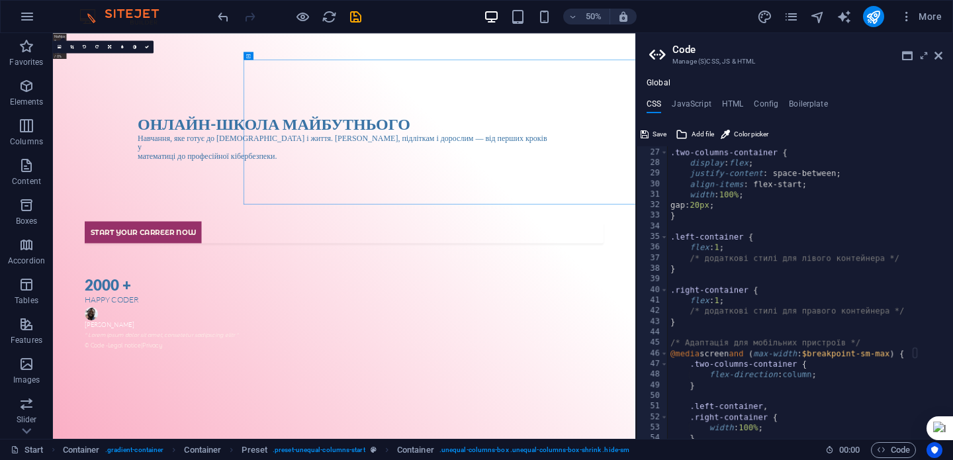
type textarea ".ed-headline h1 { text-align: center; }"
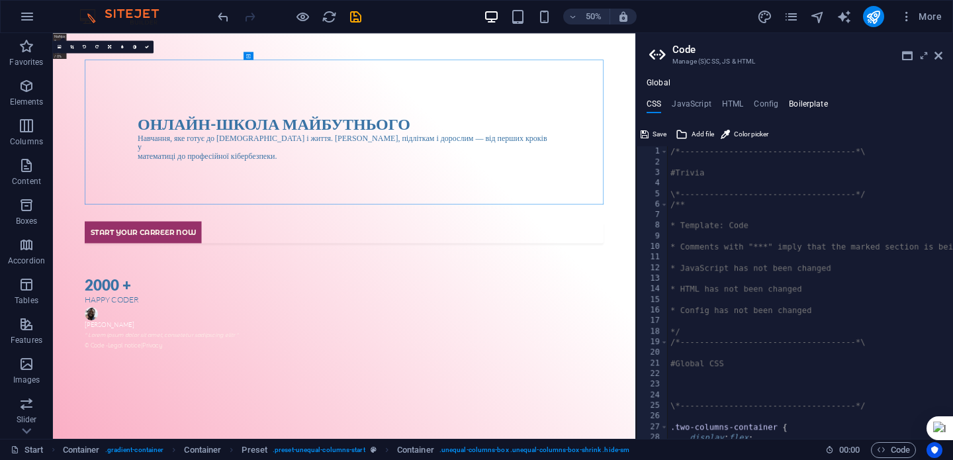
click at [806, 99] on h4 "Boilerplate" at bounding box center [808, 106] width 39 height 15
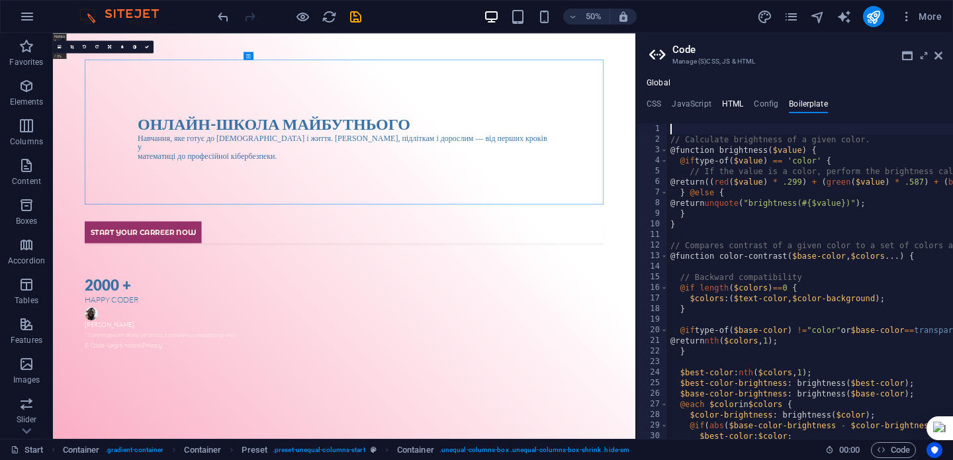
click at [727, 102] on h4 "HTML" at bounding box center [733, 106] width 22 height 15
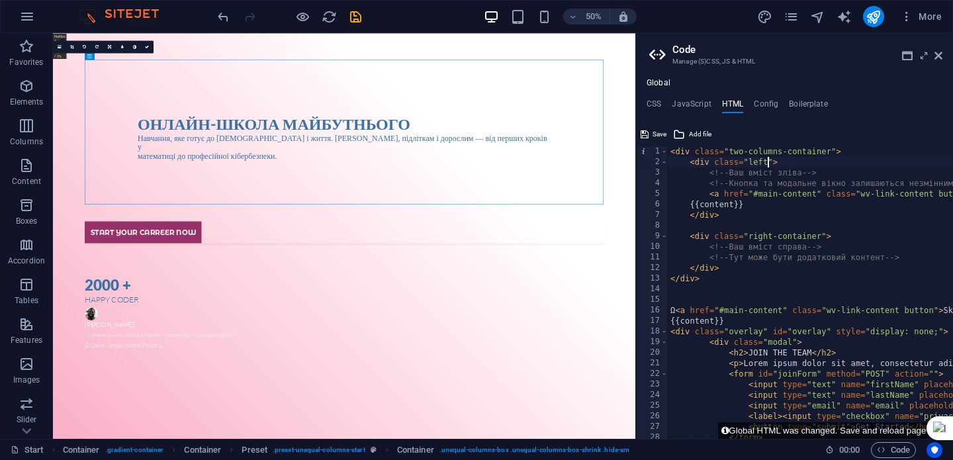
type textarea "<div class="left-container">"
click at [661, 226] on div "Онлайн-школа майбутнього" at bounding box center [635, 212] width 826 height 41
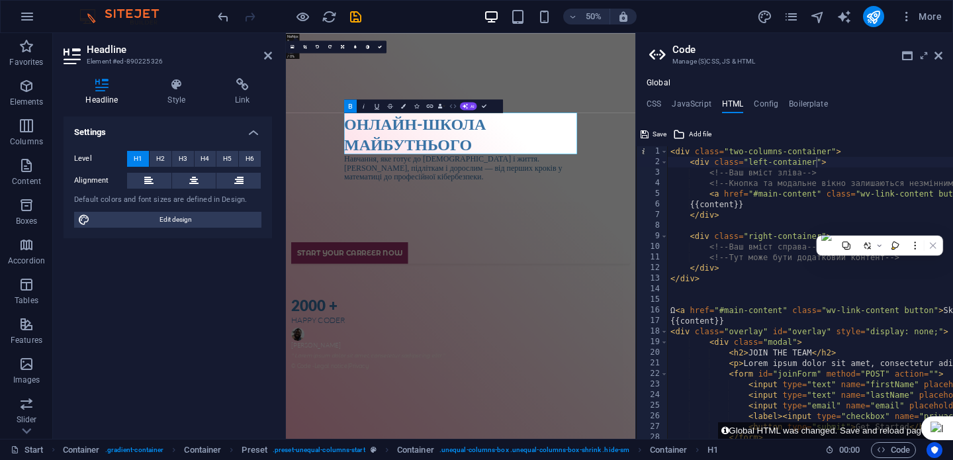
click at [455, 107] on icon "button" at bounding box center [453, 106] width 8 height 8
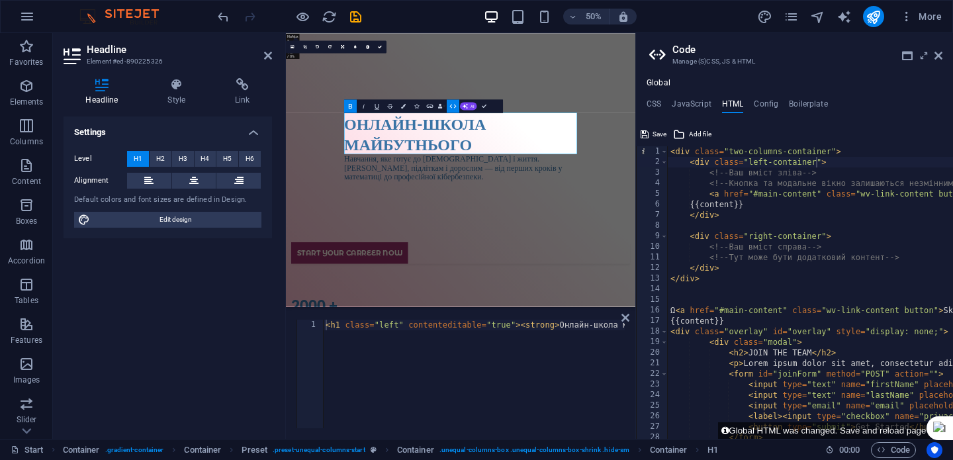
type textarea "<h1 class="left" contenteditable="true"><strong>Онлайн-школа майбутнього</stron…"
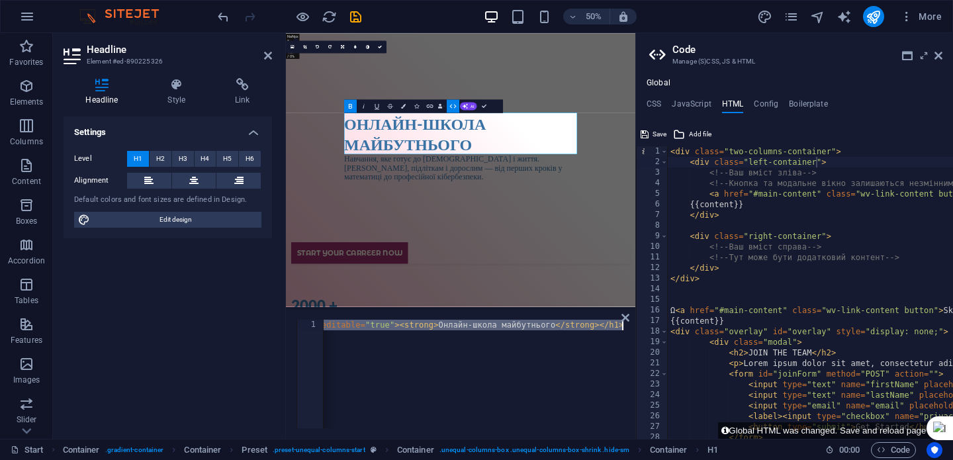
drag, startPoint x: 328, startPoint y: 328, endPoint x: 631, endPoint y: 336, distance: 303.9
click at [631, 336] on div "<h1 class="left" contenteditable="true"><strong>Онлайн-школа майбутнього</stron…" at bounding box center [460, 374] width 349 height 130
drag, startPoint x: 821, startPoint y: 175, endPoint x: 711, endPoint y: 171, distance: 110.6
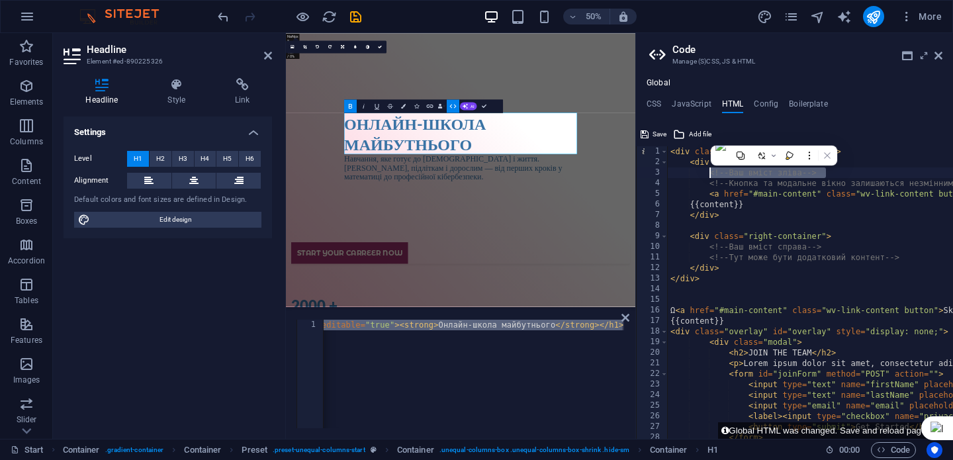
paste textarea "h1 class="left" contenteditable="true"><strong>Онлайн-школа майбутнього</strong…"
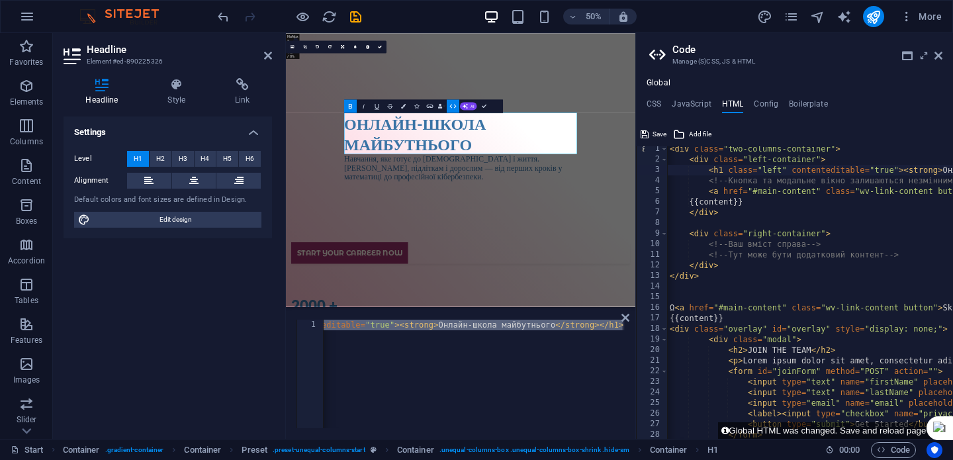
scroll to position [0, 0]
type textarea "<h1 class="left" contenteditable="true"><strong>Онлайн-школа майбутнього</stron…"
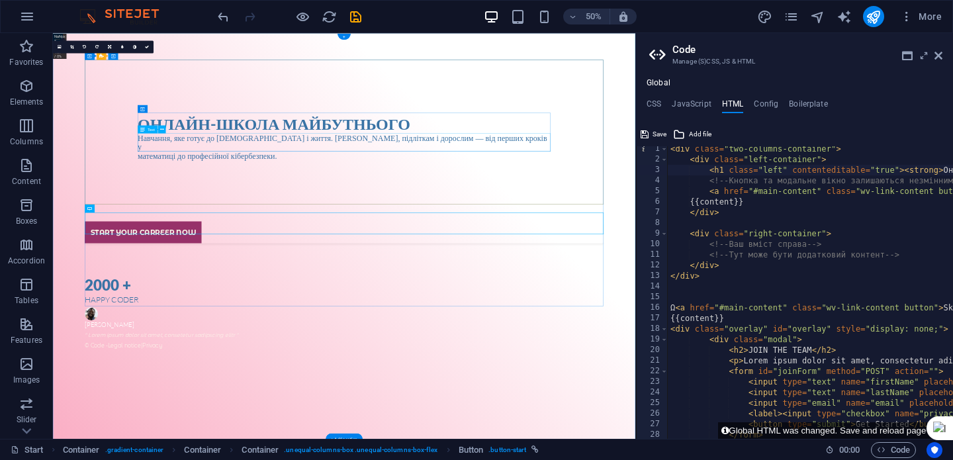
click at [624, 254] on div "Навчання, яке готує до [DEMOGRAPHIC_DATA] і життя. [DEMOGRAPHIC_DATA], підлітка…" at bounding box center [635, 260] width 826 height 54
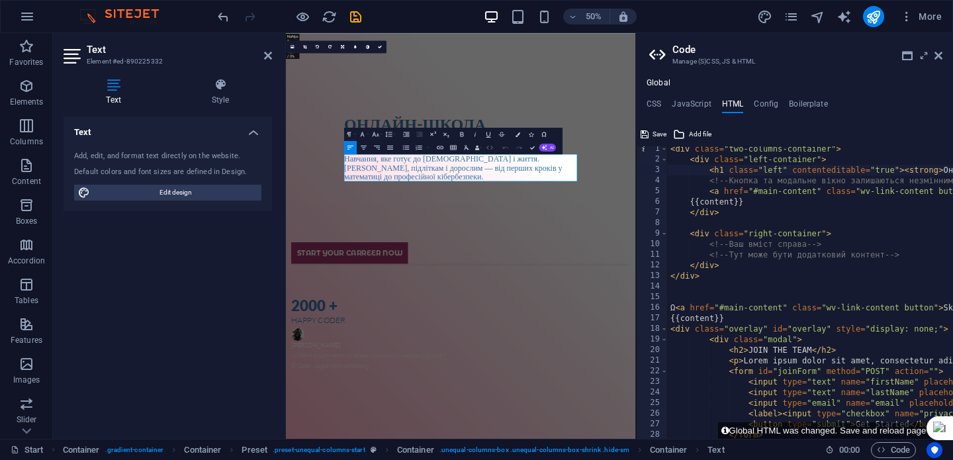
click at [490, 146] on icon "button" at bounding box center [490, 147] width 8 height 8
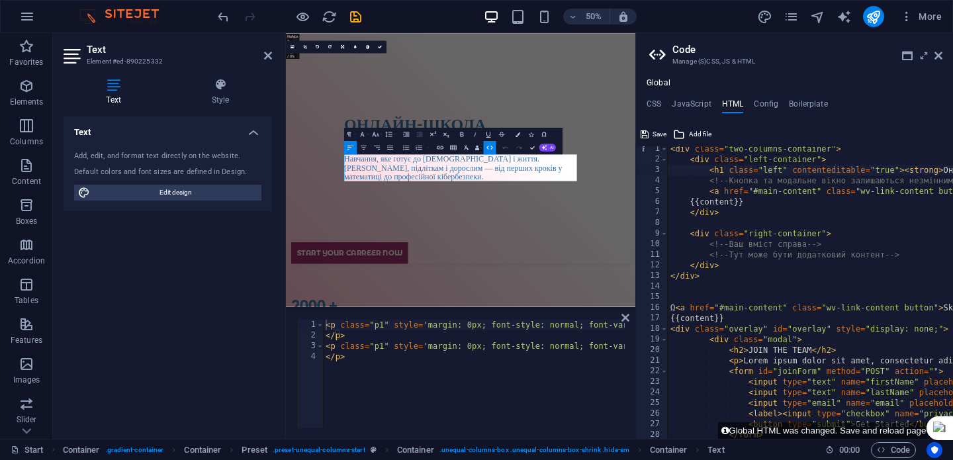
type textarea "</p>"
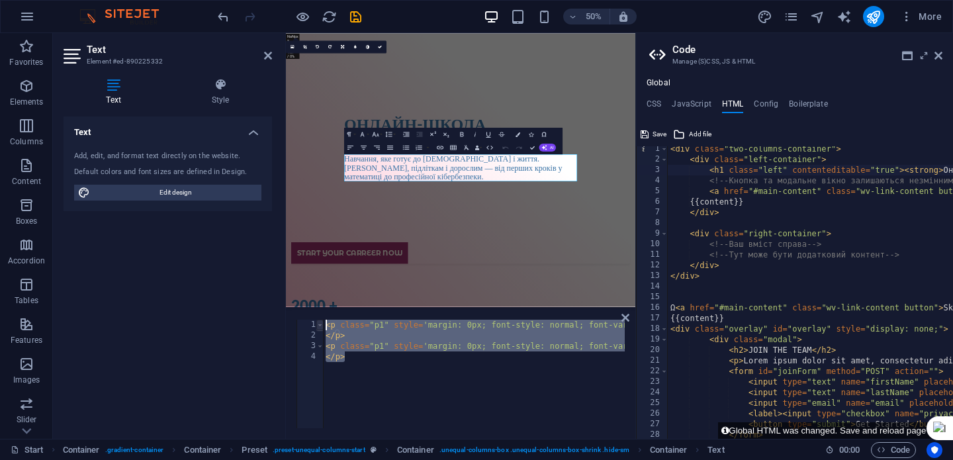
drag, startPoint x: 352, startPoint y: 357, endPoint x: 321, endPoint y: 328, distance: 42.2
click at [321, 328] on div "</p> 1 2 3 4 < p class = "p1" style = 'margin: 0px; font-style: normal; font-va…" at bounding box center [461, 374] width 328 height 109
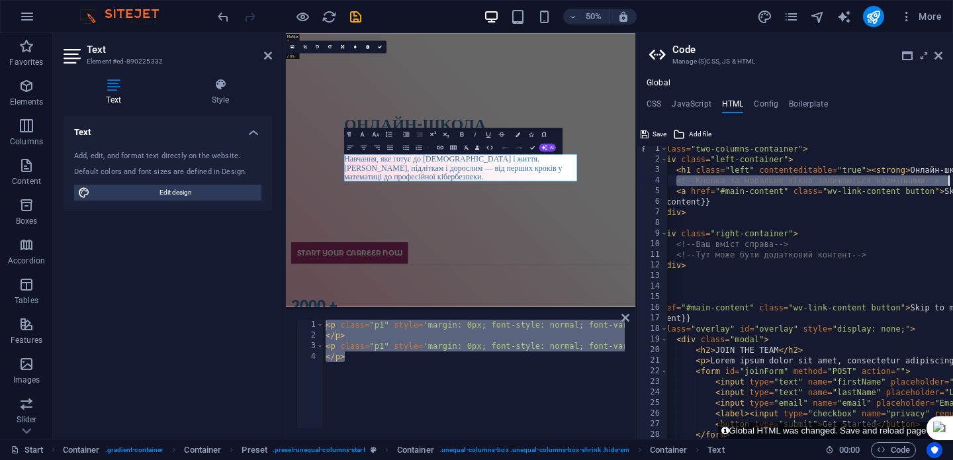
scroll to position [0, 33]
drag, startPoint x: 710, startPoint y: 181, endPoint x: 952, endPoint y: 181, distance: 242.3
click at [952, 181] on div "<!-- Кнопка та модальне вікно залишаються незмінними --> 1 2 3 4 5 6 7 8 9 10 1…" at bounding box center [794, 292] width 317 height 293
paste textarea "</p"
type textarea "</p>"
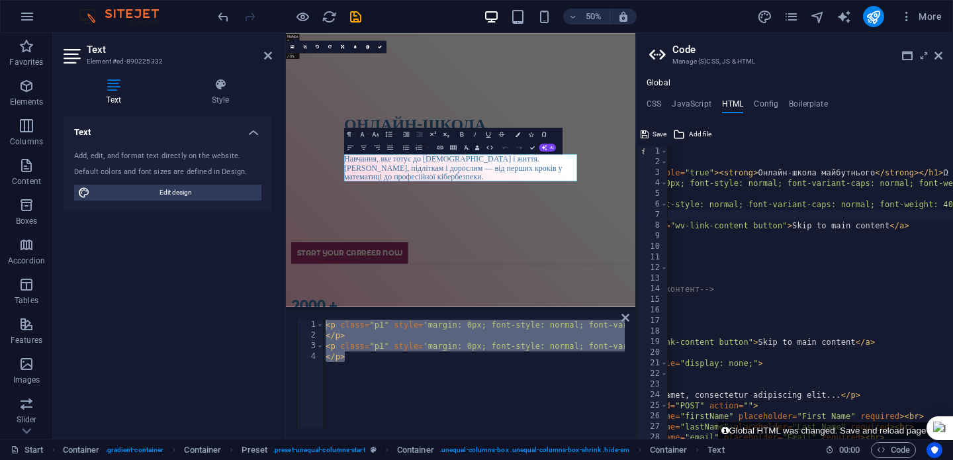
scroll to position [0, 0]
